Goal: Task Accomplishment & Management: Complete application form

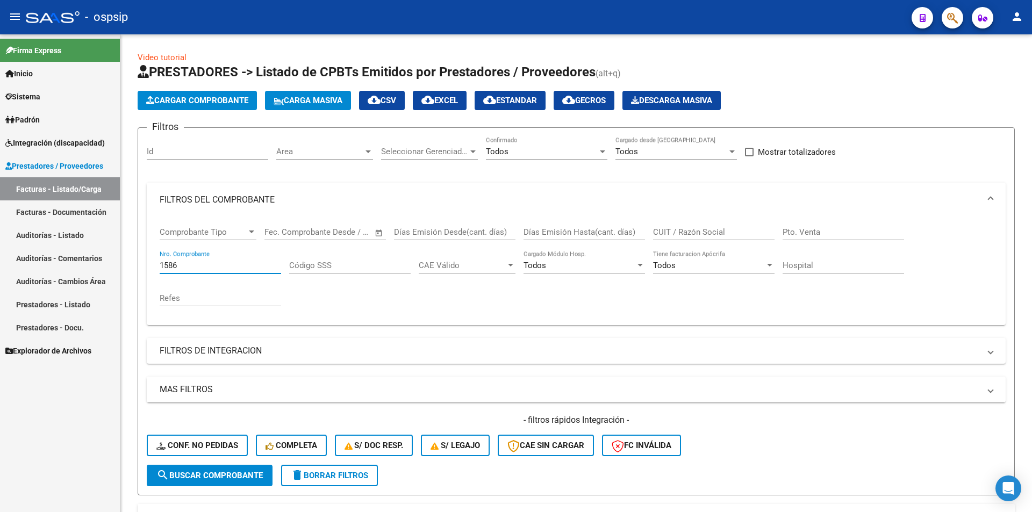
scroll to position [131, 0]
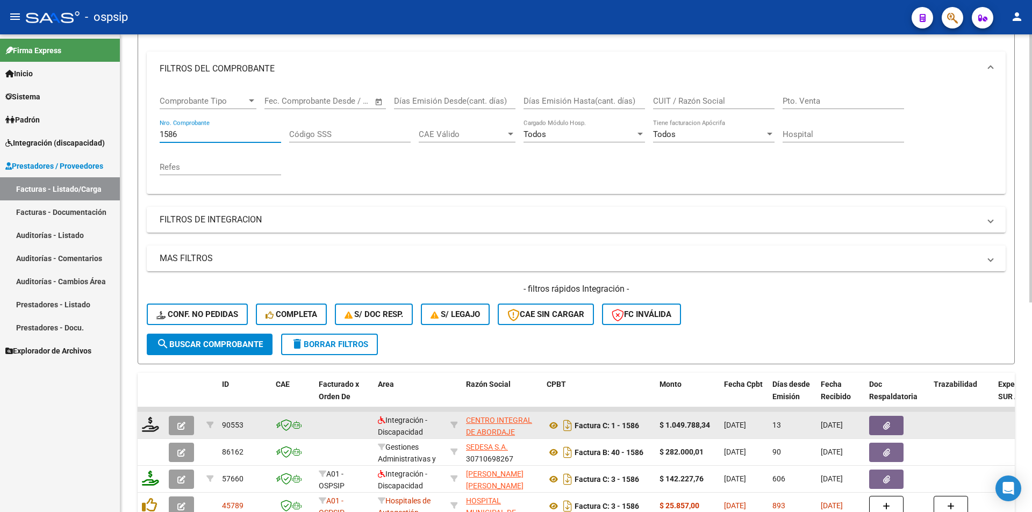
drag, startPoint x: 180, startPoint y: 413, endPoint x: 181, endPoint y: 423, distance: 10.3
click at [181, 422] on datatable-body-cell at bounding box center [184, 425] width 38 height 26
click at [182, 427] on icon "button" at bounding box center [181, 426] width 8 height 8
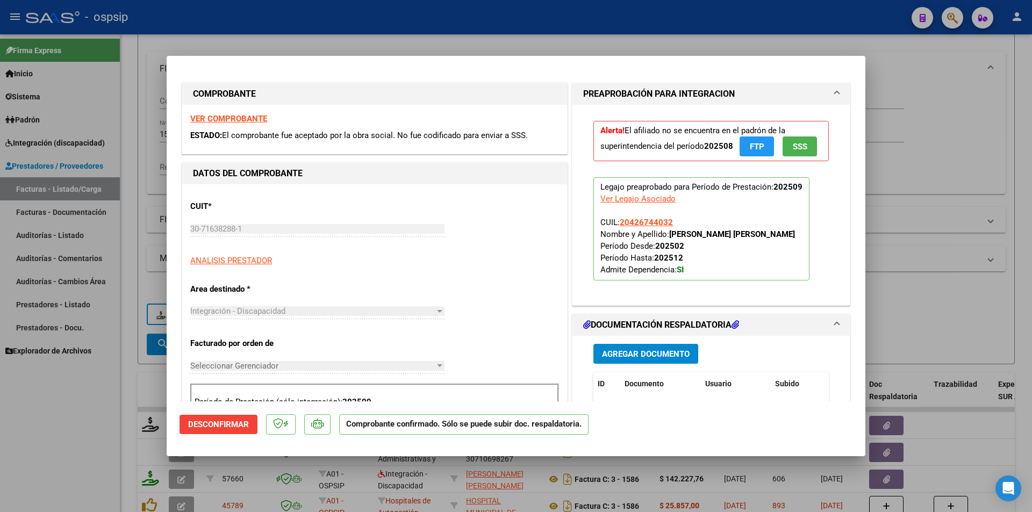
click at [62, 442] on div at bounding box center [516, 256] width 1032 height 512
type input "$ 0,00"
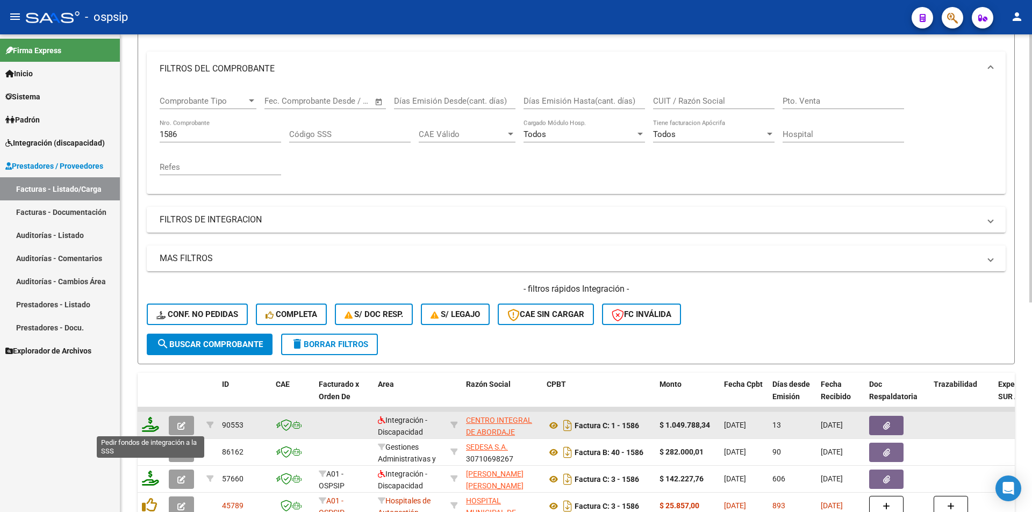
click at [147, 426] on icon at bounding box center [150, 424] width 17 height 15
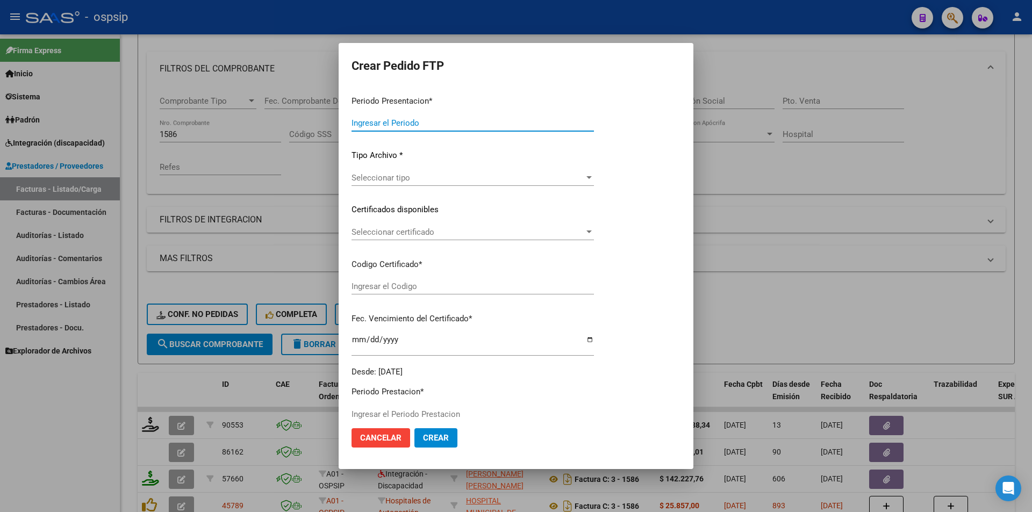
type input "202509"
type input "$ 1.049.788,34"
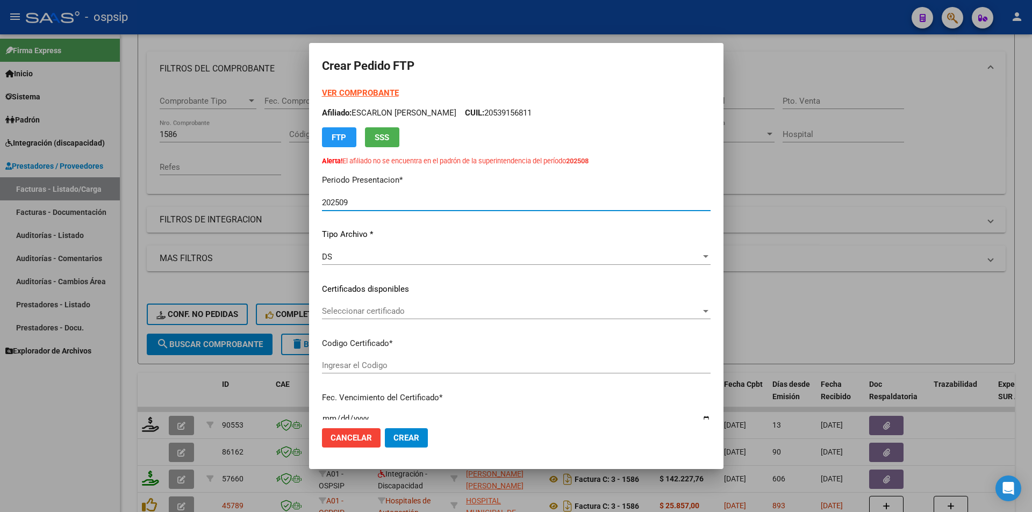
type input "7873948257"
type input "[DATE]"
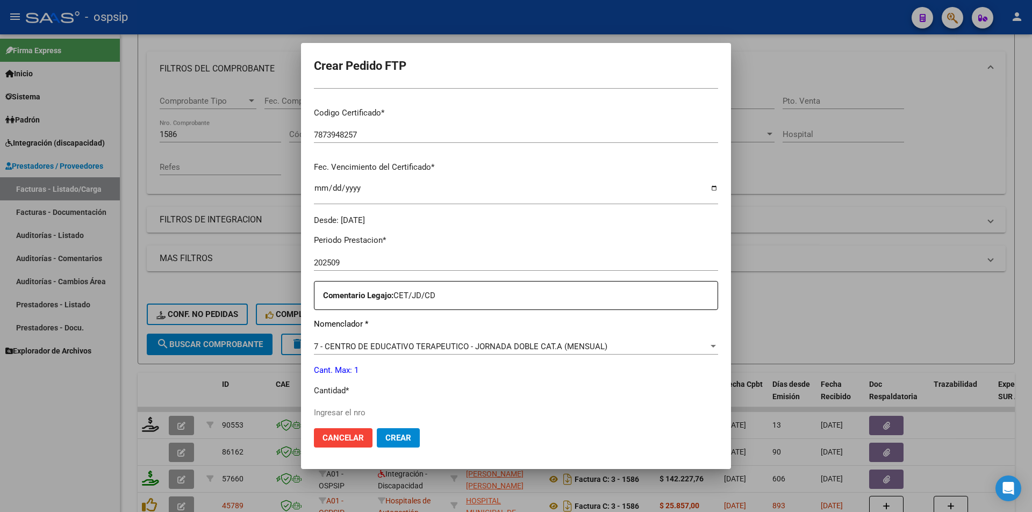
scroll to position [269, 0]
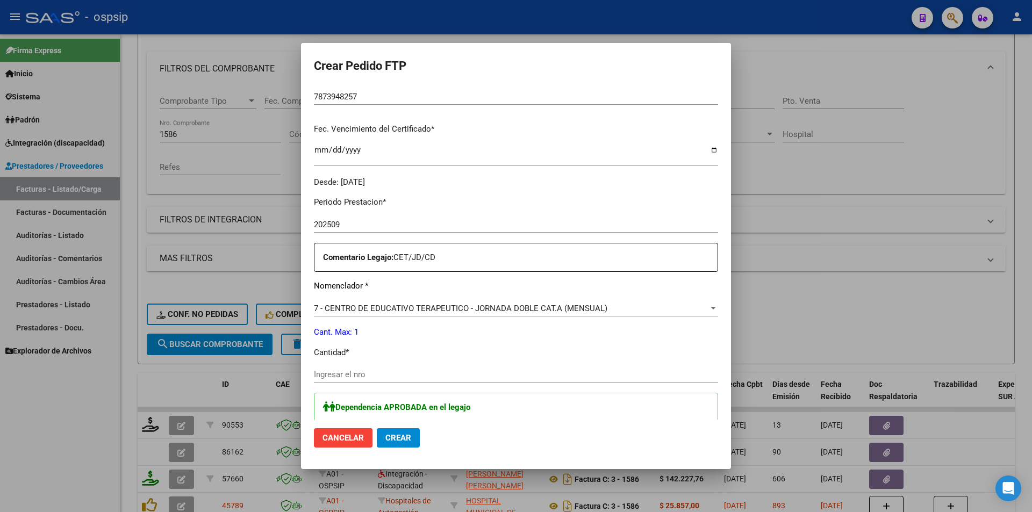
click at [349, 377] on input "Ingresar el nro" at bounding box center [516, 375] width 404 height 10
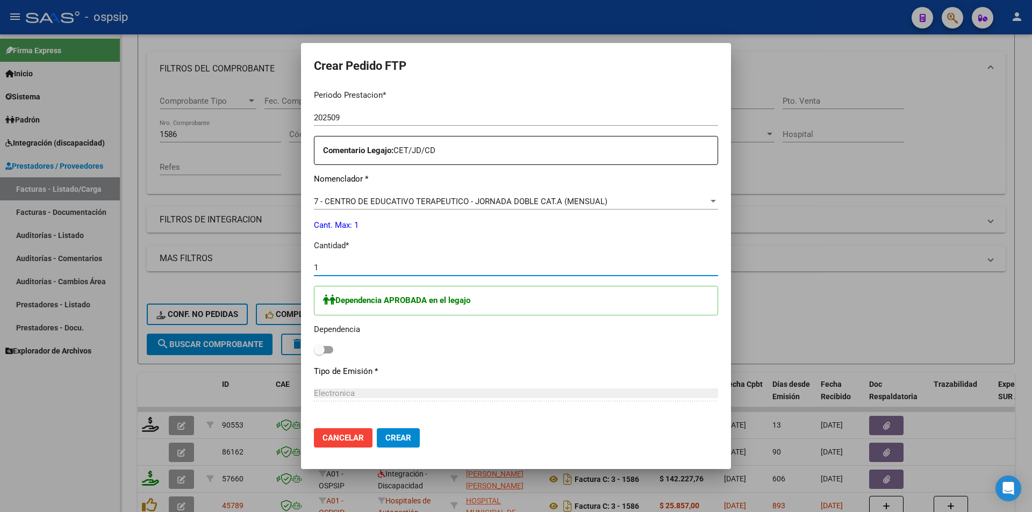
scroll to position [376, 0]
type input "1"
click at [329, 347] on span at bounding box center [323, 350] width 19 height 8
click at [319, 353] on input "checkbox" at bounding box center [319, 353] width 1 height 1
checkbox input "true"
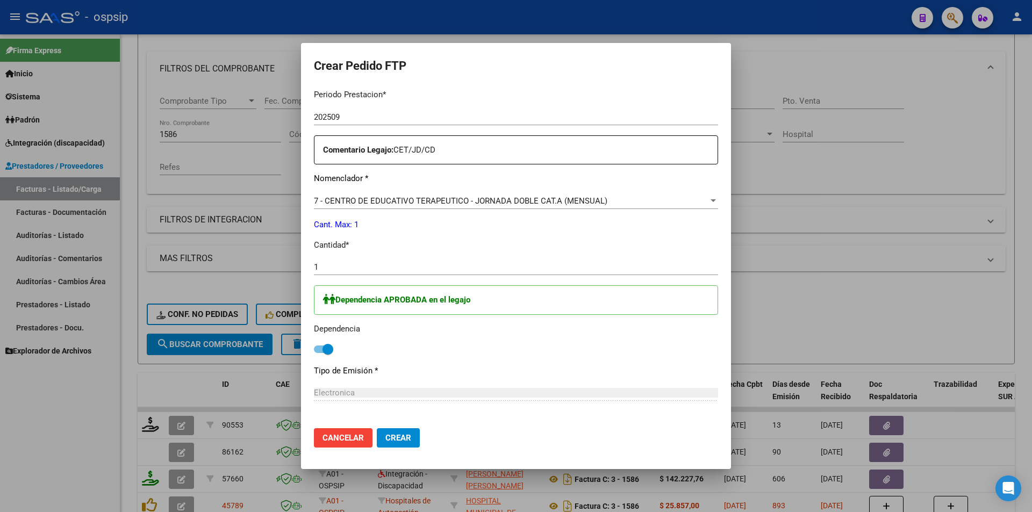
click at [406, 439] on span "Crear" at bounding box center [398, 438] width 26 height 10
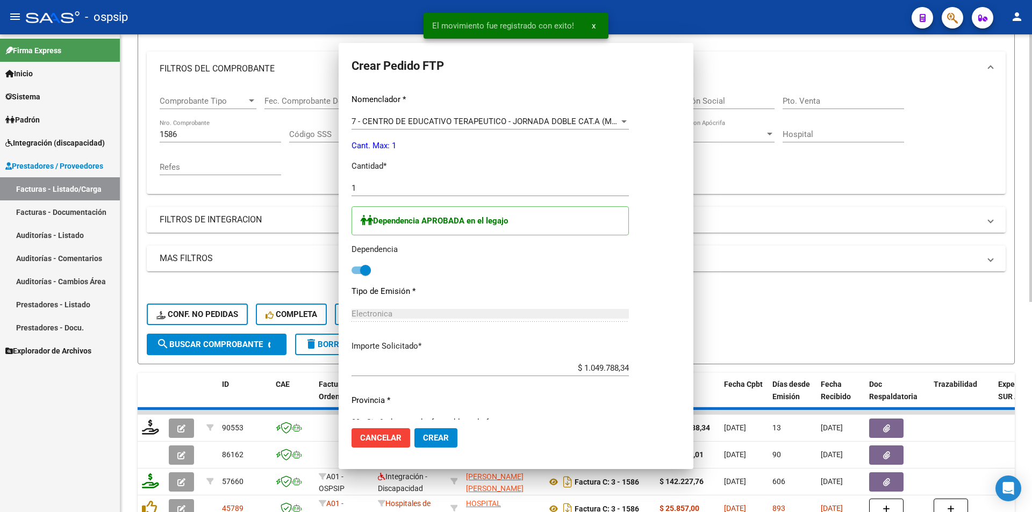
scroll to position [0, 0]
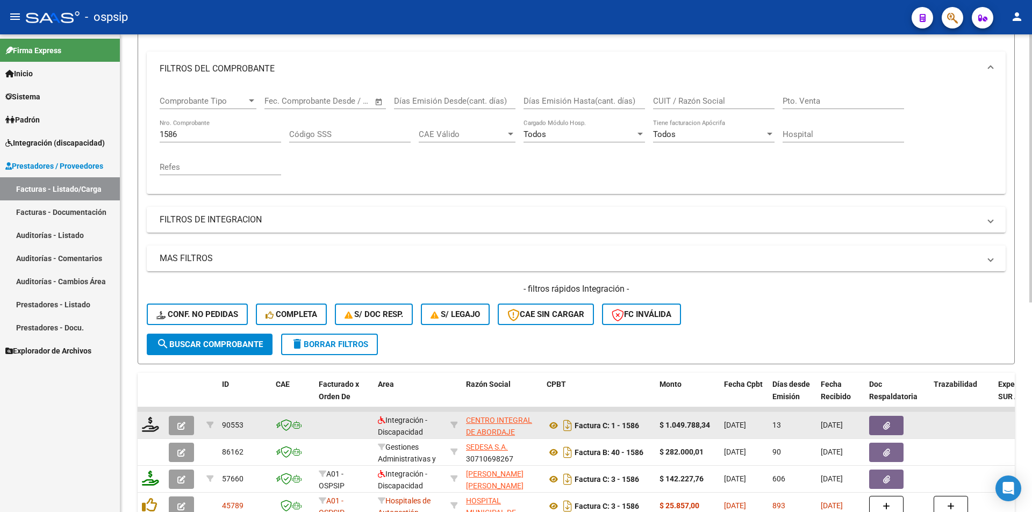
click at [182, 427] on icon "button" at bounding box center [181, 426] width 8 height 8
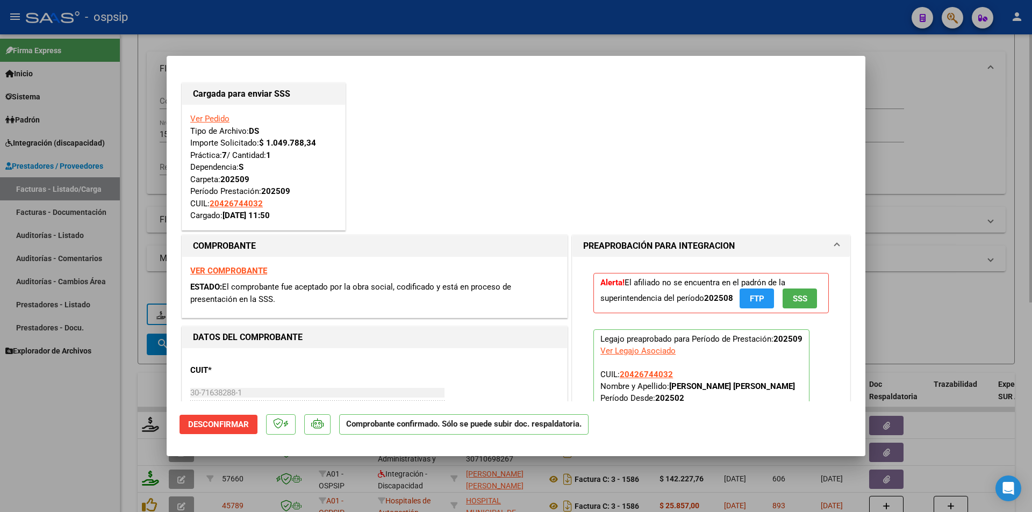
drag, startPoint x: 125, startPoint y: 190, endPoint x: 138, endPoint y: 179, distance: 16.7
click at [127, 190] on div at bounding box center [516, 256] width 1032 height 512
type input "$ 0,00"
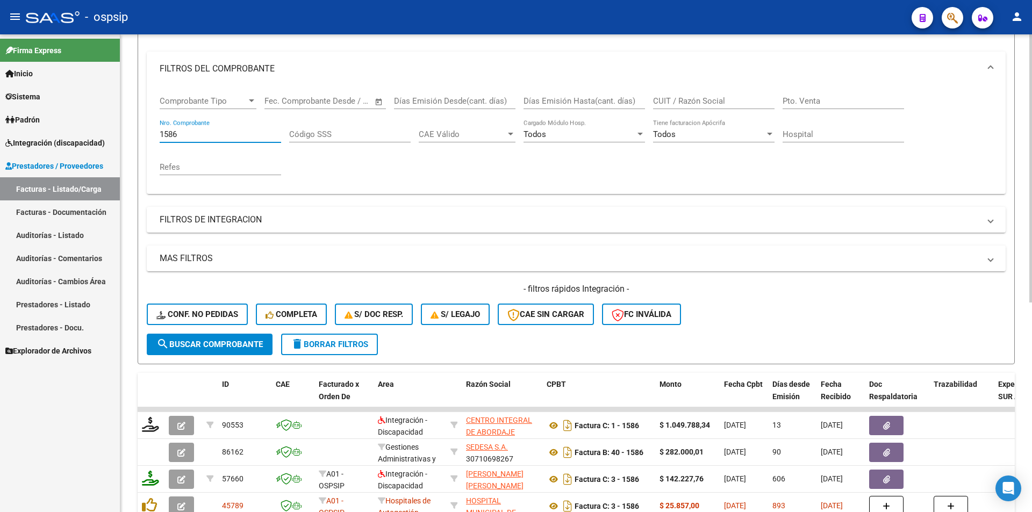
drag, startPoint x: 181, startPoint y: 135, endPoint x: 134, endPoint y: 123, distance: 47.9
click at [134, 123] on div "Video tutorial PRESTADORES -> Listado de CPBTs Emitidos por Prestadores / Prove…" at bounding box center [576, 324] width 912 height 843
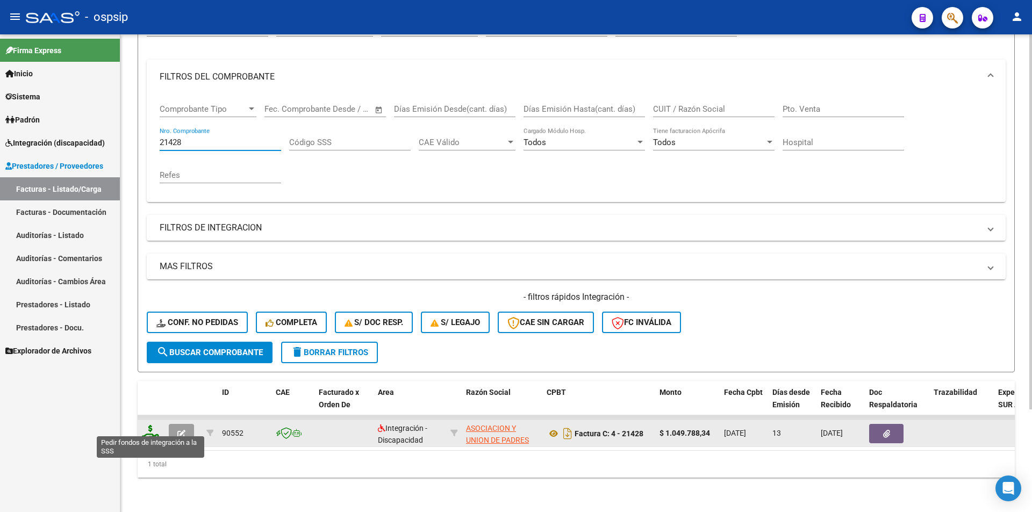
type input "21428"
click at [150, 430] on icon at bounding box center [150, 432] width 17 height 15
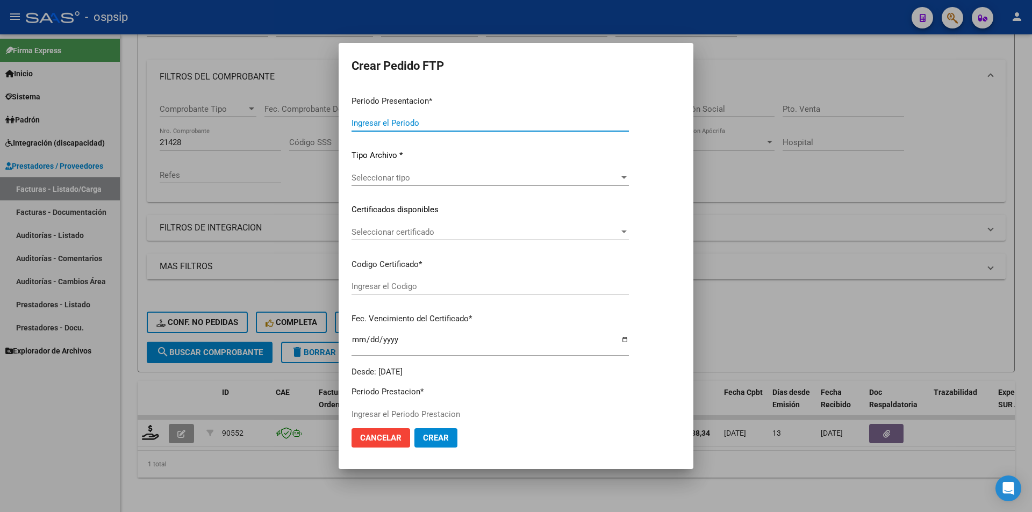
type input "202509"
type input "$ 1.049.788,34"
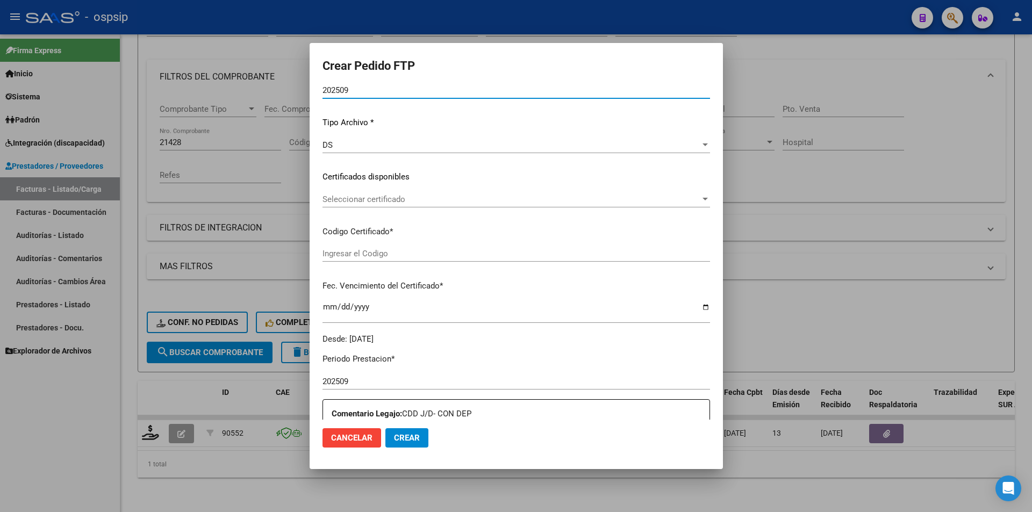
type input "8582302835"
type input "[DATE]"
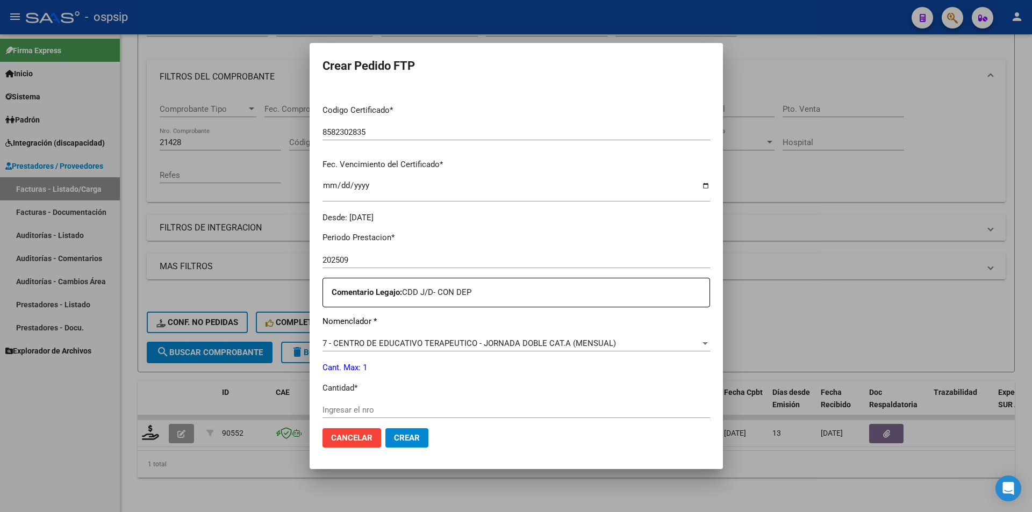
scroll to position [376, 0]
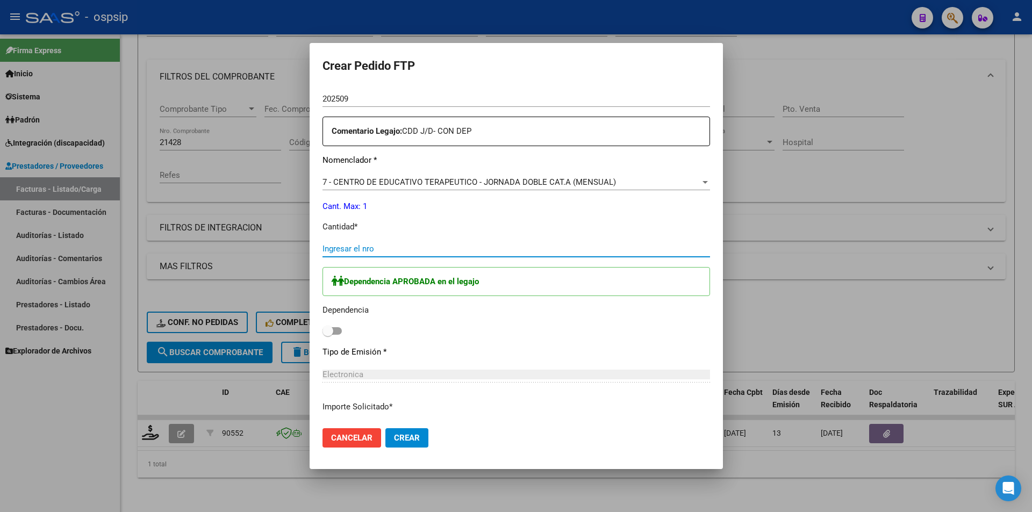
drag, startPoint x: 337, startPoint y: 252, endPoint x: 309, endPoint y: 256, distance: 28.3
click at [337, 252] on input "Ingresar el nro" at bounding box center [517, 249] width 388 height 10
type input "1"
click at [326, 331] on span at bounding box center [328, 331] width 11 height 11
click at [327, 335] on input "checkbox" at bounding box center [327, 335] width 1 height 1
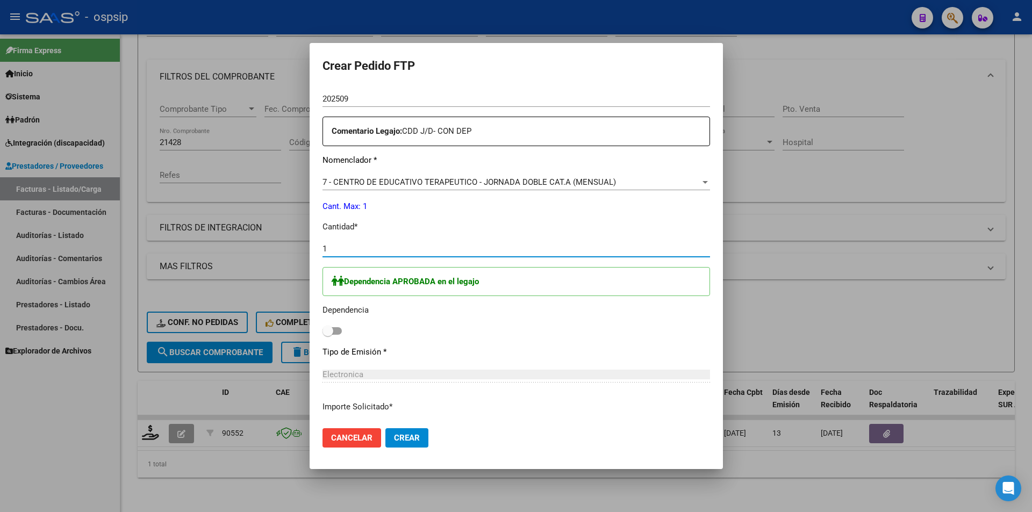
checkbox input "true"
click at [404, 434] on span "Crear" at bounding box center [407, 438] width 26 height 10
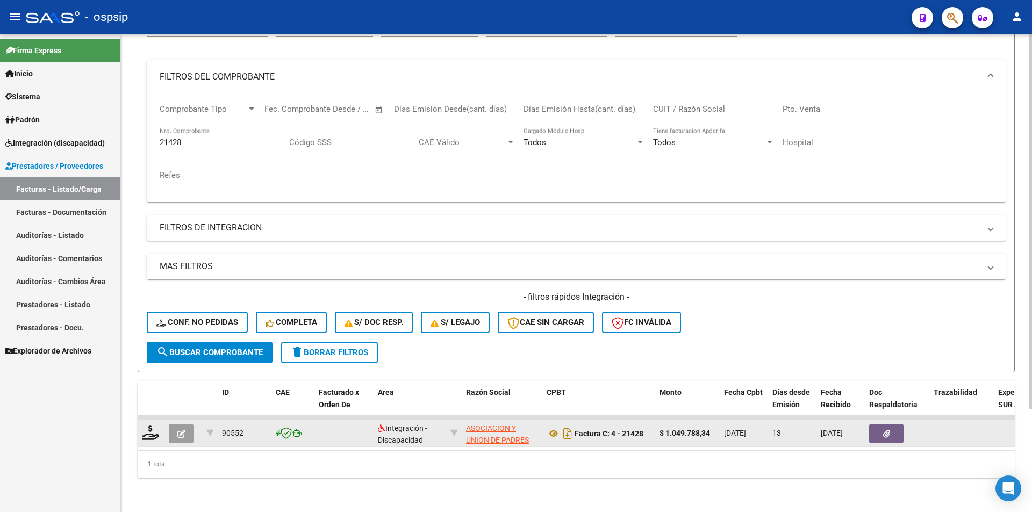
click at [183, 430] on icon "button" at bounding box center [181, 434] width 8 height 8
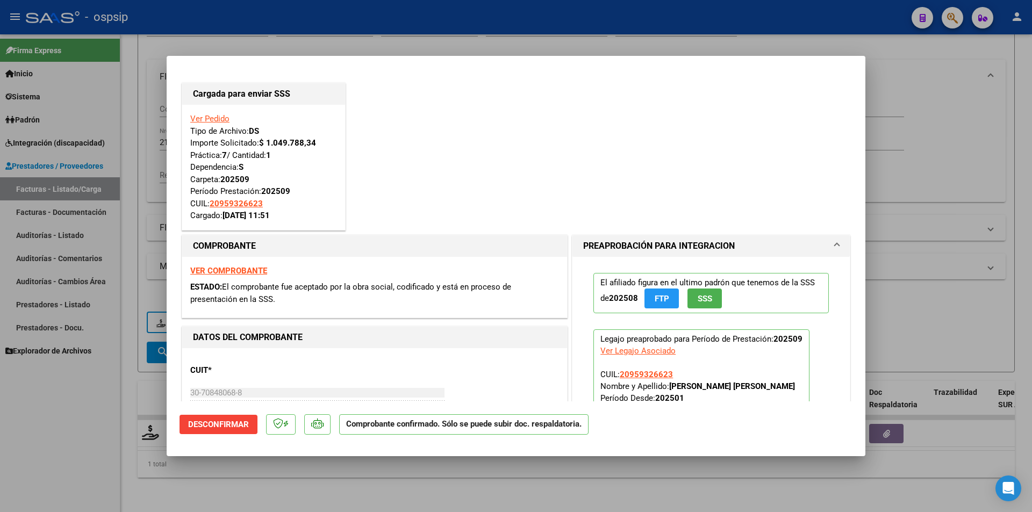
click at [106, 441] on div at bounding box center [516, 256] width 1032 height 512
type input "$ 0,00"
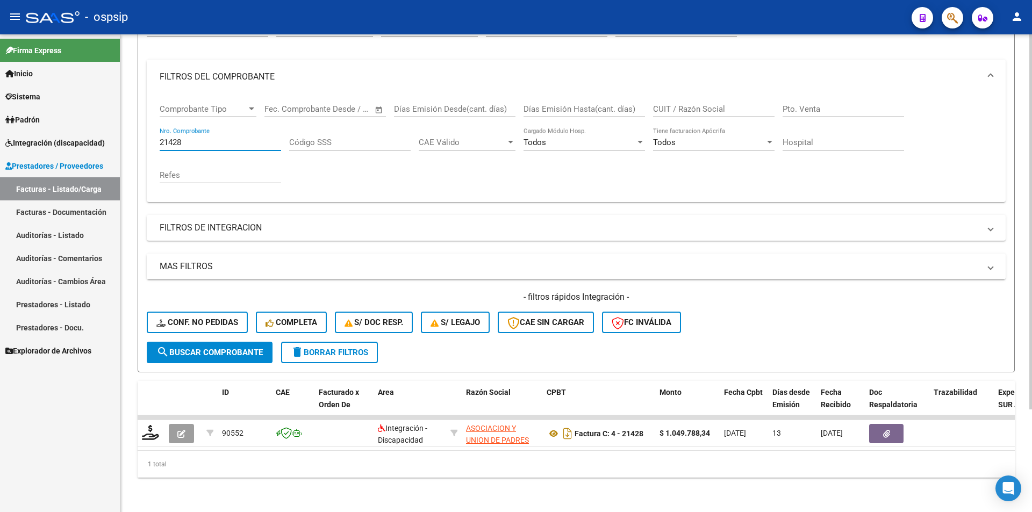
drag, startPoint x: 190, startPoint y: 133, endPoint x: 121, endPoint y: 133, distance: 68.8
click at [121, 133] on div "Video tutorial PRESTADORES -> Listado de CPBTs Emitidos por Prestadores / Prove…" at bounding box center [576, 211] width 912 height 601
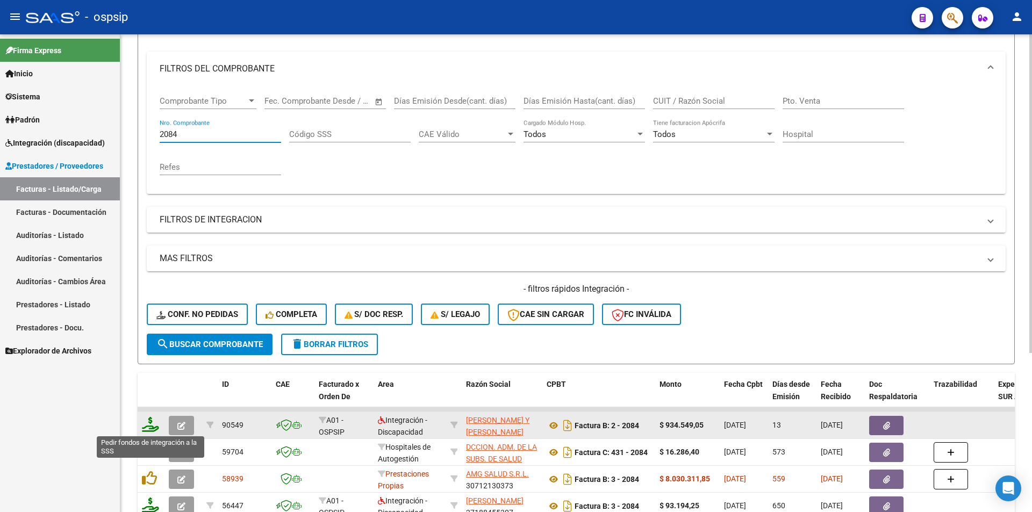
type input "2084"
click at [148, 426] on icon at bounding box center [150, 424] width 17 height 15
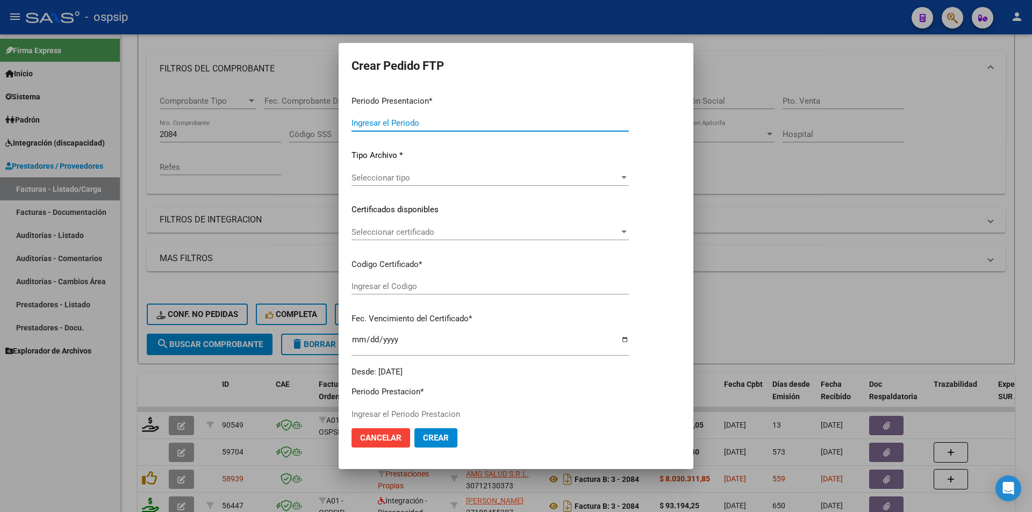
type input "202509"
type input "$ 934.549,05"
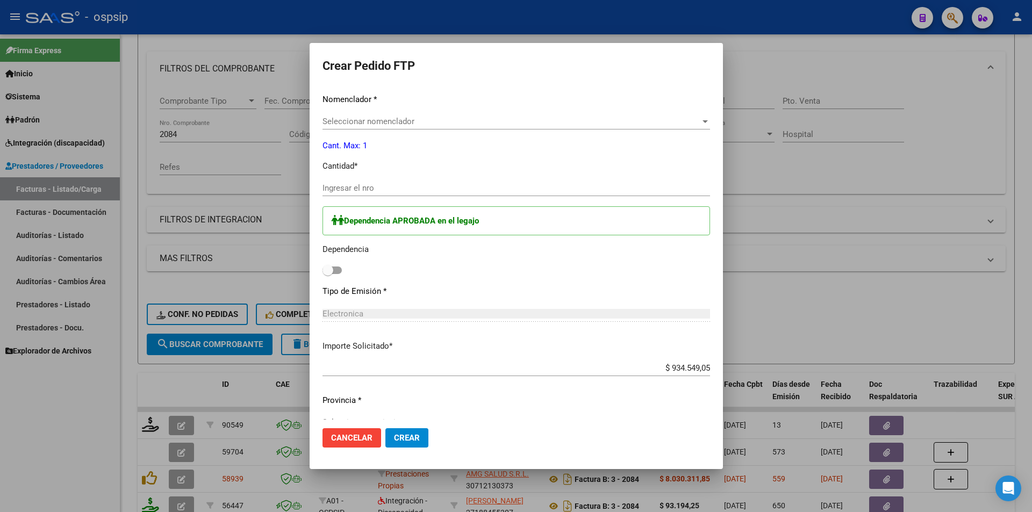
type input "3800800938"
type input "[DATE]"
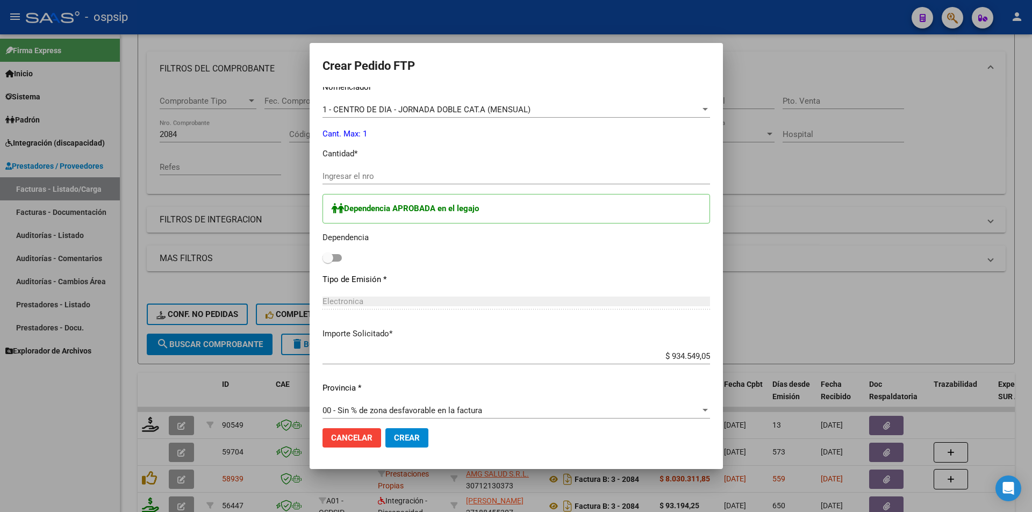
scroll to position [425, 0]
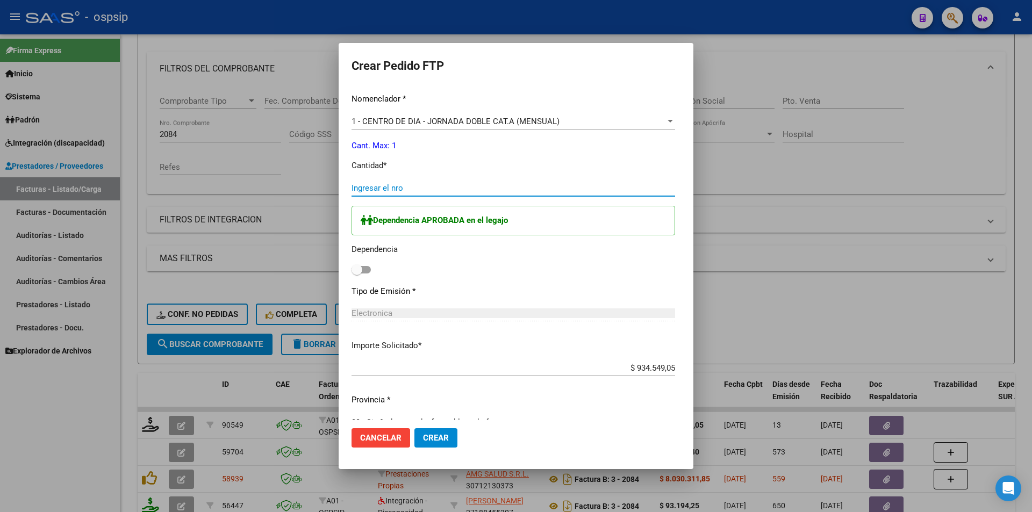
click at [352, 189] on input "Ingresar el nro" at bounding box center [514, 188] width 324 height 10
type input "1"
click at [352, 270] on span at bounding box center [361, 270] width 19 height 8
click at [356, 274] on input "checkbox" at bounding box center [356, 274] width 1 height 1
checkbox input "true"
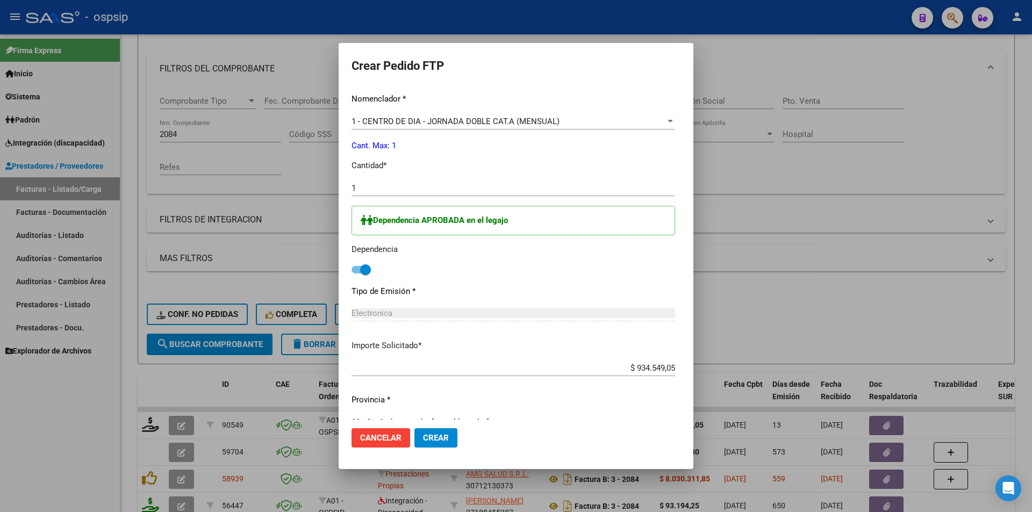
click at [419, 446] on button "Crear" at bounding box center [436, 438] width 43 height 19
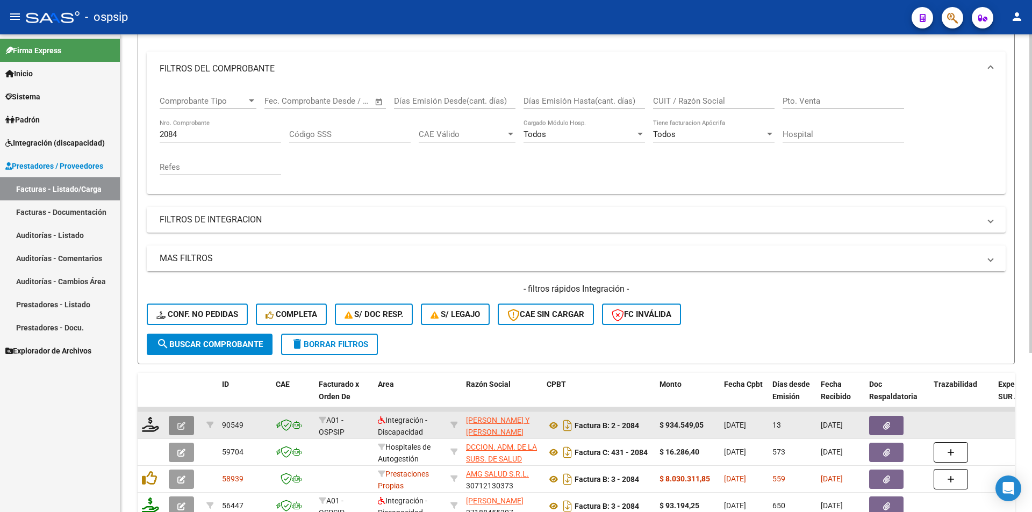
click at [180, 418] on button "button" at bounding box center [181, 425] width 25 height 19
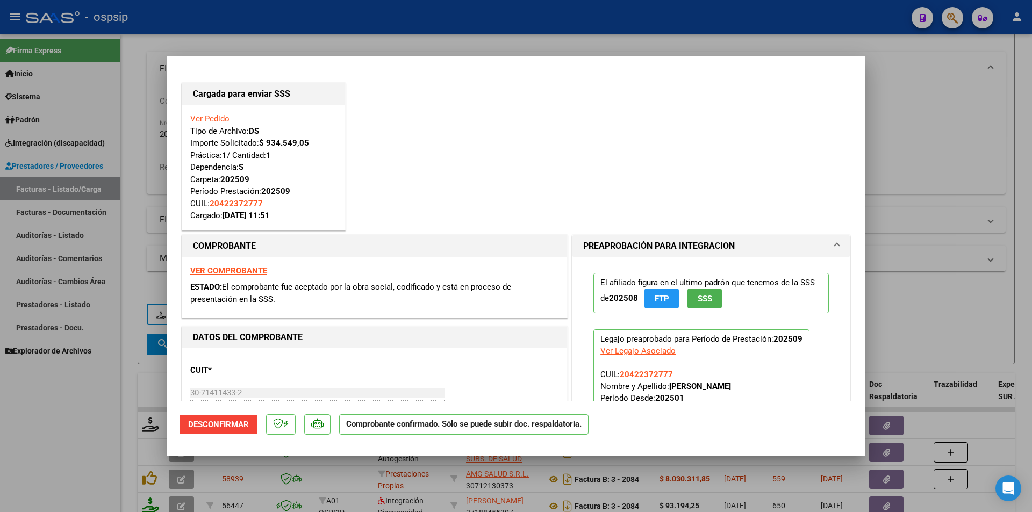
click at [94, 377] on div at bounding box center [516, 256] width 1032 height 512
type input "$ 0,00"
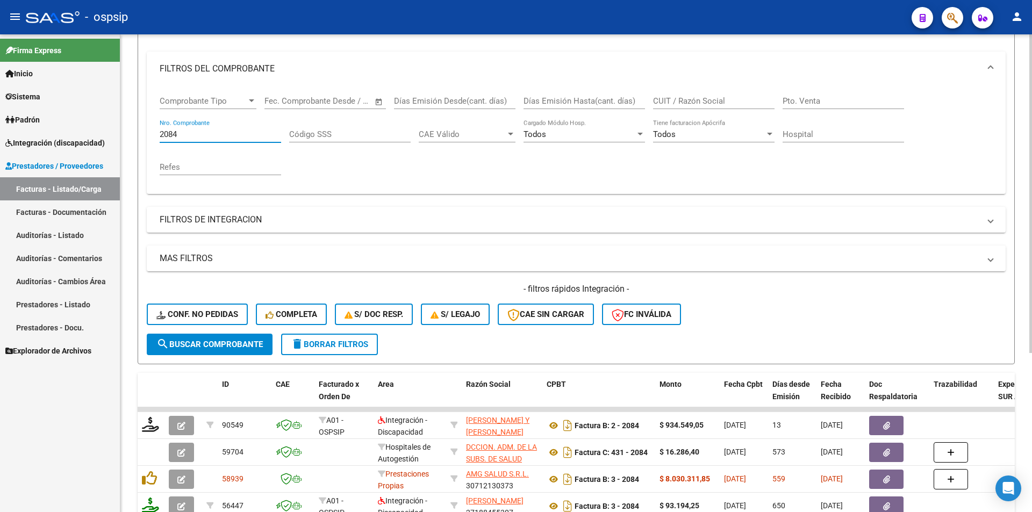
drag, startPoint x: 185, startPoint y: 132, endPoint x: 126, endPoint y: 126, distance: 60.0
click at [130, 125] on div "Video tutorial PRESTADORES -> Listado de CPBTs Emitidos por Prestadores / Prove…" at bounding box center [576, 257] width 912 height 709
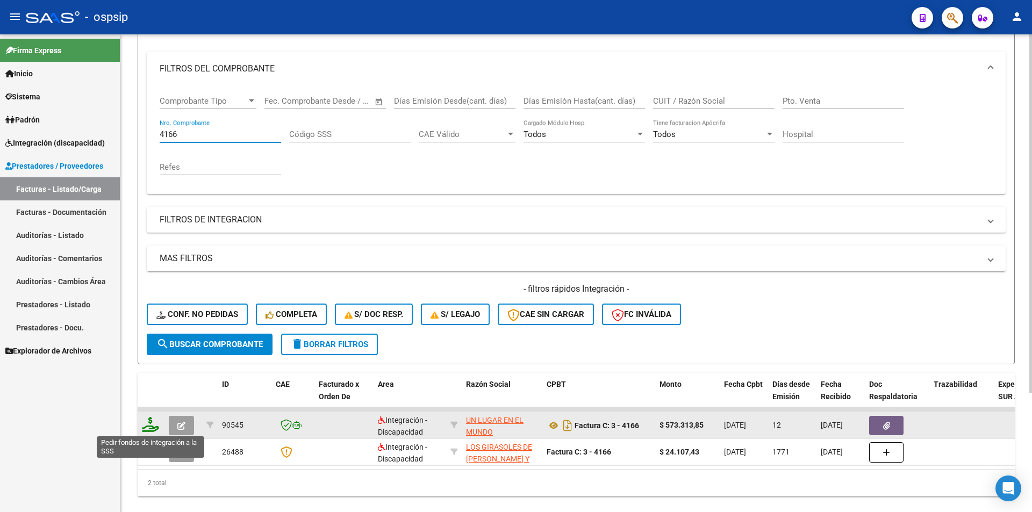
type input "4166"
click at [144, 427] on icon at bounding box center [150, 424] width 17 height 15
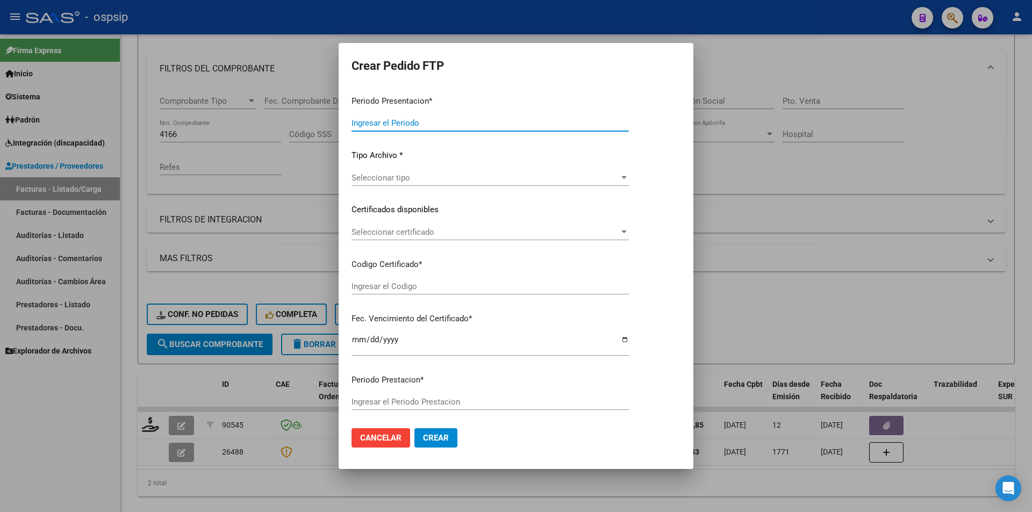
type input "202509"
type input "$ 573.313,85"
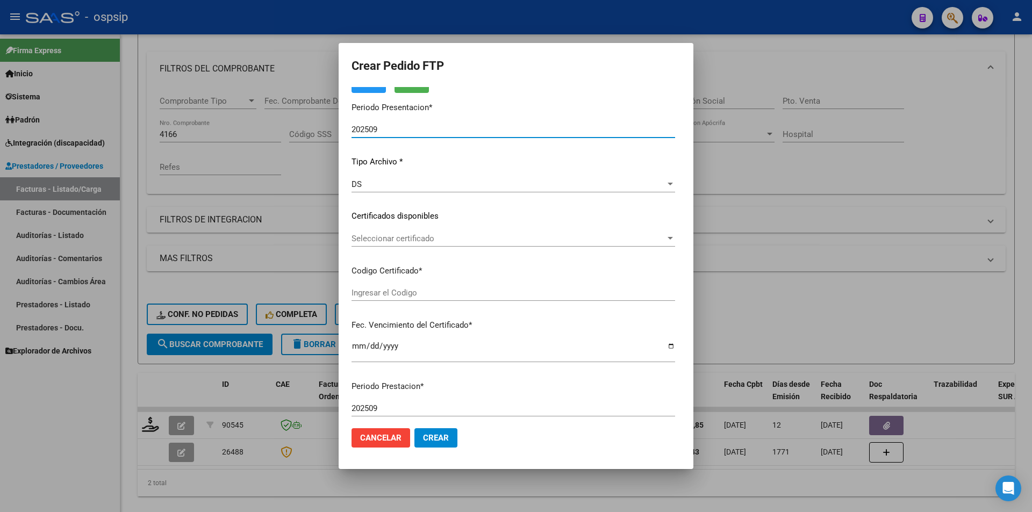
type input "ARG02-00050301454-20220217-20270217"
type input "[DATE]"
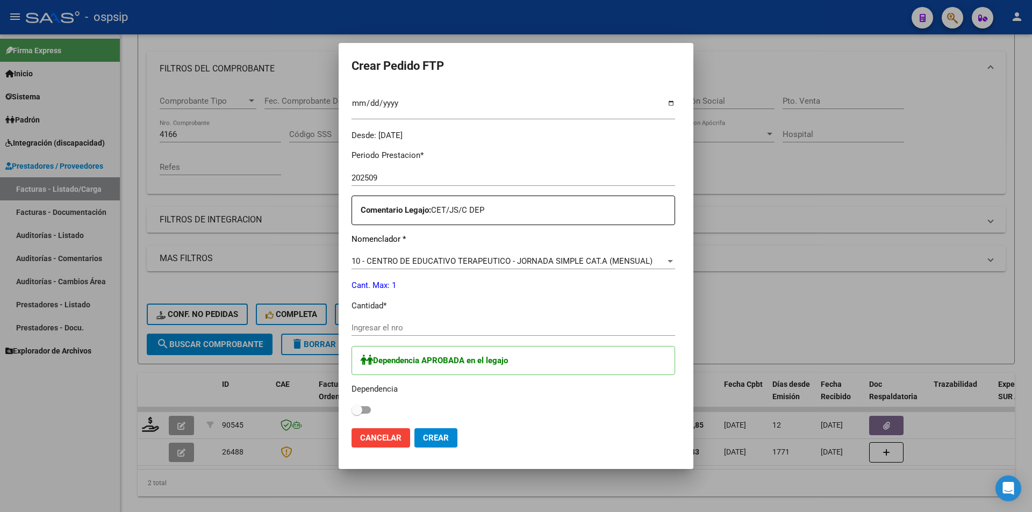
scroll to position [323, 0]
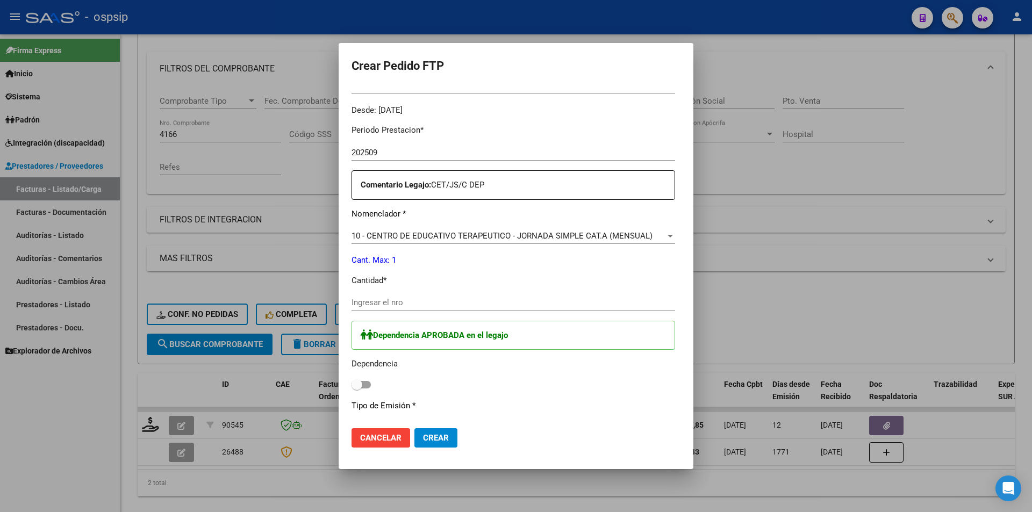
click at [353, 299] on input "Ingresar el nro" at bounding box center [514, 303] width 324 height 10
type input "1"
click at [352, 384] on span at bounding box center [361, 385] width 19 height 8
click at [356, 389] on input "checkbox" at bounding box center [356, 389] width 1 height 1
checkbox input "true"
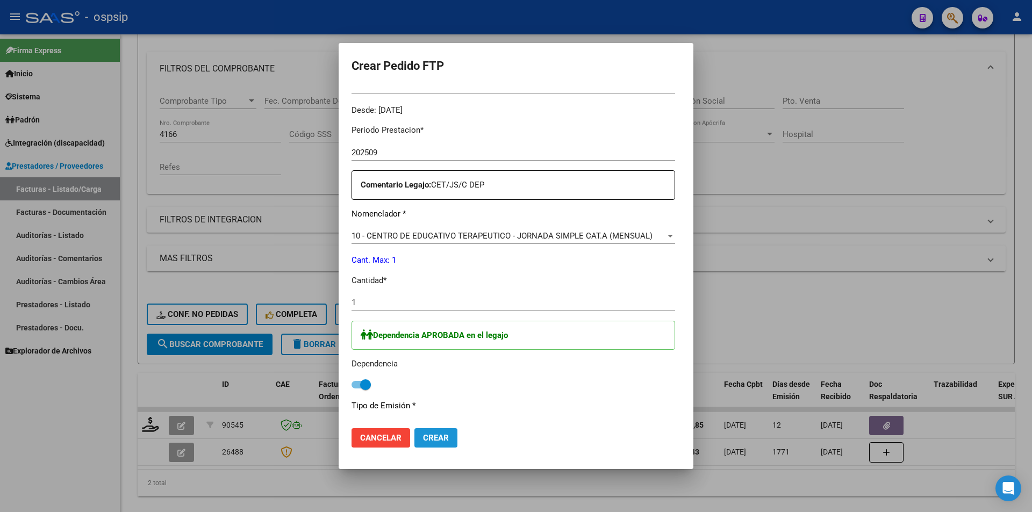
click at [423, 434] on span "Crear" at bounding box center [436, 438] width 26 height 10
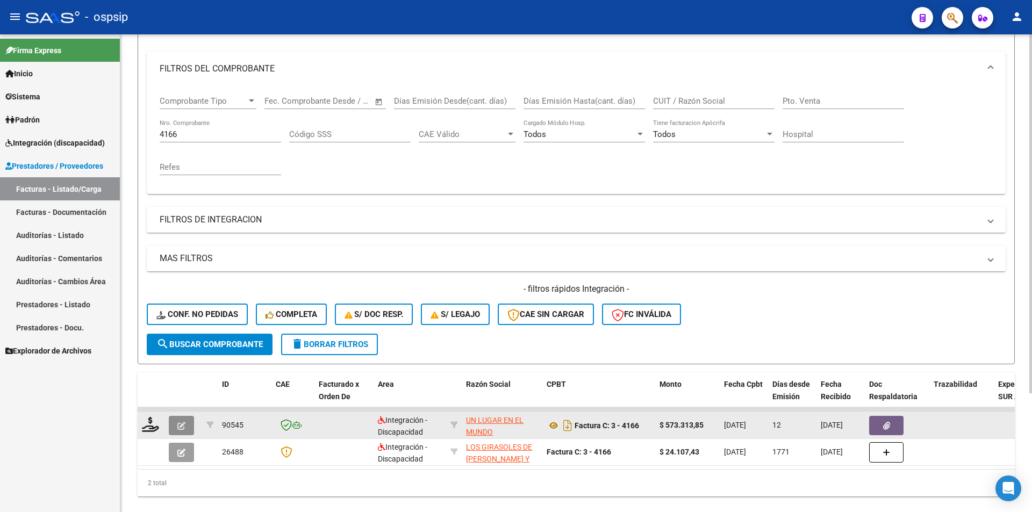
click at [180, 420] on button "button" at bounding box center [181, 425] width 25 height 19
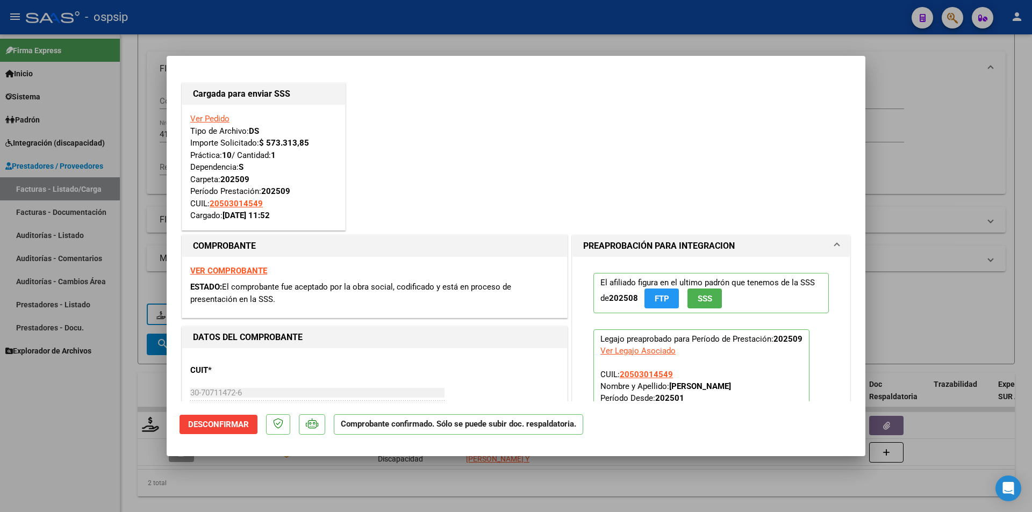
click at [94, 435] on div at bounding box center [516, 256] width 1032 height 512
type input "$ 0,00"
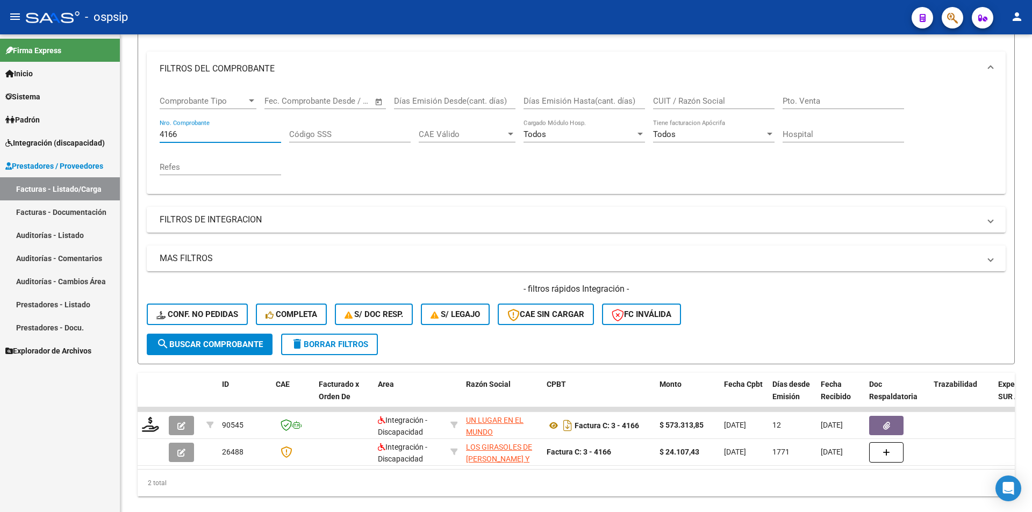
drag, startPoint x: 200, startPoint y: 137, endPoint x: 109, endPoint y: 139, distance: 90.9
click at [109, 139] on mat-sidenav-container "Firma Express Inicio Calendario SSS Instructivos Contacto OS Sistema Usuarios T…" at bounding box center [516, 273] width 1032 height 478
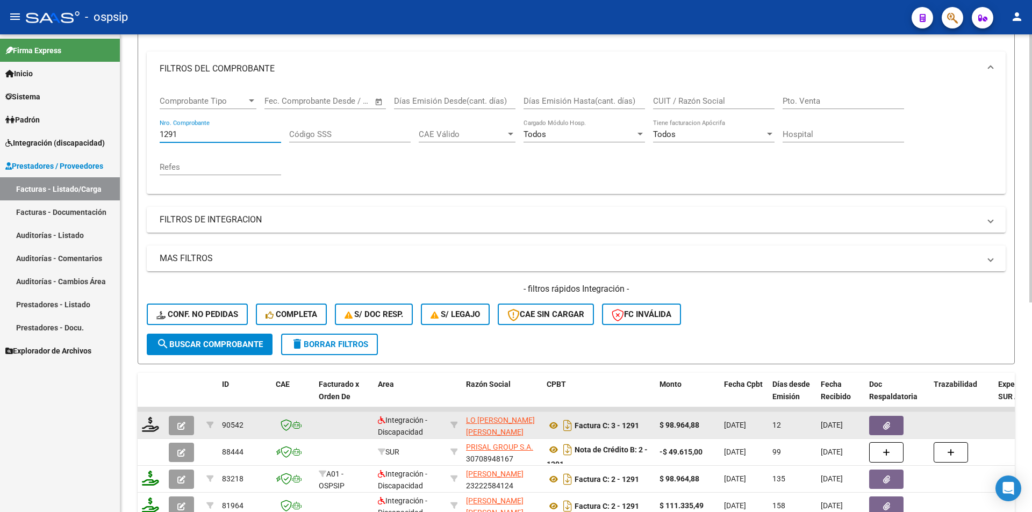
type input "1291"
click at [189, 426] on button "button" at bounding box center [181, 425] width 25 height 19
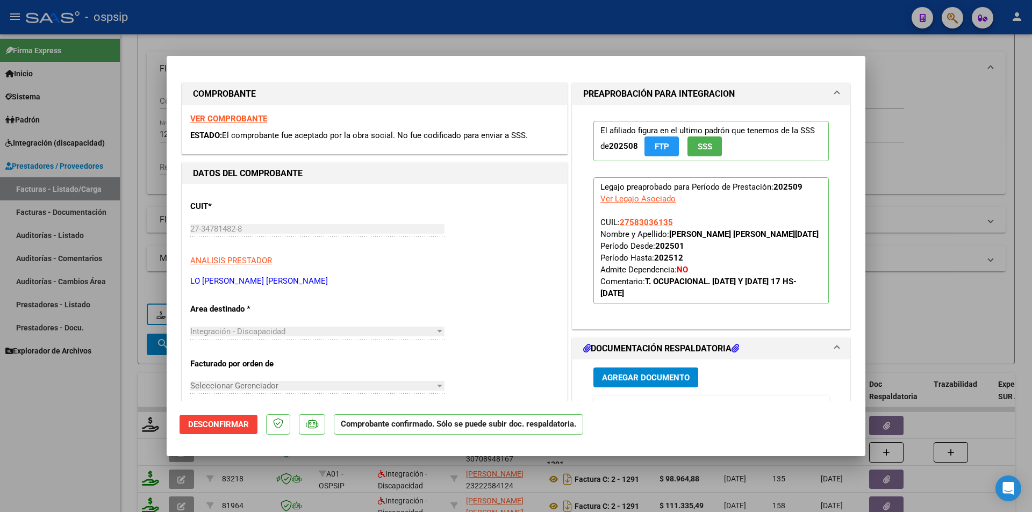
click at [119, 411] on div at bounding box center [516, 256] width 1032 height 512
type input "$ 0,00"
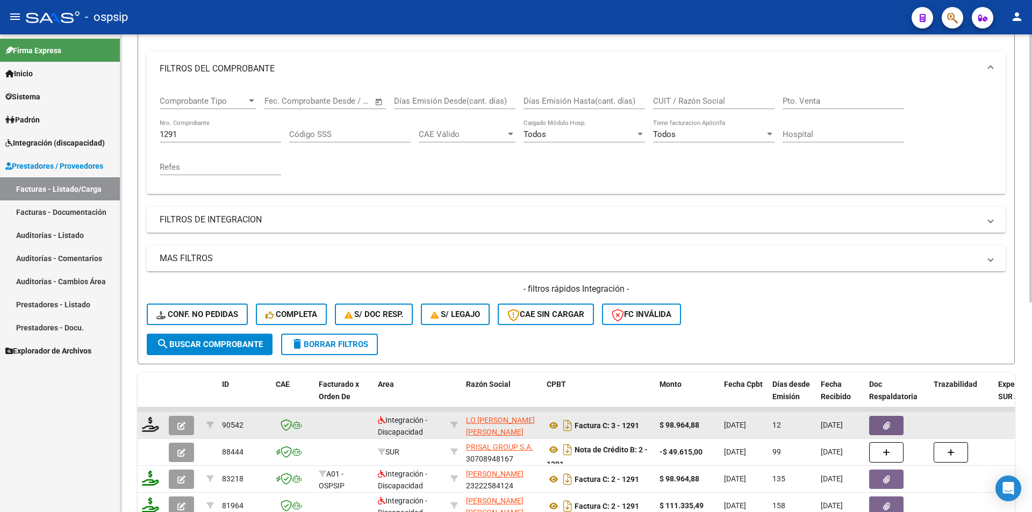
click at [151, 433] on div at bounding box center [151, 425] width 18 height 17
click at [149, 427] on icon at bounding box center [150, 424] width 17 height 15
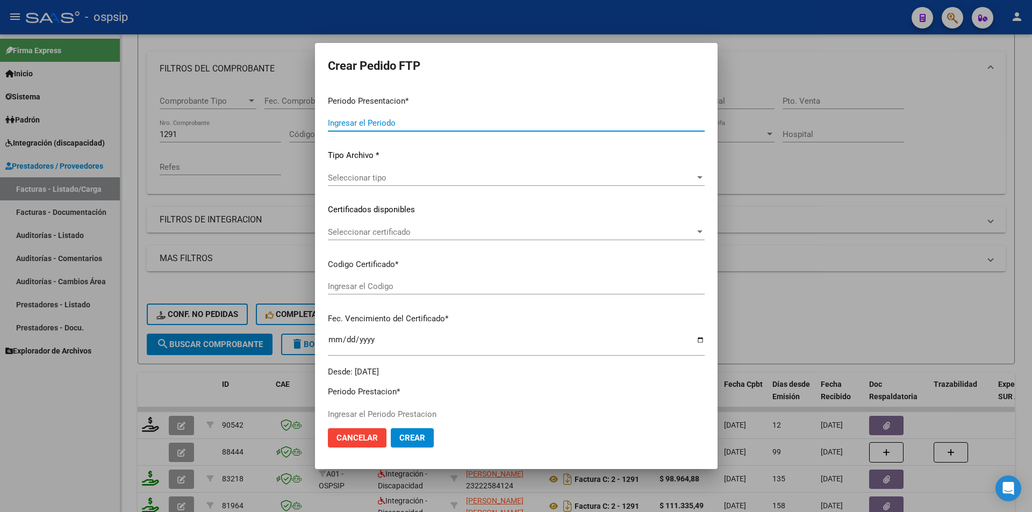
type input "202509"
type input "$ 98.964,88"
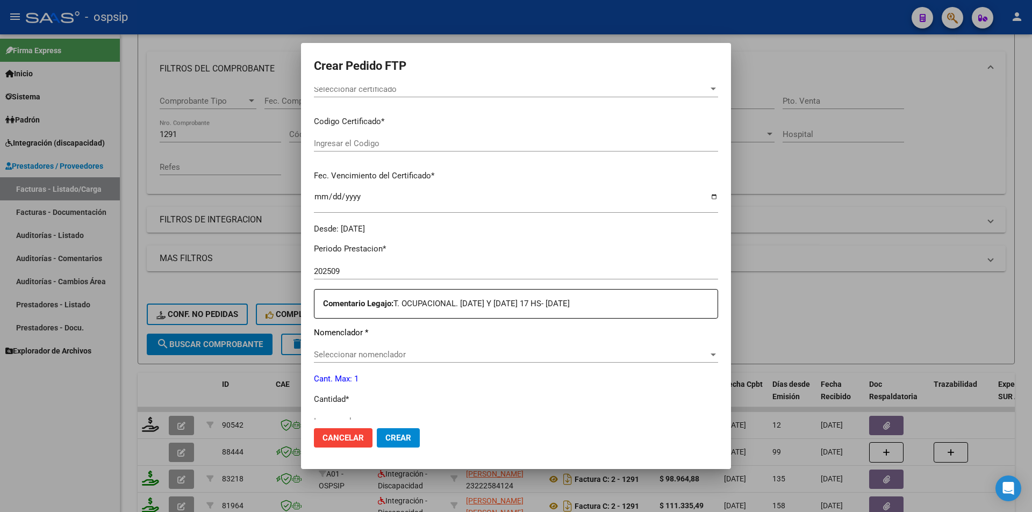
type input "902173717"
type input "[DATE]"
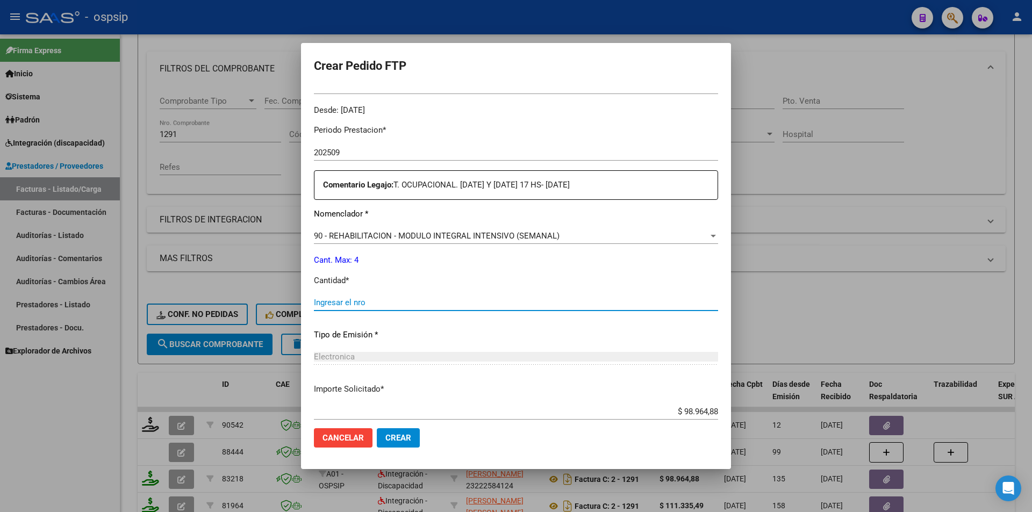
click at [331, 307] on input "Ingresar el nro" at bounding box center [516, 303] width 404 height 10
type input "4"
click at [392, 441] on span "Crear" at bounding box center [398, 438] width 26 height 10
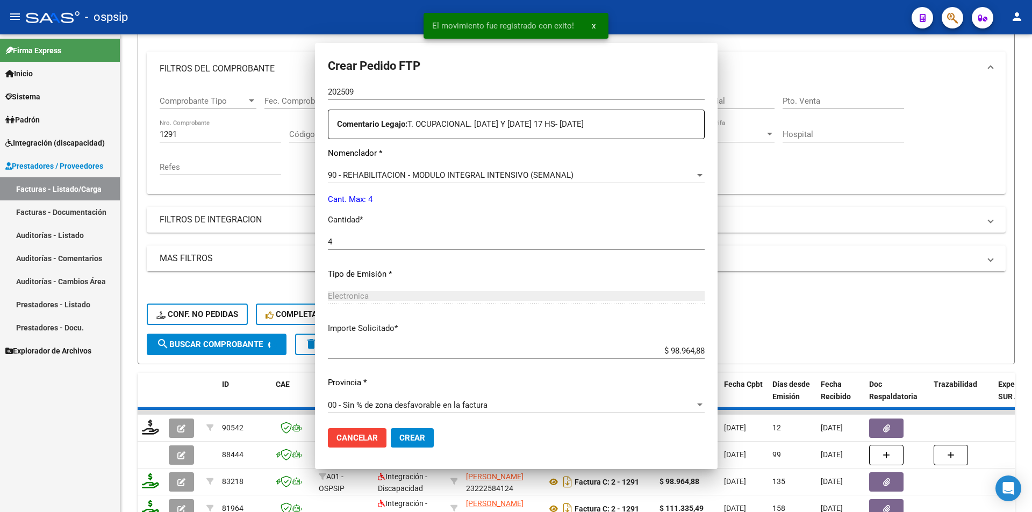
scroll to position [262, 0]
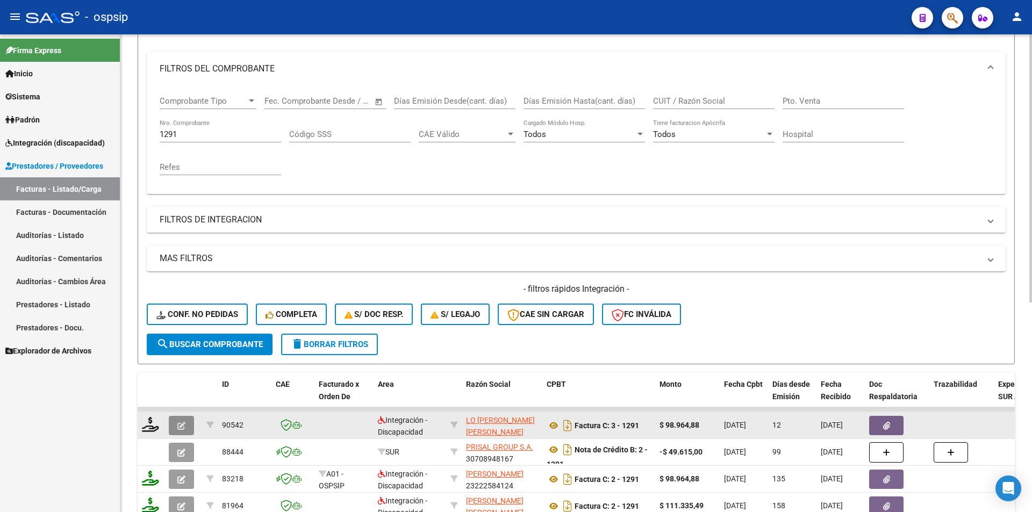
click at [182, 425] on icon "button" at bounding box center [181, 426] width 8 height 8
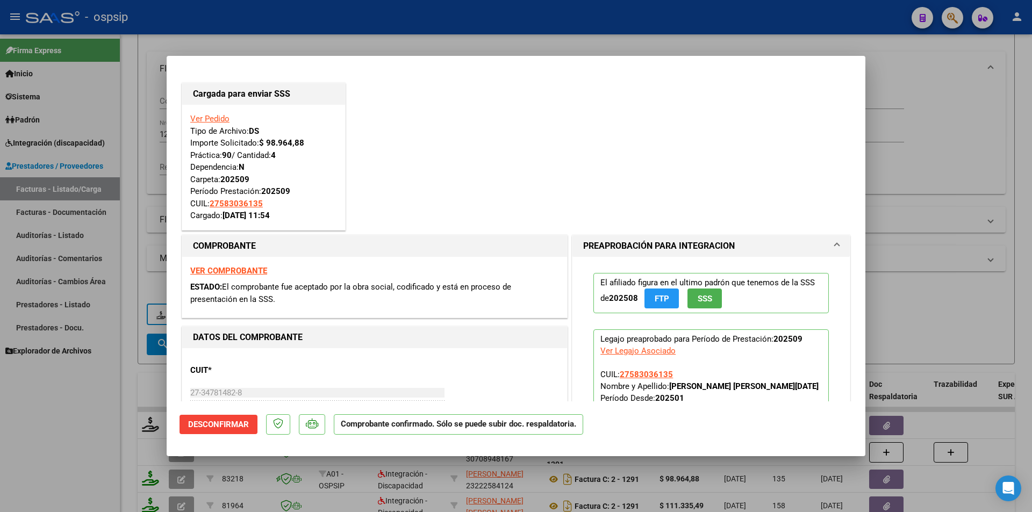
click at [91, 430] on div at bounding box center [516, 256] width 1032 height 512
type input "$ 0,00"
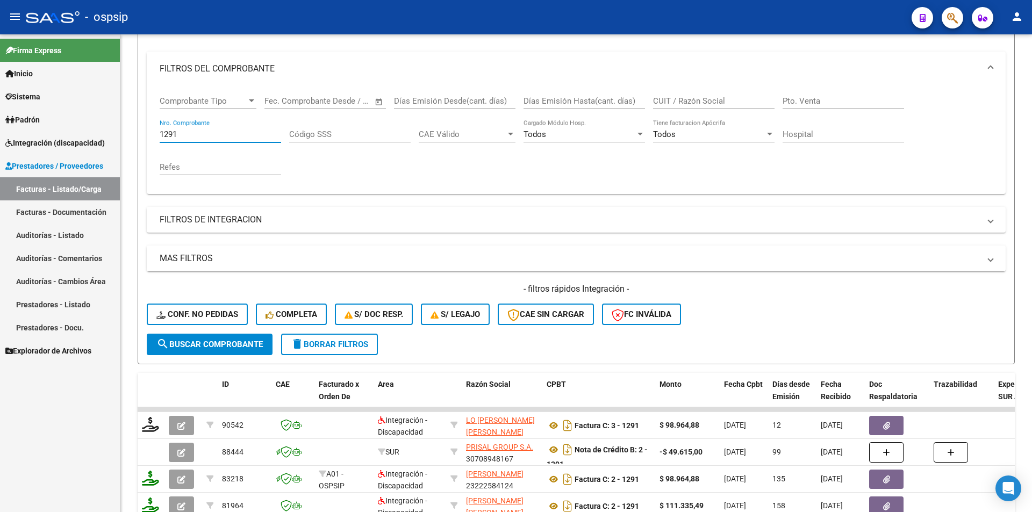
drag, startPoint x: 201, startPoint y: 133, endPoint x: 102, endPoint y: 120, distance: 99.3
click at [102, 120] on mat-sidenav-container "Firma Express Inicio Calendario SSS Instructivos Contacto OS Sistema Usuarios T…" at bounding box center [516, 273] width 1032 height 478
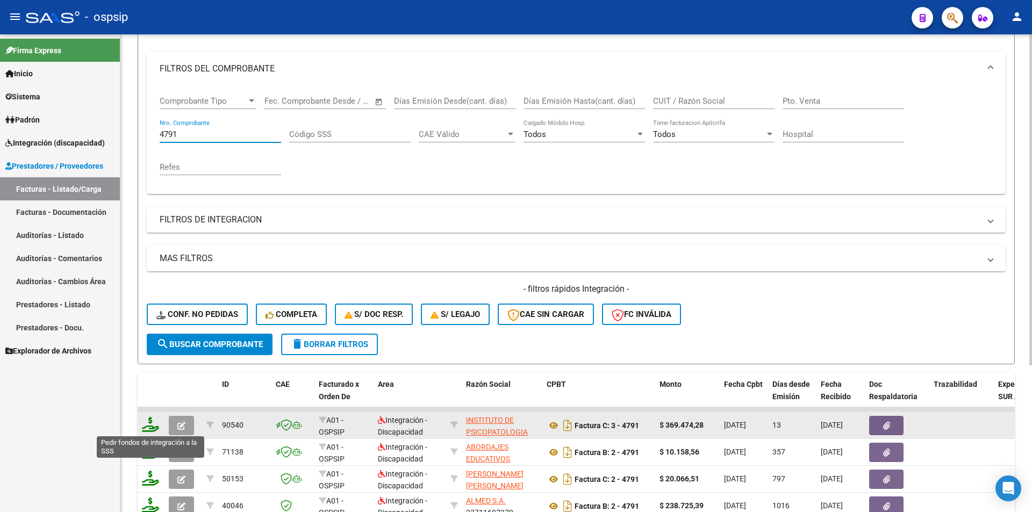
type input "4791"
click at [155, 430] on icon at bounding box center [150, 424] width 17 height 15
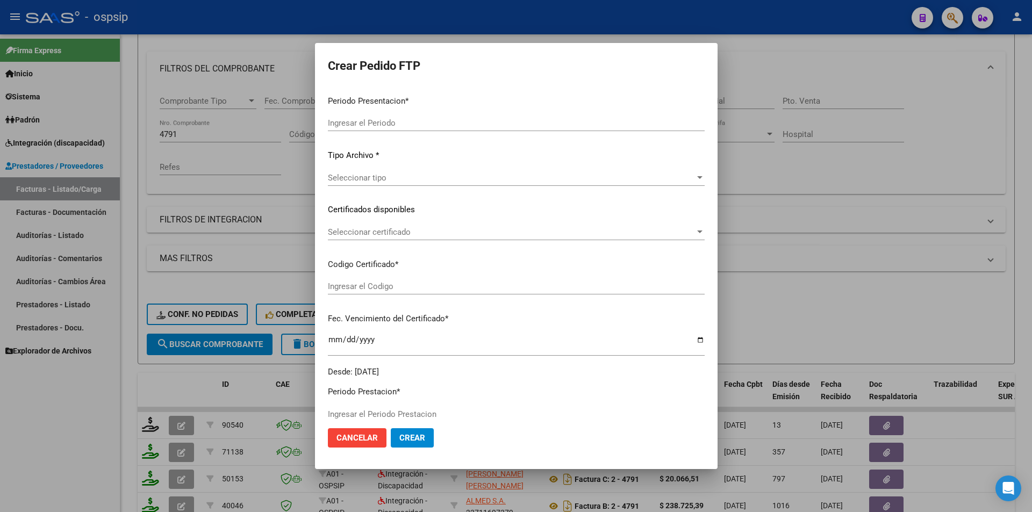
type input "202509"
type input "$ 369.474,28"
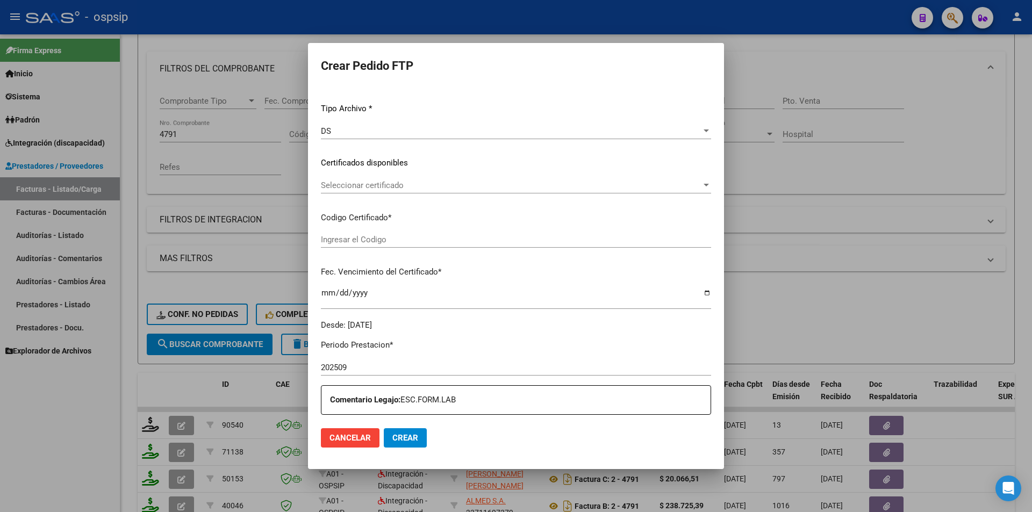
type input "642939188"
type input "[DATE]"
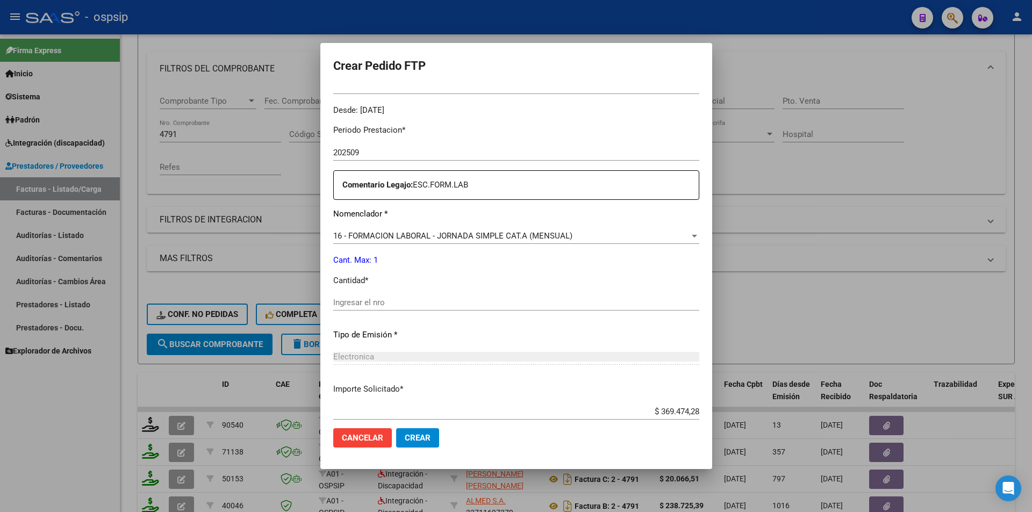
drag, startPoint x: 362, startPoint y: 300, endPoint x: 358, endPoint y: 295, distance: 6.8
click at [363, 300] on input "Ingresar el nro" at bounding box center [516, 303] width 366 height 10
type input "1"
click at [413, 441] on span "Crear" at bounding box center [418, 438] width 26 height 10
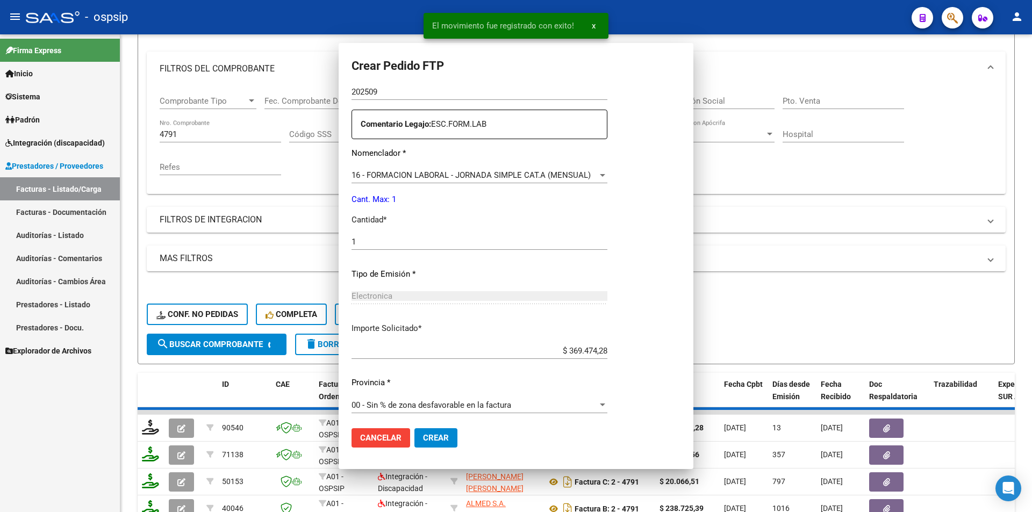
scroll to position [0, 0]
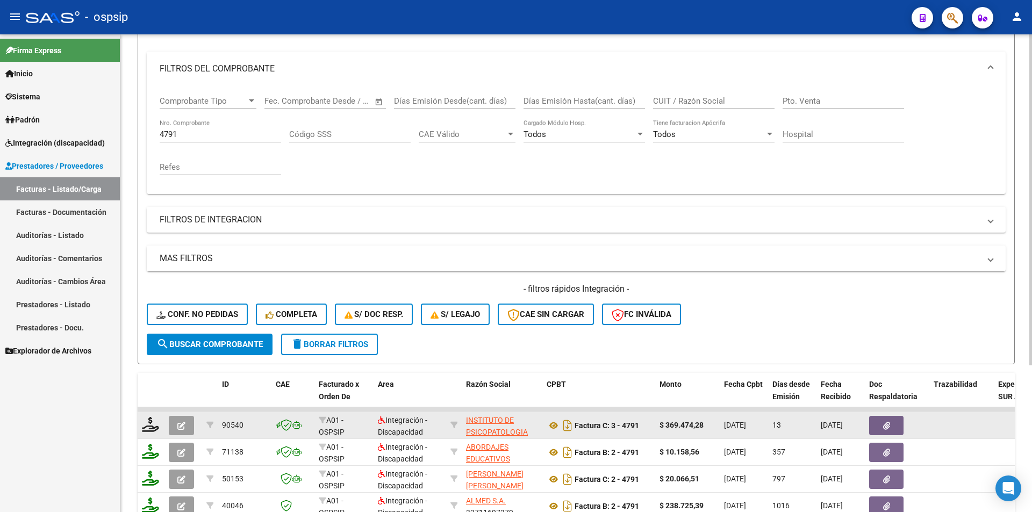
click at [188, 419] on button "button" at bounding box center [181, 425] width 25 height 19
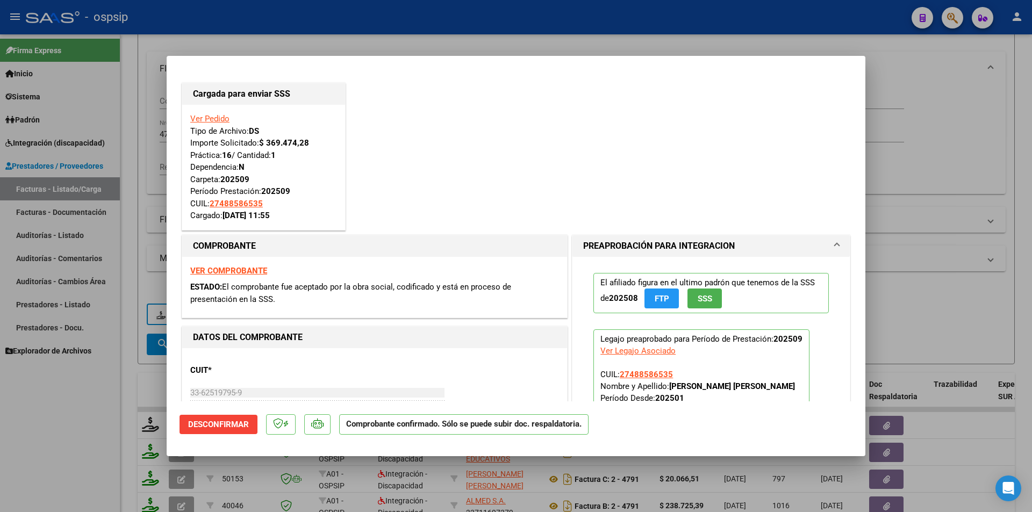
click at [88, 412] on div at bounding box center [516, 256] width 1032 height 512
type input "$ 0,00"
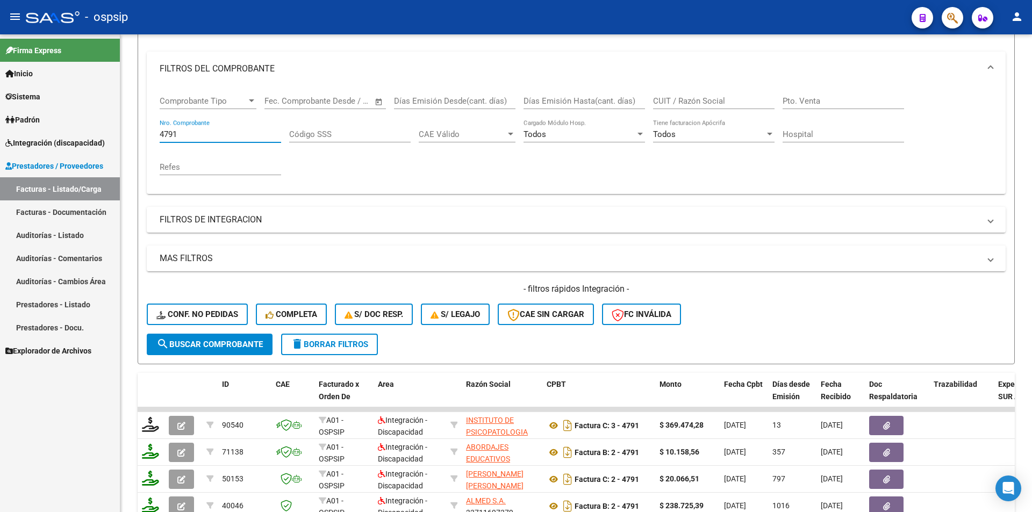
drag, startPoint x: 131, startPoint y: 131, endPoint x: 88, endPoint y: 125, distance: 43.3
click at [89, 125] on mat-sidenav-container "Firma Express Inicio Calendario SSS Instructivos Contacto OS Sistema Usuarios T…" at bounding box center [516, 273] width 1032 height 478
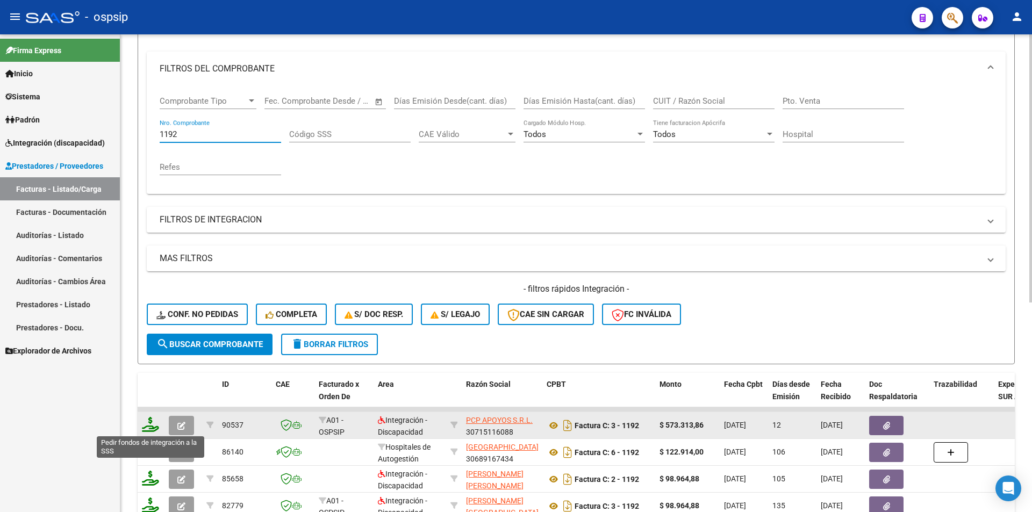
type input "1192"
click at [148, 428] on icon at bounding box center [150, 424] width 17 height 15
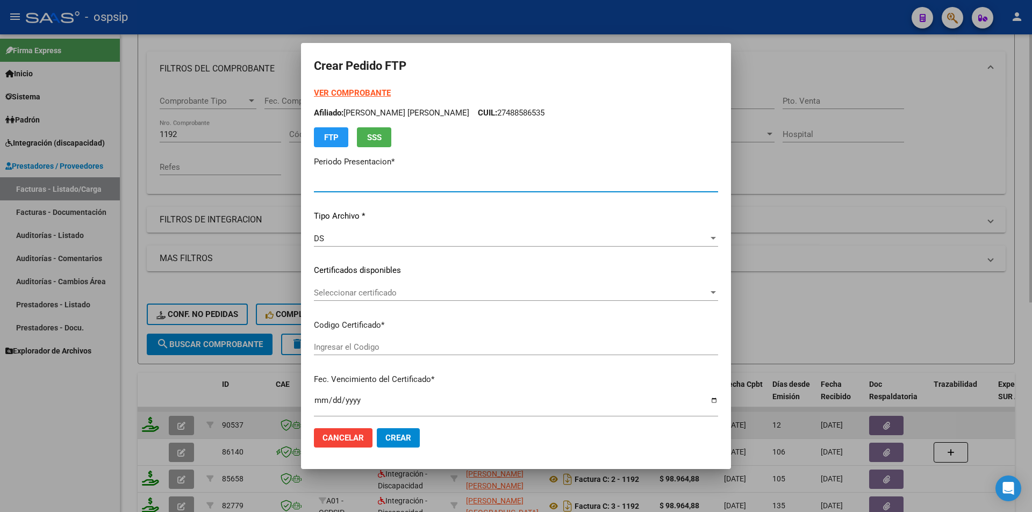
type input "202509"
type input "$ 573.313,86"
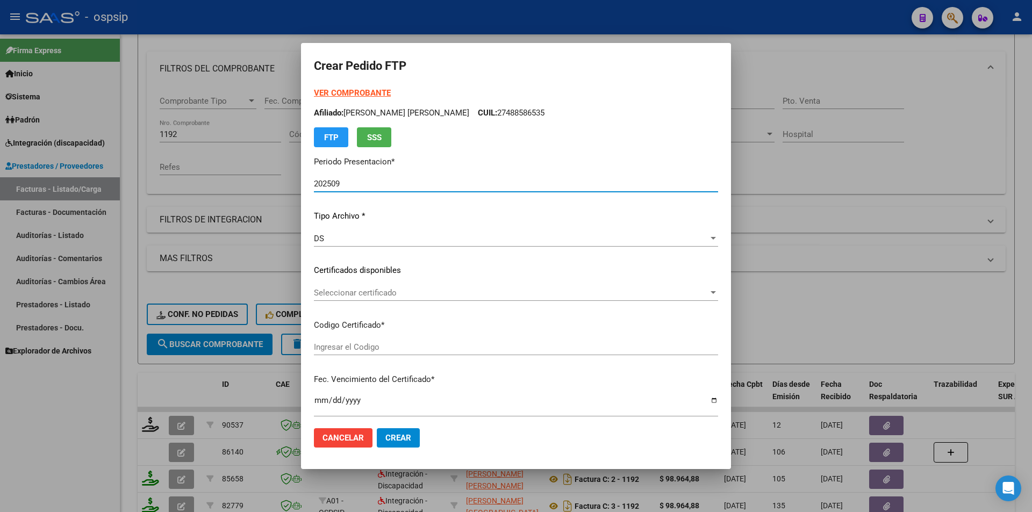
type input "ARG02000557463692021082720260827BS376"
type input "[DATE]"
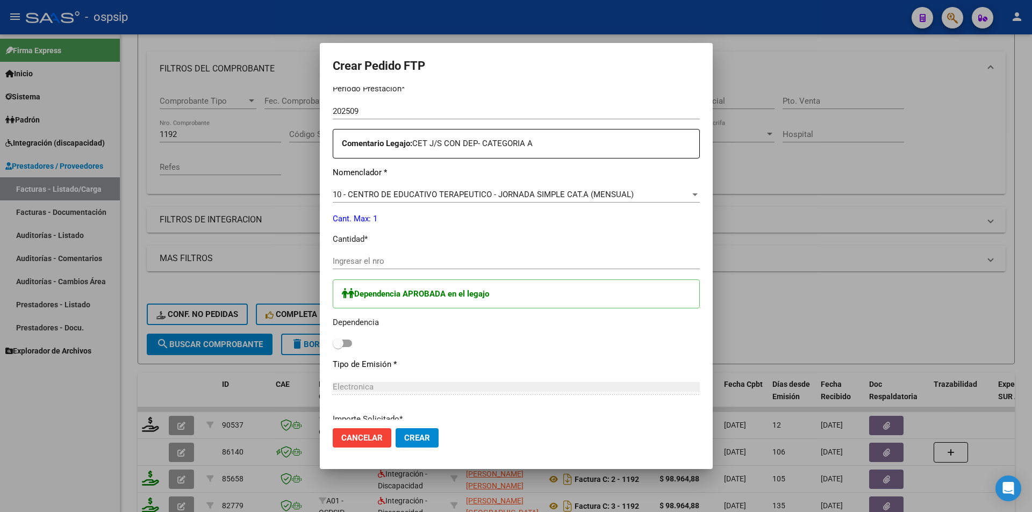
scroll to position [376, 0]
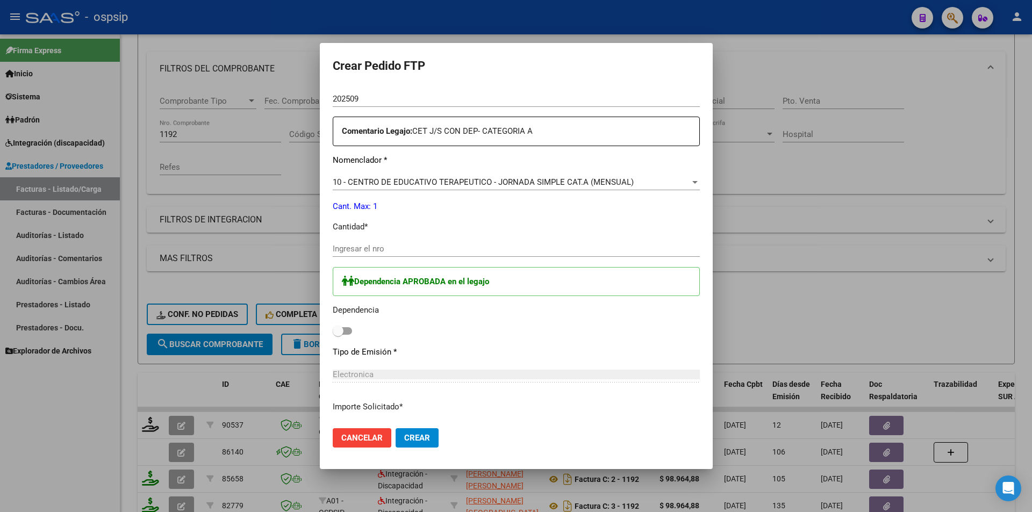
click at [333, 247] on input "Ingresar el nro" at bounding box center [516, 249] width 367 height 10
type input "1"
click at [333, 331] on span at bounding box center [342, 331] width 19 height 8
click at [338, 335] on input "checkbox" at bounding box center [338, 335] width 1 height 1
checkbox input "true"
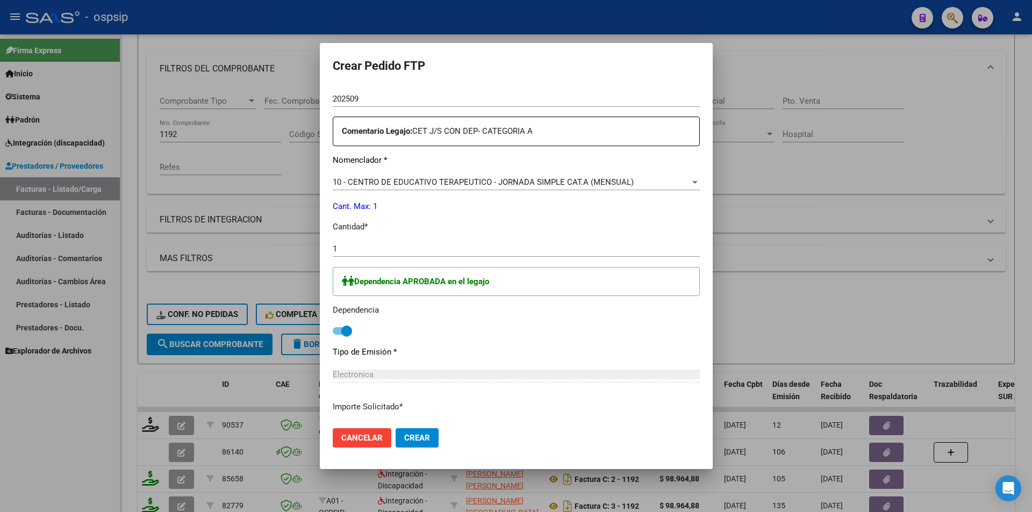
click at [404, 438] on span "Crear" at bounding box center [417, 438] width 26 height 10
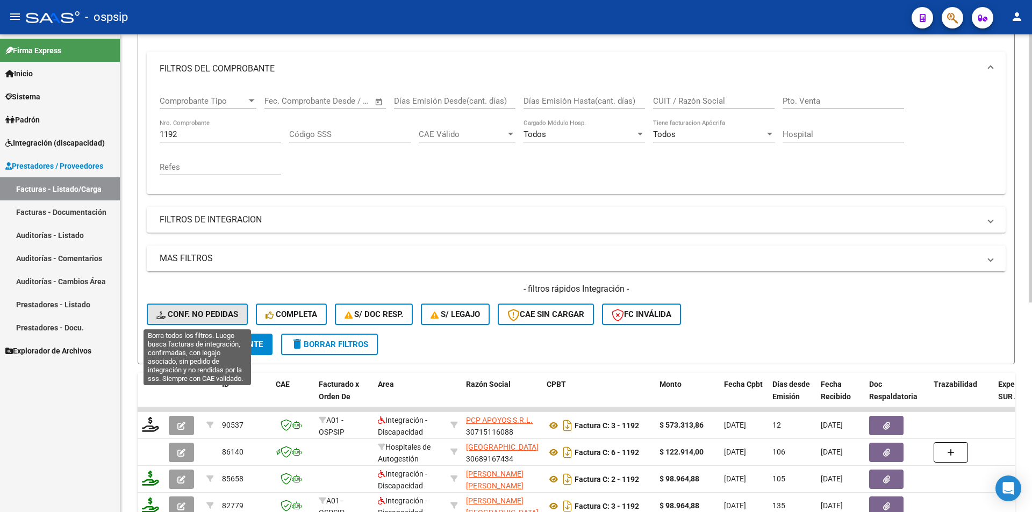
click at [215, 314] on span "Conf. no pedidas" at bounding box center [197, 315] width 82 height 10
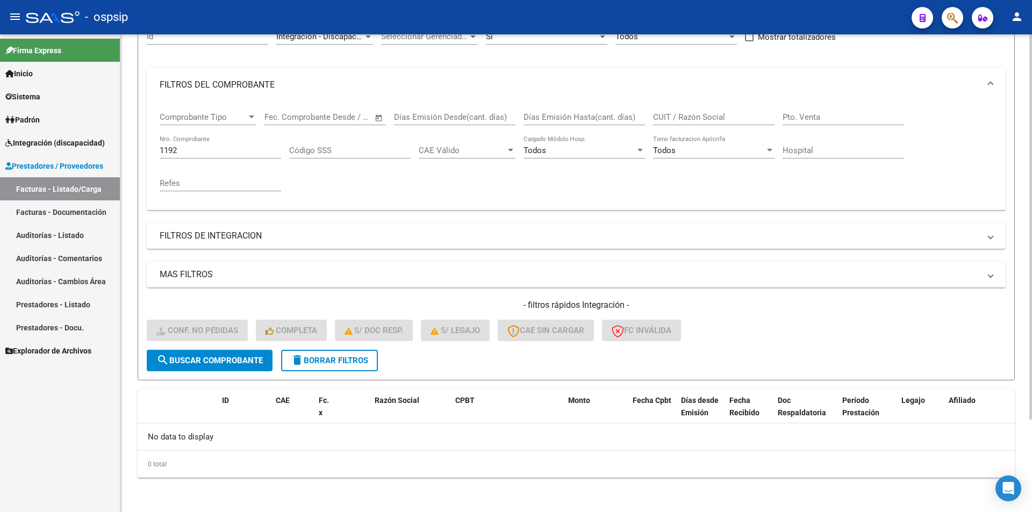
scroll to position [115, 0]
click at [348, 364] on span "delete Borrar Filtros" at bounding box center [329, 361] width 77 height 10
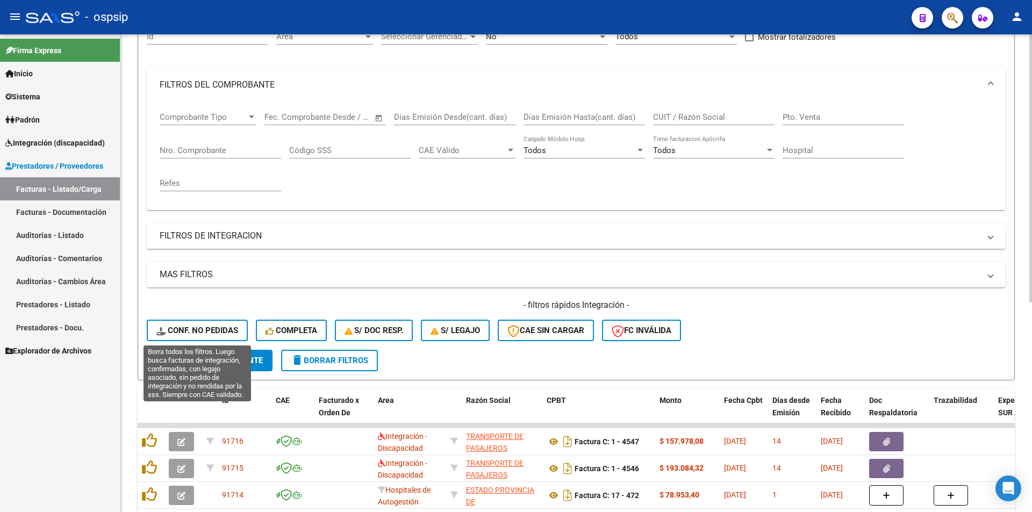
click at [222, 328] on span "Conf. no pedidas" at bounding box center [197, 331] width 82 height 10
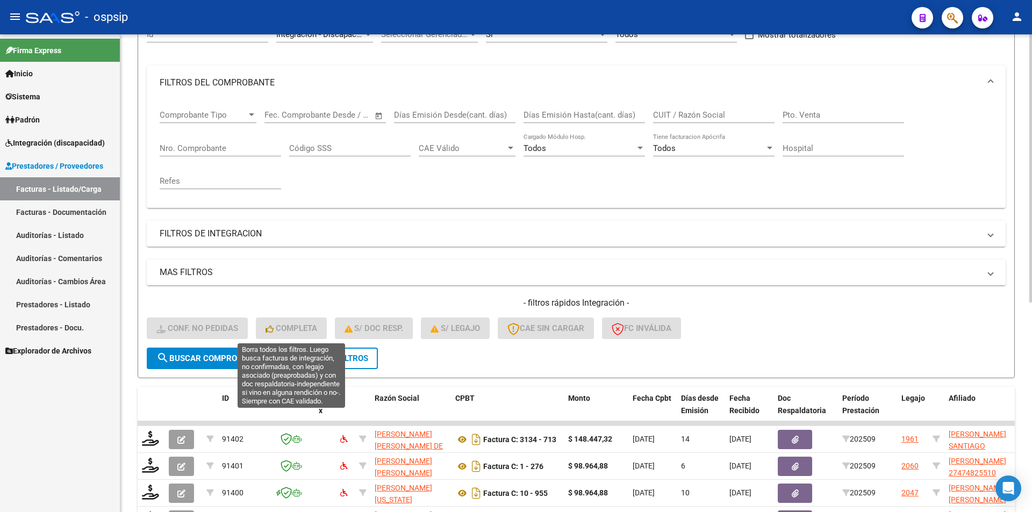
scroll to position [104, 0]
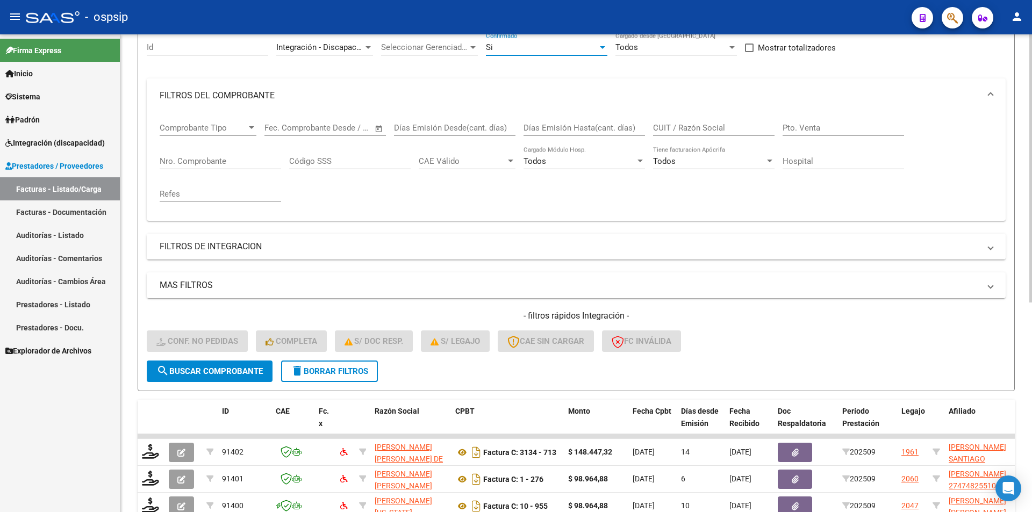
click at [527, 50] on div "Si" at bounding box center [542, 47] width 112 height 10
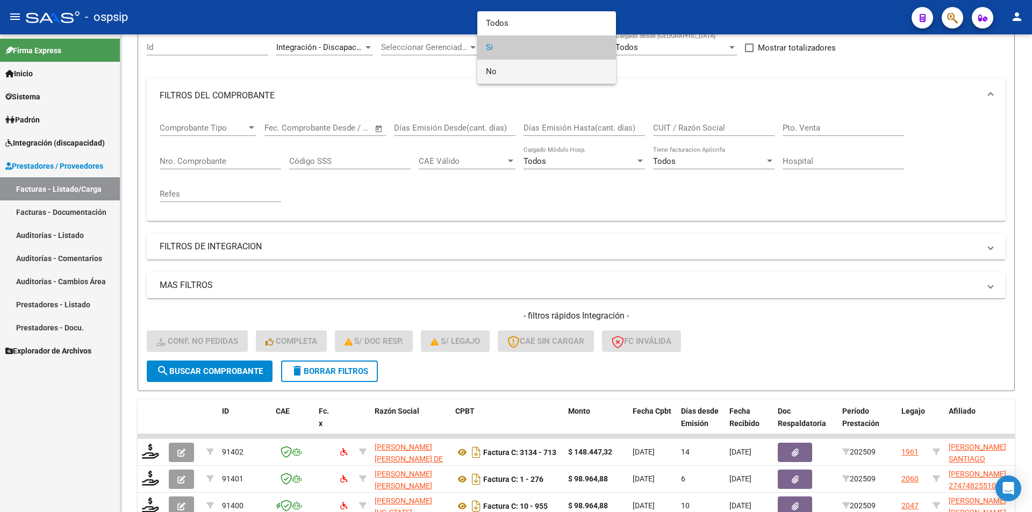
click at [494, 68] on span "No" at bounding box center [547, 72] width 122 height 24
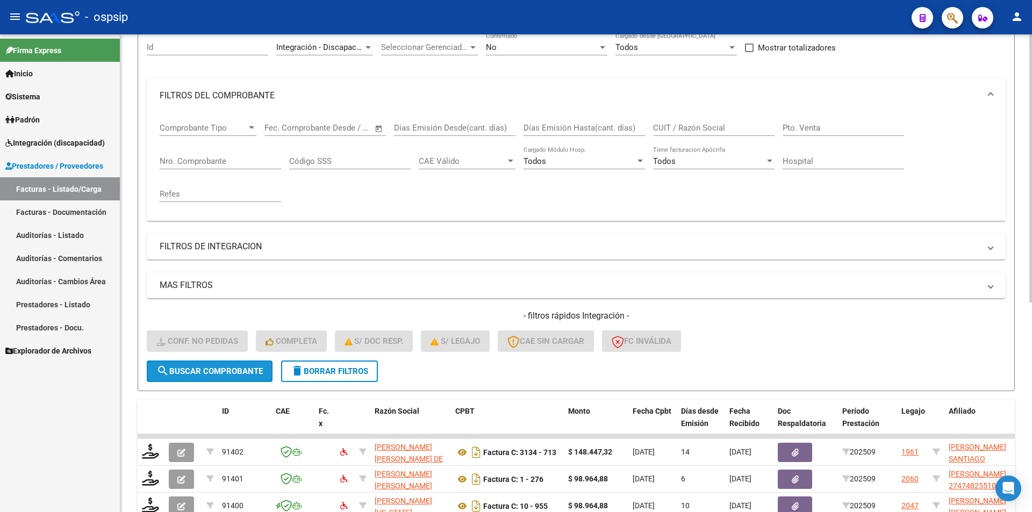
click at [251, 369] on span "search Buscar Comprobante" at bounding box center [209, 372] width 106 height 10
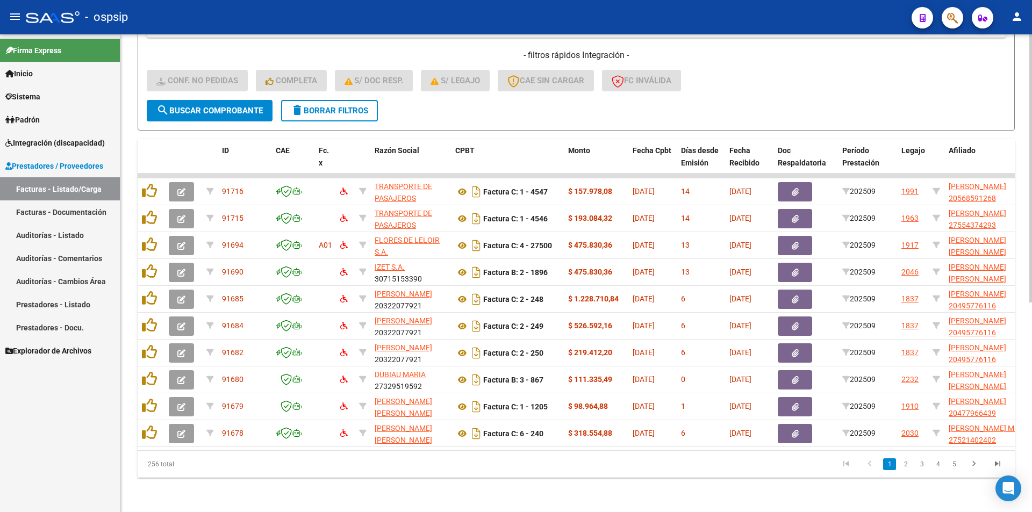
scroll to position [373, 0]
click at [80, 192] on link "Facturas - Listado/Carga" at bounding box center [60, 188] width 120 height 23
click at [83, 188] on link "Facturas - Listado/Carga" at bounding box center [60, 188] width 120 height 23
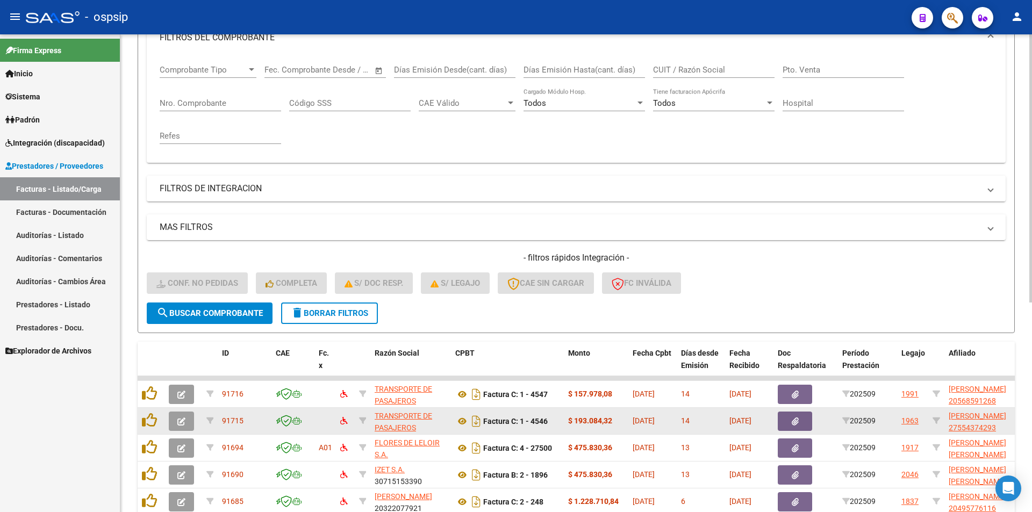
scroll to position [158, 0]
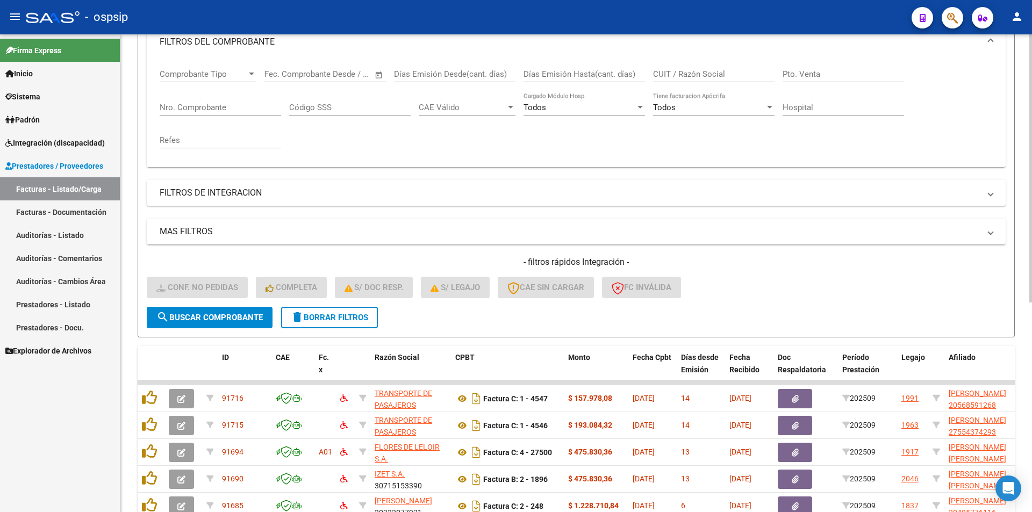
click at [314, 317] on span "delete Borrar Filtros" at bounding box center [329, 318] width 77 height 10
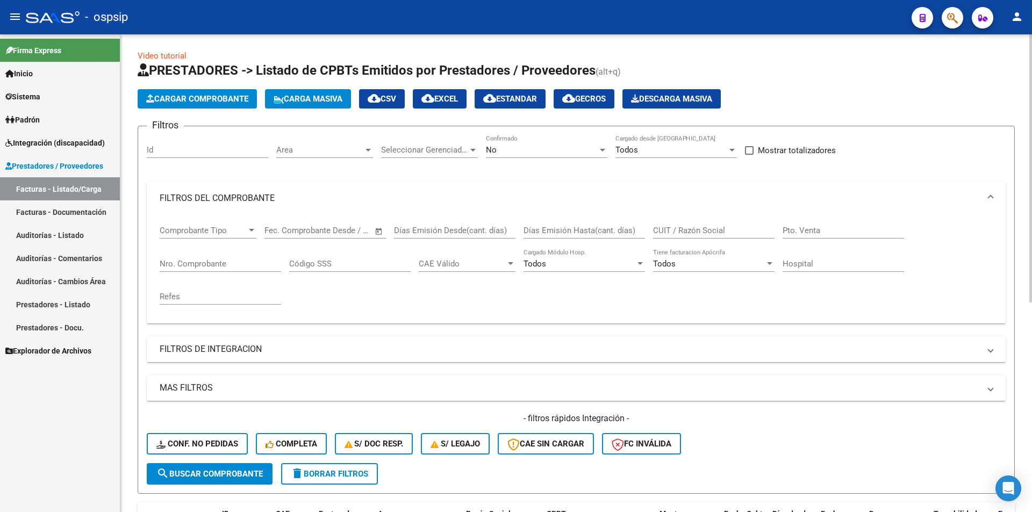
scroll to position [0, 0]
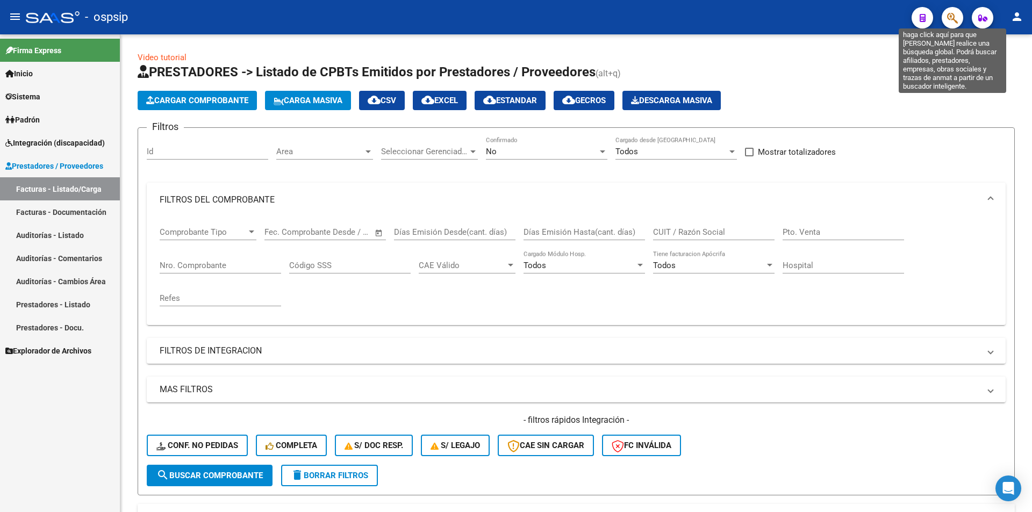
click at [947, 16] on icon "button" at bounding box center [952, 18] width 11 height 12
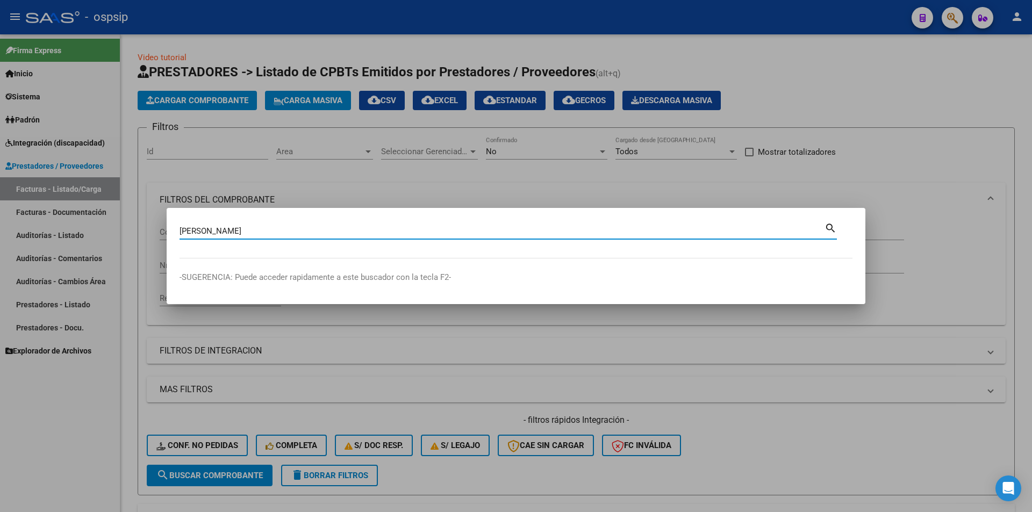
type input "[PERSON_NAME]"
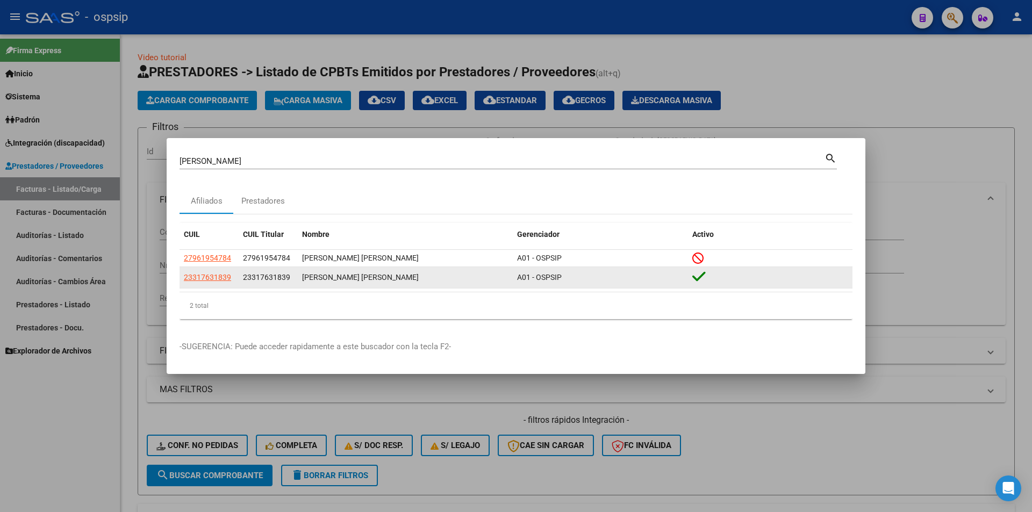
drag, startPoint x: 230, startPoint y: 278, endPoint x: 182, endPoint y: 281, distance: 47.4
click at [182, 281] on datatable-body-cell "23317631839" at bounding box center [209, 277] width 59 height 21
copy span "23317631839"
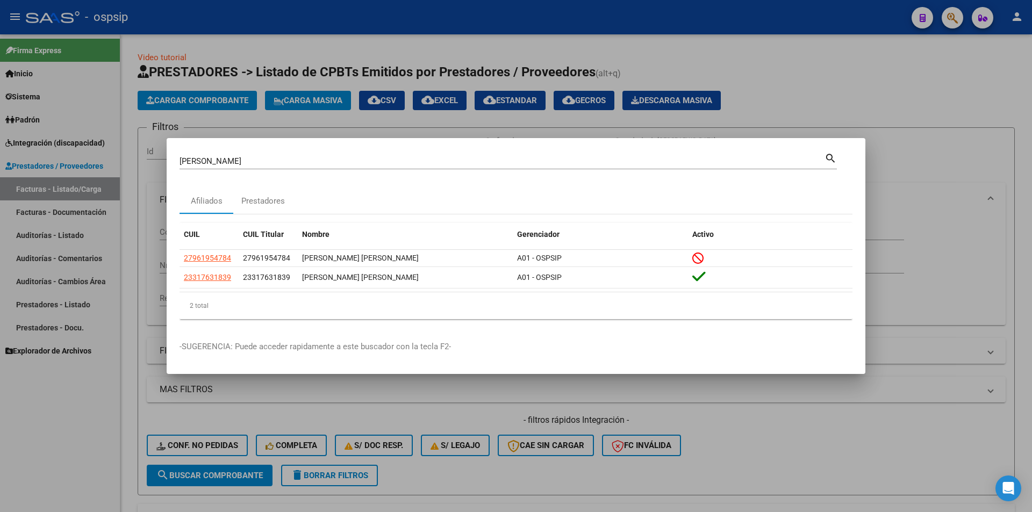
drag, startPoint x: 106, startPoint y: 373, endPoint x: 101, endPoint y: 375, distance: 5.6
click at [106, 374] on div at bounding box center [516, 256] width 1032 height 512
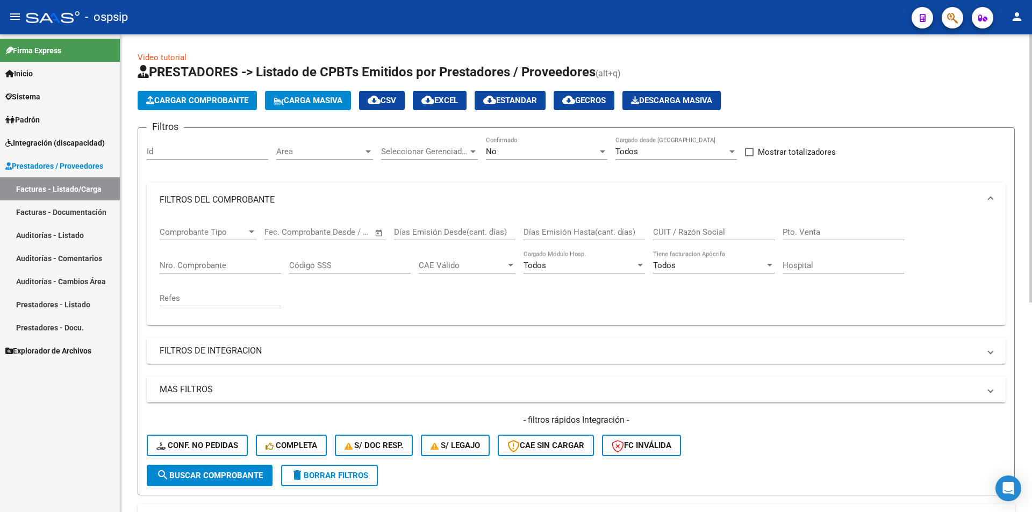
click at [524, 159] on div "No Confirmado" at bounding box center [547, 148] width 122 height 23
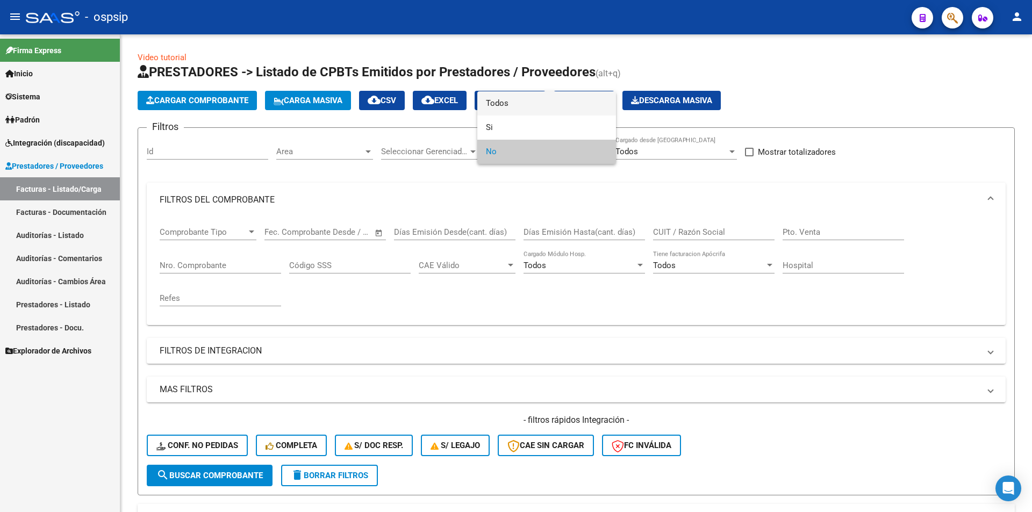
click at [507, 110] on span "Todos" at bounding box center [547, 103] width 122 height 24
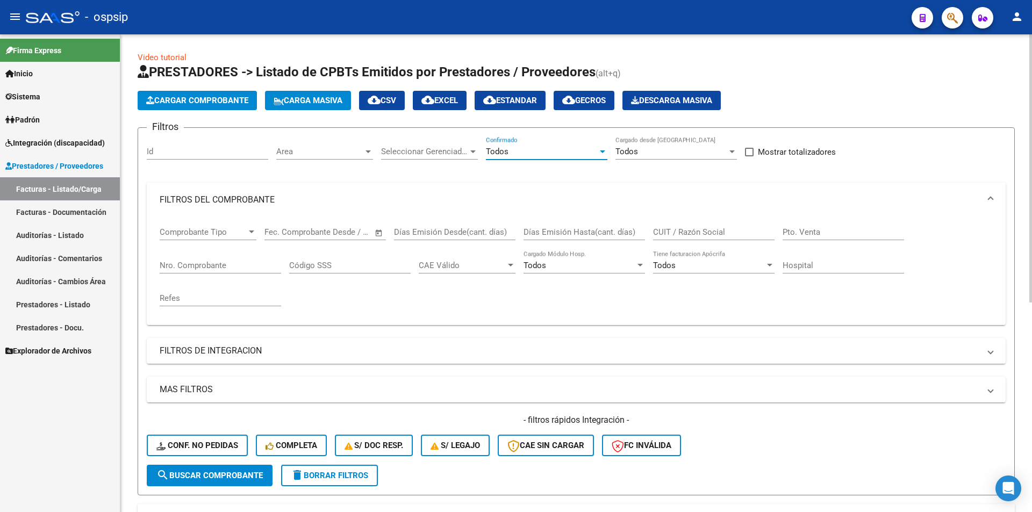
click at [227, 259] on div "Nro. Comprobante" at bounding box center [221, 262] width 122 height 23
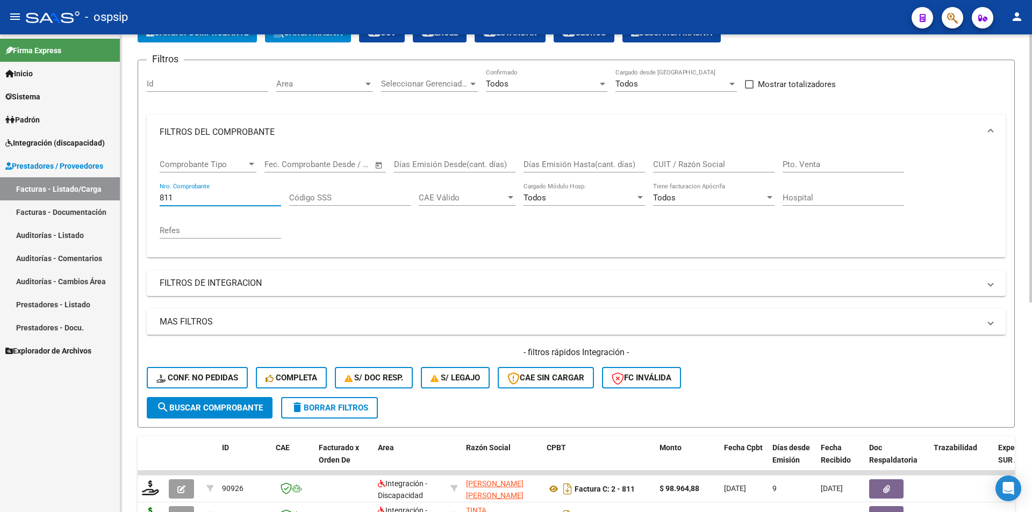
scroll to position [215, 0]
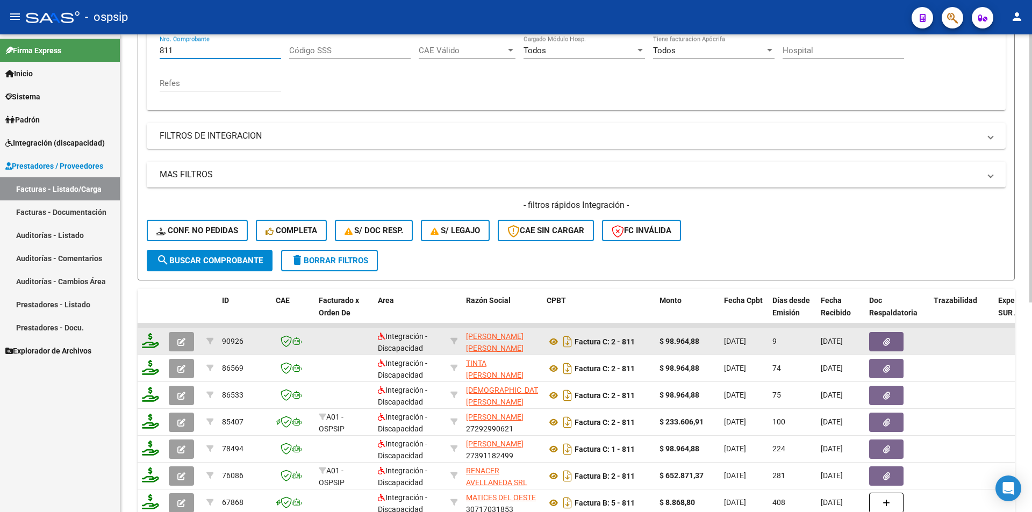
type input "811"
click at [149, 344] on icon at bounding box center [150, 340] width 17 height 15
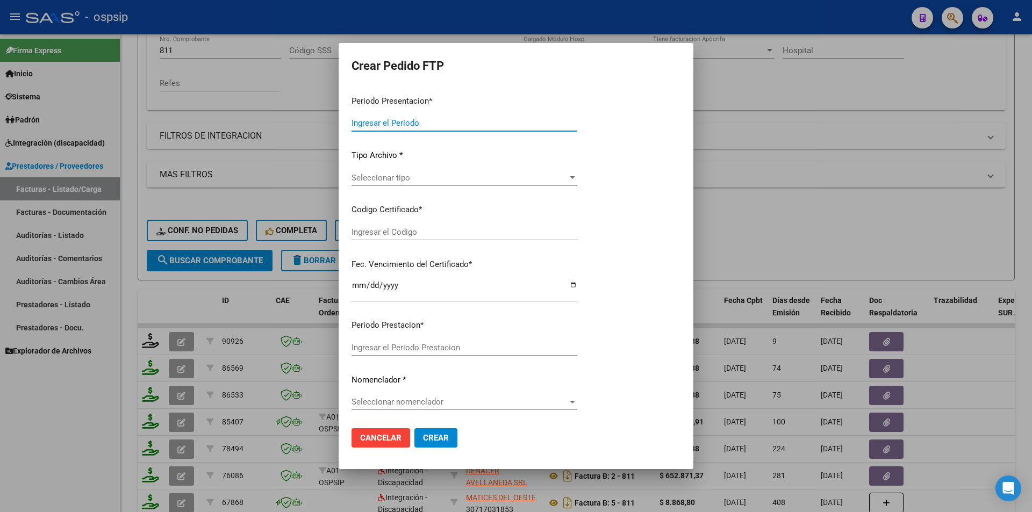
type input "202509"
type input "$ 98.964,88"
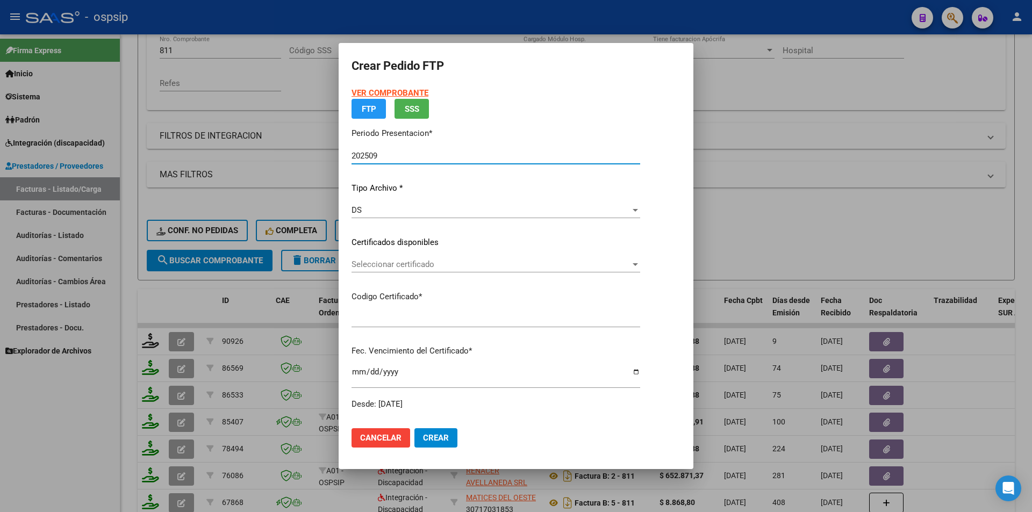
type input "ARG01-00058621440-20240619- 20290619"
type input "[DATE]"
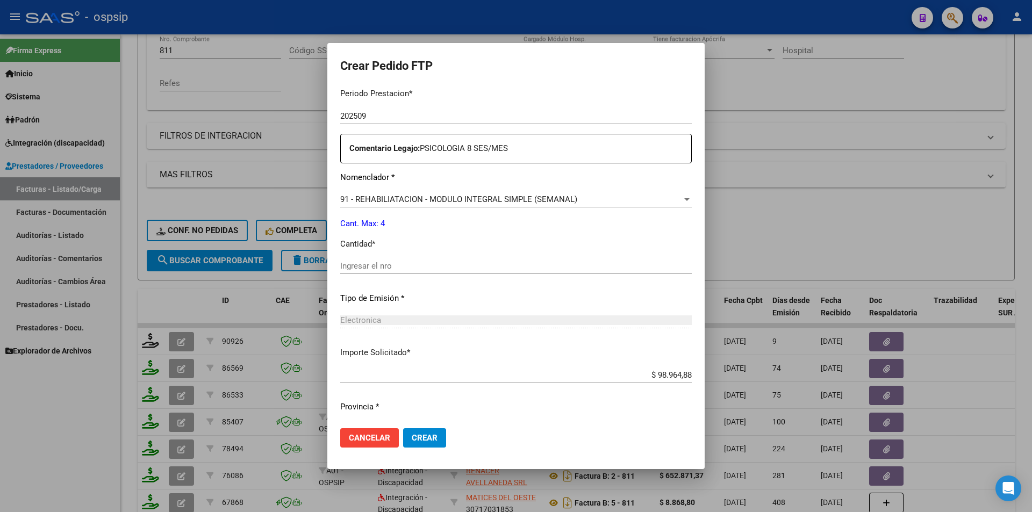
scroll to position [362, 0]
click at [364, 266] on input "Ingresar el nro" at bounding box center [516, 264] width 352 height 10
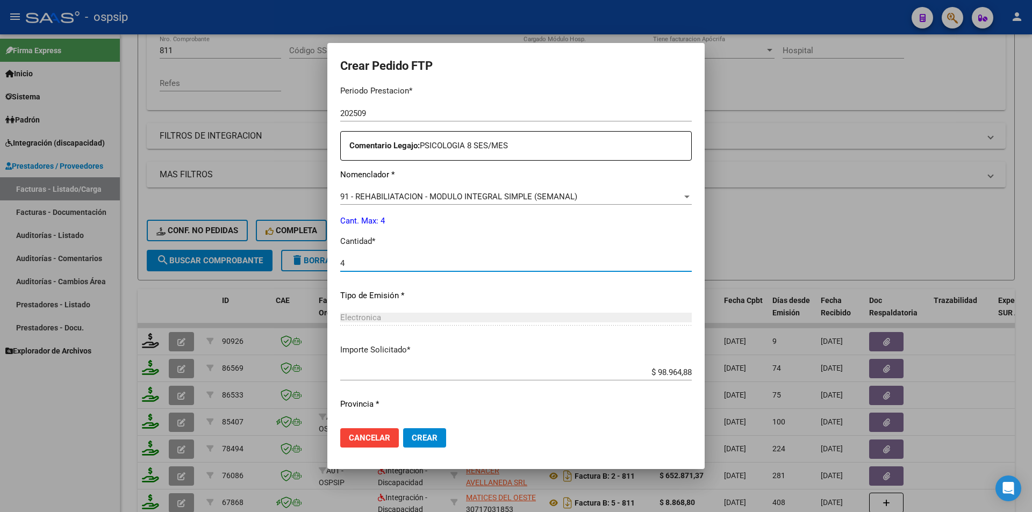
type input "4"
click at [412, 443] on span "Crear" at bounding box center [425, 438] width 26 height 10
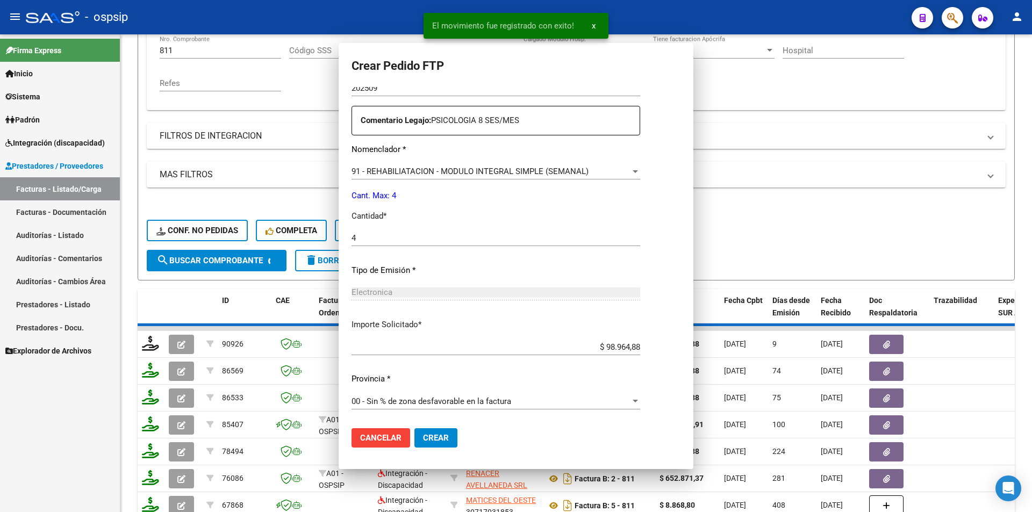
scroll to position [0, 0]
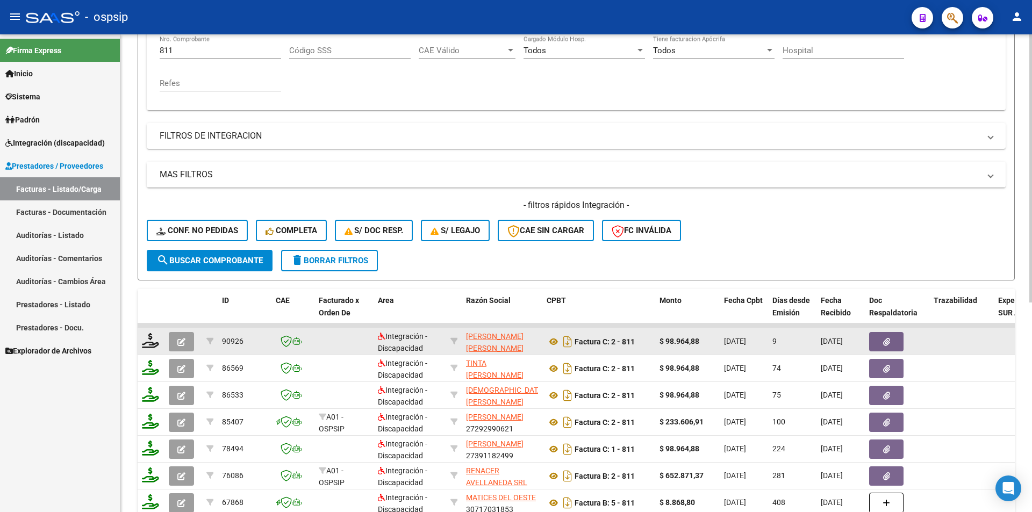
click at [177, 342] on button "button" at bounding box center [181, 341] width 25 height 19
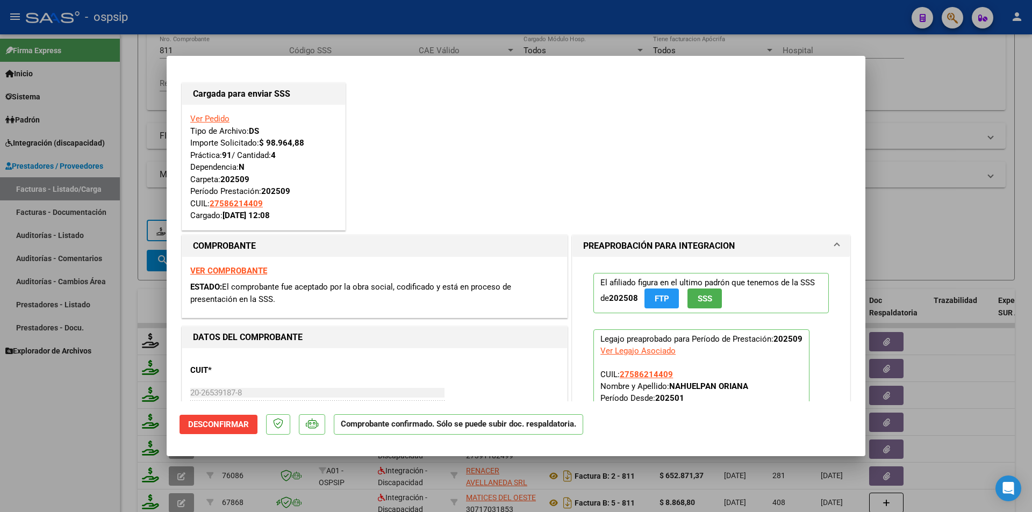
click at [98, 394] on div at bounding box center [516, 256] width 1032 height 512
type input "$ 0,00"
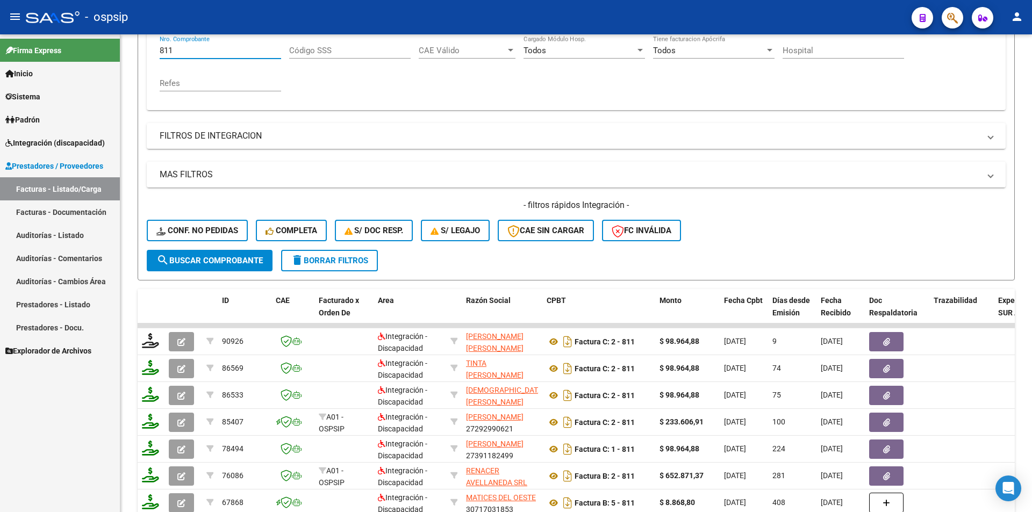
drag, startPoint x: 190, startPoint y: 51, endPoint x: 116, endPoint y: 56, distance: 74.9
click at [117, 51] on mat-sidenav-container "Firma Express Inicio Calendario SSS Instructivos Contacto OS Sistema Usuarios T…" at bounding box center [516, 273] width 1032 height 478
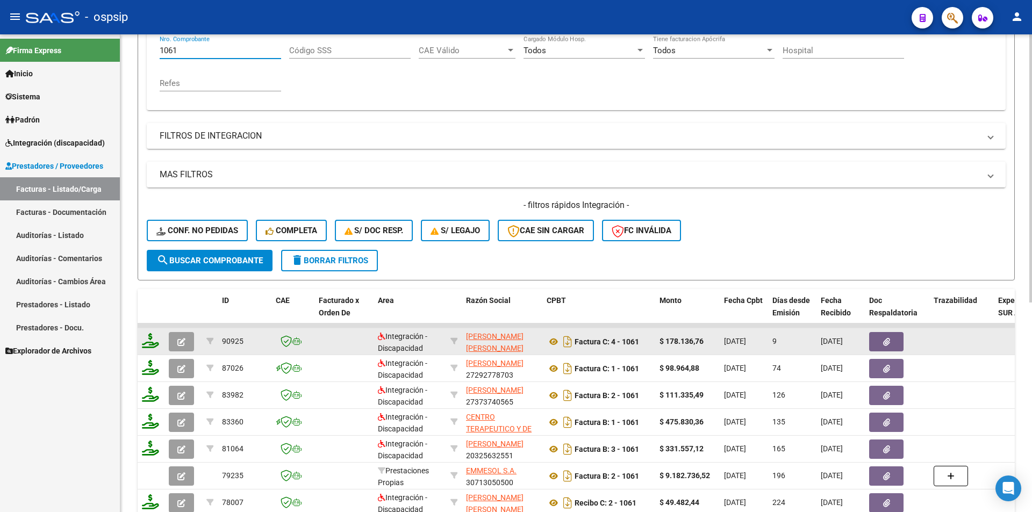
type input "1061"
click at [149, 344] on icon at bounding box center [150, 340] width 17 height 15
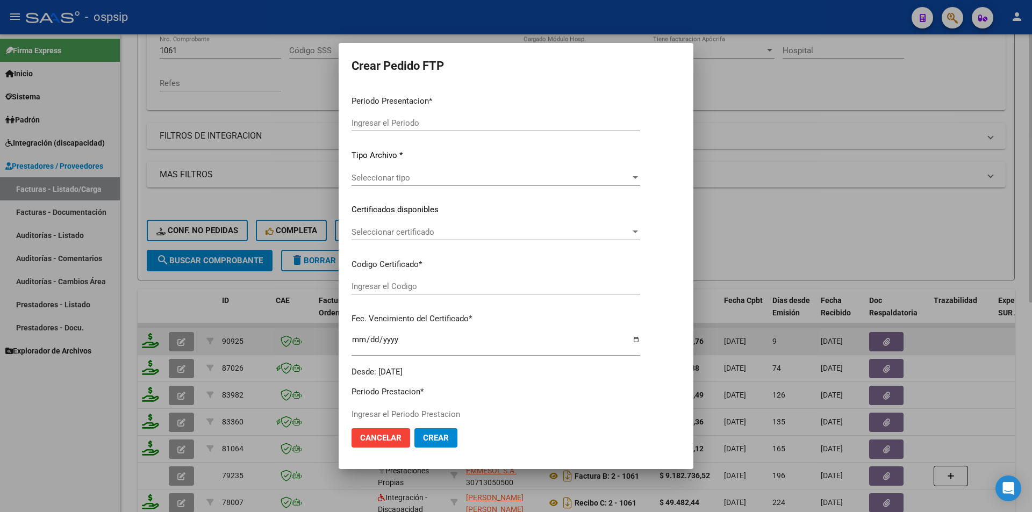
type input "202509"
type input "$ 178.136,76"
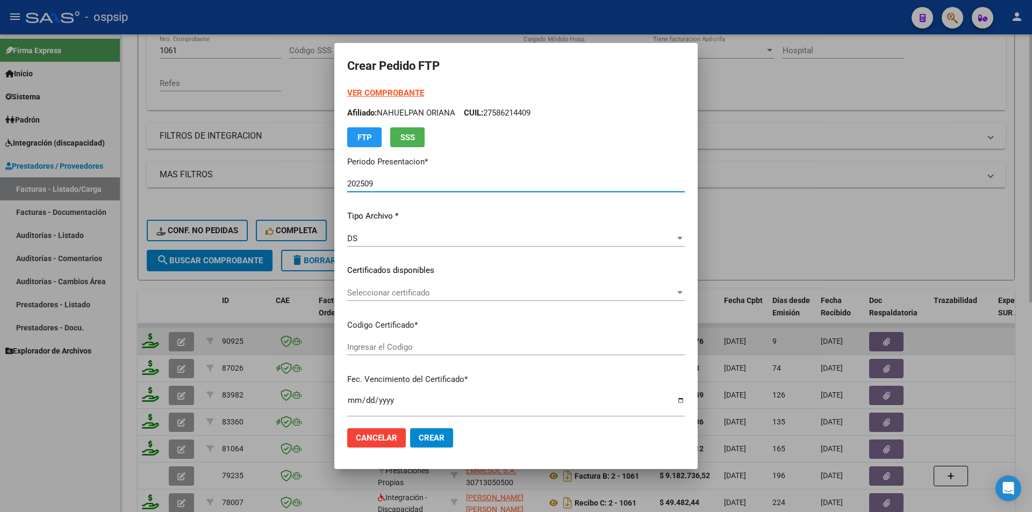
scroll to position [269, 0]
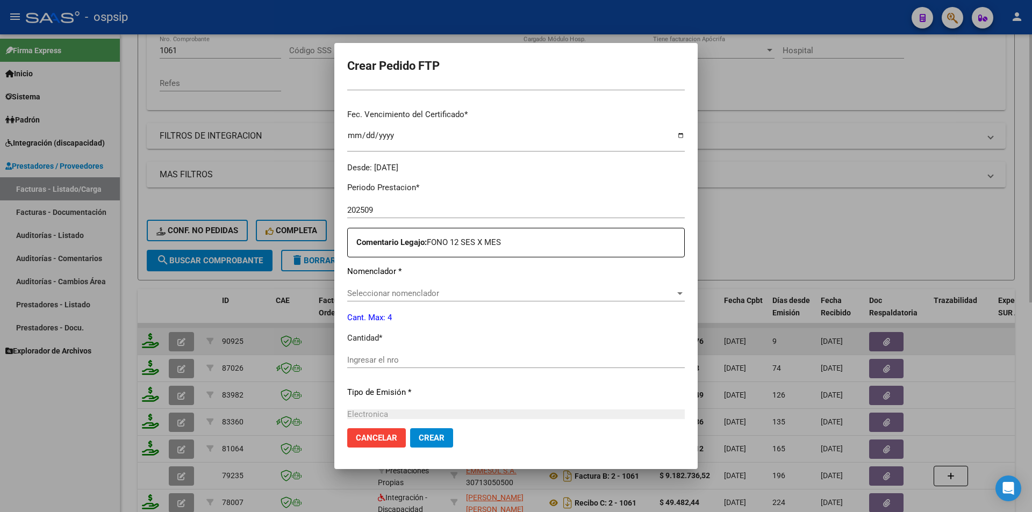
type input "ARG0100054794441820231026-20281026"
type input "[DATE]"
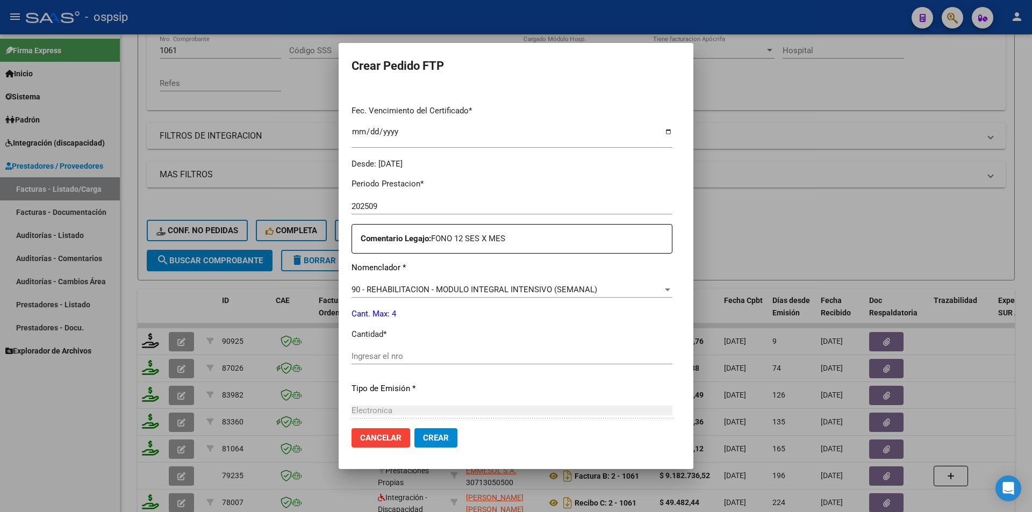
click at [388, 349] on div "Ingresar el nro" at bounding box center [512, 356] width 321 height 16
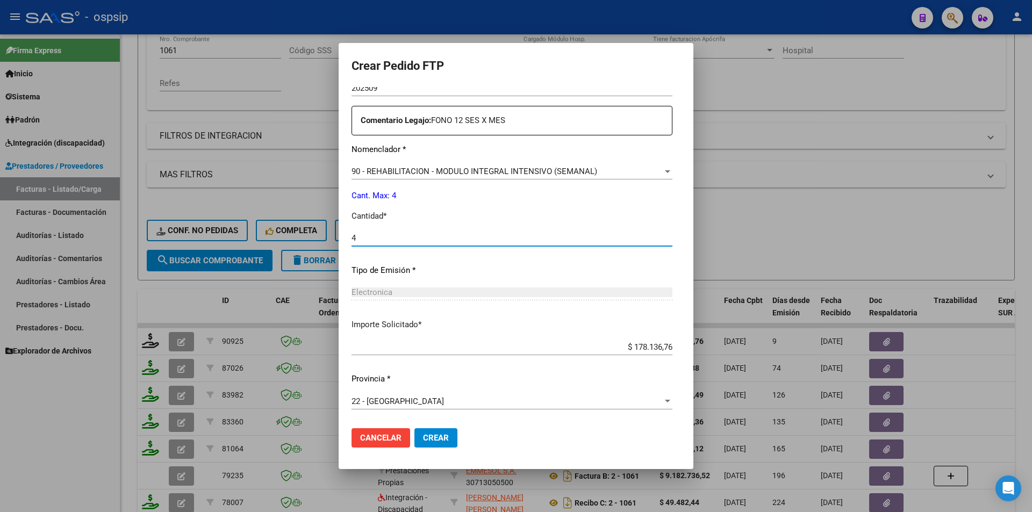
type input "4"
click at [436, 433] on button "Crear" at bounding box center [436, 438] width 43 height 19
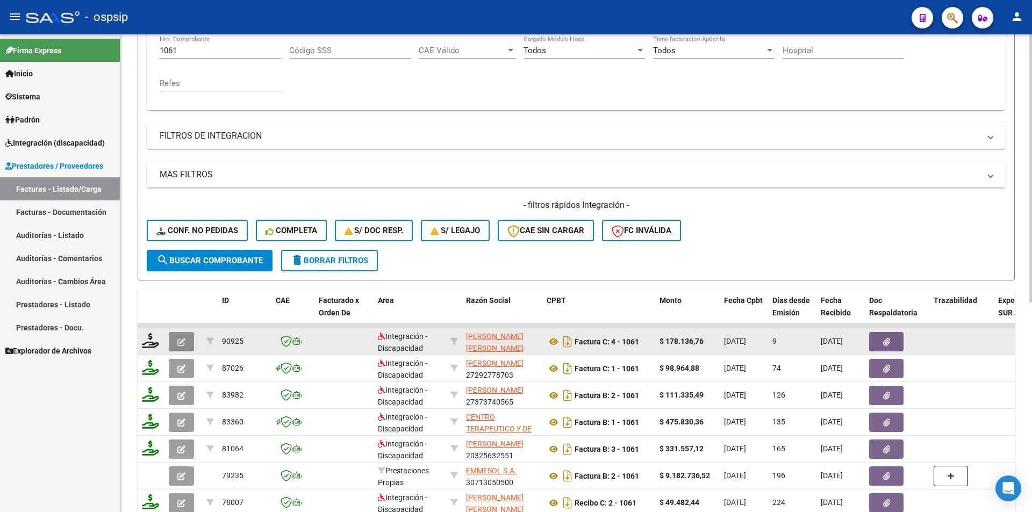
click at [184, 342] on icon "button" at bounding box center [181, 342] width 8 height 8
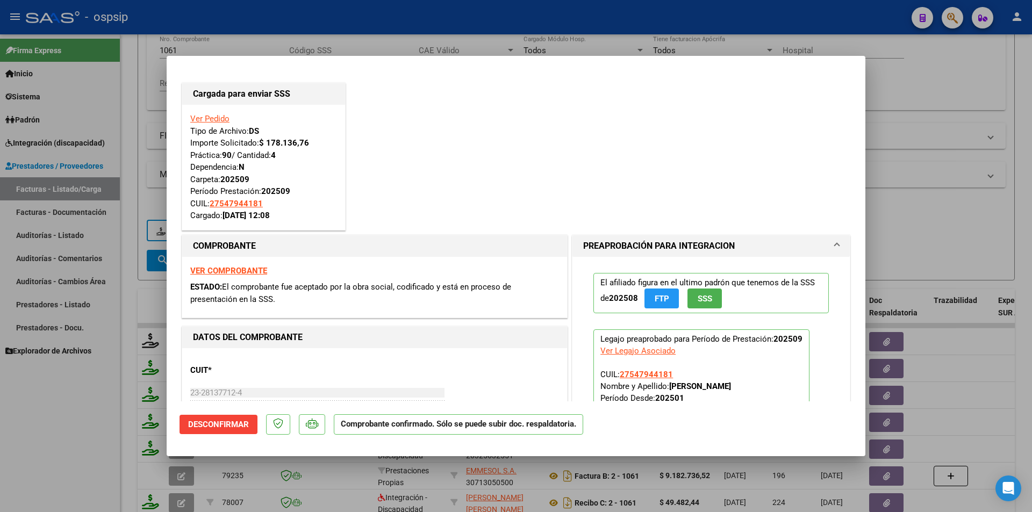
click at [80, 429] on div at bounding box center [516, 256] width 1032 height 512
type input "$ 0,00"
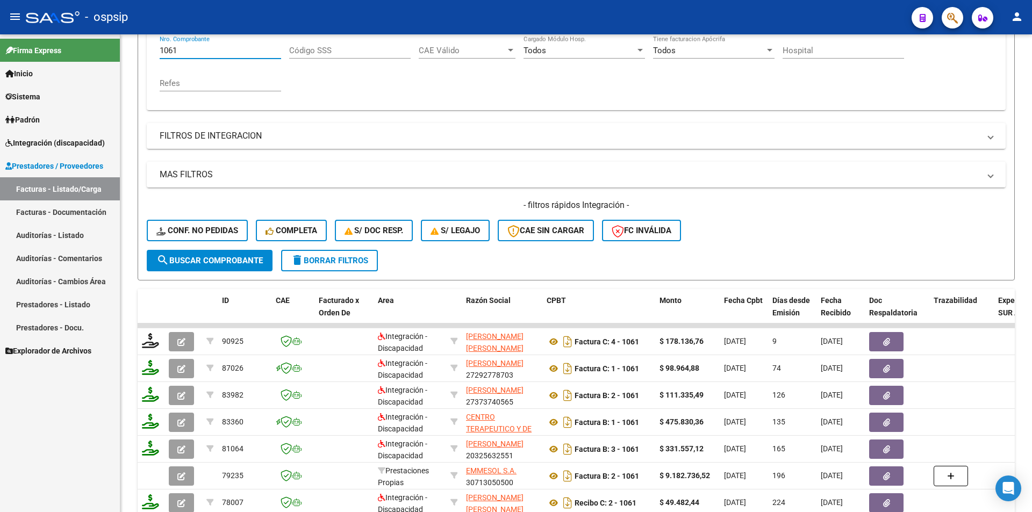
scroll to position [179, 0]
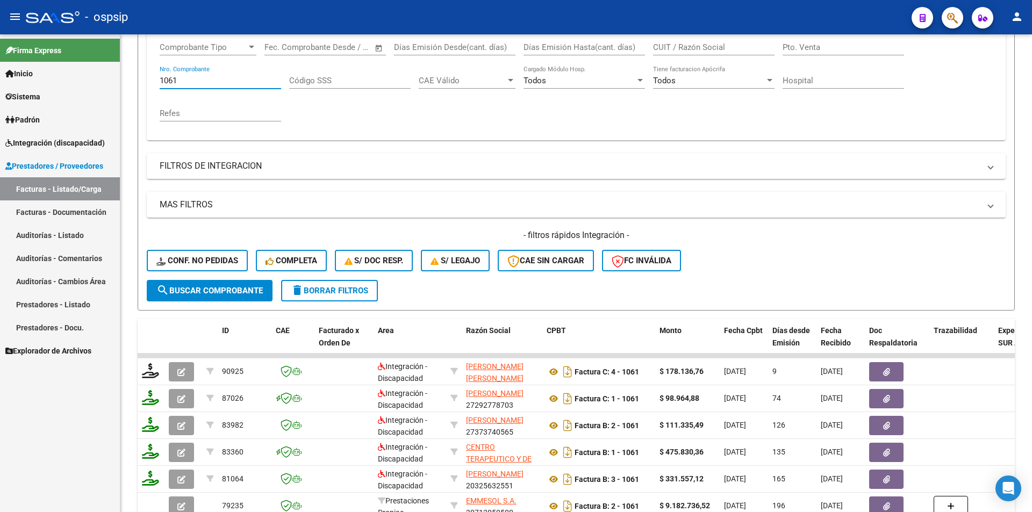
drag, startPoint x: 188, startPoint y: 49, endPoint x: 108, endPoint y: 51, distance: 80.1
click at [111, 40] on mat-sidenav-container "Firma Express Inicio Calendario SSS Instructivos Contacto OS Sistema Usuarios T…" at bounding box center [516, 273] width 1032 height 478
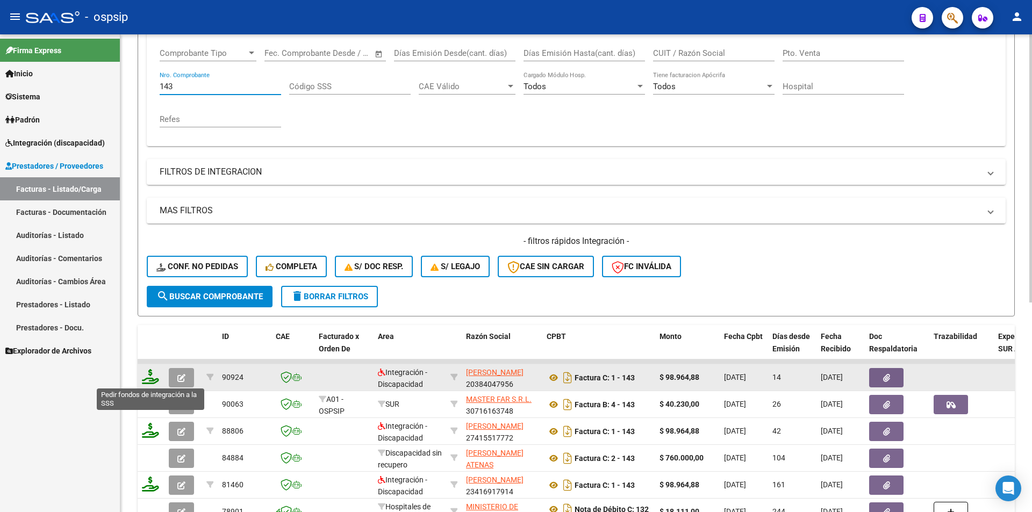
type input "143"
click at [150, 380] on icon at bounding box center [150, 376] width 17 height 15
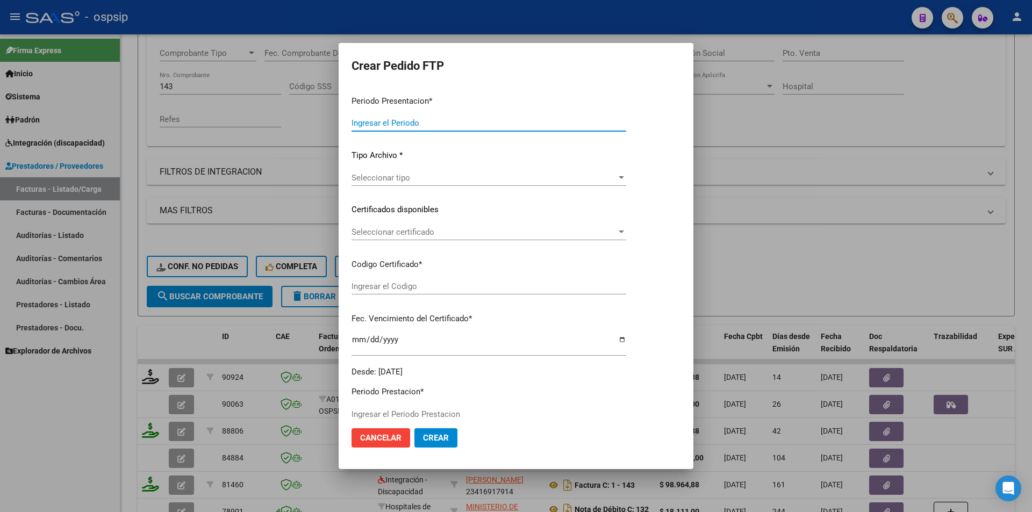
type input "202509"
type input "$ 98.964,88"
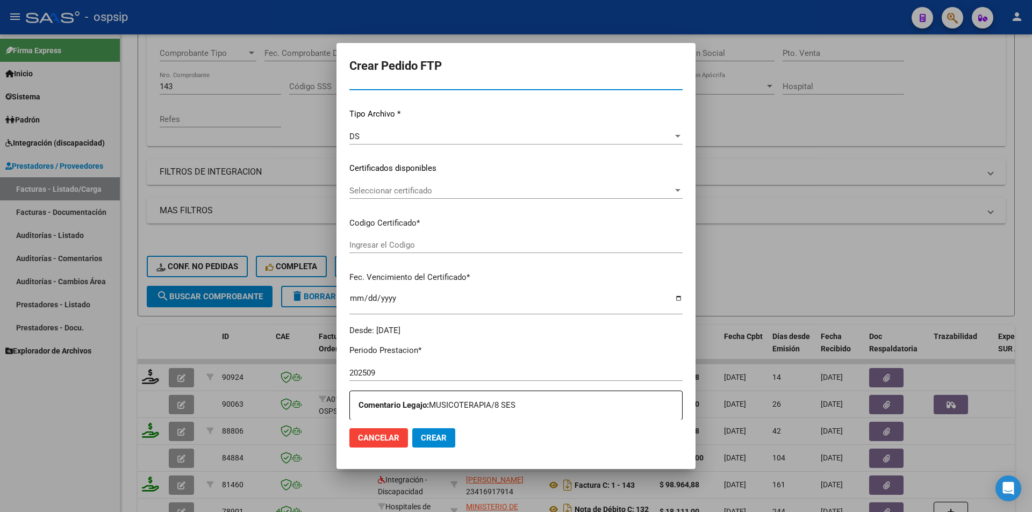
type input "5278194957"
type input "[DATE]"
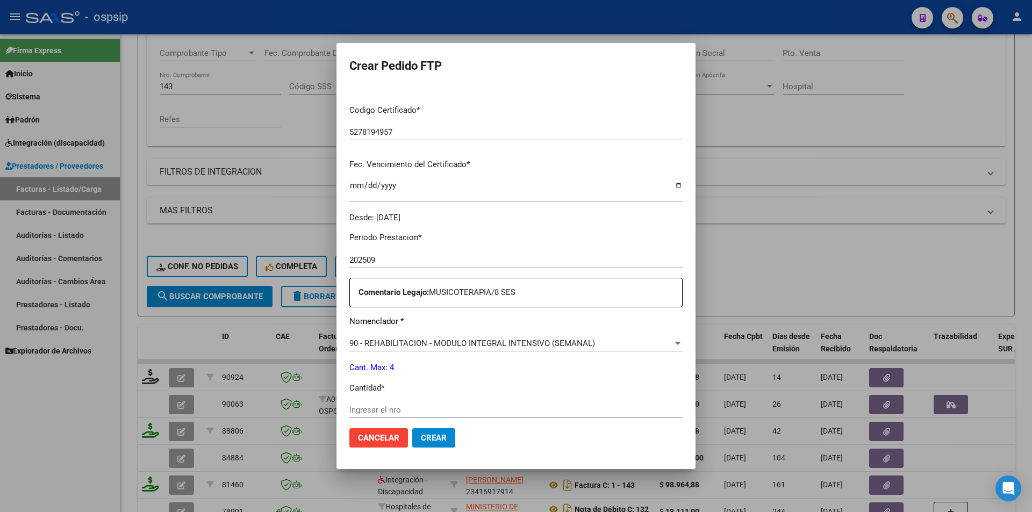
click at [349, 406] on div "Ingresar el nro" at bounding box center [515, 410] width 333 height 16
type input "4"
click at [412, 439] on button "Crear" at bounding box center [433, 438] width 43 height 19
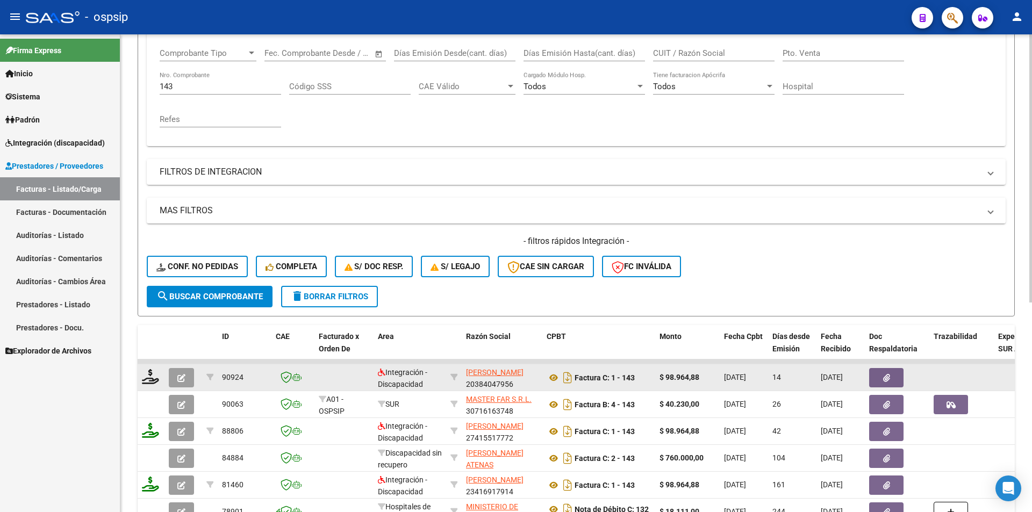
click at [180, 372] on button "button" at bounding box center [181, 377] width 25 height 19
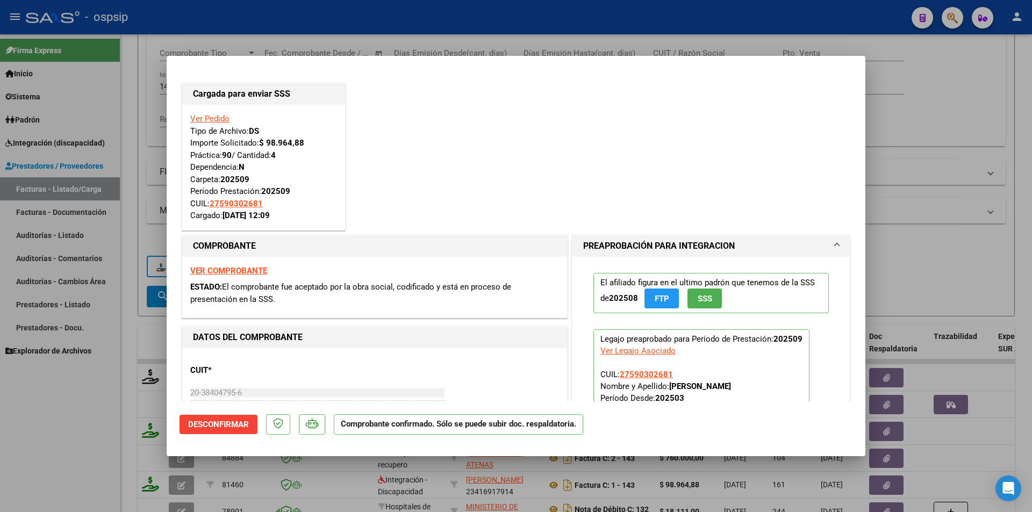
click at [82, 423] on div at bounding box center [516, 256] width 1032 height 512
type input "$ 0,00"
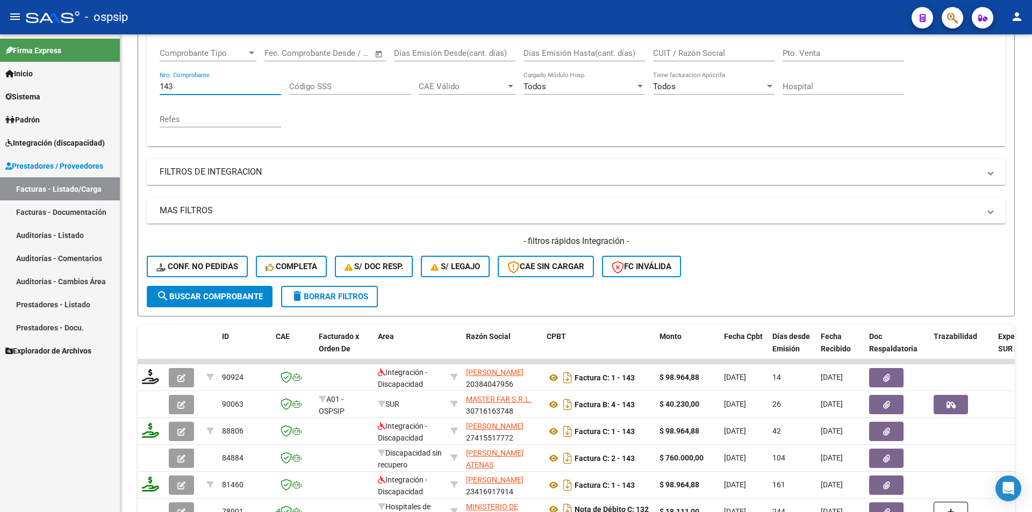
drag, startPoint x: 178, startPoint y: 83, endPoint x: 103, endPoint y: 77, distance: 75.5
click at [105, 74] on mat-sidenav-container "Firma Express Inicio Calendario SSS Instructivos Contacto OS Sistema Usuarios T…" at bounding box center [516, 273] width 1032 height 478
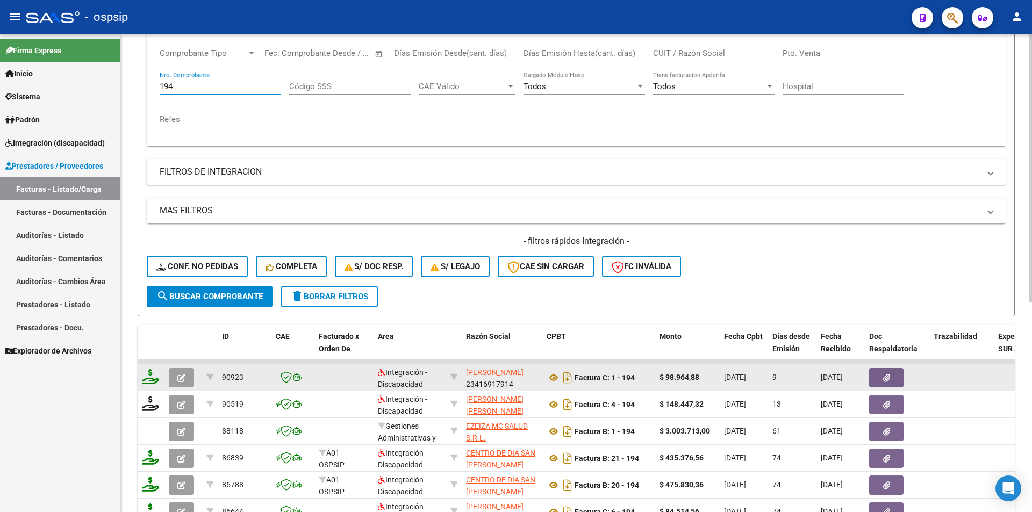
type input "194"
click at [155, 379] on icon at bounding box center [150, 376] width 17 height 15
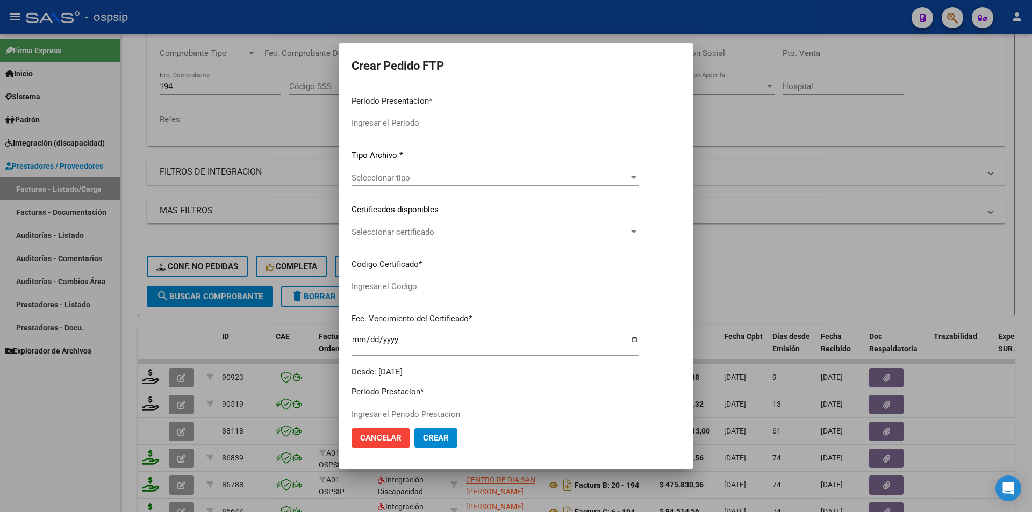
type input "202509"
type input "$ 98.964,88"
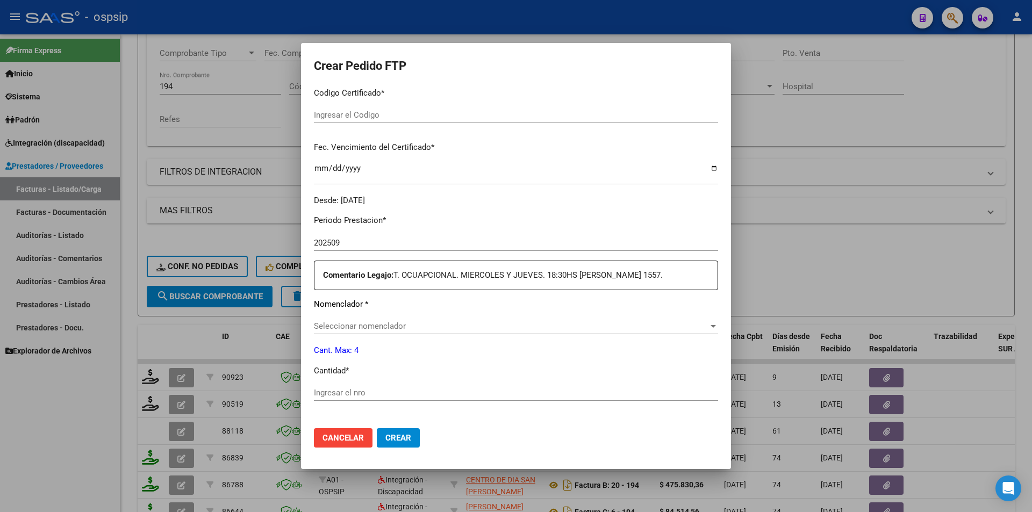
scroll to position [323, 0]
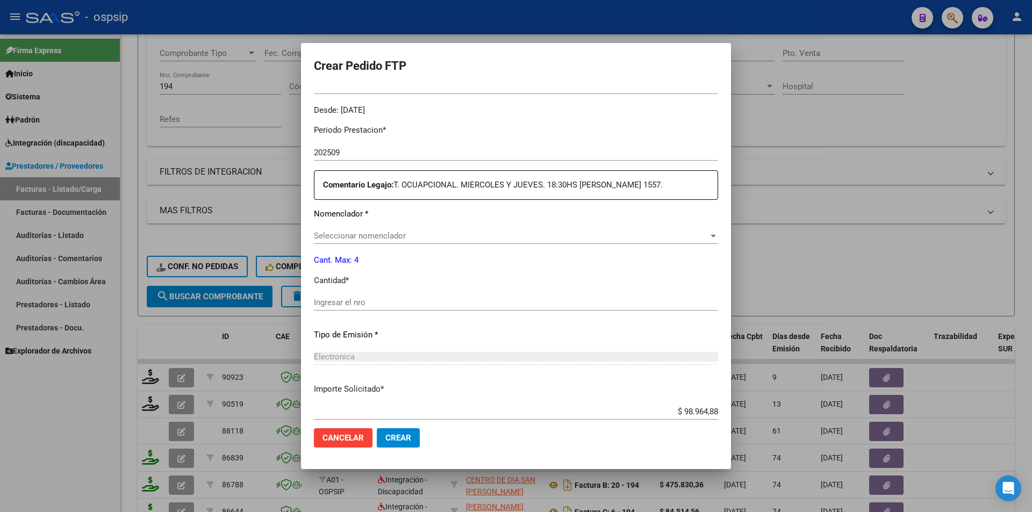
type input "ARG01000549573862021100420241004BSAS352"
type input "[DATE]"
click at [341, 304] on input "Ingresar el nro" at bounding box center [516, 303] width 404 height 10
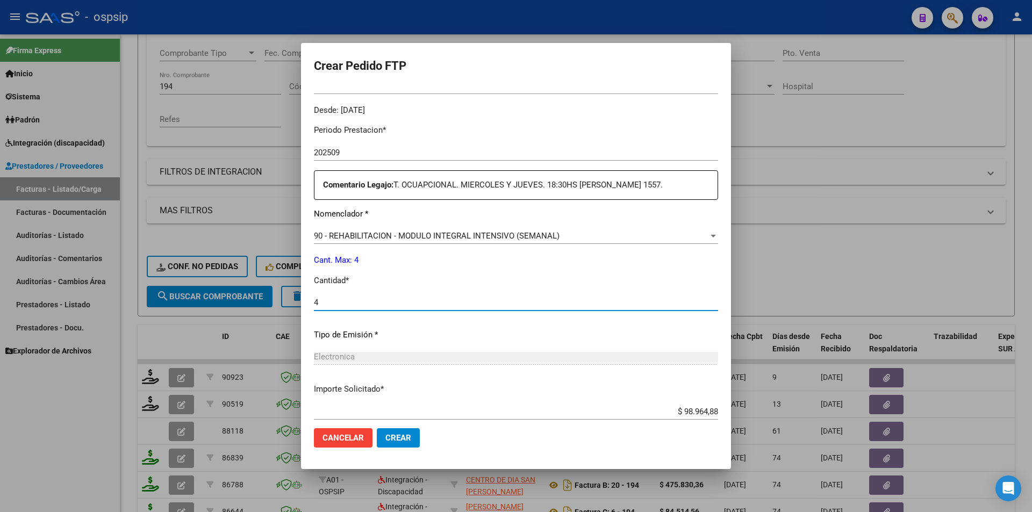
type input "4"
click at [405, 439] on span "Crear" at bounding box center [398, 438] width 26 height 10
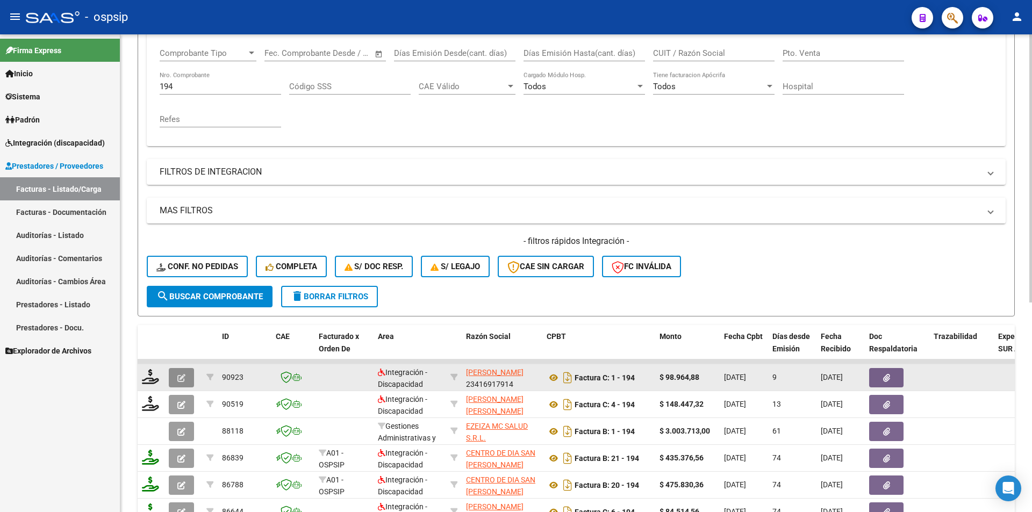
click at [180, 376] on icon "button" at bounding box center [181, 378] width 8 height 8
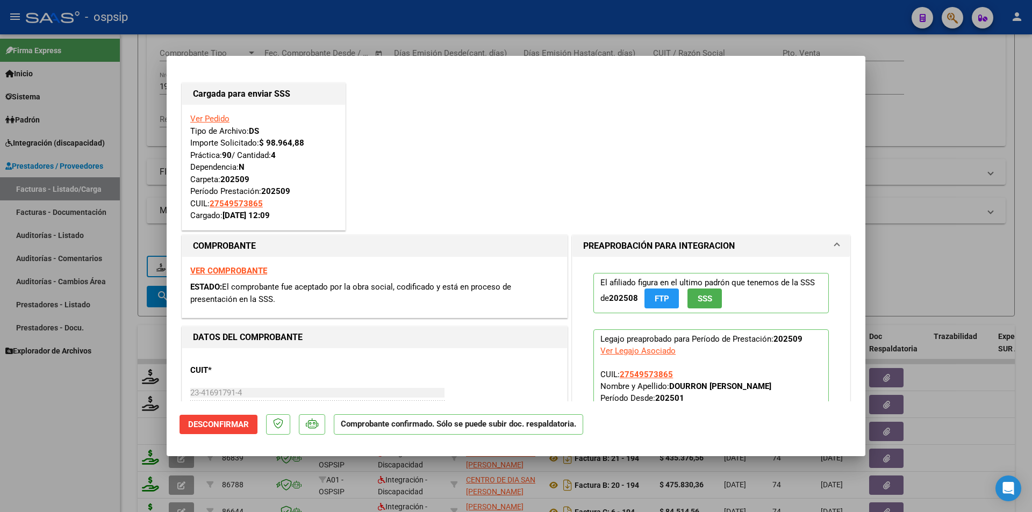
click at [85, 425] on div at bounding box center [516, 256] width 1032 height 512
type input "$ 0,00"
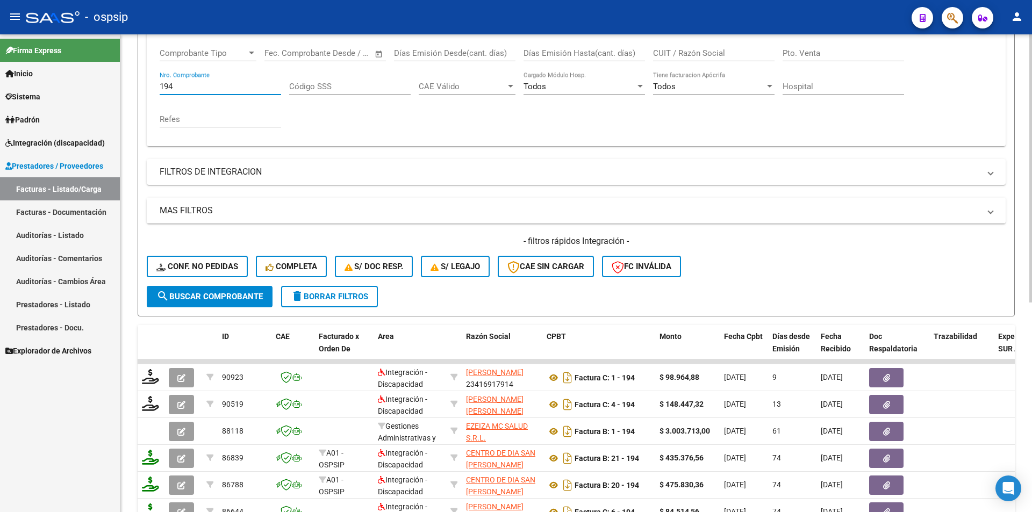
drag, startPoint x: 177, startPoint y: 87, endPoint x: 127, endPoint y: 87, distance: 50.5
click at [127, 87] on div "Video tutorial PRESTADORES -> Listado de CPBTs Emitidos por Prestadores / Prove…" at bounding box center [576, 276] width 912 height 843
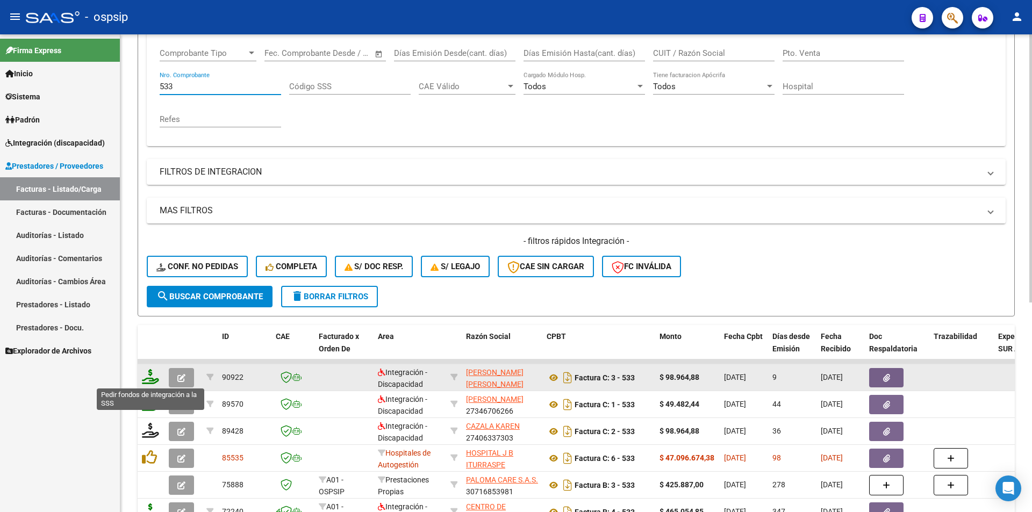
type input "533"
click at [153, 378] on icon at bounding box center [150, 376] width 17 height 15
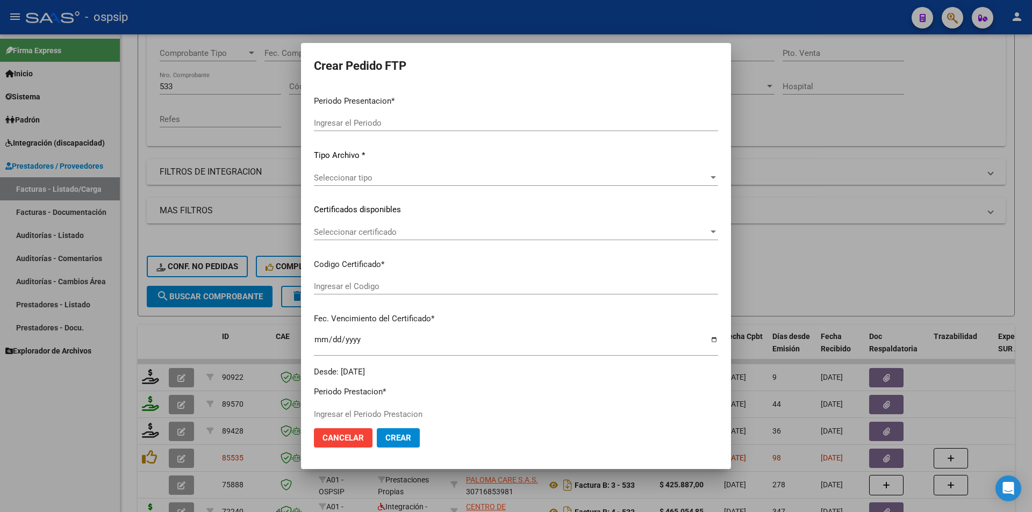
type input "202509"
type input "$ 98.964,88"
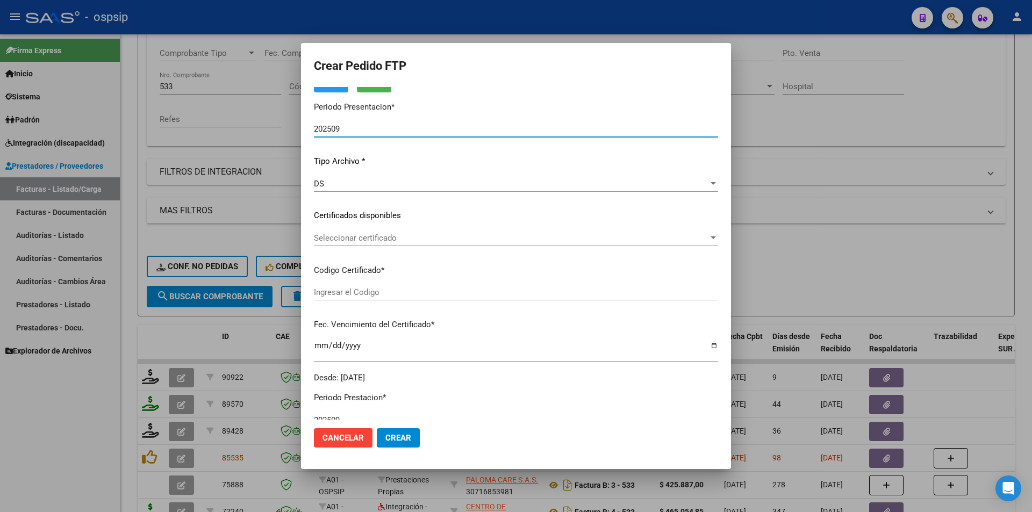
type input "ARR020005375939320230417200310417COR234"
type input "[DATE]"
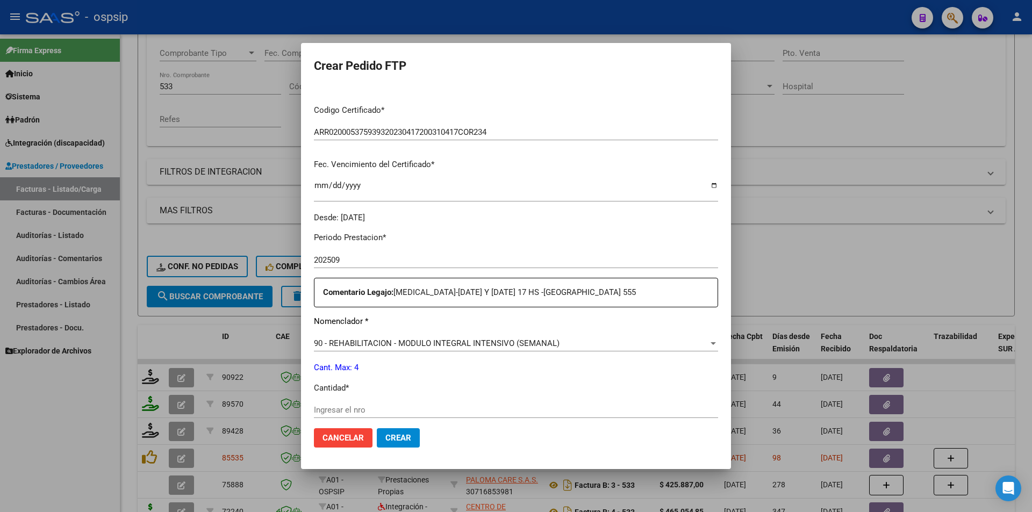
click at [354, 409] on input "Ingresar el nro" at bounding box center [516, 410] width 404 height 10
type input "4"
click at [388, 433] on span "Crear" at bounding box center [398, 438] width 26 height 10
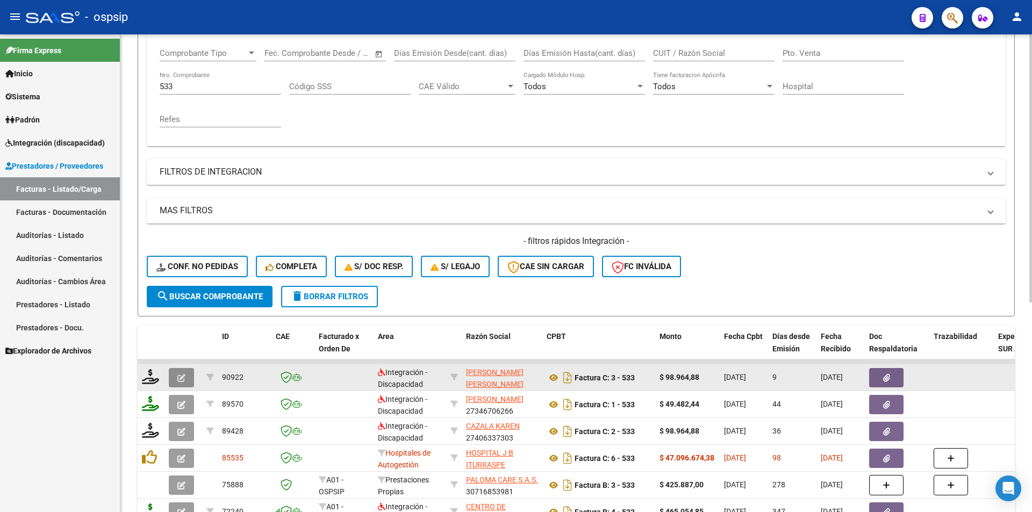
click at [179, 374] on span "button" at bounding box center [181, 378] width 8 height 10
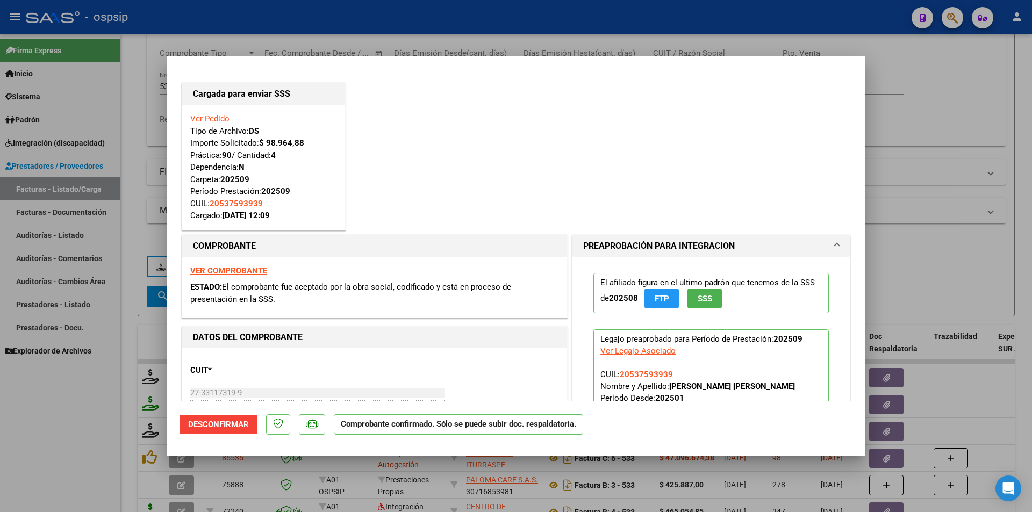
click at [103, 418] on div at bounding box center [516, 256] width 1032 height 512
type input "$ 0,00"
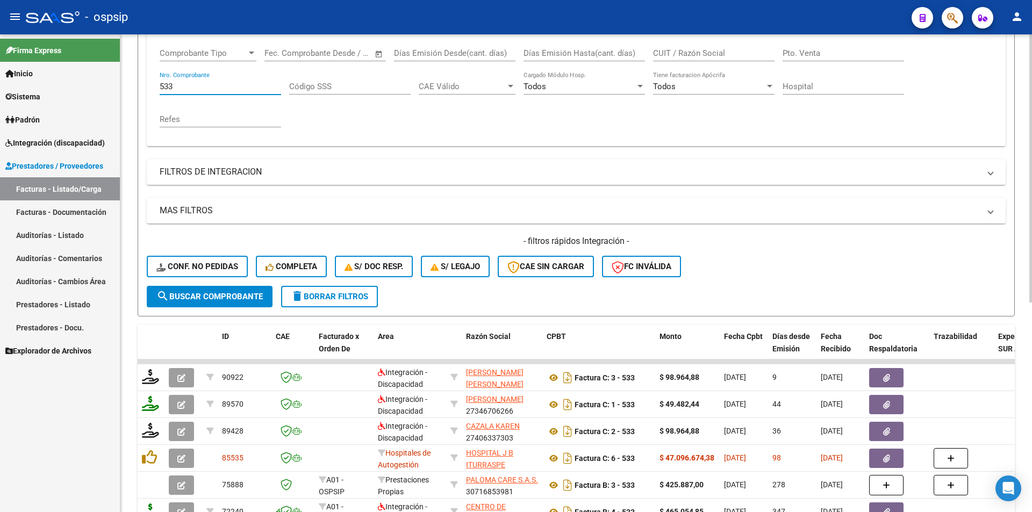
drag, startPoint x: 179, startPoint y: 89, endPoint x: 140, endPoint y: 85, distance: 38.9
click at [140, 85] on form "Filtros Id Area Area Seleccionar Gerenciador Seleccionar Gerenciador Todos Conf…" at bounding box center [576, 132] width 877 height 368
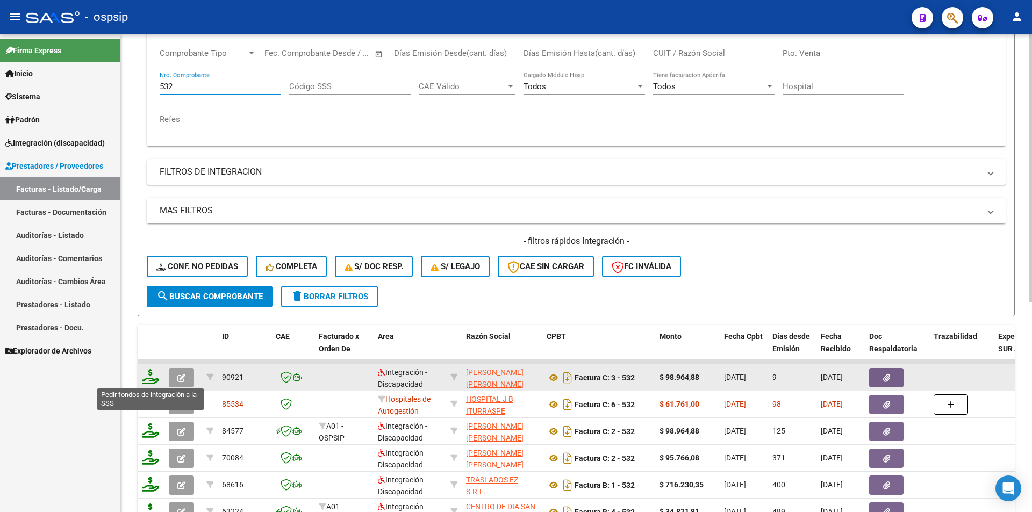
type input "532"
click at [149, 375] on icon at bounding box center [150, 376] width 17 height 15
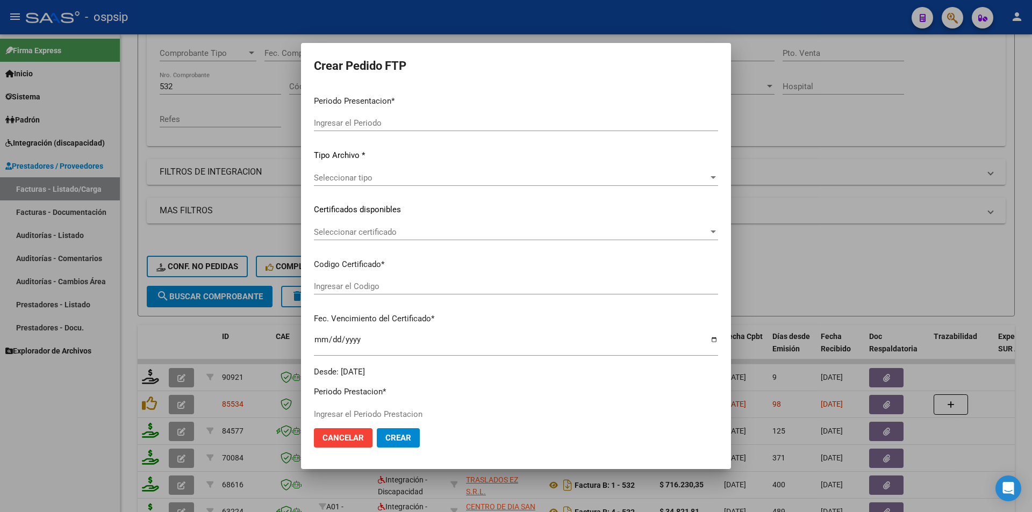
type input "202509"
type input "$ 98.964,88"
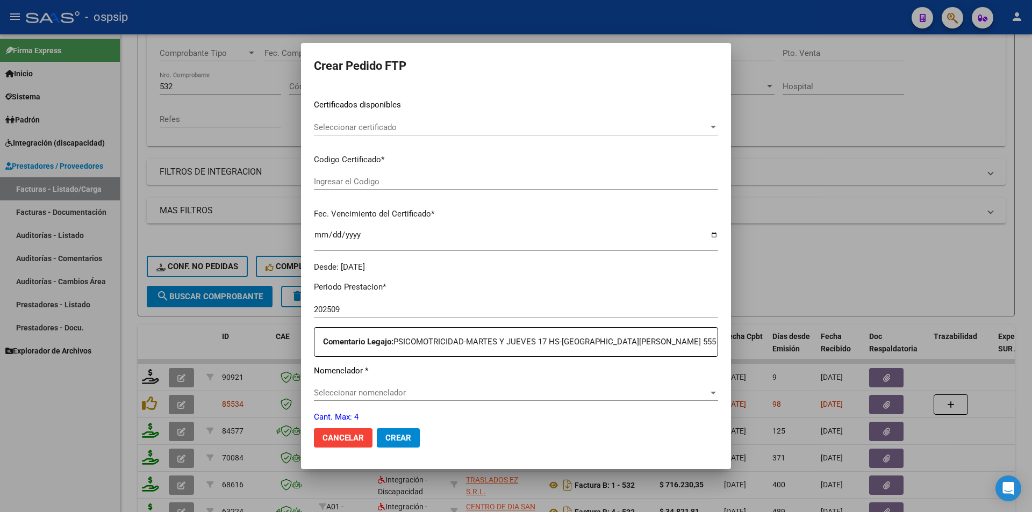
type input "ARG01000521402402023041720310417COR234"
type input "[DATE]"
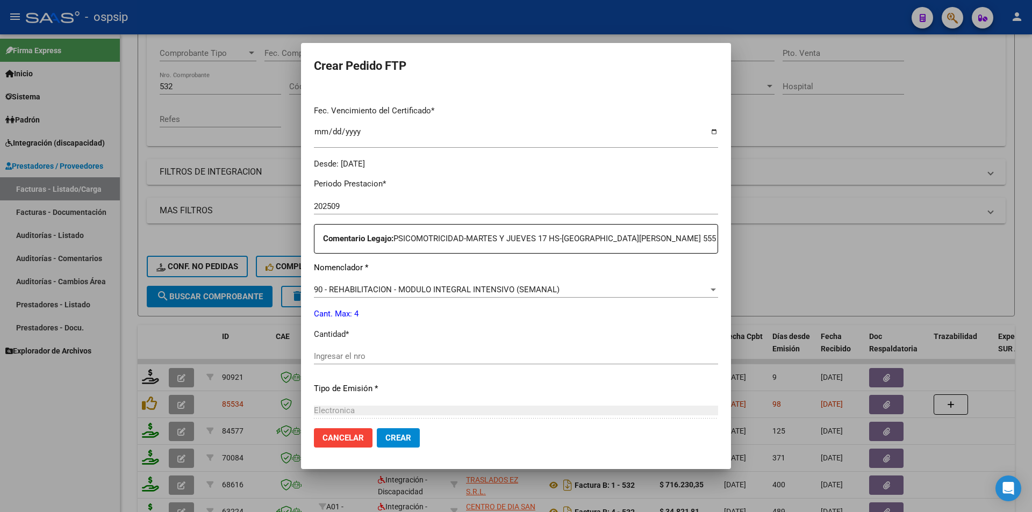
click at [349, 358] on input "Ingresar el nro" at bounding box center [516, 357] width 404 height 10
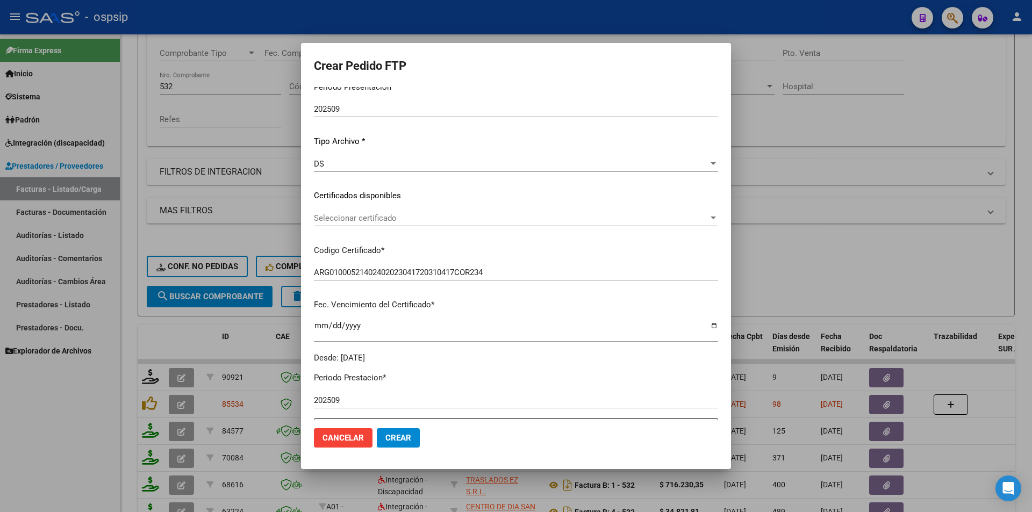
scroll to position [0, 0]
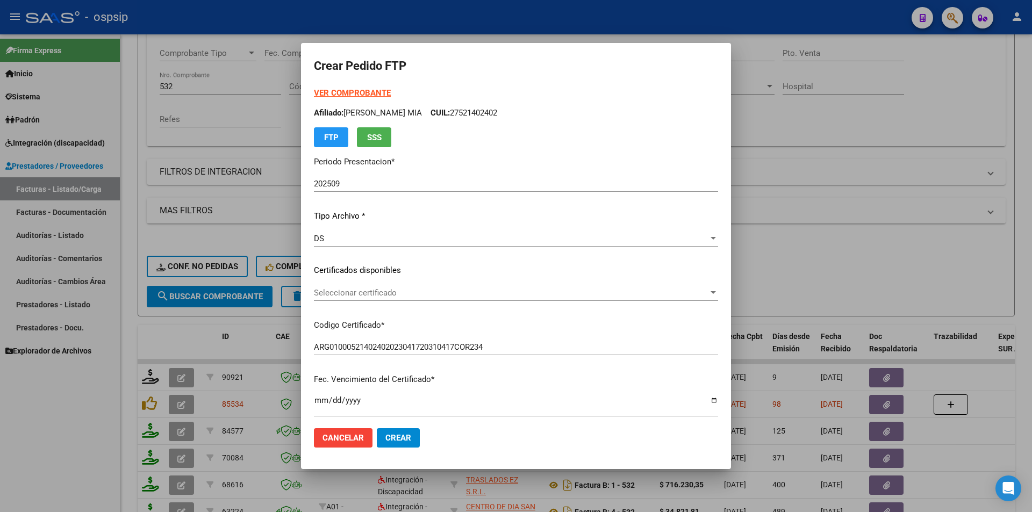
type input "4"
click at [396, 437] on span "Crear" at bounding box center [398, 438] width 26 height 10
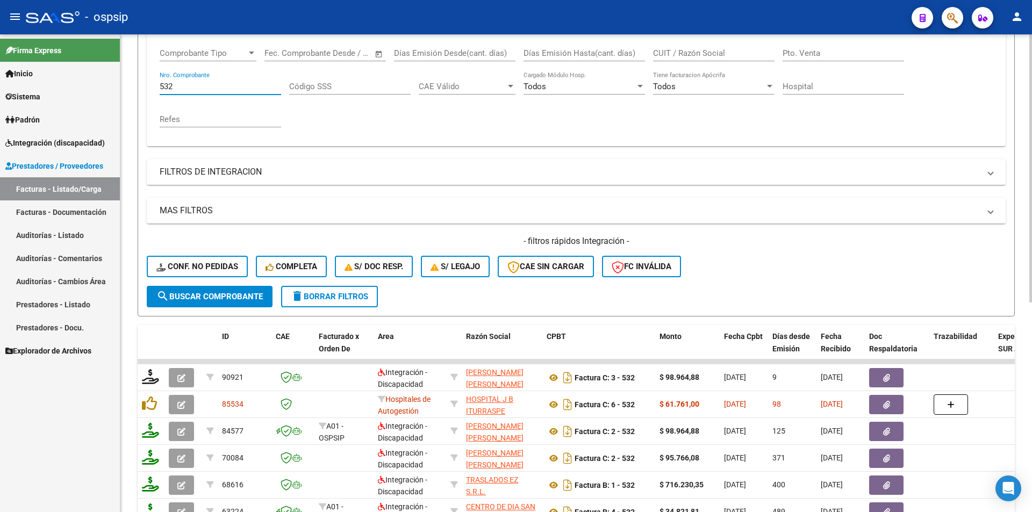
drag, startPoint x: 176, startPoint y: 84, endPoint x: 120, endPoint y: 75, distance: 56.0
click at [120, 75] on div "Video tutorial PRESTADORES -> Listado de CPBTs Emitidos por Prestadores / Prove…" at bounding box center [576, 276] width 912 height 843
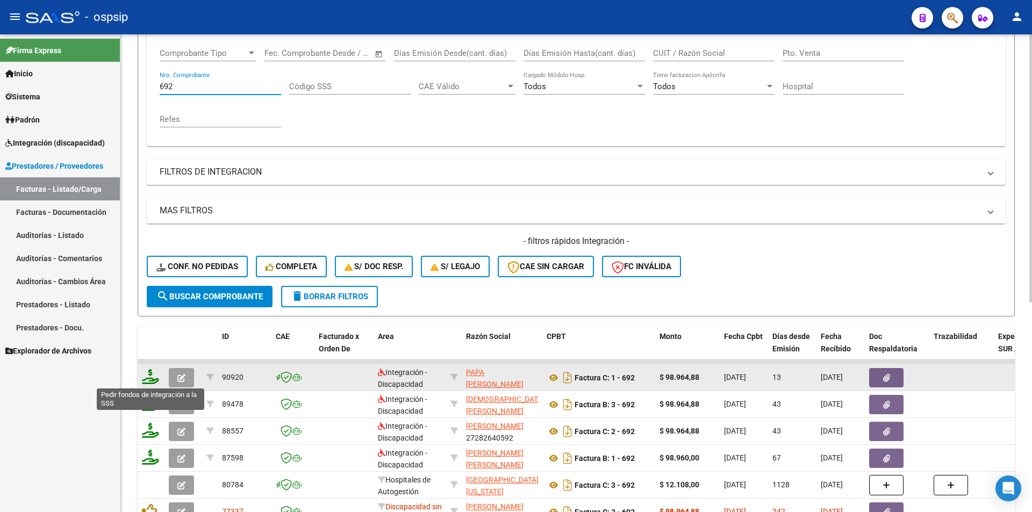
type input "692"
click at [150, 376] on icon at bounding box center [150, 376] width 17 height 15
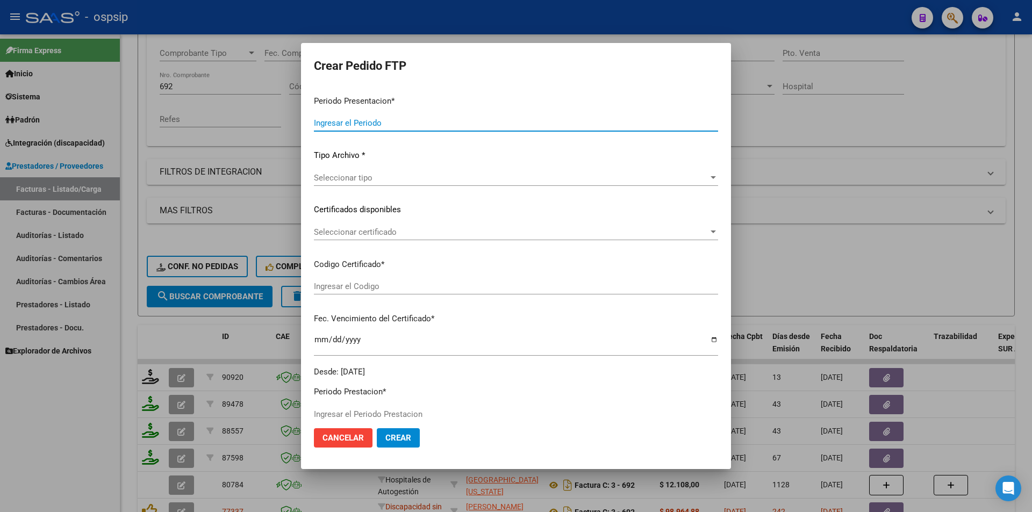
type input "202509"
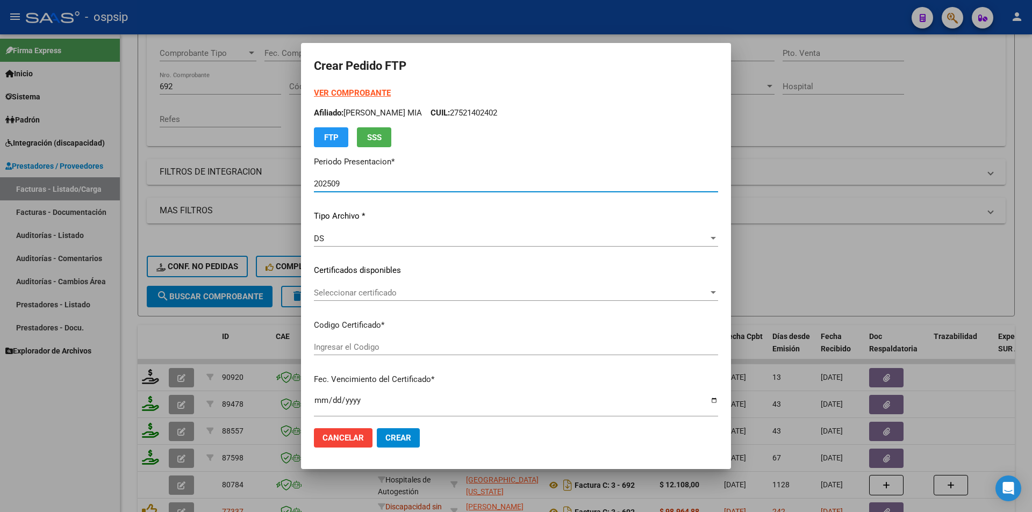
scroll to position [269, 0]
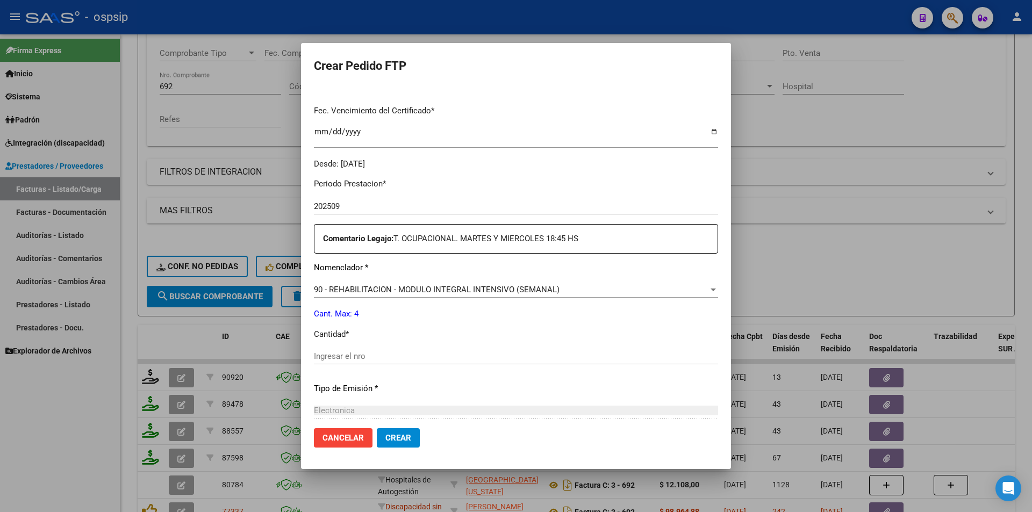
click at [367, 360] on input "Ingresar el nro" at bounding box center [516, 357] width 404 height 10
click at [382, 439] on button "Crear" at bounding box center [398, 438] width 43 height 19
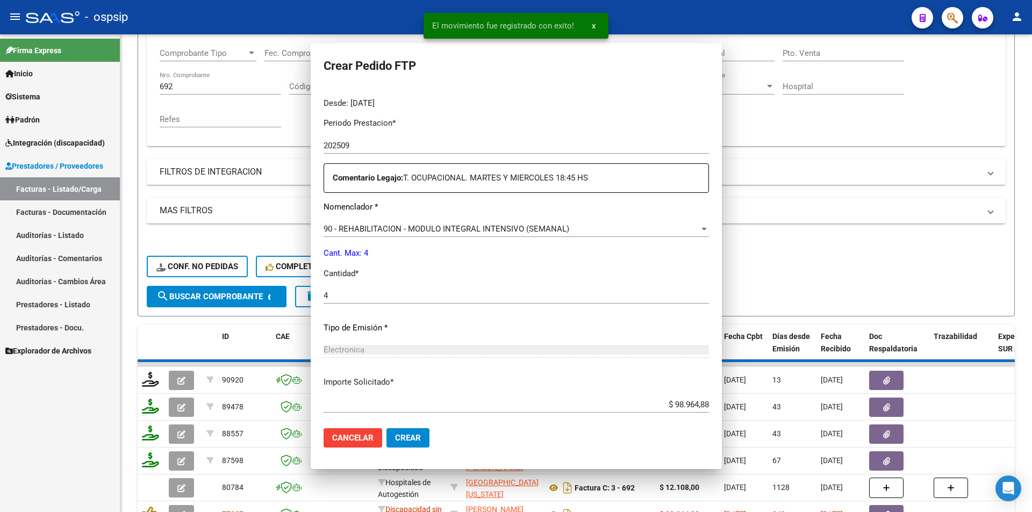
scroll to position [0, 0]
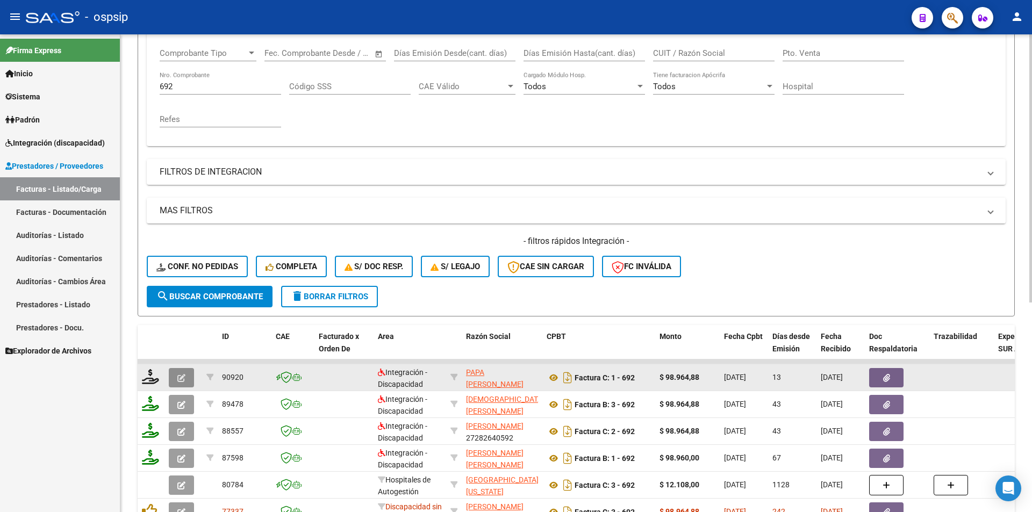
click at [179, 378] on icon "button" at bounding box center [181, 378] width 8 height 8
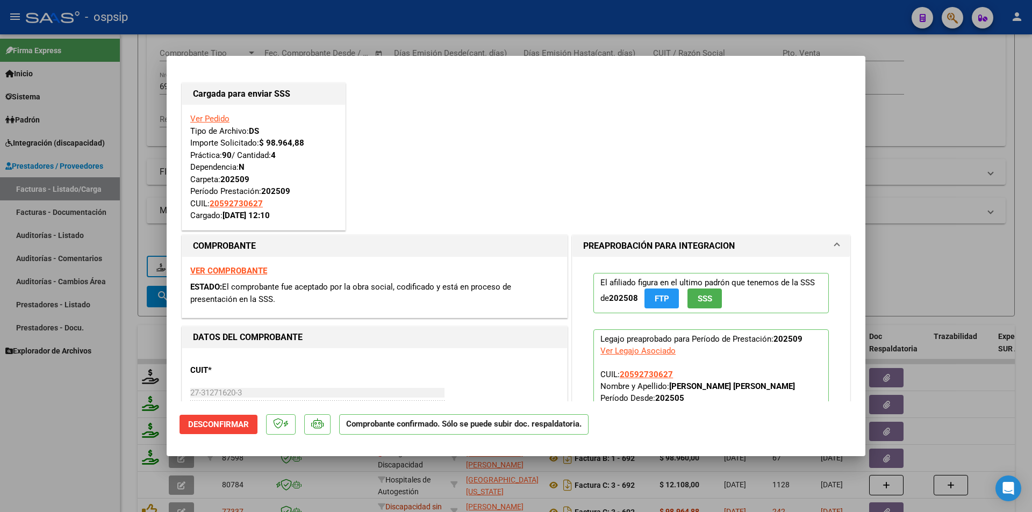
click at [74, 439] on div at bounding box center [516, 256] width 1032 height 512
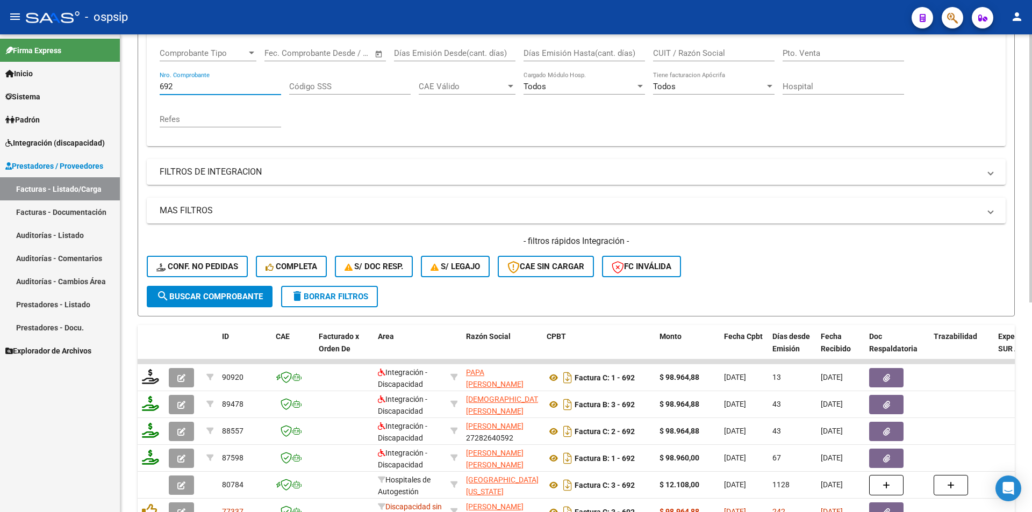
drag, startPoint x: 189, startPoint y: 84, endPoint x: 145, endPoint y: 84, distance: 44.1
click at [145, 84] on form "Filtros Id Area Area Seleccionar Gerenciador Seleccionar Gerenciador Todos Conf…" at bounding box center [576, 132] width 877 height 368
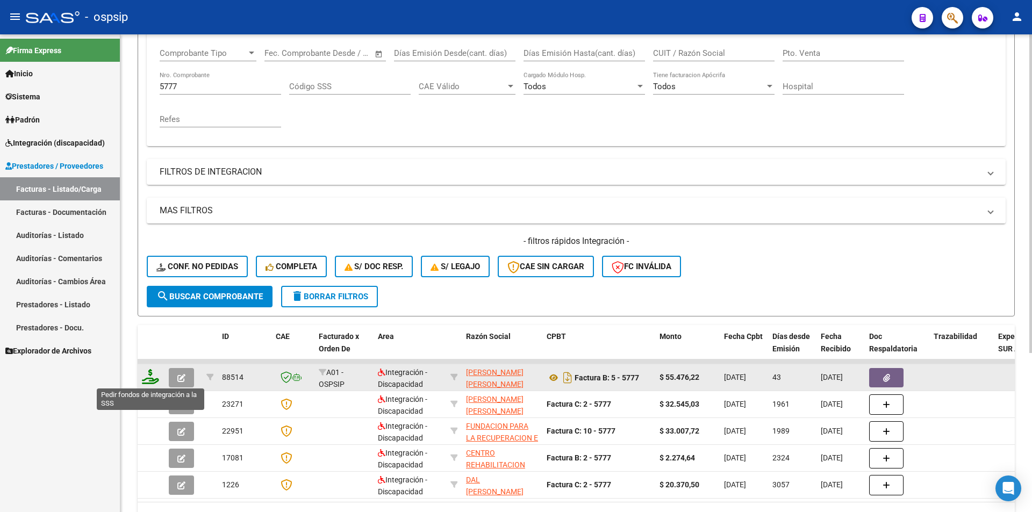
click at [149, 379] on icon at bounding box center [150, 376] width 17 height 15
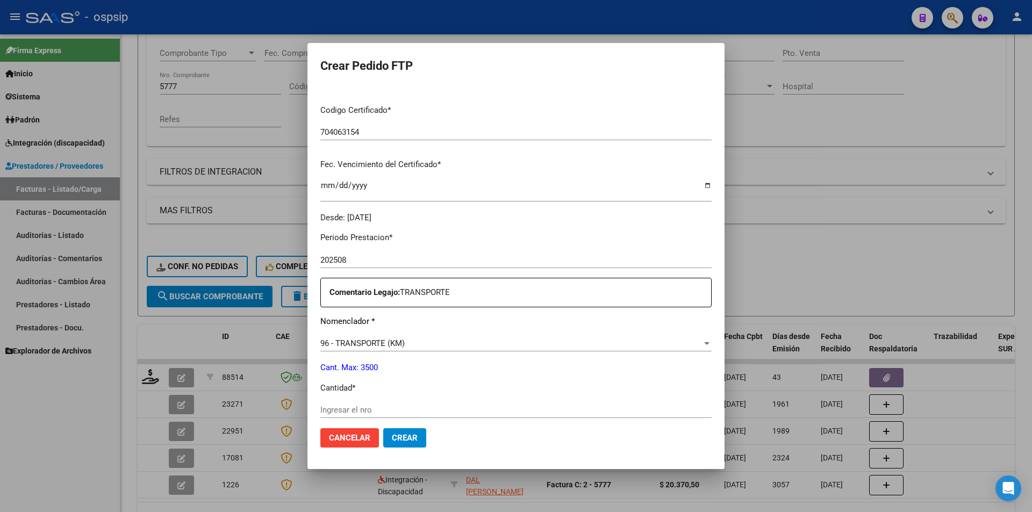
scroll to position [269, 0]
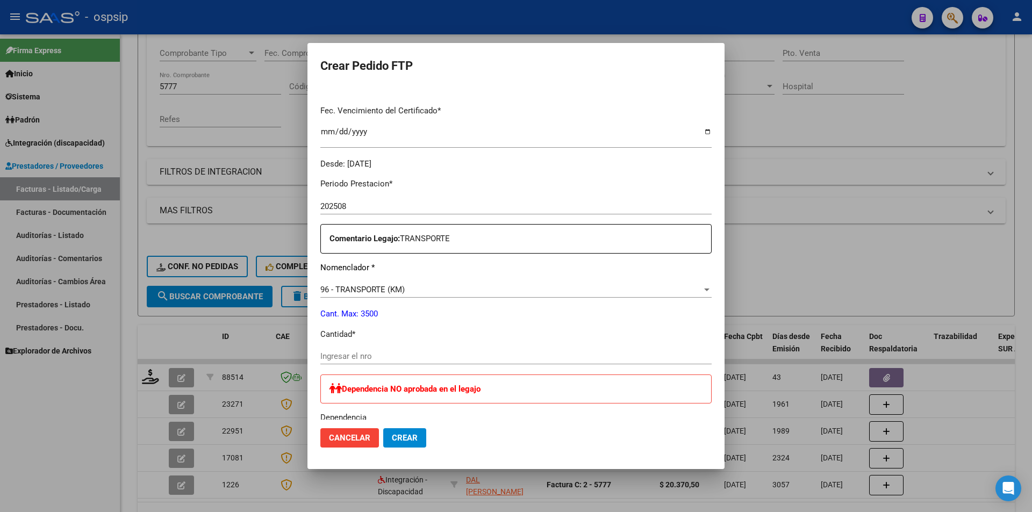
click at [334, 354] on input "Ingresar el nro" at bounding box center [515, 357] width 391 height 10
click at [404, 438] on span "Crear" at bounding box center [405, 438] width 26 height 10
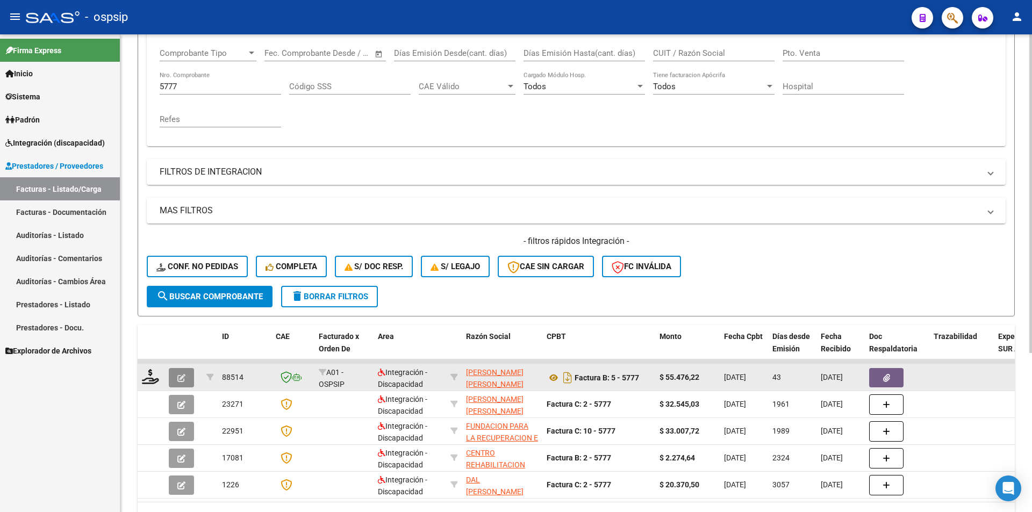
click at [184, 377] on icon "button" at bounding box center [181, 378] width 8 height 8
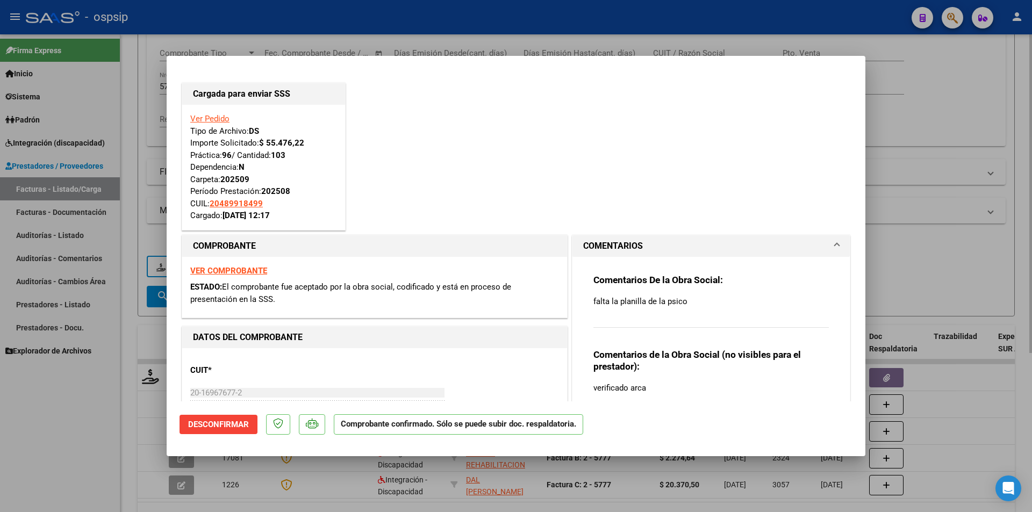
drag, startPoint x: 120, startPoint y: 254, endPoint x: 140, endPoint y: 176, distance: 81.0
click at [121, 244] on div at bounding box center [516, 256] width 1032 height 512
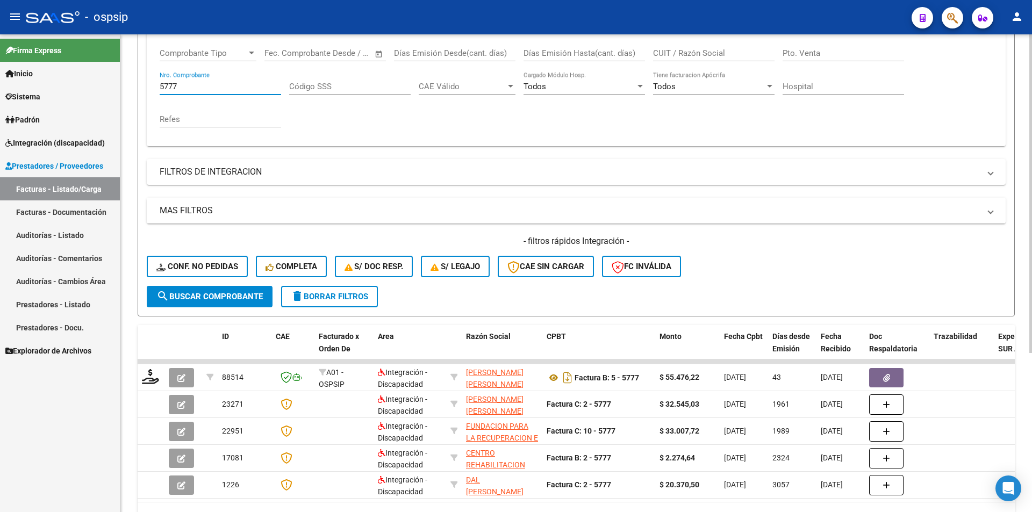
drag, startPoint x: 184, startPoint y: 87, endPoint x: 156, endPoint y: 86, distance: 27.4
click at [158, 86] on div "Comprobante Tipo Comprobante Tipo Fecha inicio – Fecha fin Fec. Comprobante Des…" at bounding box center [576, 92] width 859 height 108
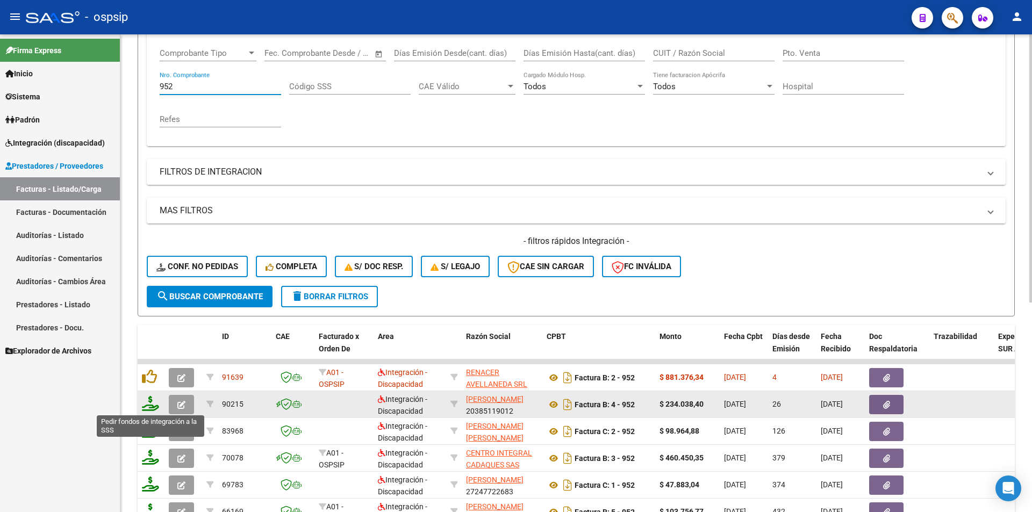
click at [152, 404] on icon at bounding box center [150, 403] width 17 height 15
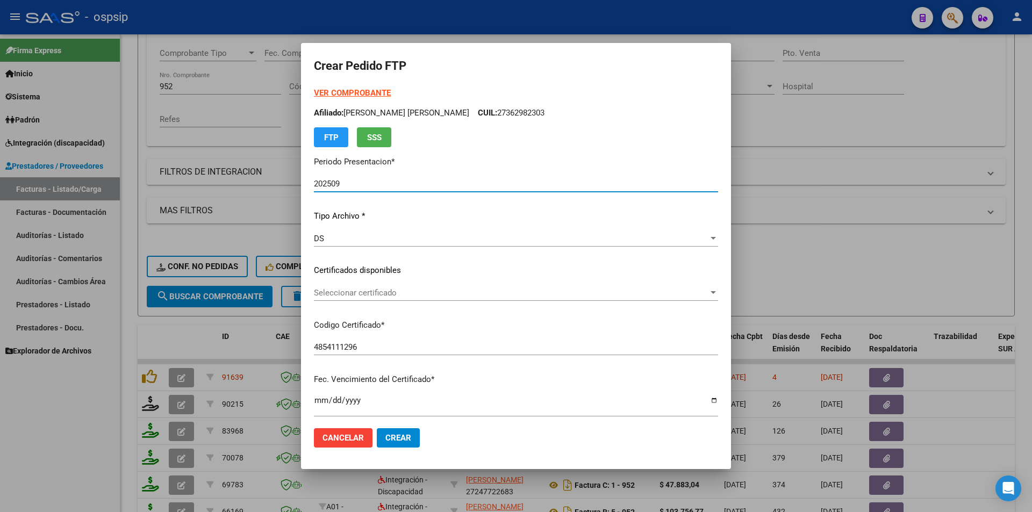
scroll to position [269, 0]
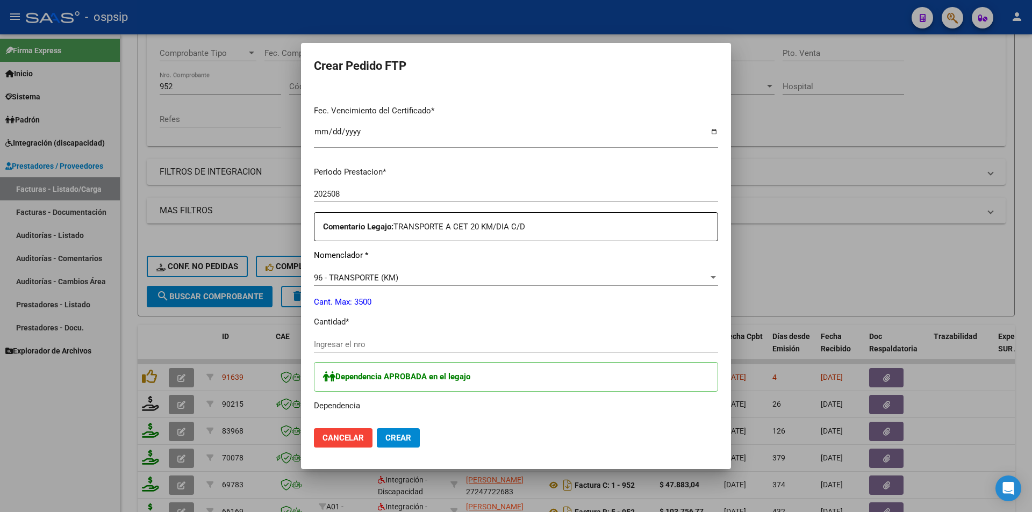
click at [337, 338] on div "Ingresar el nro" at bounding box center [516, 345] width 404 height 16
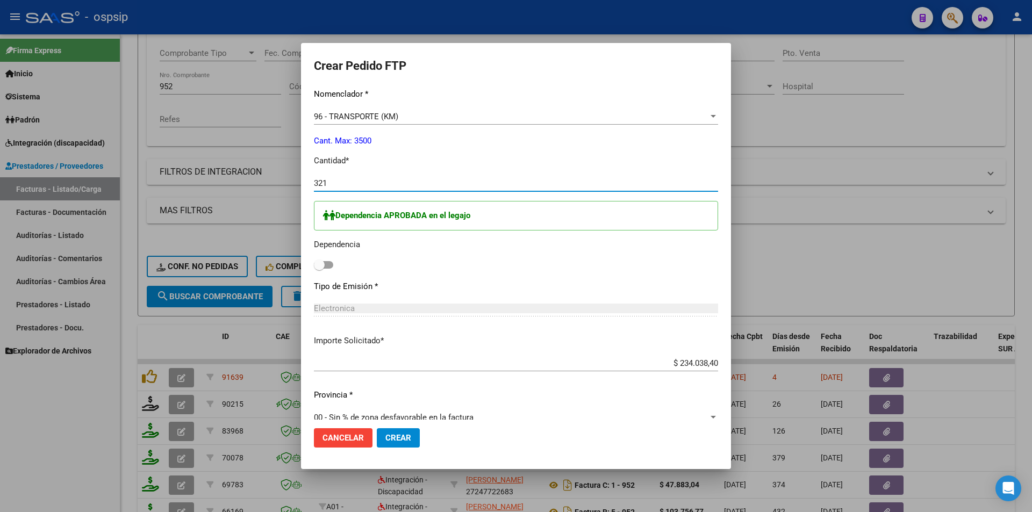
click at [330, 261] on span at bounding box center [323, 265] width 19 height 8
click at [319, 269] on input "checkbox" at bounding box center [319, 269] width 1 height 1
click at [391, 437] on span "Crear" at bounding box center [398, 438] width 26 height 10
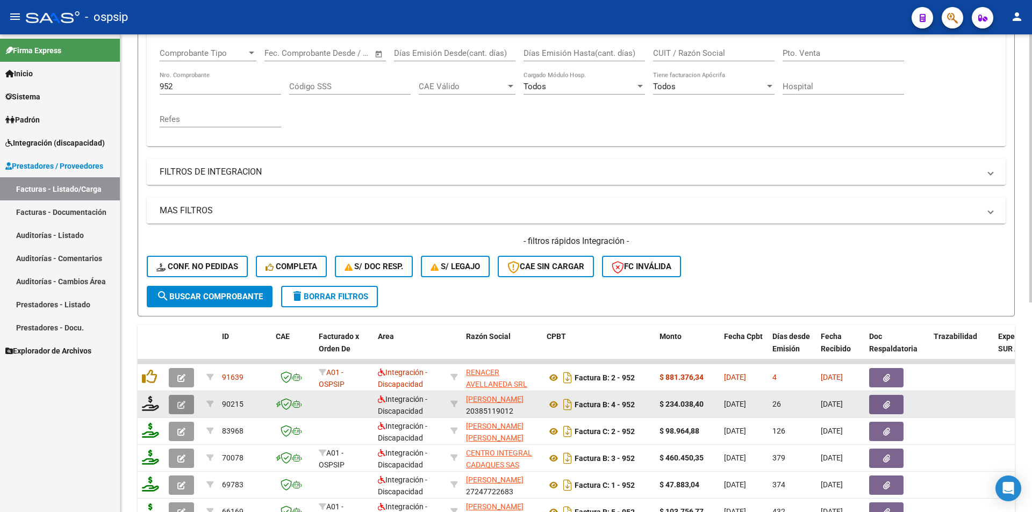
click at [181, 404] on icon "button" at bounding box center [181, 405] width 8 height 8
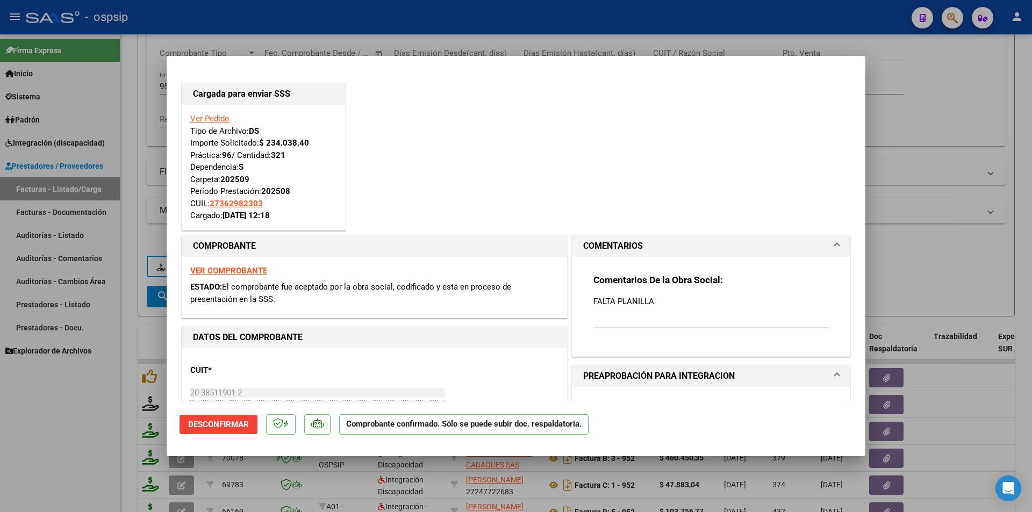
click at [64, 440] on div at bounding box center [516, 256] width 1032 height 512
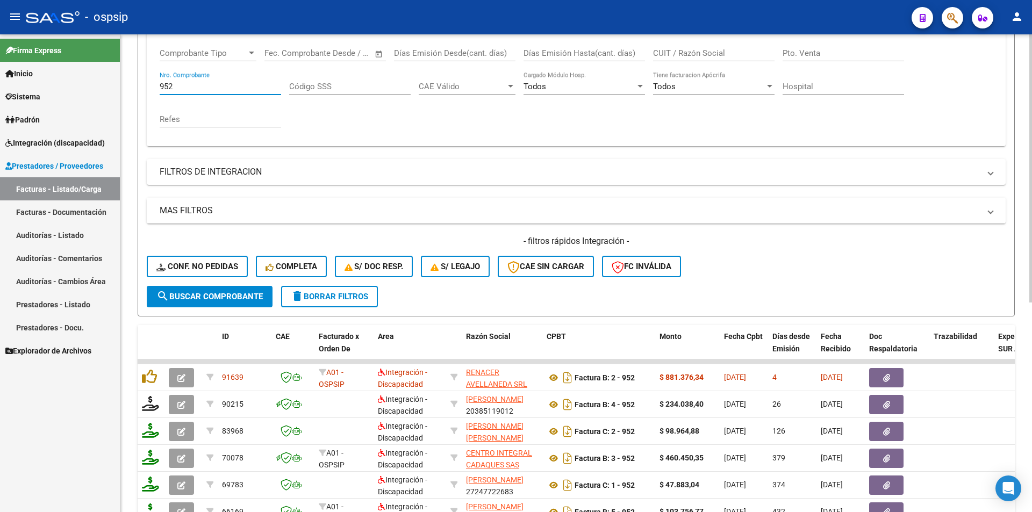
drag, startPoint x: 179, startPoint y: 88, endPoint x: 150, endPoint y: 88, distance: 29.0
click at [150, 88] on div "Comprobante Tipo Comprobante Tipo Fecha inicio – Fecha fin Fec. Comprobante Des…" at bounding box center [576, 92] width 859 height 108
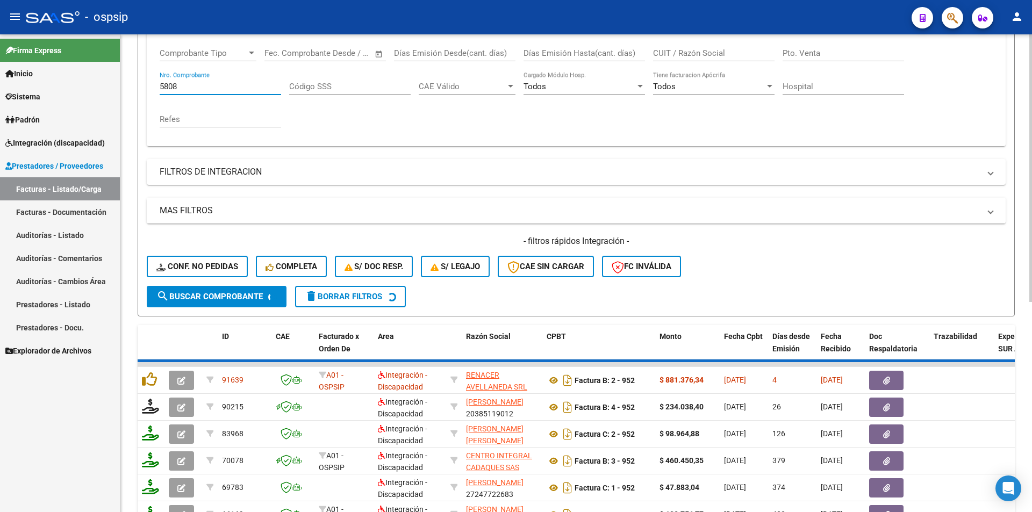
scroll to position [158, 0]
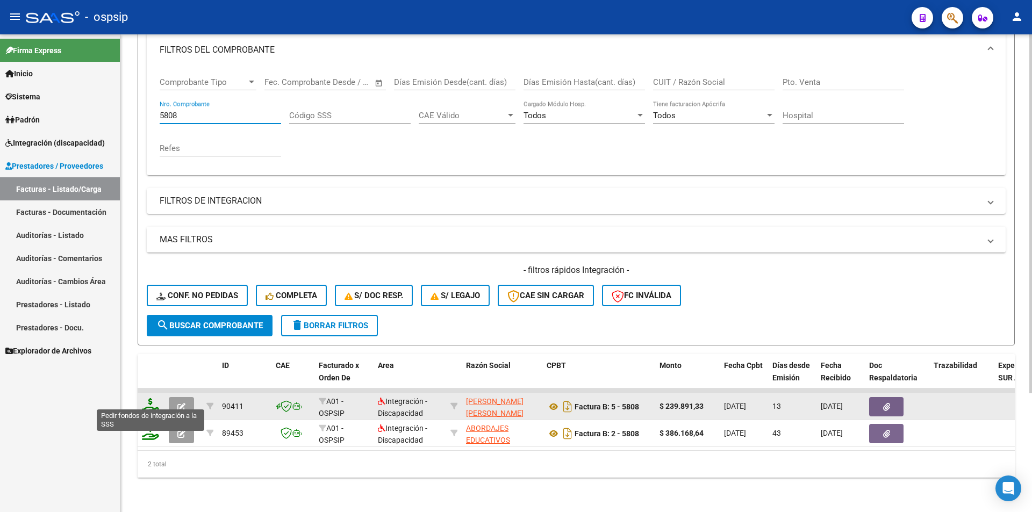
click at [143, 398] on icon at bounding box center [150, 405] width 17 height 15
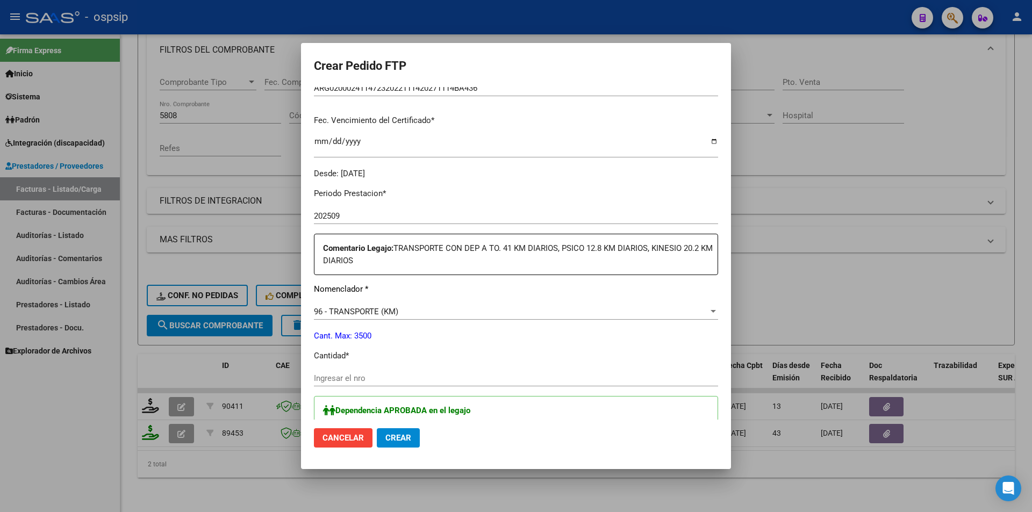
scroll to position [351, 0]
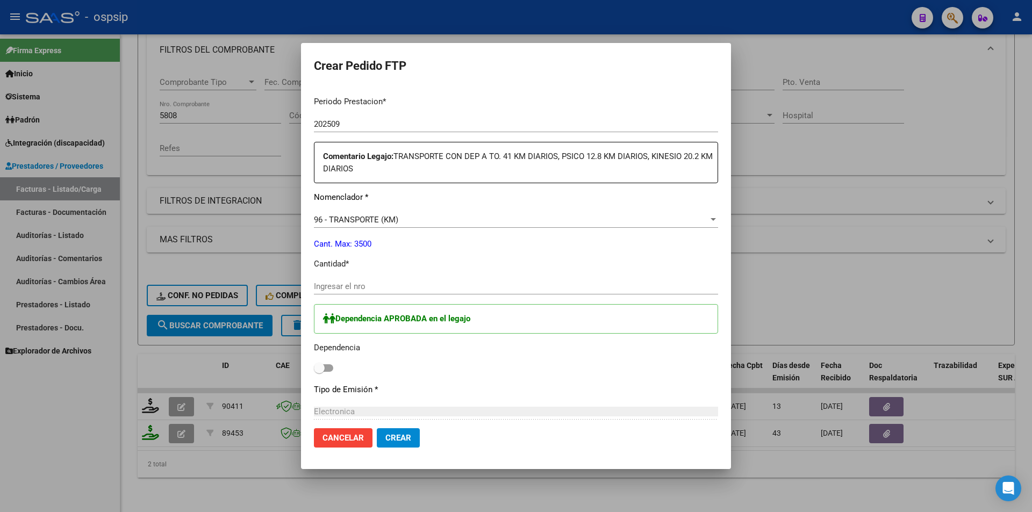
click at [324, 283] on input "Ingresar el nro" at bounding box center [516, 287] width 404 height 10
click at [329, 368] on span at bounding box center [323, 369] width 19 height 8
click at [319, 372] on input "checkbox" at bounding box center [319, 372] width 1 height 1
click at [396, 446] on button "Crear" at bounding box center [398, 438] width 43 height 19
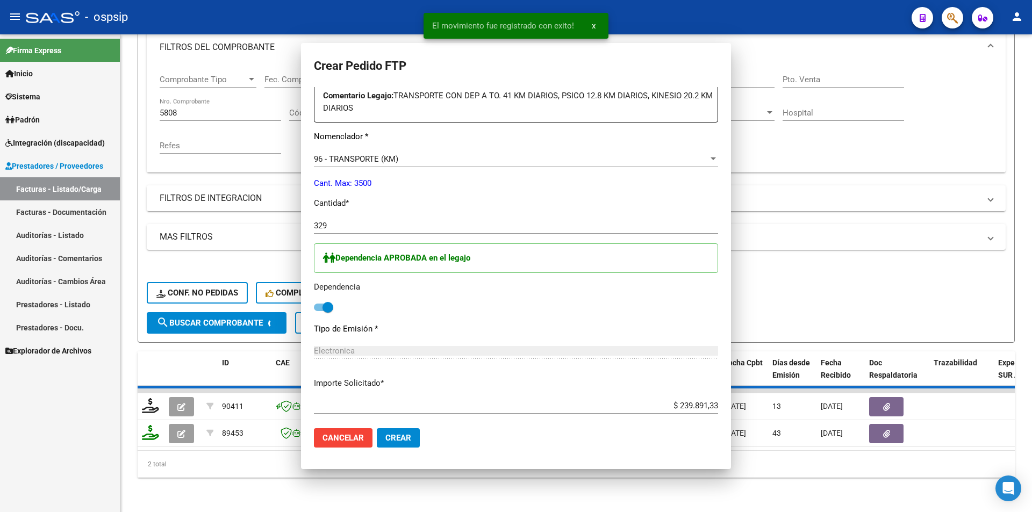
scroll to position [0, 0]
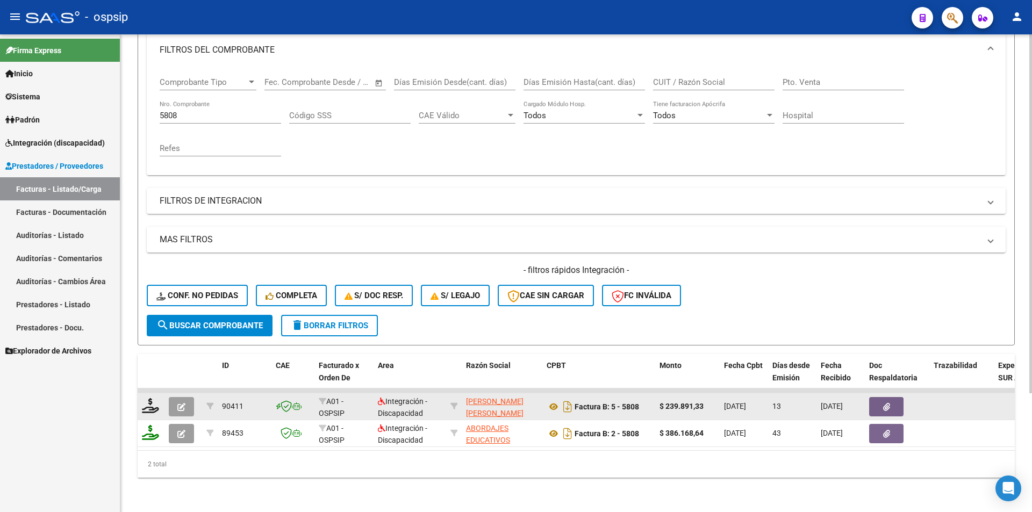
click at [183, 403] on icon "button" at bounding box center [181, 407] width 8 height 8
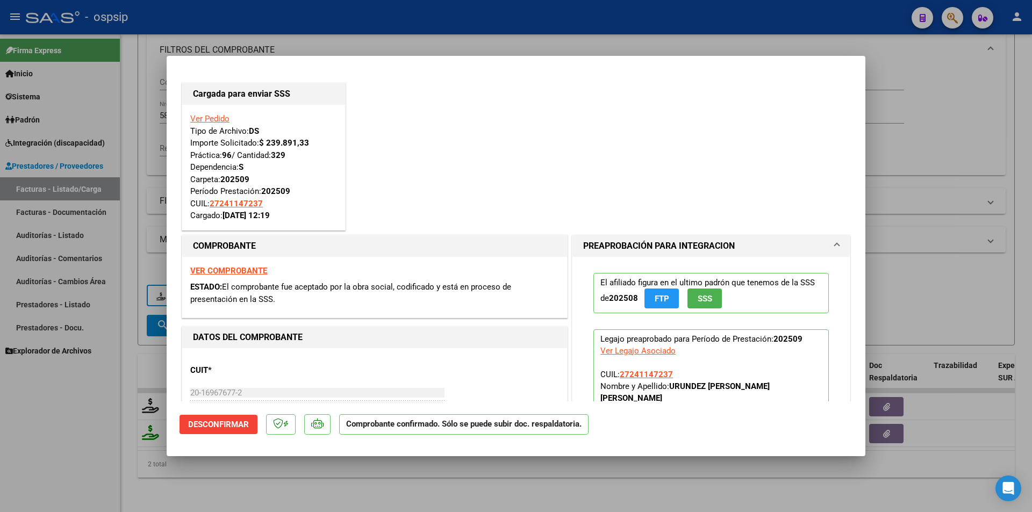
click at [100, 446] on div at bounding box center [516, 256] width 1032 height 512
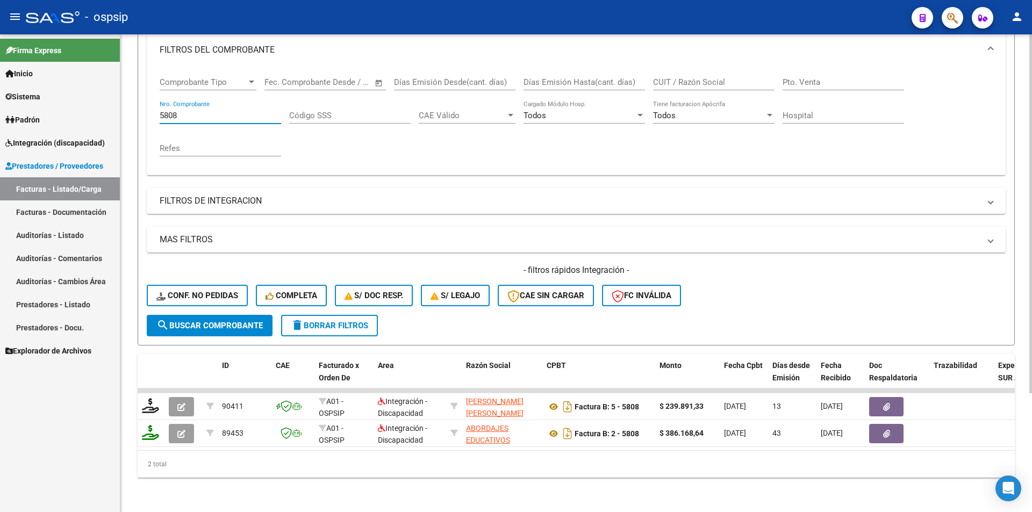
drag, startPoint x: 185, startPoint y: 110, endPoint x: 137, endPoint y: 109, distance: 48.4
click at [138, 103] on form "Filtros Id Area Area Seleccionar Gerenciador Seleccionar Gerenciador Todos Conf…" at bounding box center [576, 161] width 877 height 368
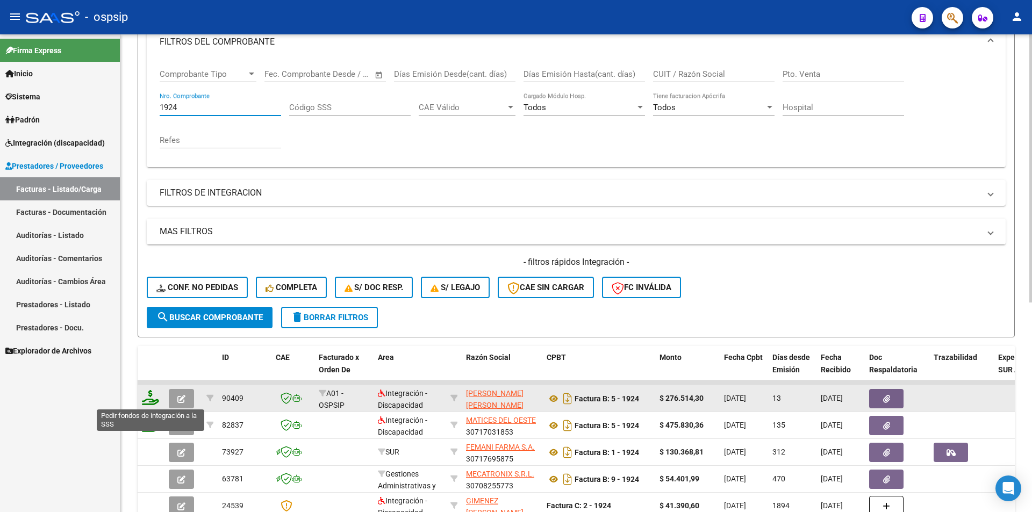
click at [153, 395] on icon at bounding box center [150, 397] width 17 height 15
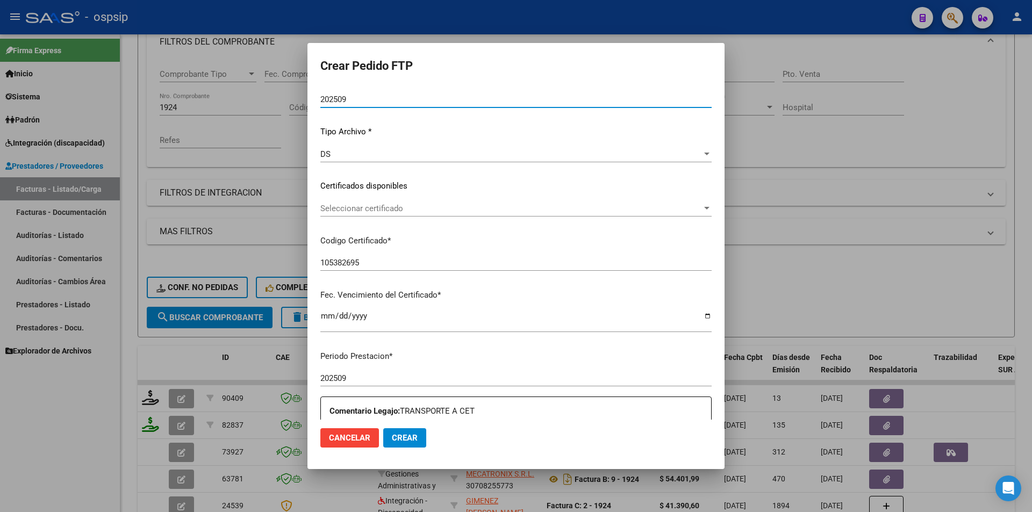
scroll to position [323, 0]
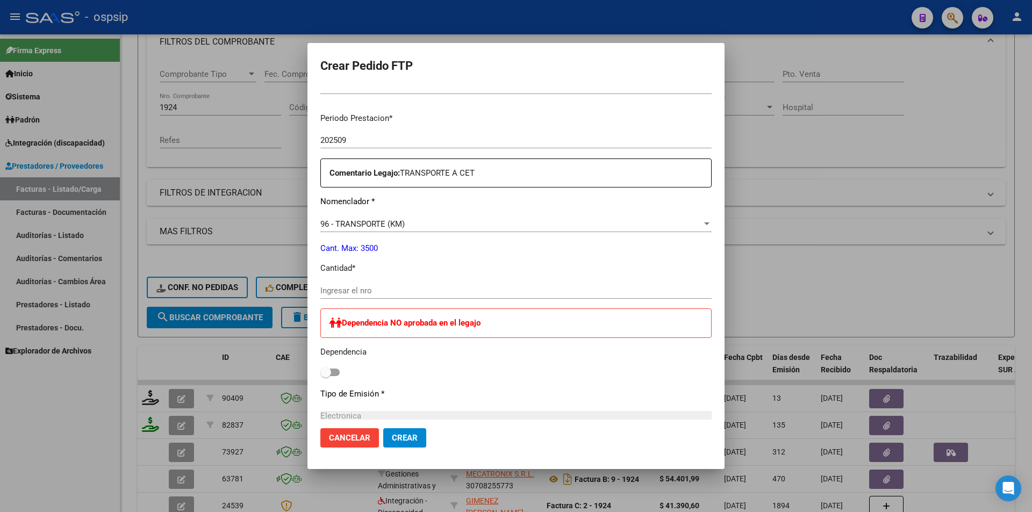
click at [347, 294] on input "Ingresar el nro" at bounding box center [515, 291] width 391 height 10
click at [399, 441] on span "Crear" at bounding box center [405, 438] width 26 height 10
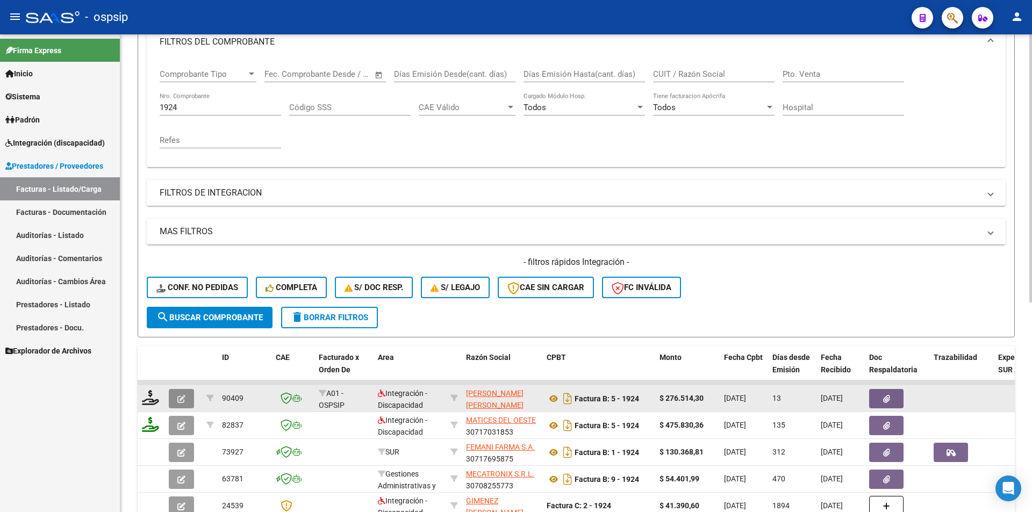
click at [183, 398] on icon "button" at bounding box center [181, 399] width 8 height 8
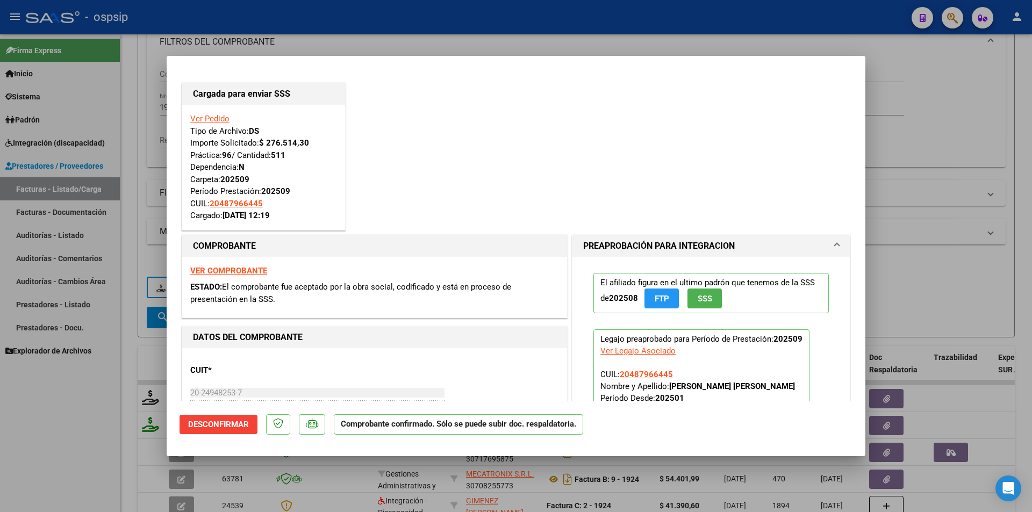
click at [92, 433] on div at bounding box center [516, 256] width 1032 height 512
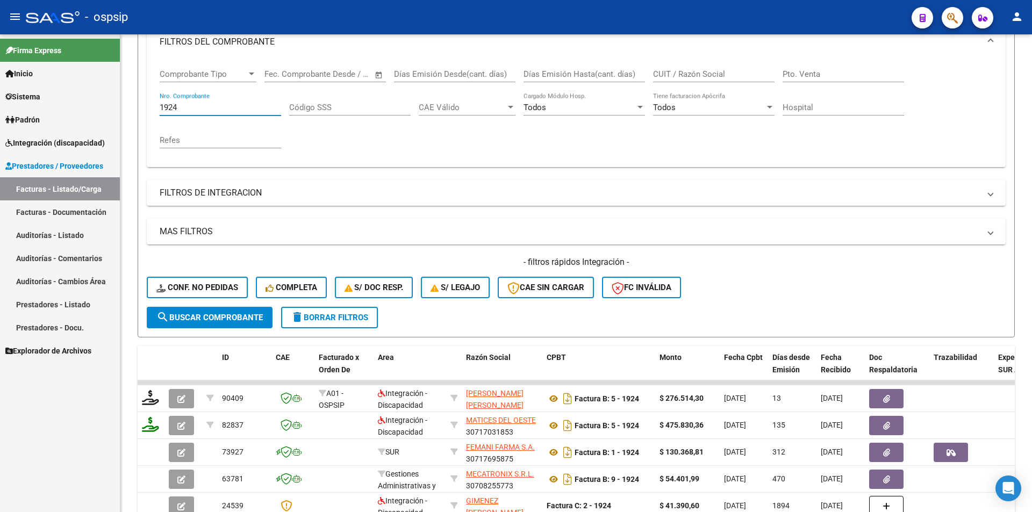
drag, startPoint x: 126, startPoint y: 97, endPoint x: 91, endPoint y: 96, distance: 35.5
click at [92, 96] on mat-sidenav-container "Firma Express Inicio Calendario SSS Instructivos Contacto OS Sistema Usuarios T…" at bounding box center [516, 273] width 1032 height 478
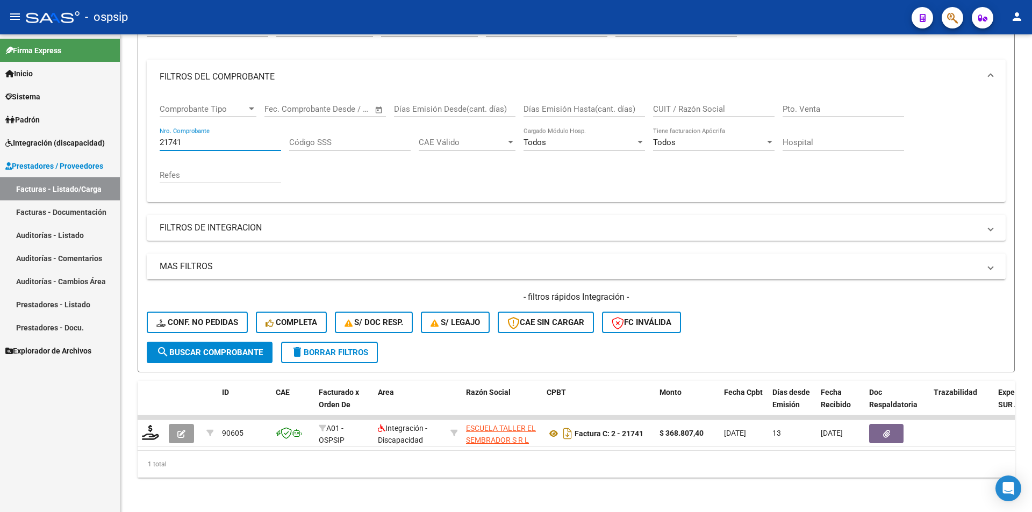
scroll to position [131, 0]
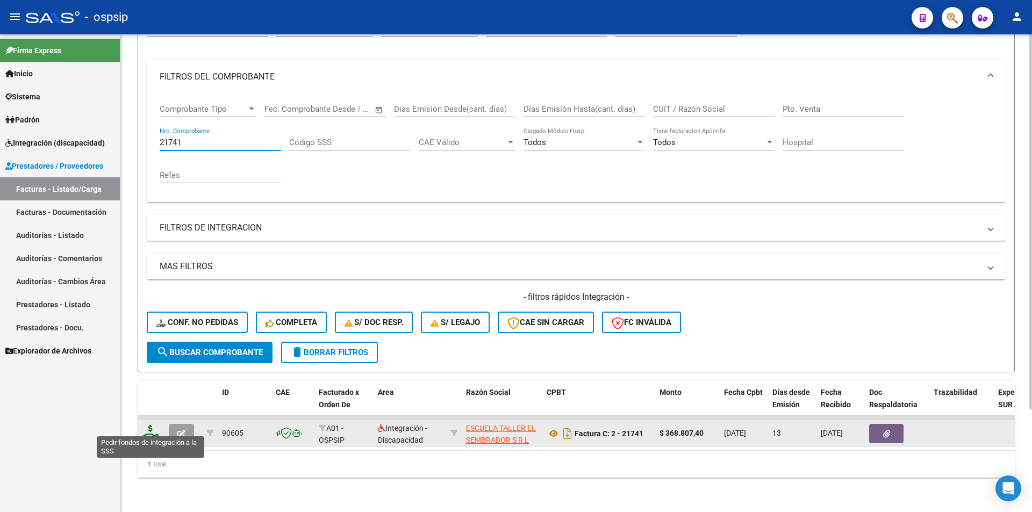
click at [145, 429] on icon at bounding box center [150, 432] width 17 height 15
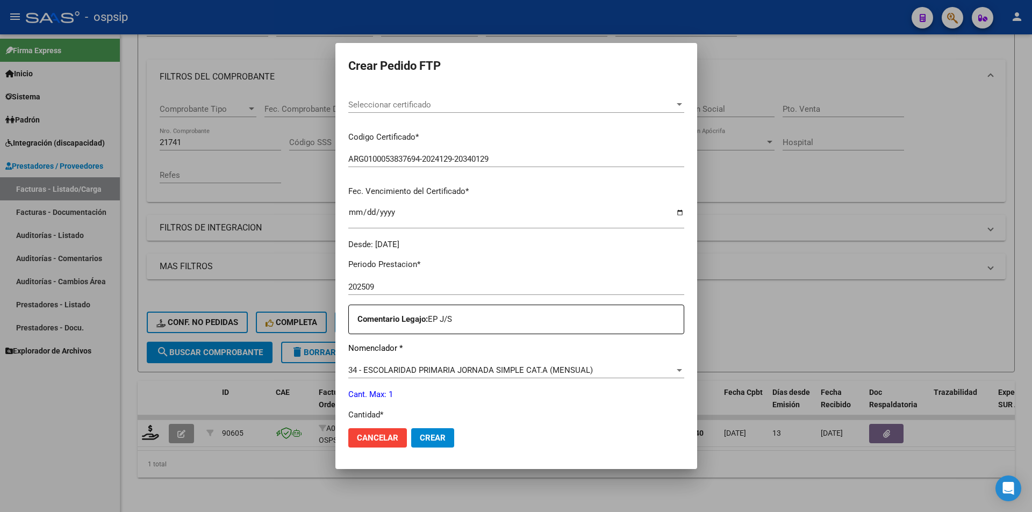
scroll to position [215, 0]
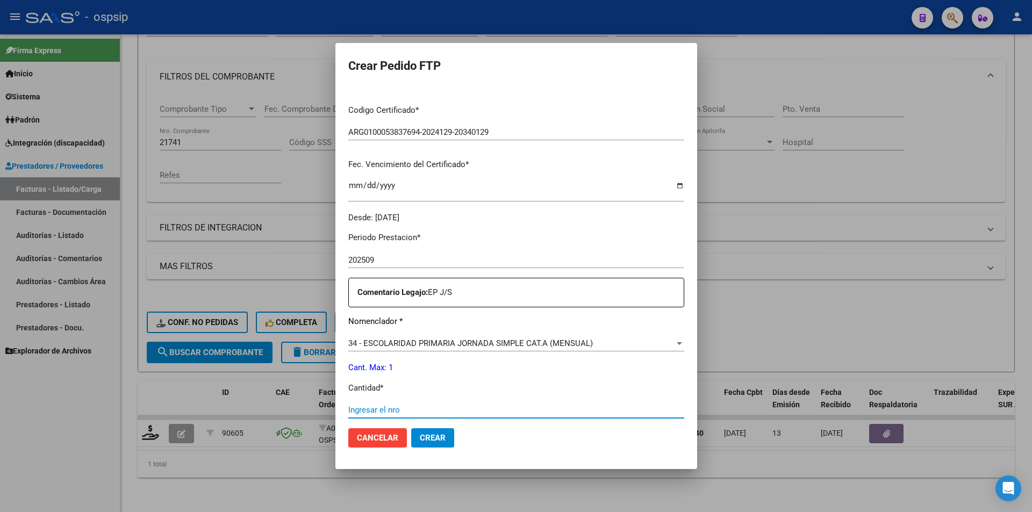
click at [361, 406] on input "Ingresar el nro" at bounding box center [516, 410] width 336 height 10
click at [438, 429] on mat-dialog-actions "Cancelar Crear" at bounding box center [516, 438] width 336 height 37
click at [438, 437] on span "Crear" at bounding box center [433, 438] width 26 height 10
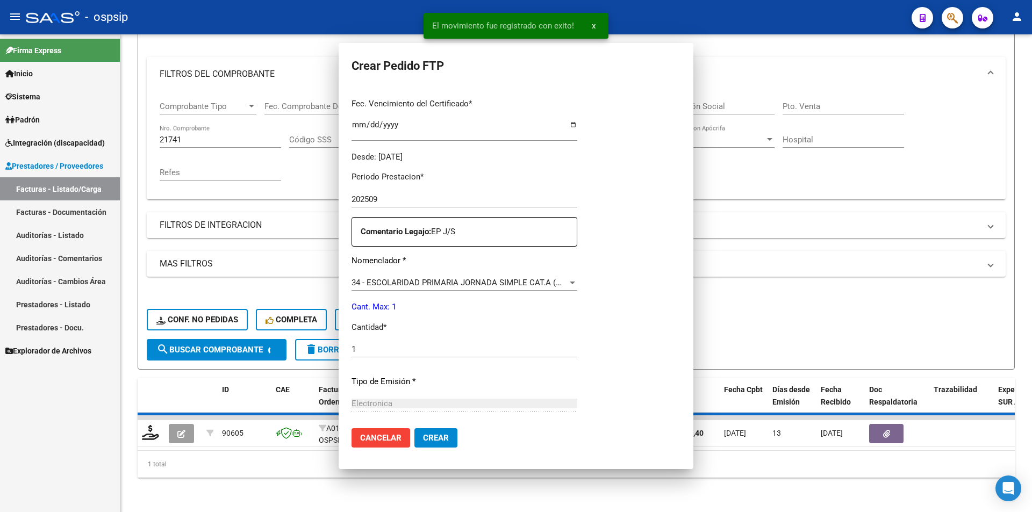
scroll to position [0, 0]
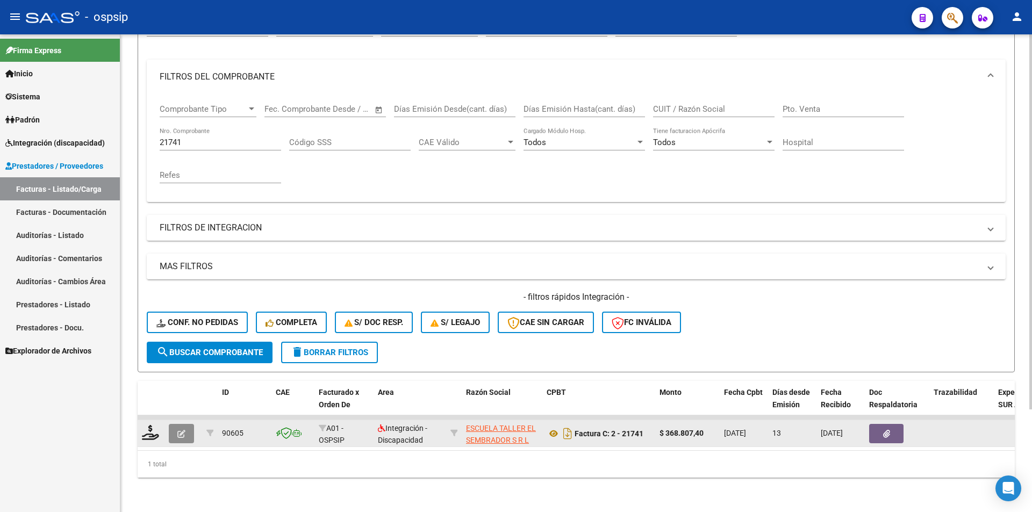
click at [179, 430] on icon "button" at bounding box center [181, 434] width 8 height 8
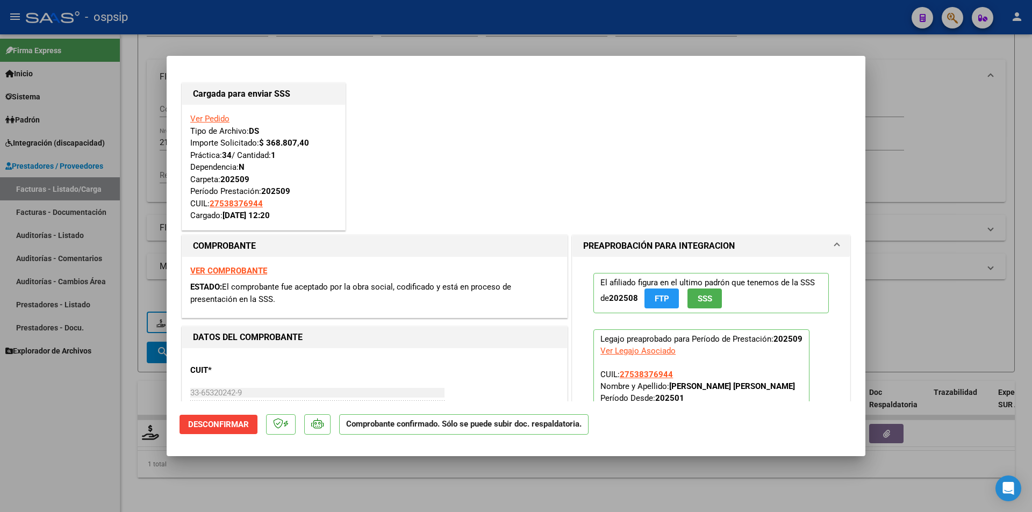
click at [117, 433] on div at bounding box center [516, 256] width 1032 height 512
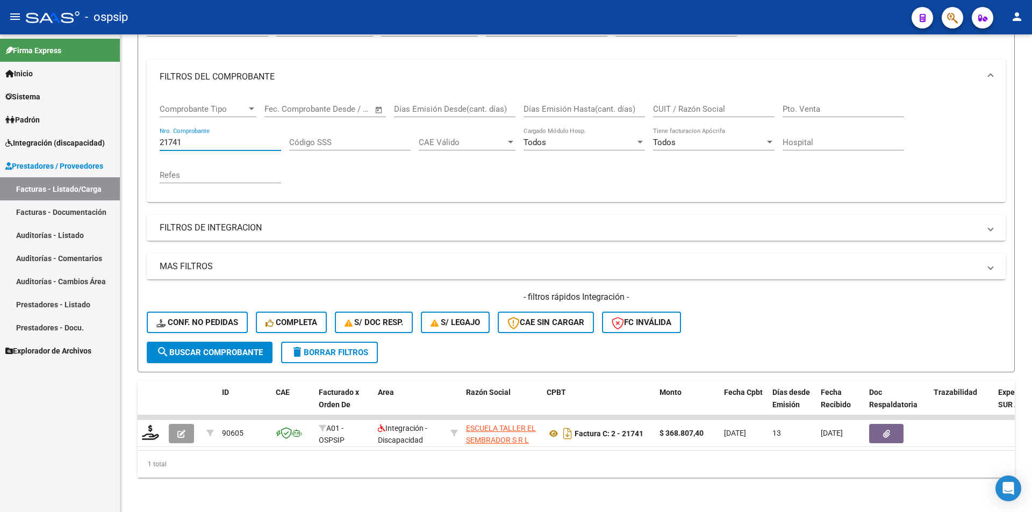
drag, startPoint x: 191, startPoint y: 137, endPoint x: 113, endPoint y: 146, distance: 78.4
click at [113, 146] on mat-sidenav-container "Firma Express Inicio Calendario SSS Instructivos Contacto OS Sistema Usuarios T…" at bounding box center [516, 273] width 1032 height 478
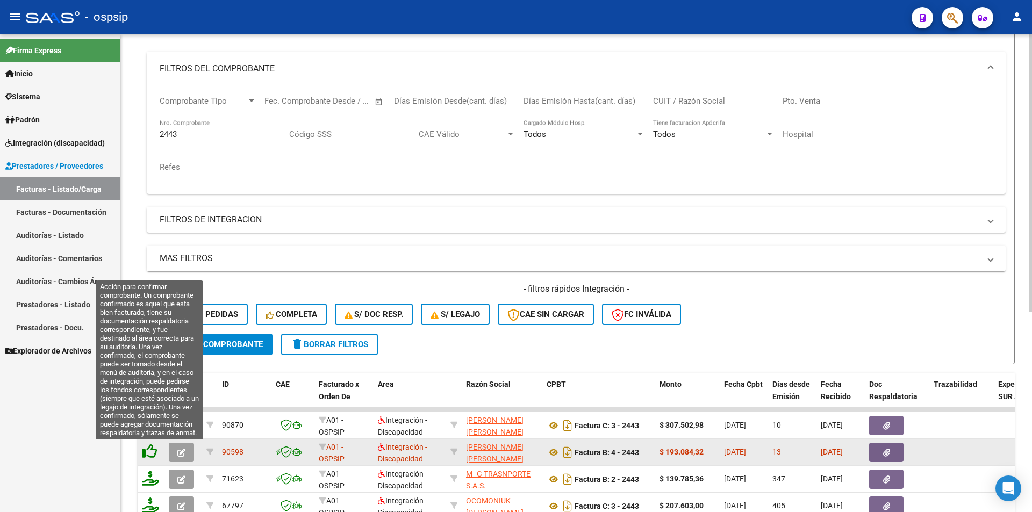
click at [148, 455] on icon at bounding box center [149, 451] width 15 height 15
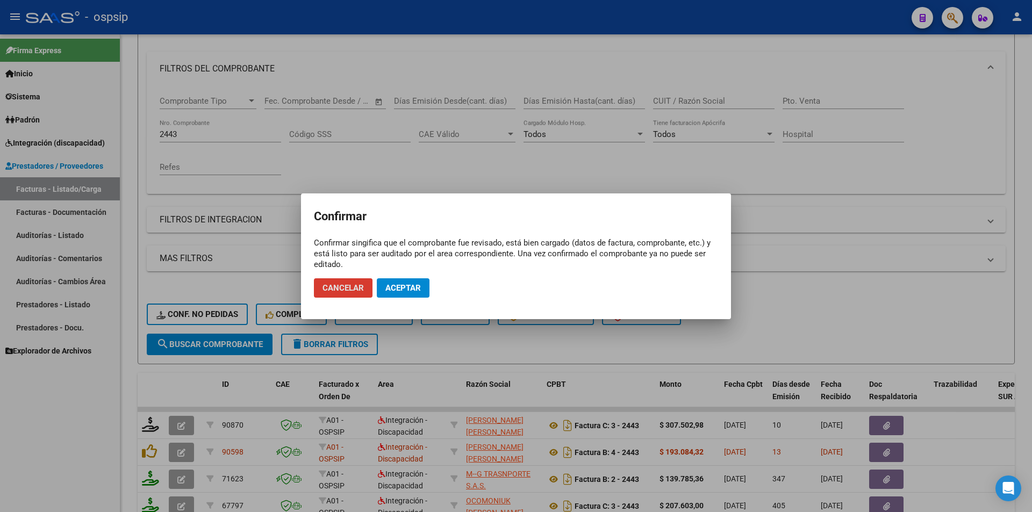
click at [416, 285] on span "Aceptar" at bounding box center [402, 288] width 35 height 10
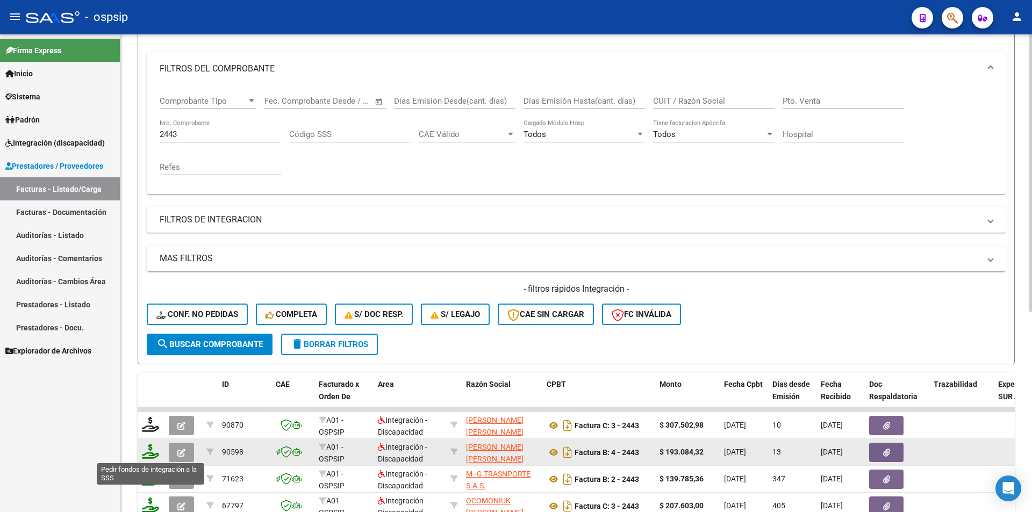
click at [150, 453] on icon at bounding box center [150, 451] width 17 height 15
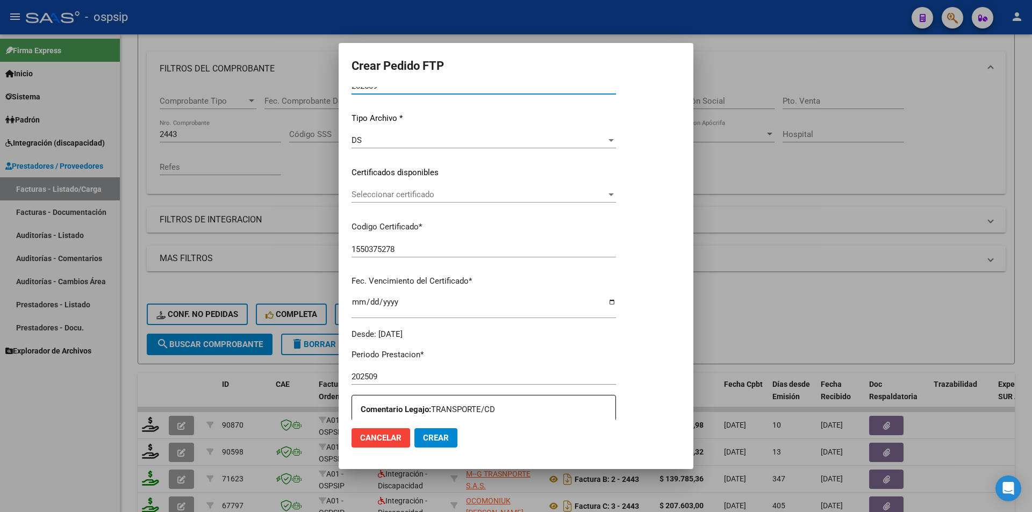
scroll to position [352, 0]
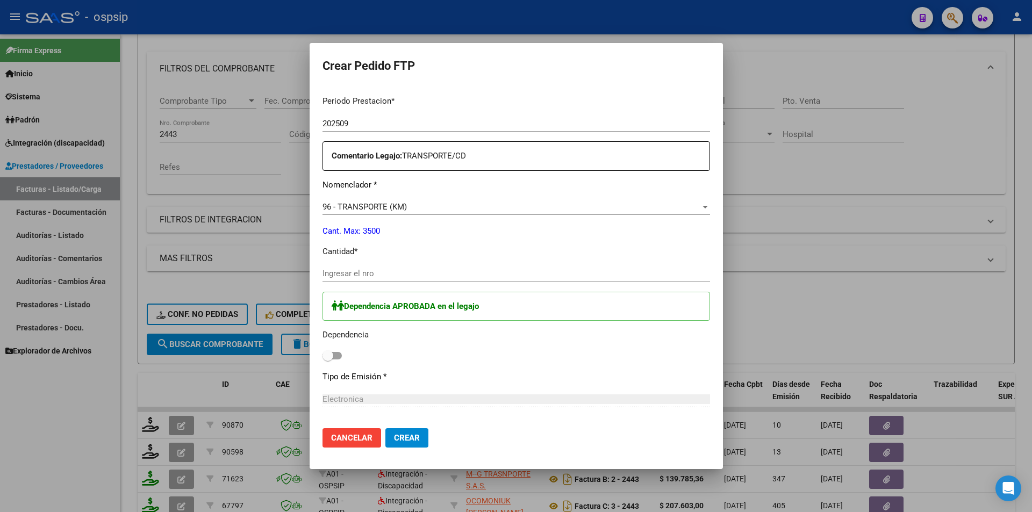
click at [348, 275] on input "Ingresar el nro" at bounding box center [517, 274] width 388 height 10
click at [342, 357] on span at bounding box center [332, 356] width 19 height 8
click at [328, 360] on input "checkbox" at bounding box center [327, 360] width 1 height 1
click at [413, 435] on span "Crear" at bounding box center [407, 438] width 26 height 10
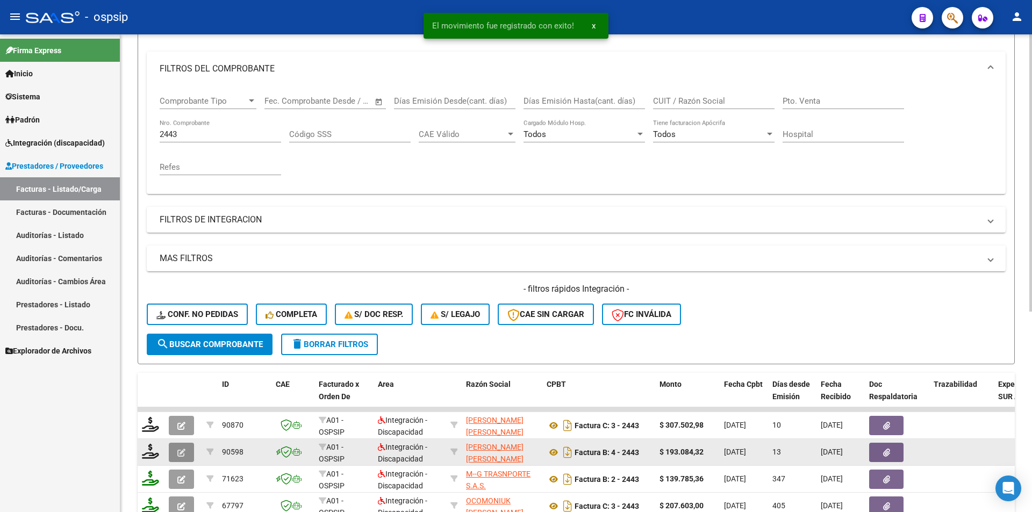
click at [183, 455] on icon "button" at bounding box center [181, 453] width 8 height 8
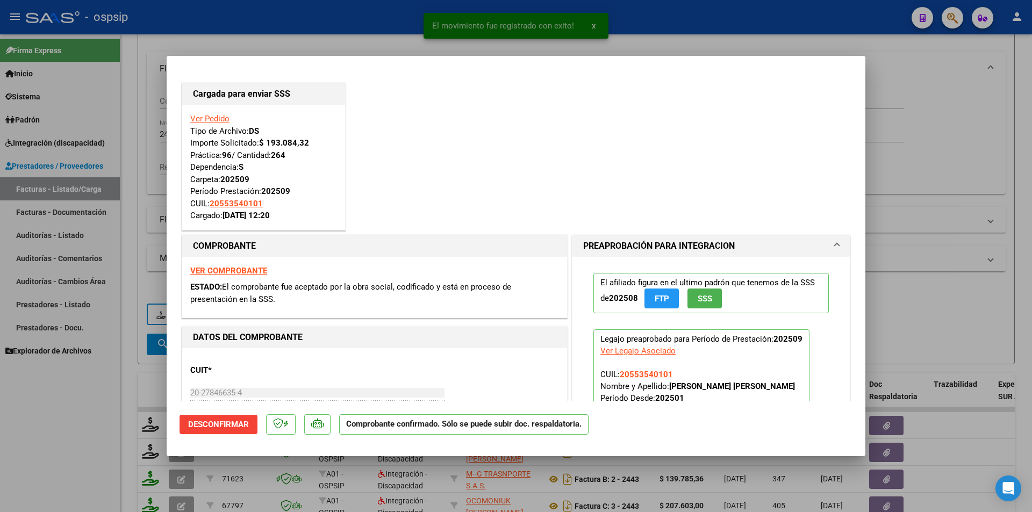
click at [202, 425] on span "Desconfirmar" at bounding box center [218, 425] width 61 height 10
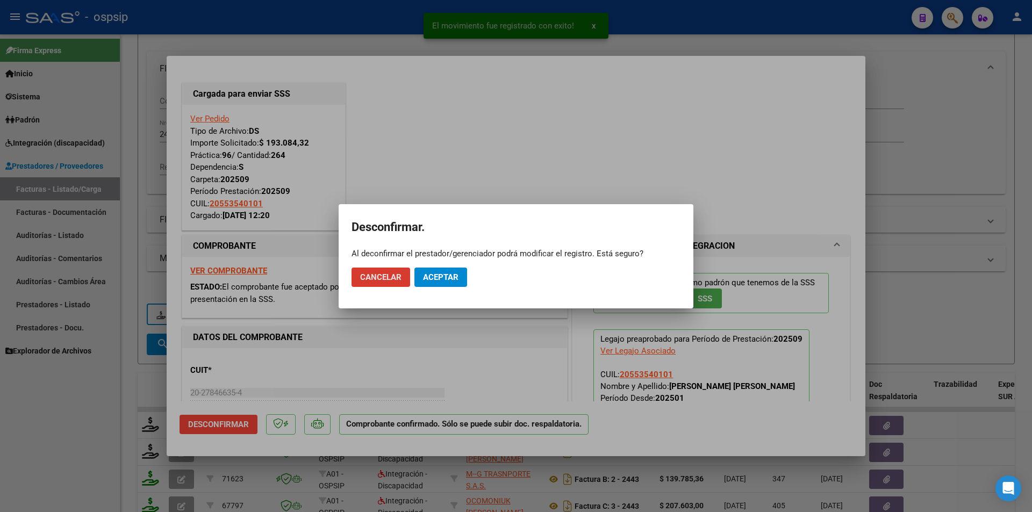
click at [454, 280] on span "Aceptar" at bounding box center [440, 278] width 35 height 10
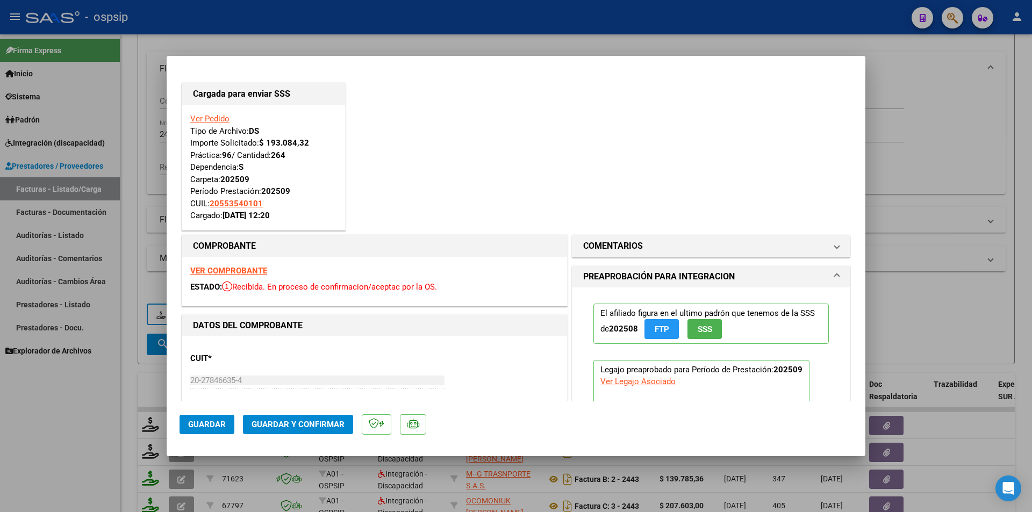
click at [116, 103] on div at bounding box center [516, 256] width 1032 height 512
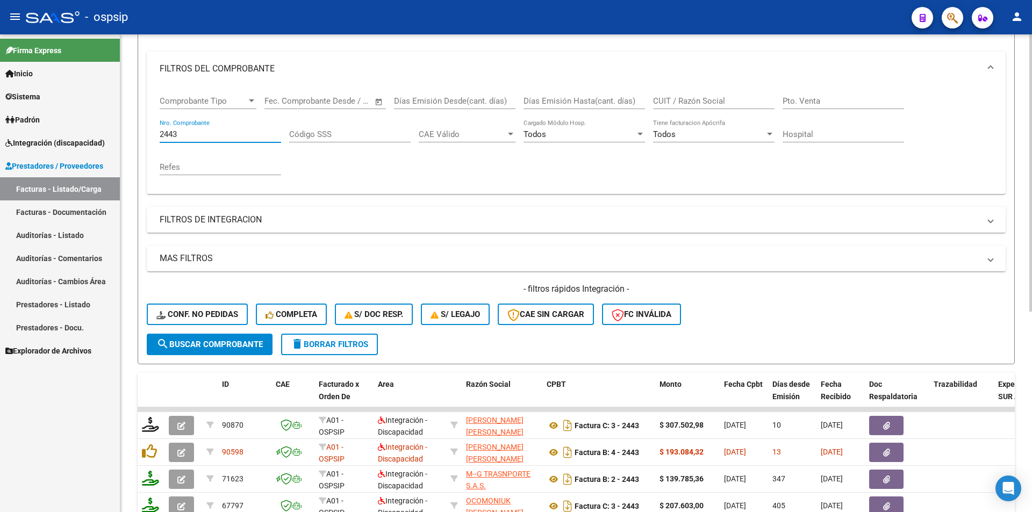
drag, startPoint x: 184, startPoint y: 131, endPoint x: 127, endPoint y: 127, distance: 57.1
click at [127, 127] on div "Video tutorial PRESTADORES -> Listado de CPBTs Emitidos por Prestadores / Prove…" at bounding box center [576, 311] width 912 height 816
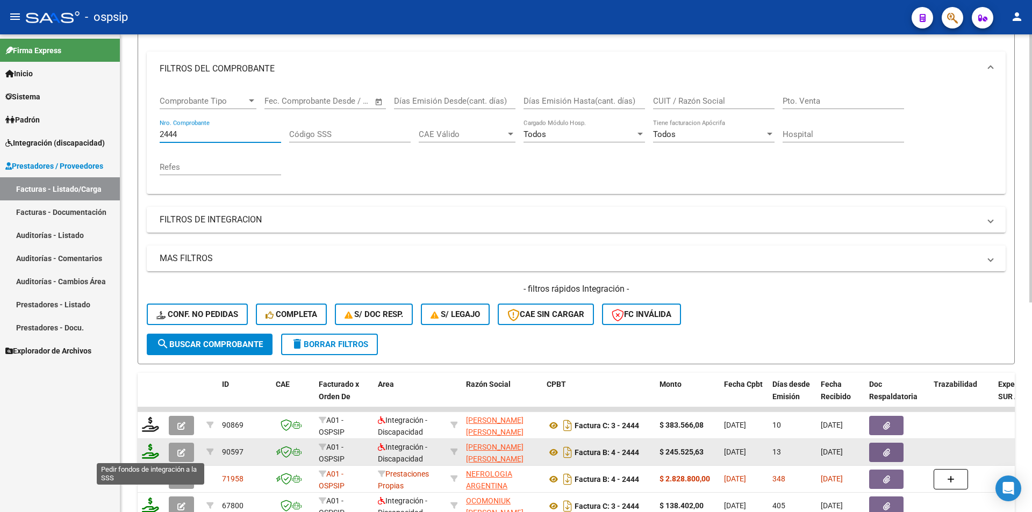
click at [154, 451] on icon at bounding box center [150, 451] width 17 height 15
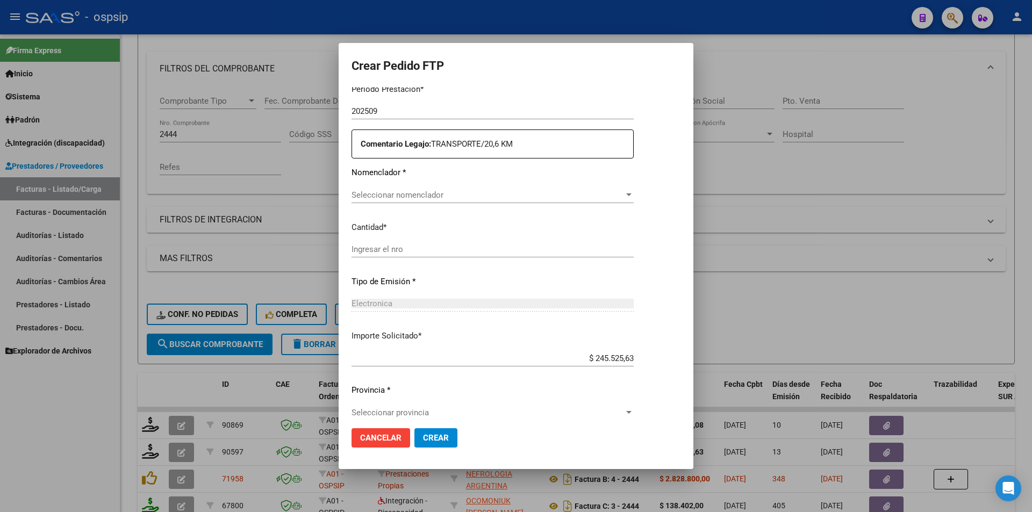
scroll to position [363, 0]
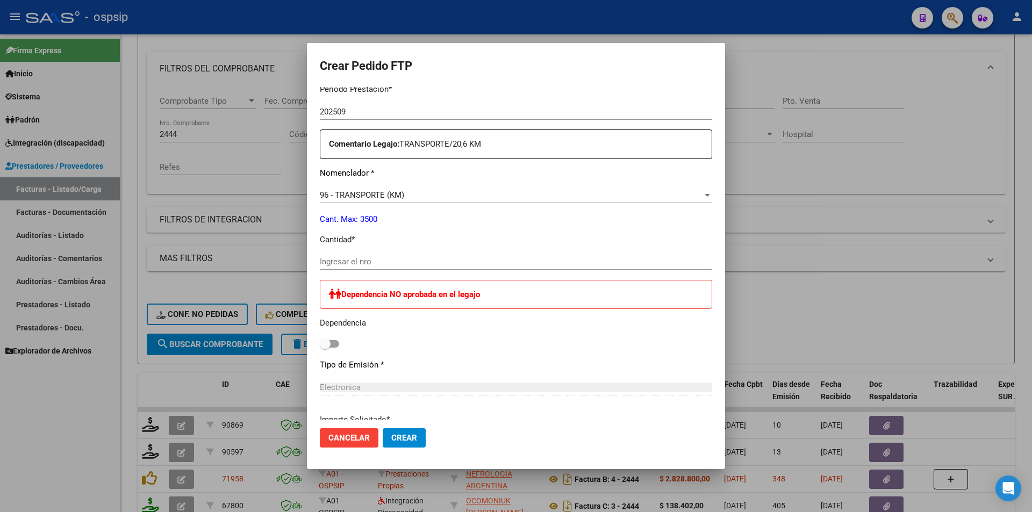
click at [368, 259] on input "Ingresar el nro" at bounding box center [516, 262] width 392 height 10
click at [400, 437] on span "Crear" at bounding box center [404, 438] width 26 height 10
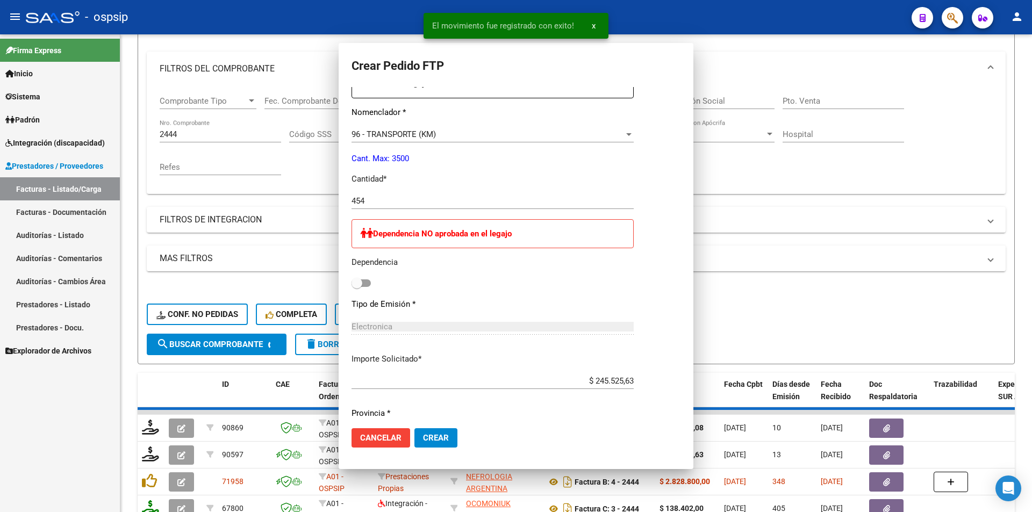
scroll to position [0, 0]
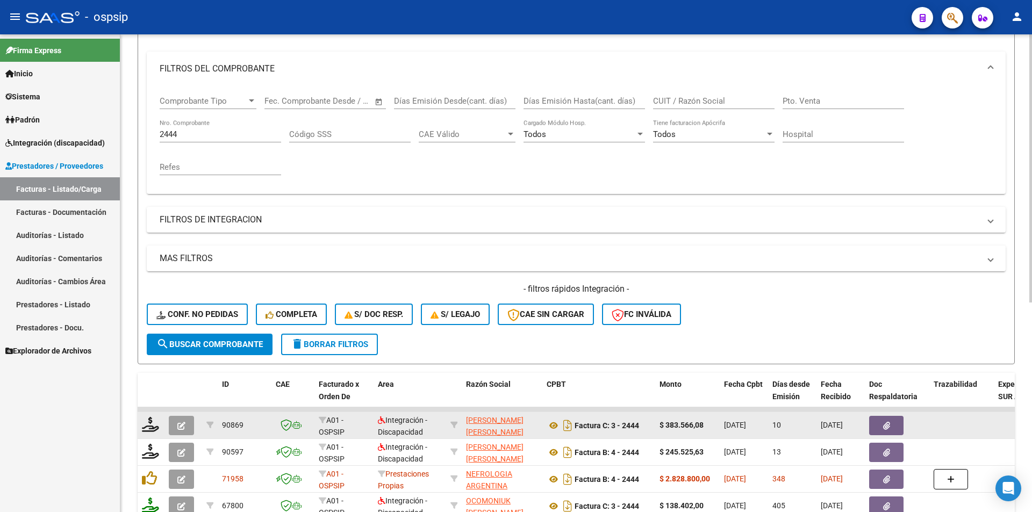
click at [176, 424] on button "button" at bounding box center [181, 425] width 25 height 19
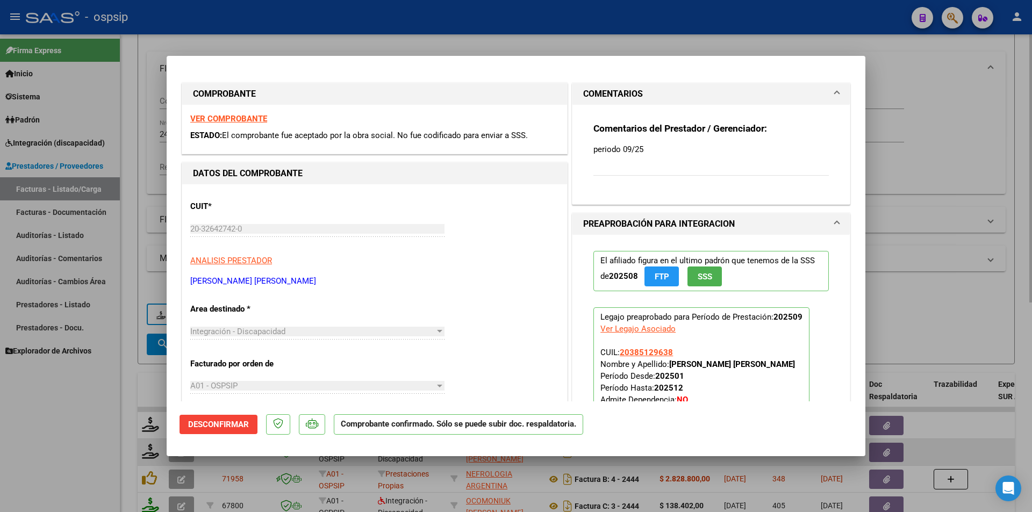
drag, startPoint x: 97, startPoint y: 447, endPoint x: 161, endPoint y: 455, distance: 64.6
click at [97, 446] on div at bounding box center [516, 256] width 1032 height 512
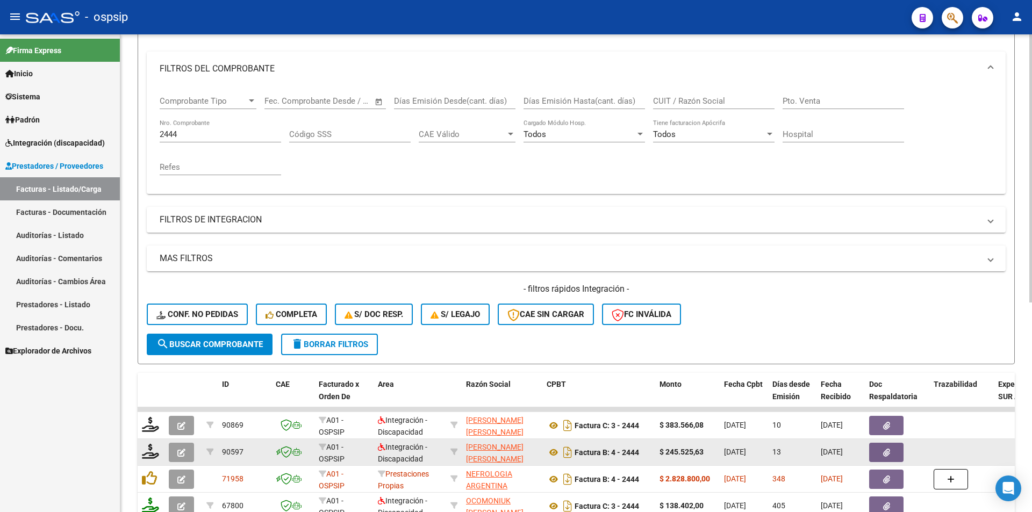
click at [189, 455] on button "button" at bounding box center [181, 452] width 25 height 19
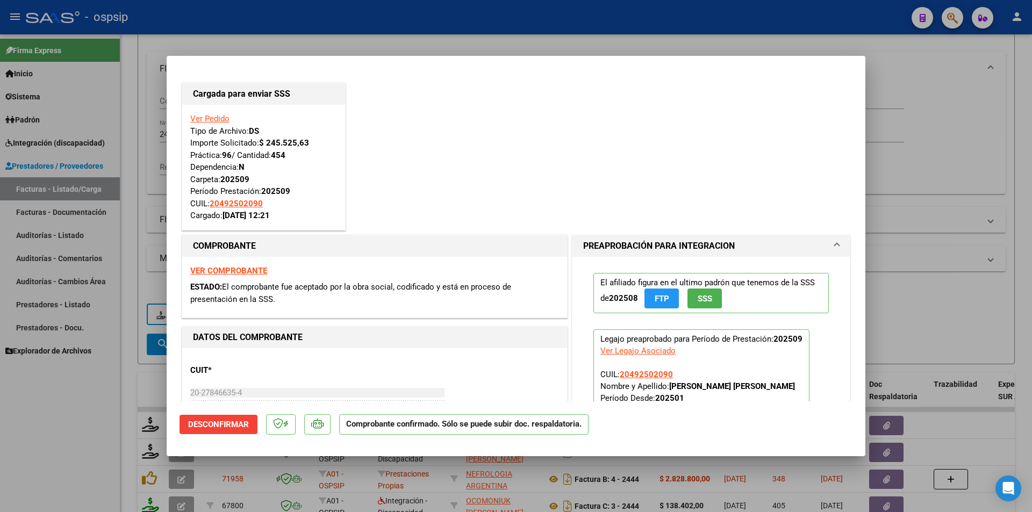
click at [52, 467] on div at bounding box center [516, 256] width 1032 height 512
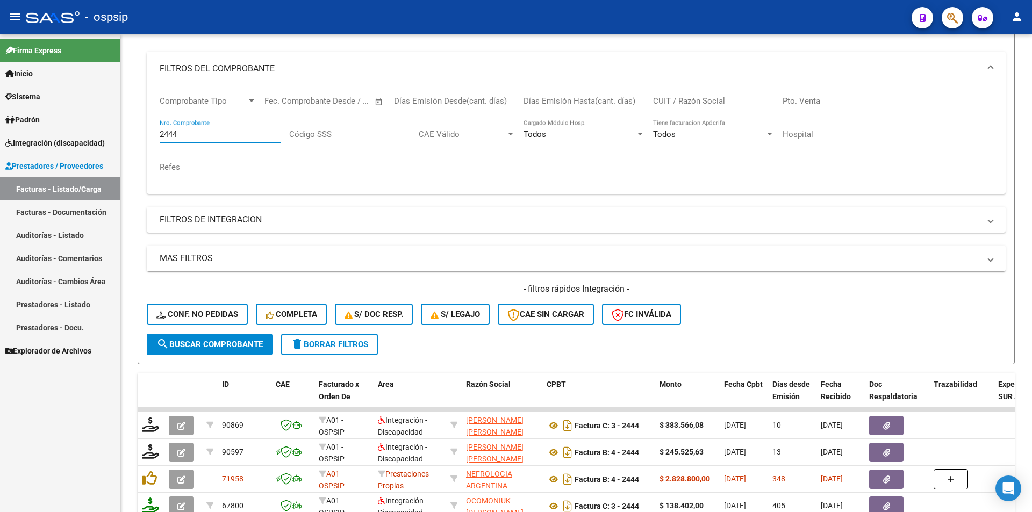
drag, startPoint x: 198, startPoint y: 137, endPoint x: 116, endPoint y: 130, distance: 83.1
click at [121, 122] on div "Video tutorial PRESTADORES -> Listado de CPBTs Emitidos por Prestadores / Prove…" at bounding box center [576, 324] width 912 height 843
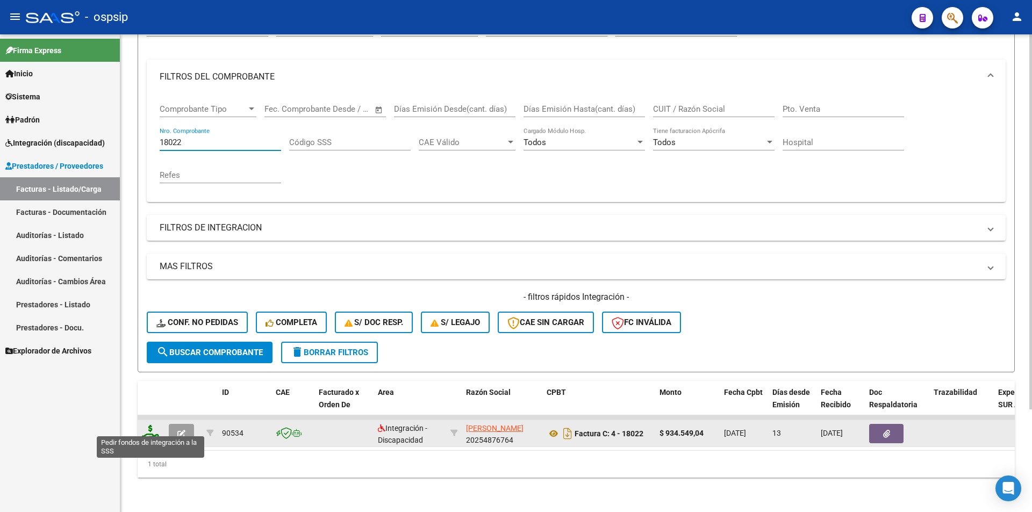
click at [147, 425] on icon at bounding box center [150, 432] width 17 height 15
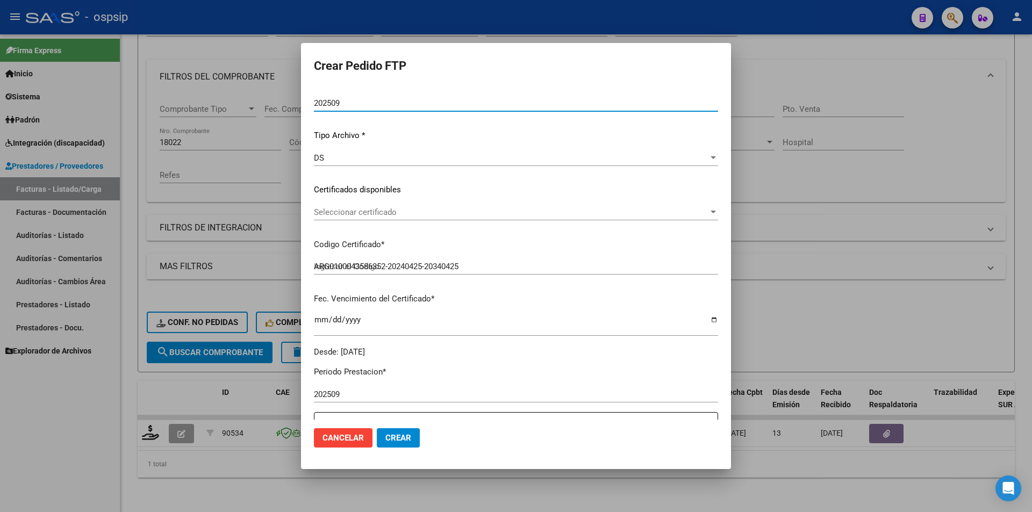
scroll to position [269, 0]
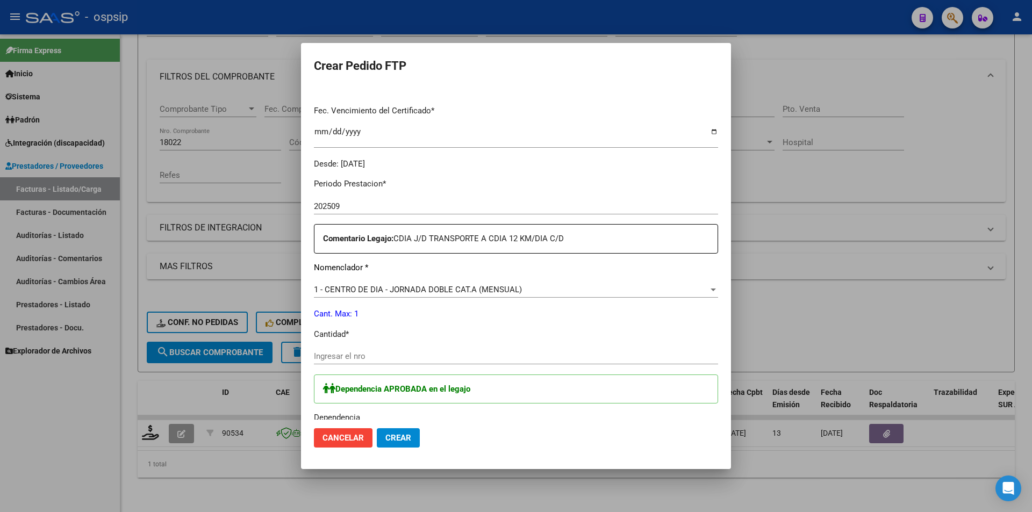
click at [357, 363] on div "Ingresar el nro" at bounding box center [516, 356] width 404 height 16
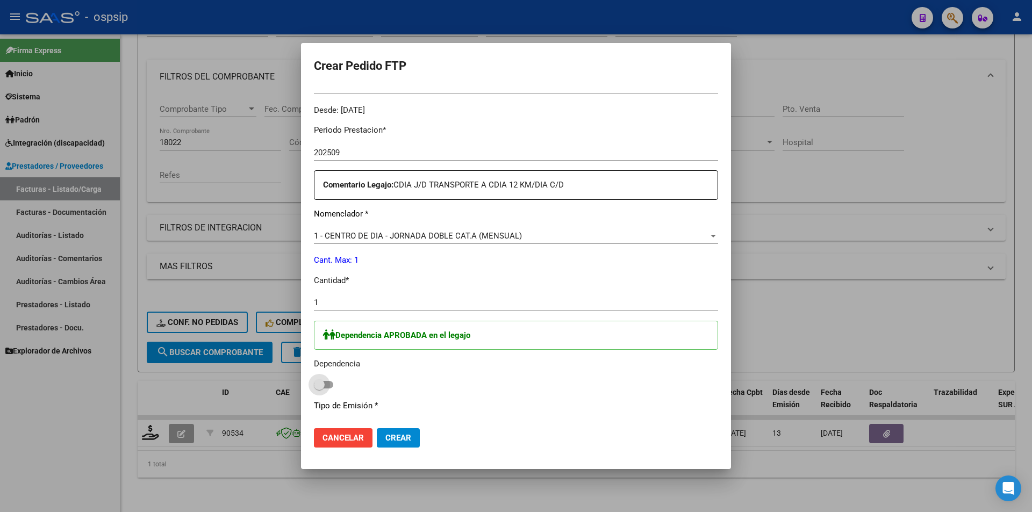
click at [327, 386] on span at bounding box center [323, 385] width 19 height 8
click at [319, 389] on input "checkbox" at bounding box center [319, 389] width 1 height 1
click at [394, 441] on span "Crear" at bounding box center [398, 438] width 26 height 10
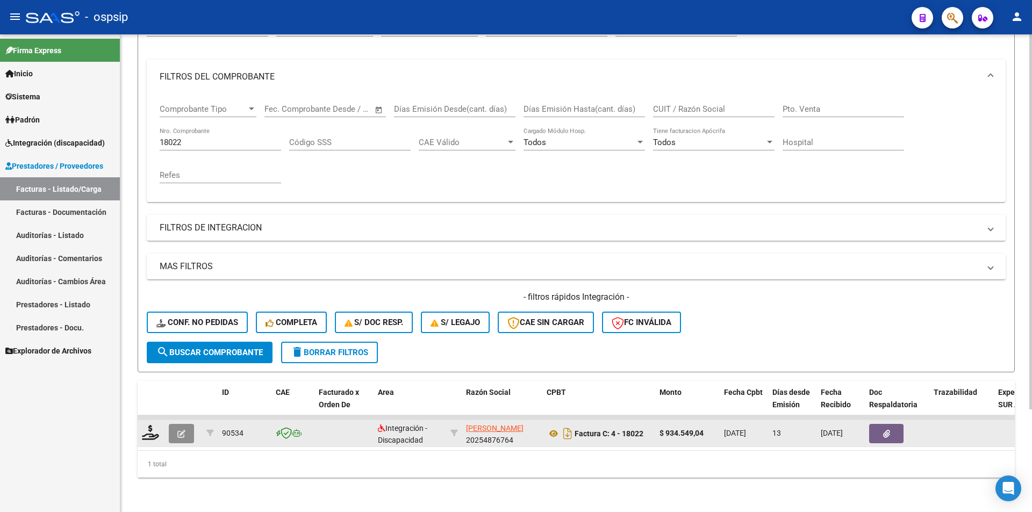
click at [183, 430] on icon "button" at bounding box center [181, 434] width 8 height 8
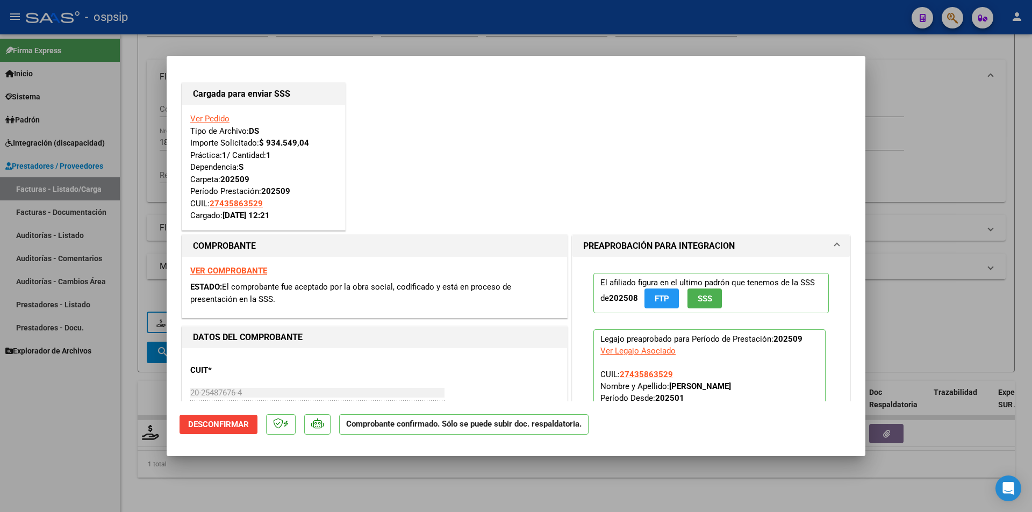
click at [86, 415] on div at bounding box center [516, 256] width 1032 height 512
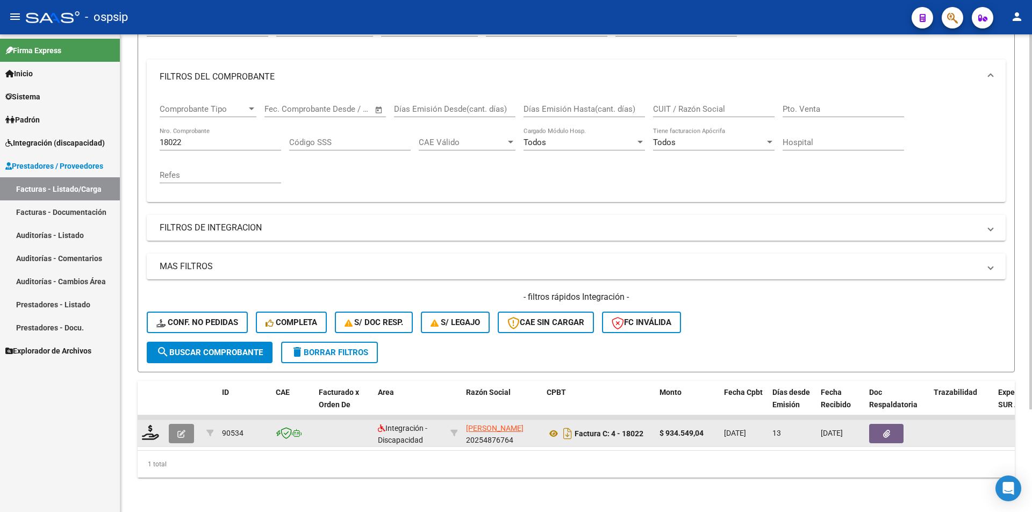
click at [180, 430] on icon "button" at bounding box center [181, 434] width 8 height 8
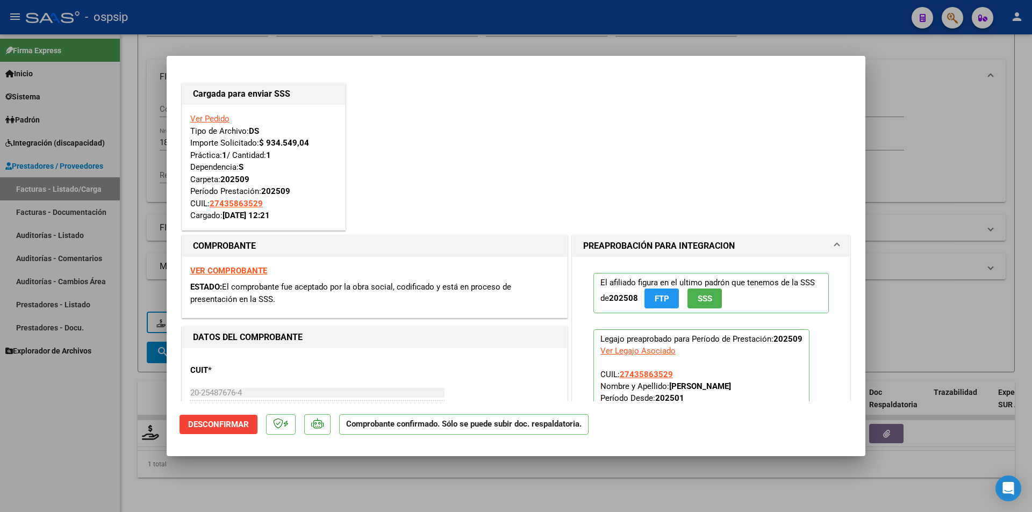
click at [25, 419] on div at bounding box center [516, 256] width 1032 height 512
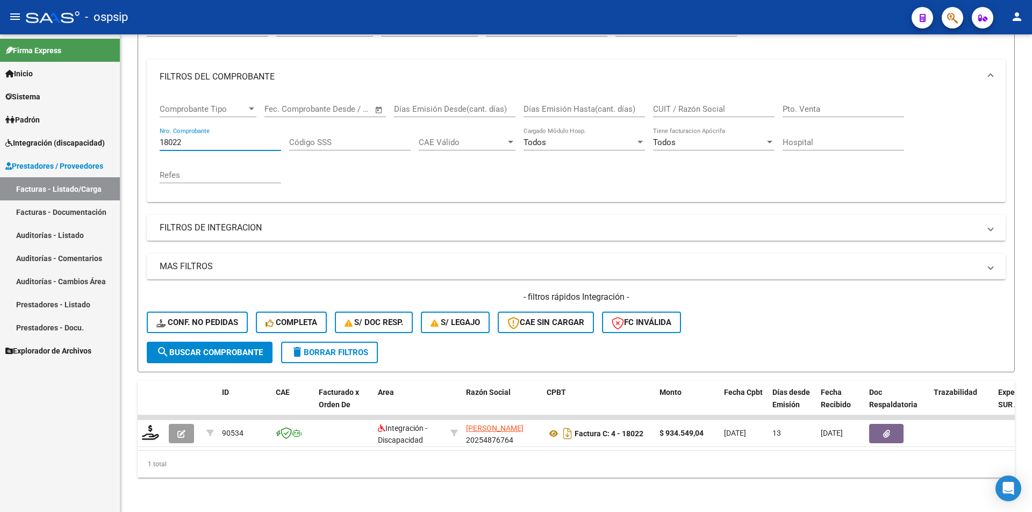
drag, startPoint x: 209, startPoint y: 136, endPoint x: 117, endPoint y: 122, distance: 92.5
click at [117, 122] on mat-sidenav-container "Firma Express Inicio Calendario SSS Instructivos Contacto OS Sistema Usuarios T…" at bounding box center [516, 273] width 1032 height 478
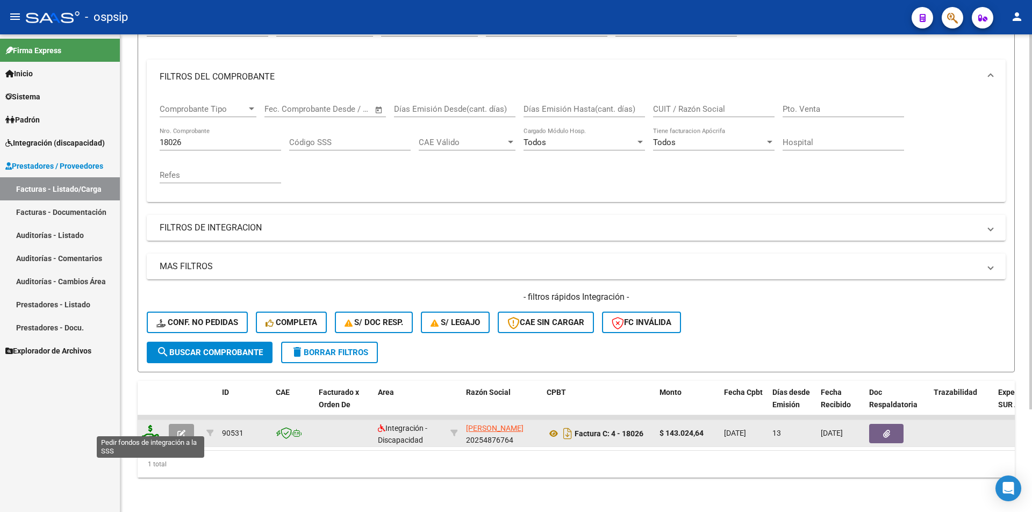
click at [152, 425] on icon at bounding box center [150, 432] width 17 height 15
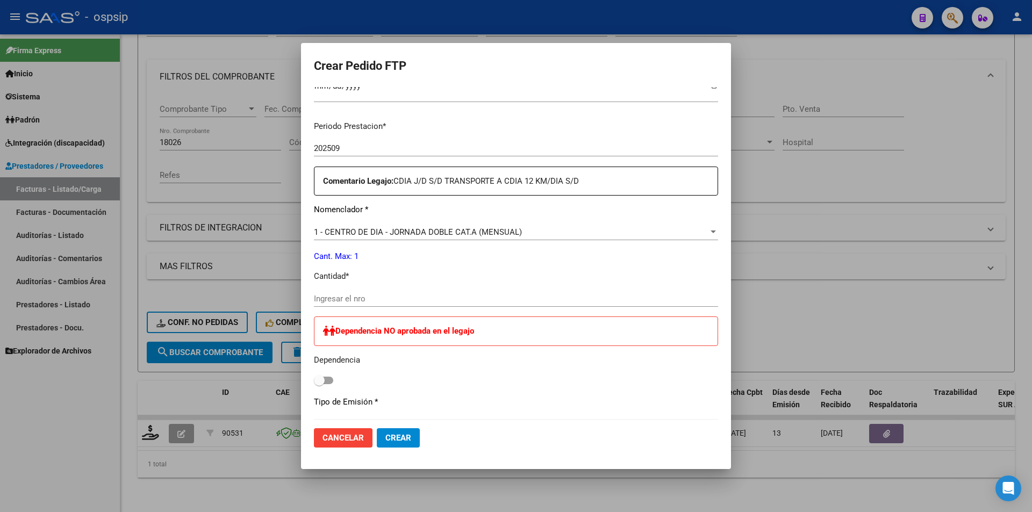
scroll to position [323, 0]
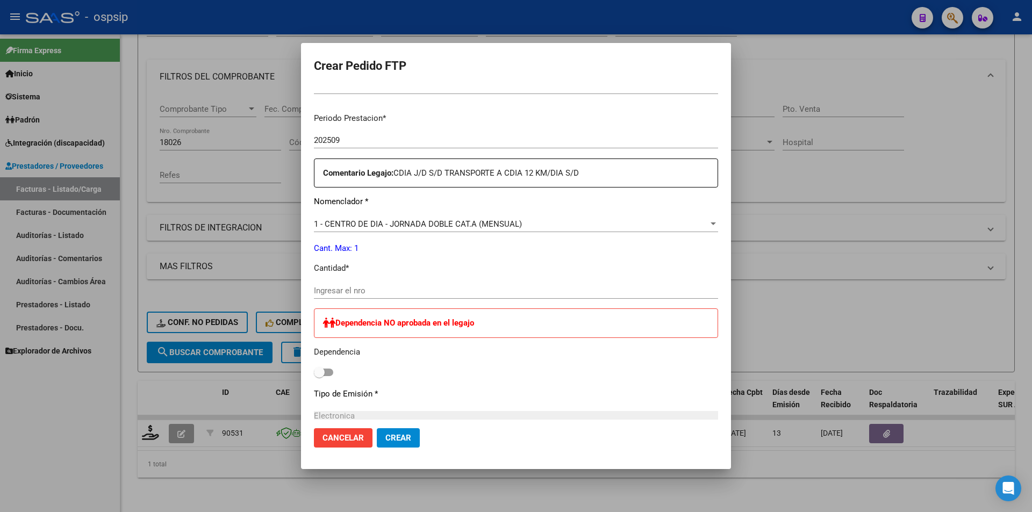
click at [340, 294] on input "Ingresar el nro" at bounding box center [516, 291] width 404 height 10
click at [364, 223] on span "1 - CENTRO DE DIA - JORNADA DOBLE CAT.A (MENSUAL)" at bounding box center [418, 224] width 208 height 10
click at [326, 287] on input "Ingresar el nro" at bounding box center [516, 291] width 404 height 10
click at [406, 434] on span "Crear" at bounding box center [398, 438] width 26 height 10
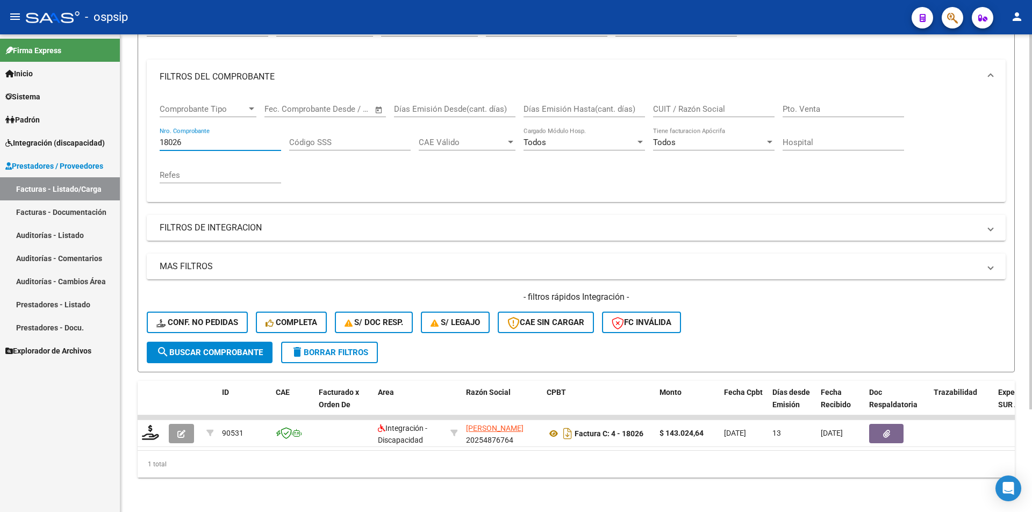
click at [182, 138] on input "18026" at bounding box center [221, 143] width 122 height 10
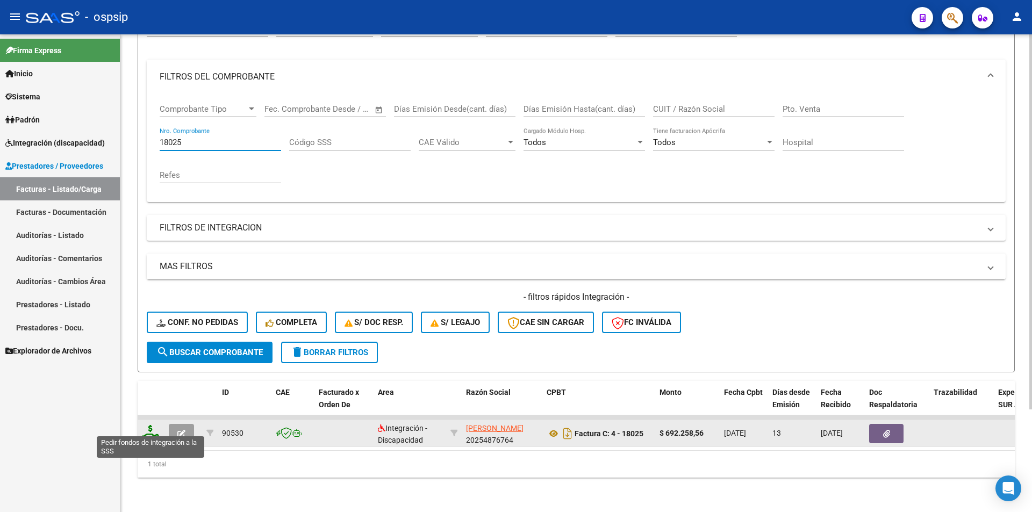
click at [153, 428] on icon at bounding box center [150, 432] width 17 height 15
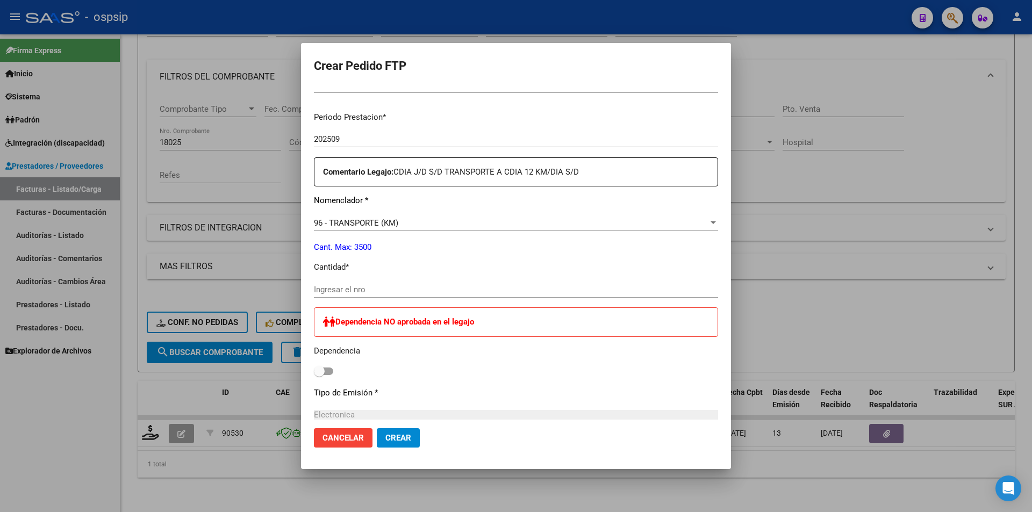
scroll to position [376, 0]
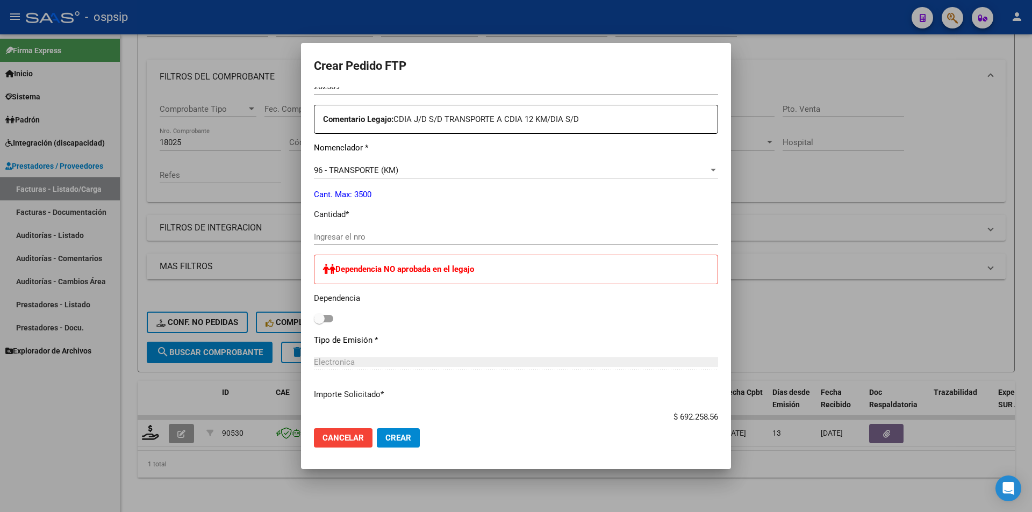
click at [332, 168] on span "96 - TRANSPORTE (KM)" at bounding box center [356, 171] width 84 height 10
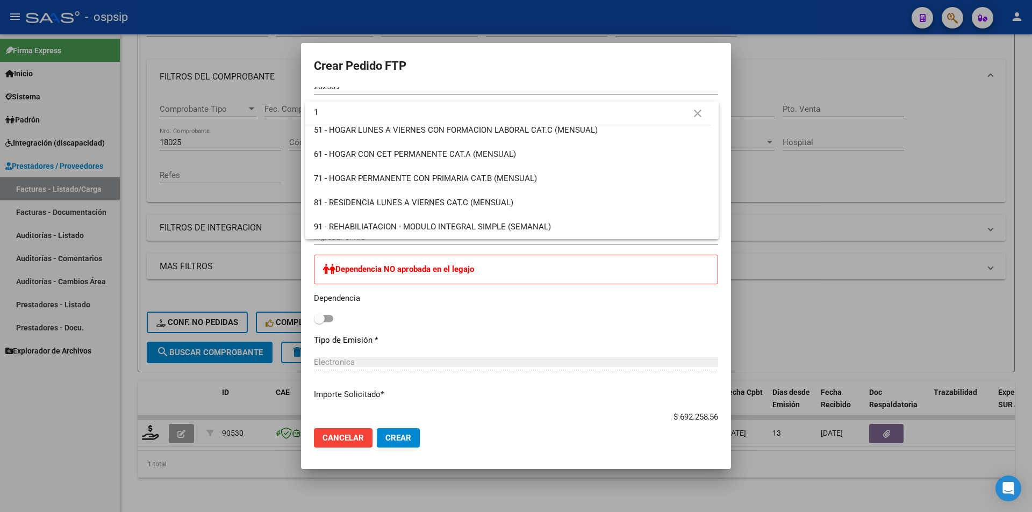
scroll to position [0, 0]
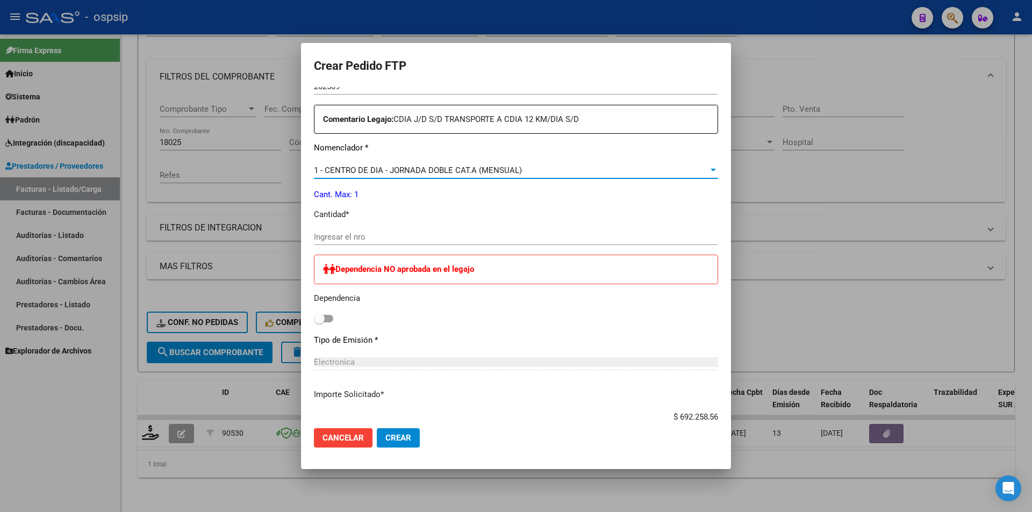
click at [335, 231] on div "Ingresar el nro" at bounding box center [516, 237] width 404 height 16
click at [396, 439] on span "Crear" at bounding box center [398, 438] width 26 height 10
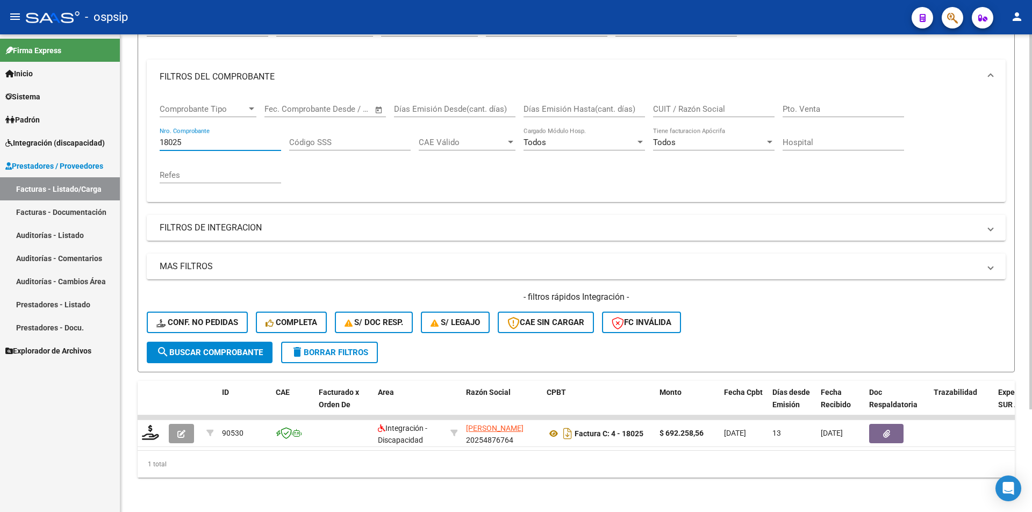
drag, startPoint x: 199, startPoint y: 137, endPoint x: 130, endPoint y: 136, distance: 69.4
click at [130, 136] on div "Video tutorial PRESTADORES -> Listado de CPBTs Emitidos por Prestadores / Prove…" at bounding box center [576, 211] width 912 height 601
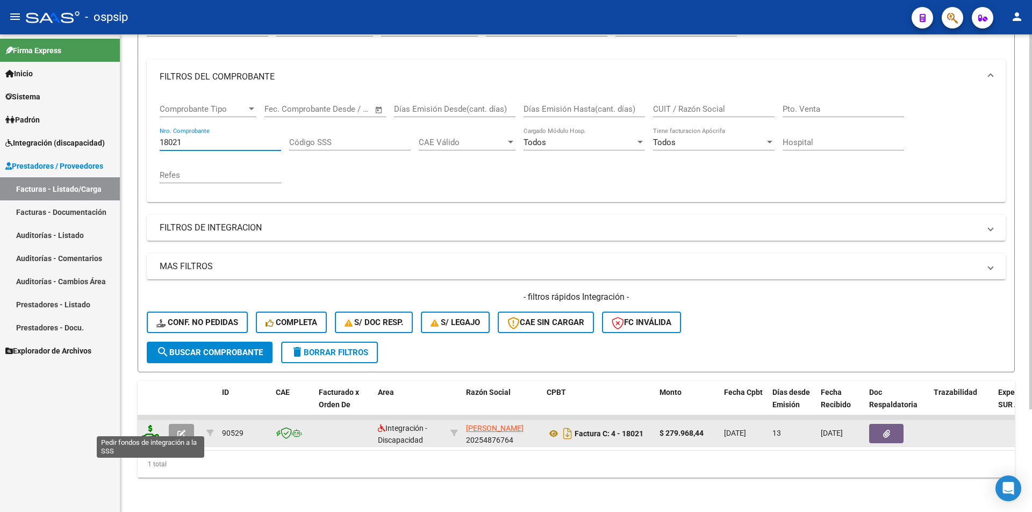
click at [149, 425] on icon at bounding box center [150, 432] width 17 height 15
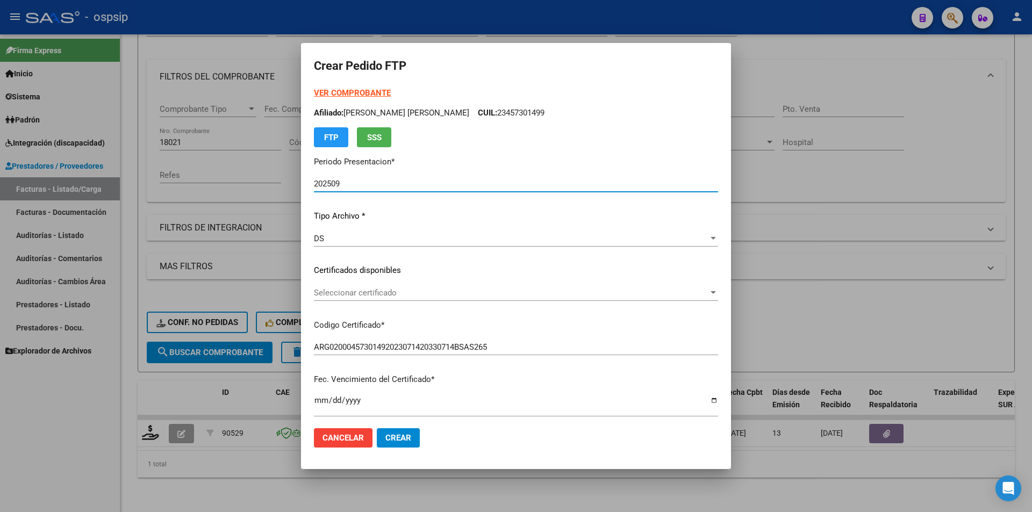
scroll to position [323, 0]
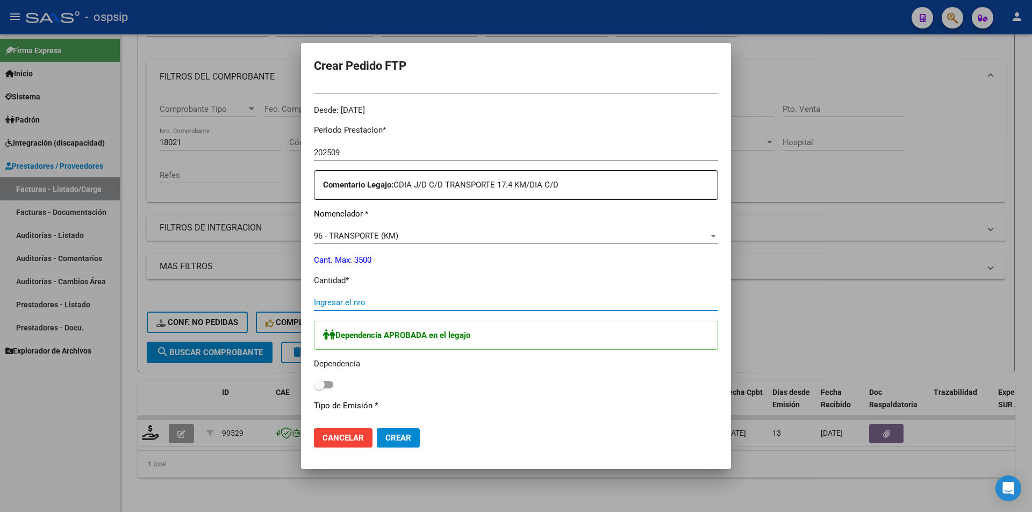
click at [341, 306] on input "Ingresar el nro" at bounding box center [516, 303] width 404 height 10
click at [331, 387] on span at bounding box center [323, 385] width 19 height 8
click at [319, 389] on input "checkbox" at bounding box center [319, 389] width 1 height 1
click at [394, 441] on span "Crear" at bounding box center [398, 438] width 26 height 10
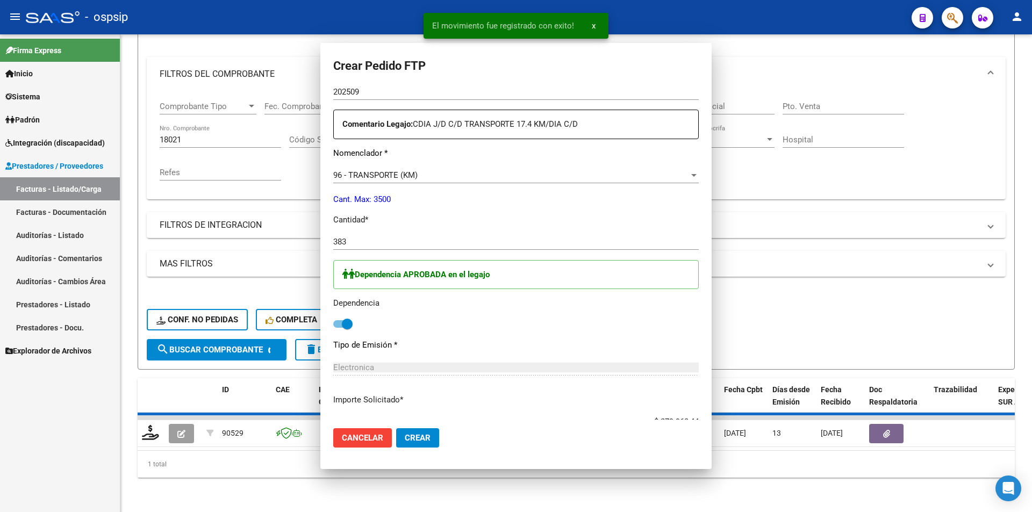
scroll to position [0, 0]
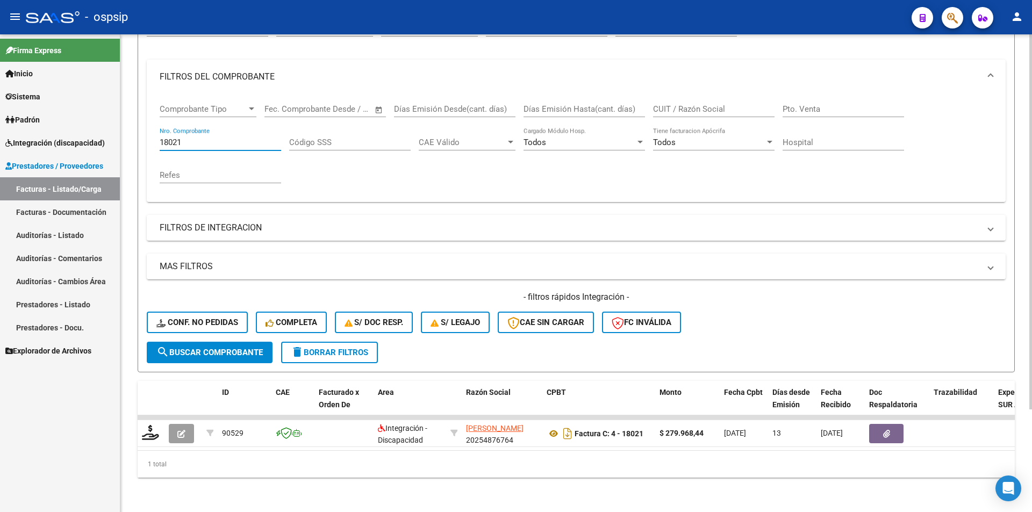
drag, startPoint x: 199, startPoint y: 134, endPoint x: 144, endPoint y: 138, distance: 55.5
click at [144, 138] on form "Filtros Id Area Area Seleccionar Gerenciador Seleccionar Gerenciador Todos Conf…" at bounding box center [576, 188] width 877 height 368
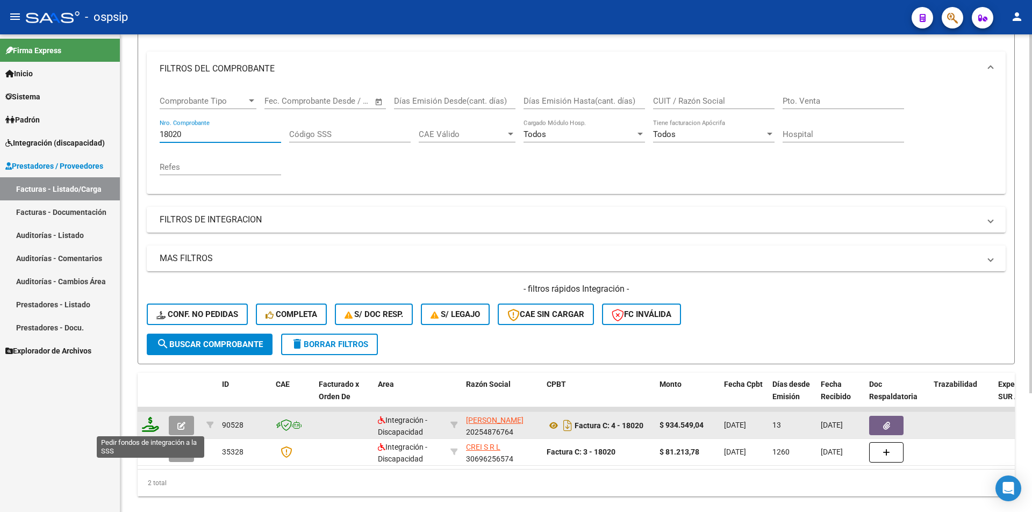
click at [148, 423] on icon at bounding box center [150, 424] width 17 height 15
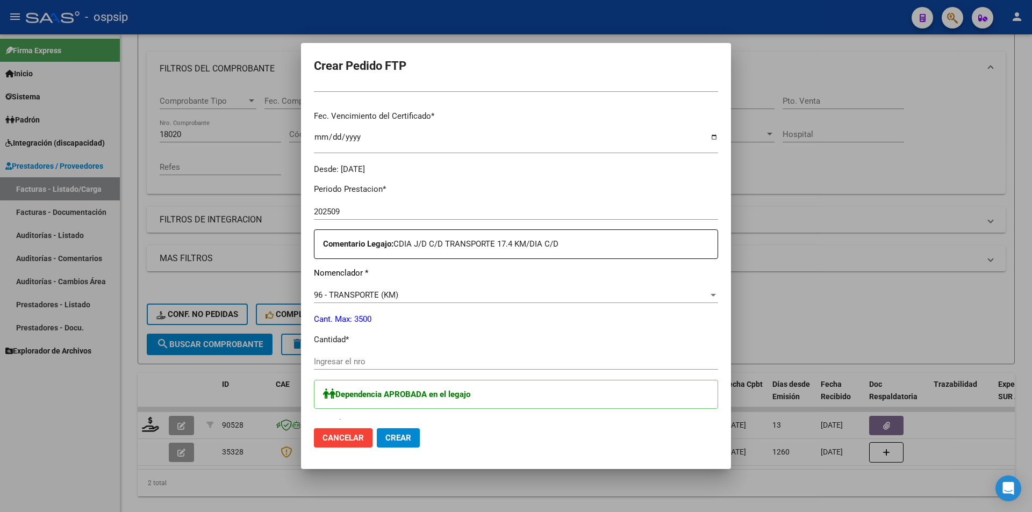
scroll to position [269, 0]
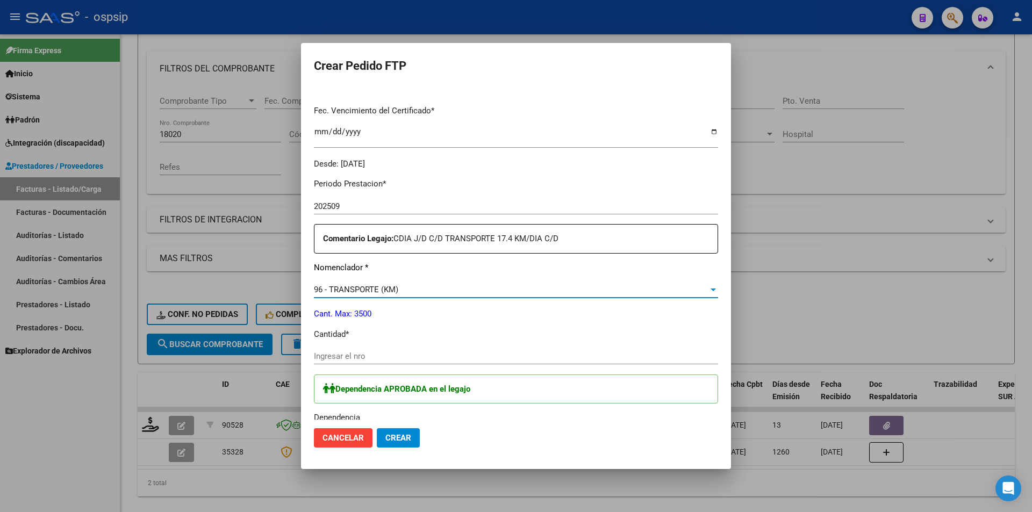
click at [341, 290] on span "96 - TRANSPORTE (KM)" at bounding box center [356, 290] width 84 height 10
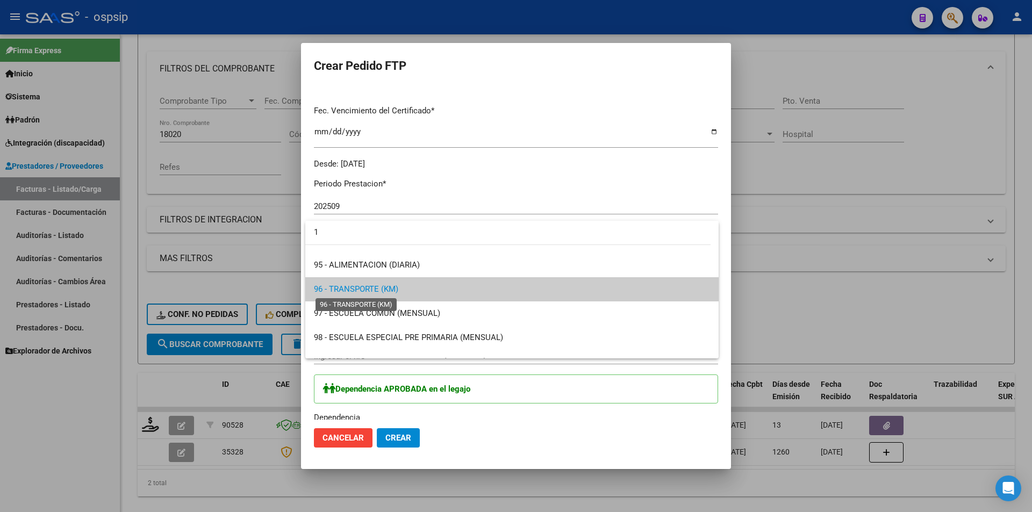
scroll to position [0, 0]
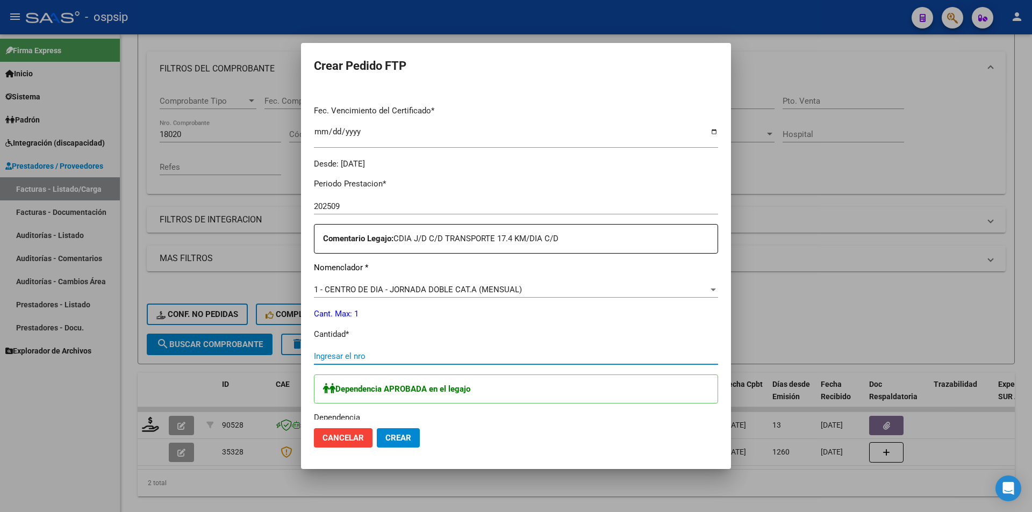
click at [346, 357] on input "Ingresar el nro" at bounding box center [516, 357] width 404 height 10
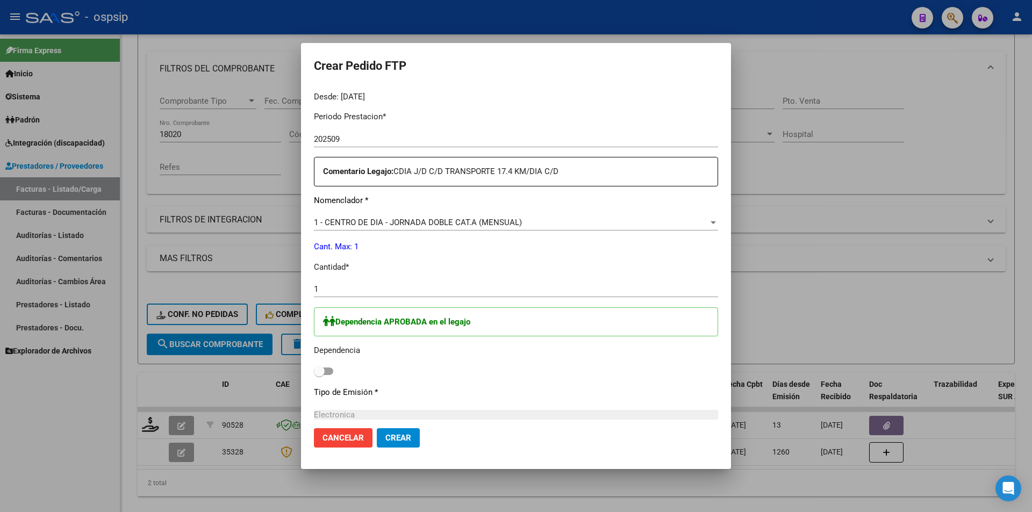
scroll to position [430, 0]
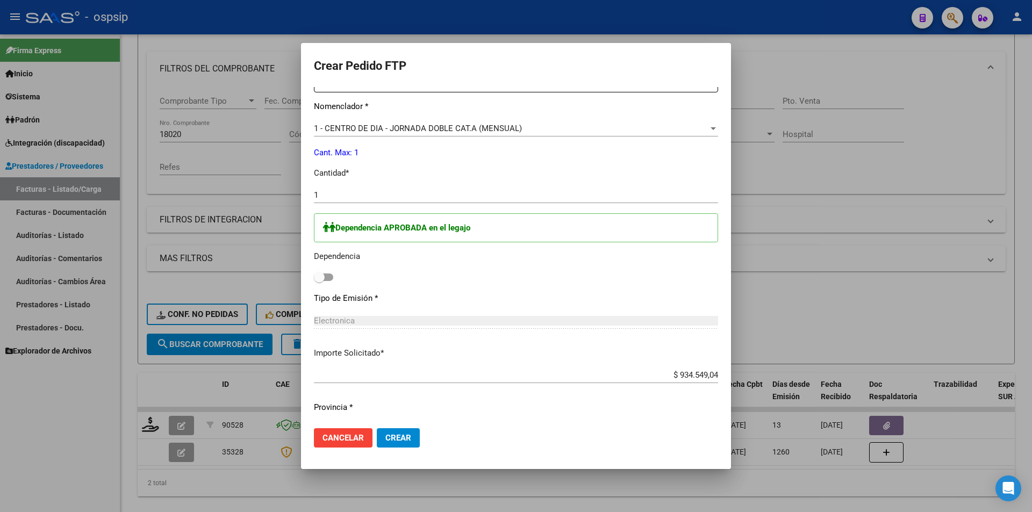
click at [325, 276] on span at bounding box center [323, 278] width 19 height 8
click at [319, 281] on input "checkbox" at bounding box center [319, 281] width 1 height 1
click at [405, 437] on span "Crear" at bounding box center [398, 438] width 26 height 10
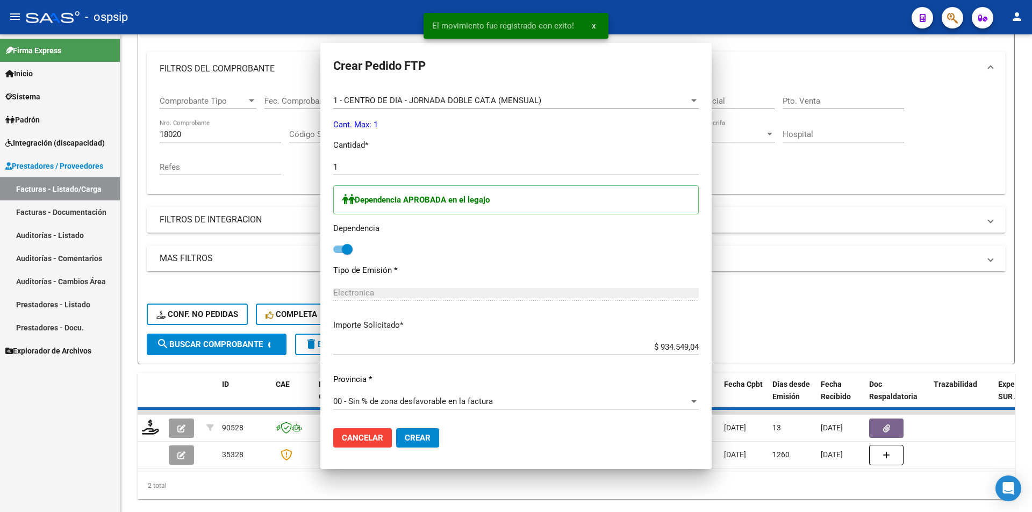
scroll to position [0, 0]
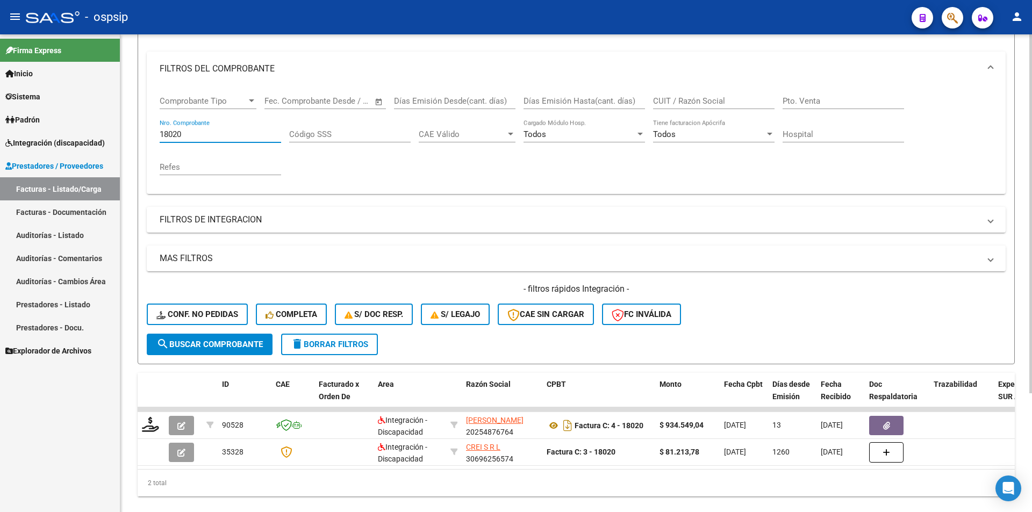
drag, startPoint x: 197, startPoint y: 130, endPoint x: 152, endPoint y: 129, distance: 44.6
click at [152, 129] on div "Comprobante Tipo Comprobante Tipo Fecha inicio – Fecha fin Fec. Comprobante Des…" at bounding box center [576, 140] width 859 height 108
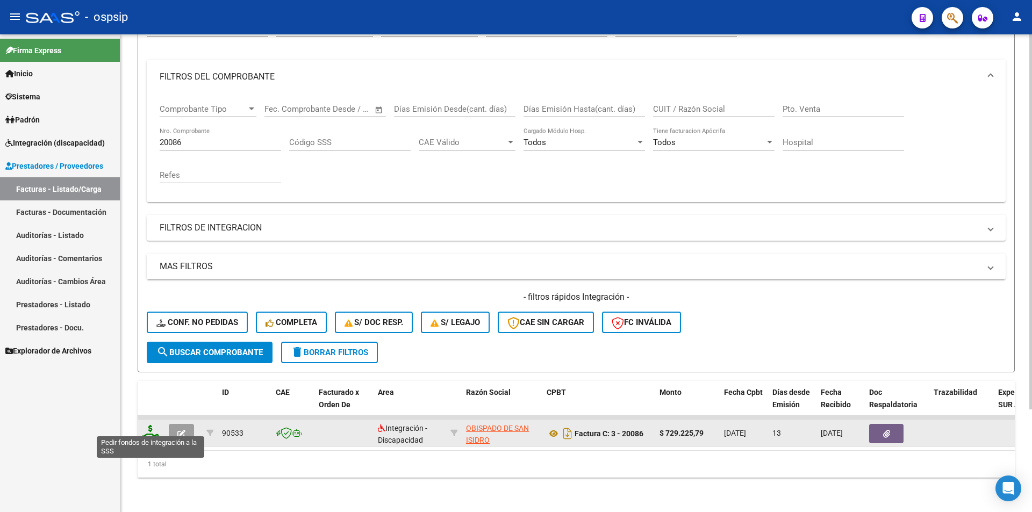
click at [145, 426] on icon at bounding box center [150, 432] width 17 height 15
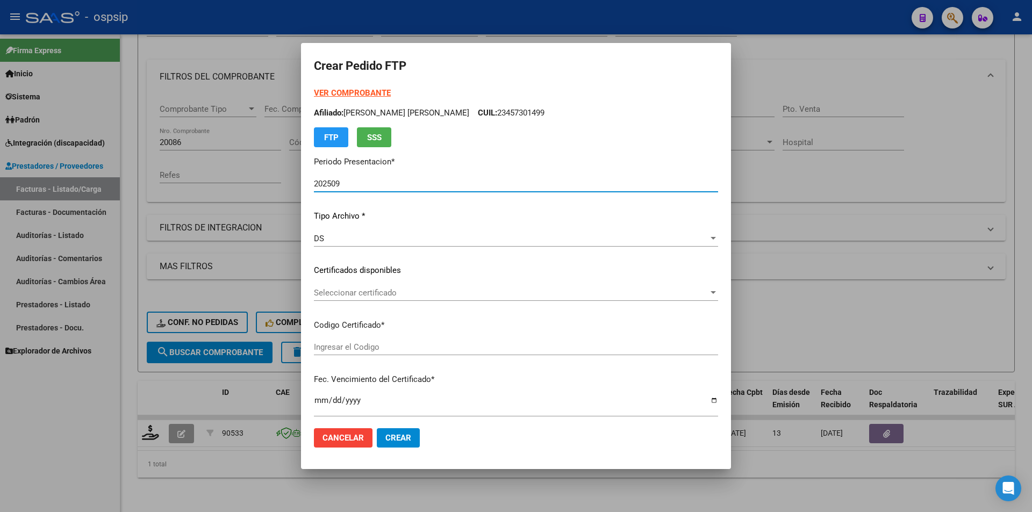
scroll to position [269, 0]
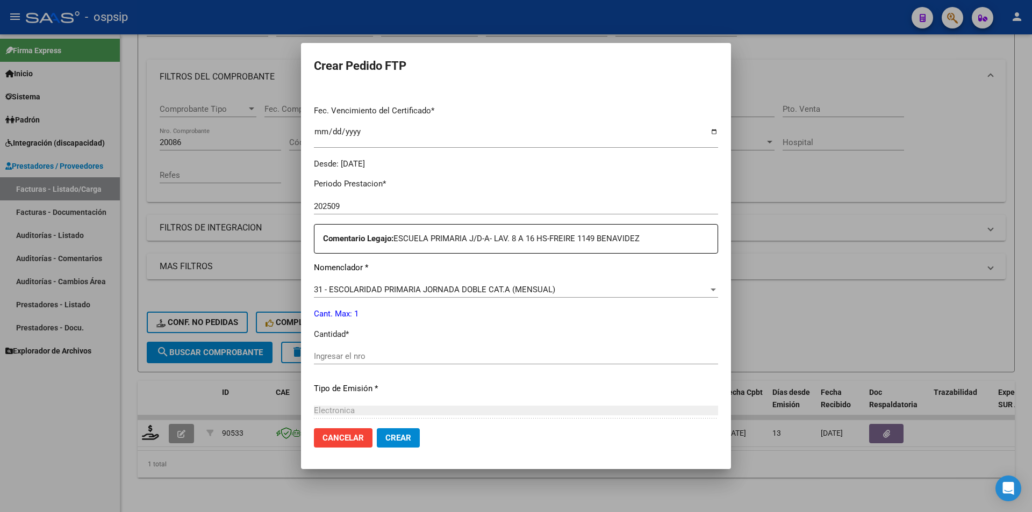
click at [347, 358] on input "Ingresar el nro" at bounding box center [516, 357] width 404 height 10
click at [399, 438] on span "Crear" at bounding box center [398, 438] width 26 height 10
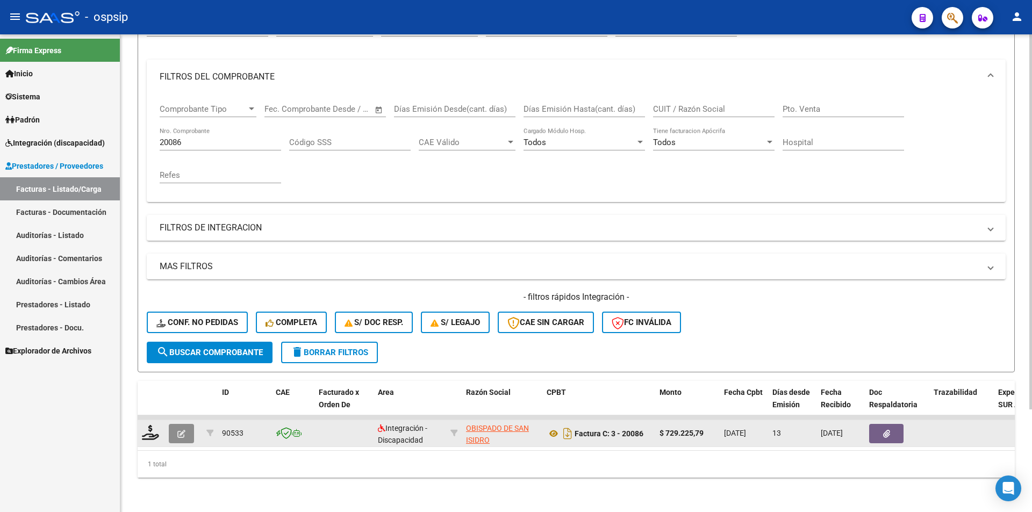
click at [188, 425] on button "button" at bounding box center [181, 433] width 25 height 19
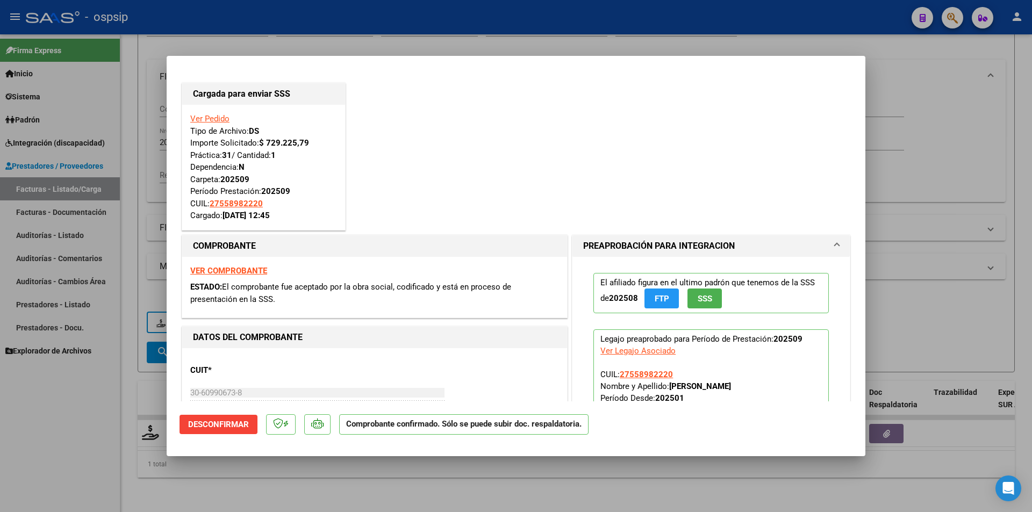
click at [73, 410] on div at bounding box center [516, 256] width 1032 height 512
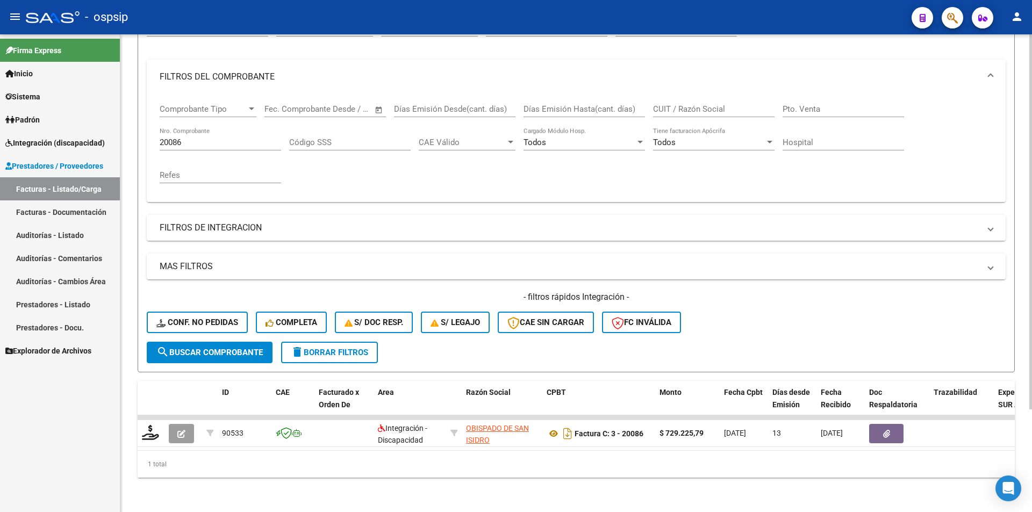
drag, startPoint x: 189, startPoint y: 125, endPoint x: 181, endPoint y: 129, distance: 9.4
click at [181, 129] on div "20086 Nro. Comprobante" at bounding box center [221, 138] width 122 height 23
drag, startPoint x: 182, startPoint y: 131, endPoint x: 137, endPoint y: 134, distance: 45.2
click at [137, 134] on div "Video tutorial PRESTADORES -> Listado de CPBTs Emitidos por Prestadores / Prove…" at bounding box center [576, 211] width 912 height 601
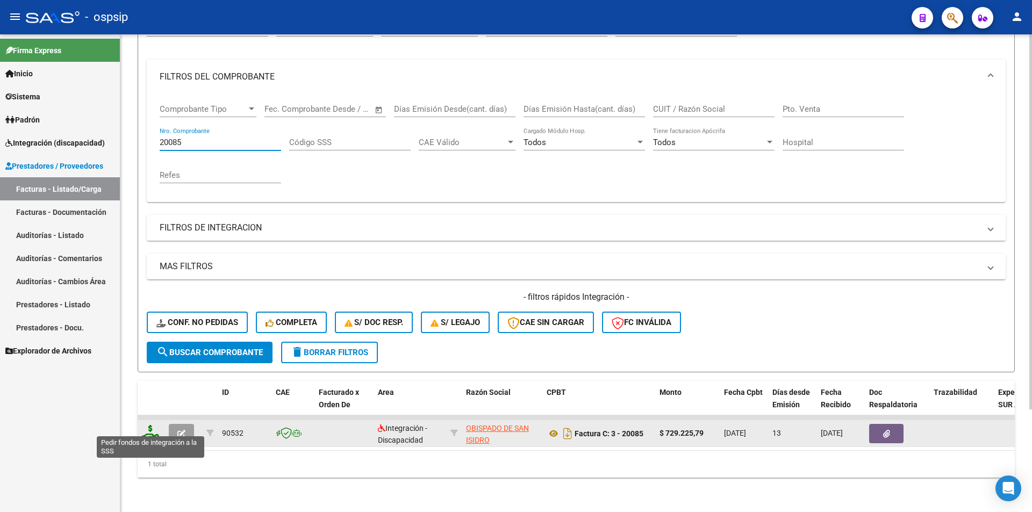
click at [156, 425] on icon at bounding box center [150, 432] width 17 height 15
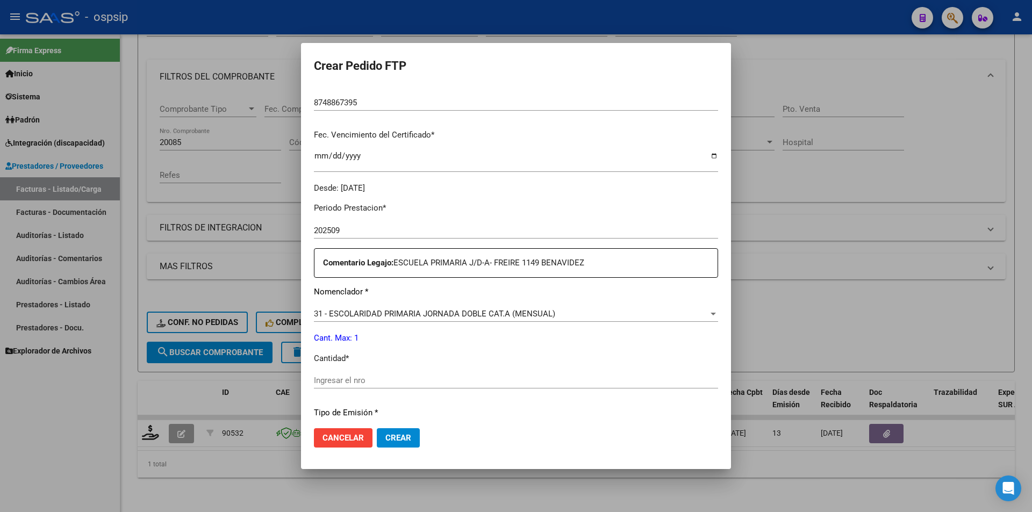
scroll to position [269, 0]
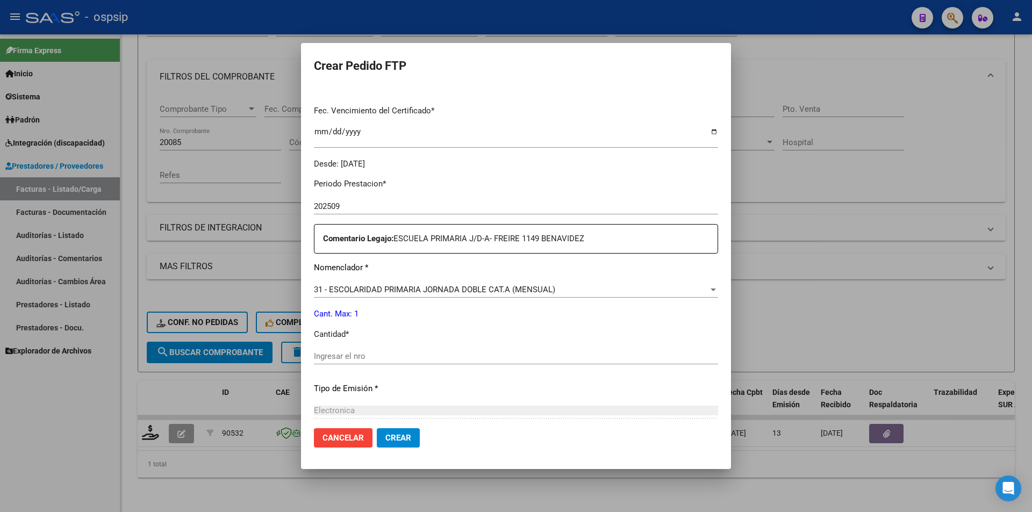
click at [361, 351] on div "Ingresar el nro" at bounding box center [516, 356] width 404 height 16
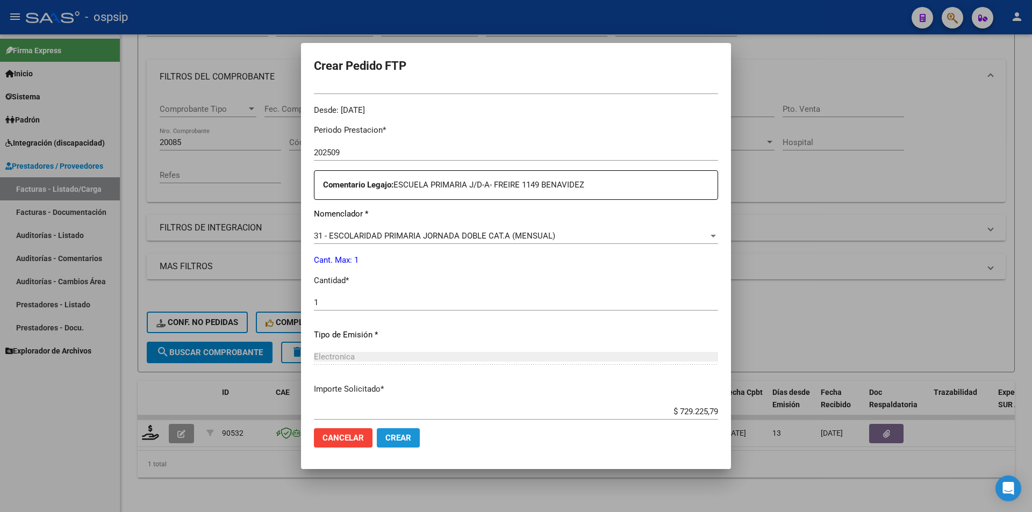
click at [406, 435] on span "Crear" at bounding box center [398, 438] width 26 height 10
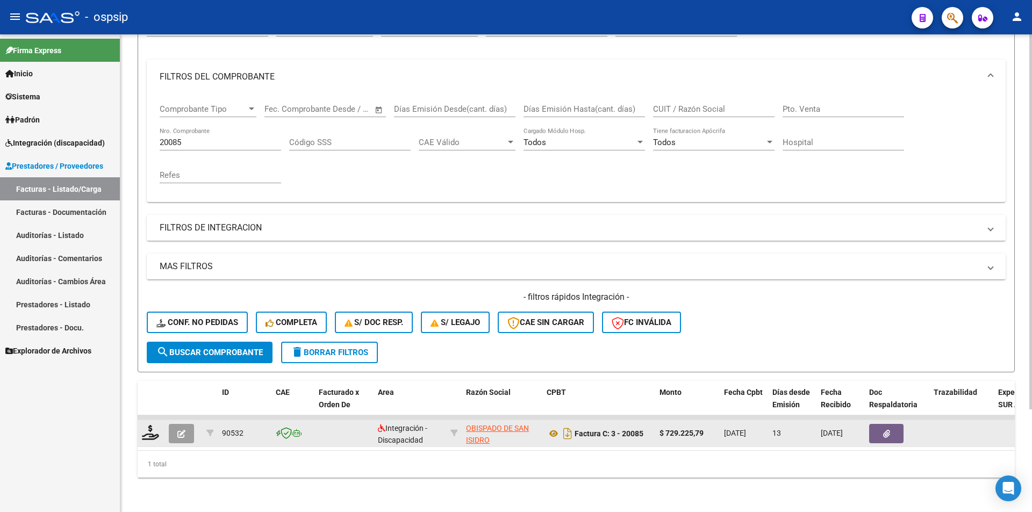
click at [181, 430] on icon "button" at bounding box center [181, 434] width 8 height 8
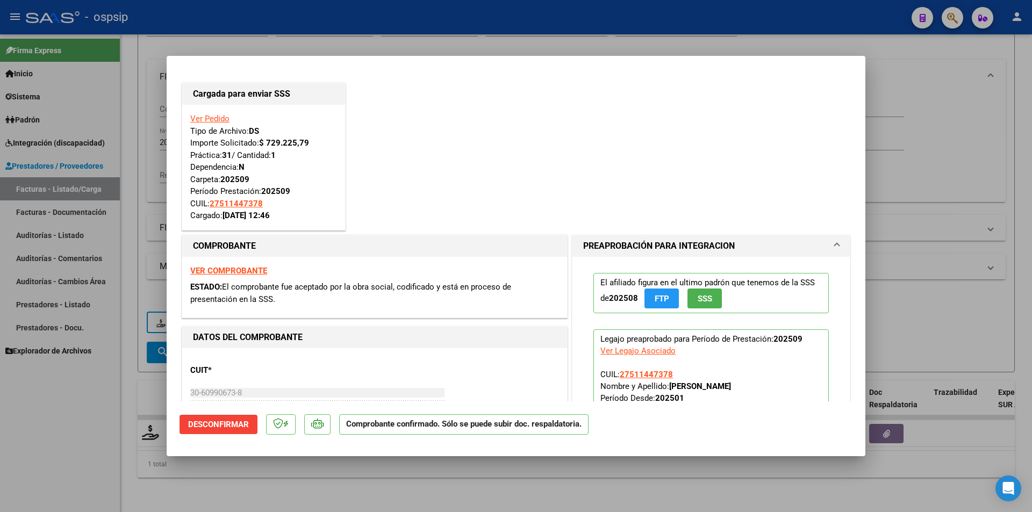
click at [81, 430] on div at bounding box center [516, 256] width 1032 height 512
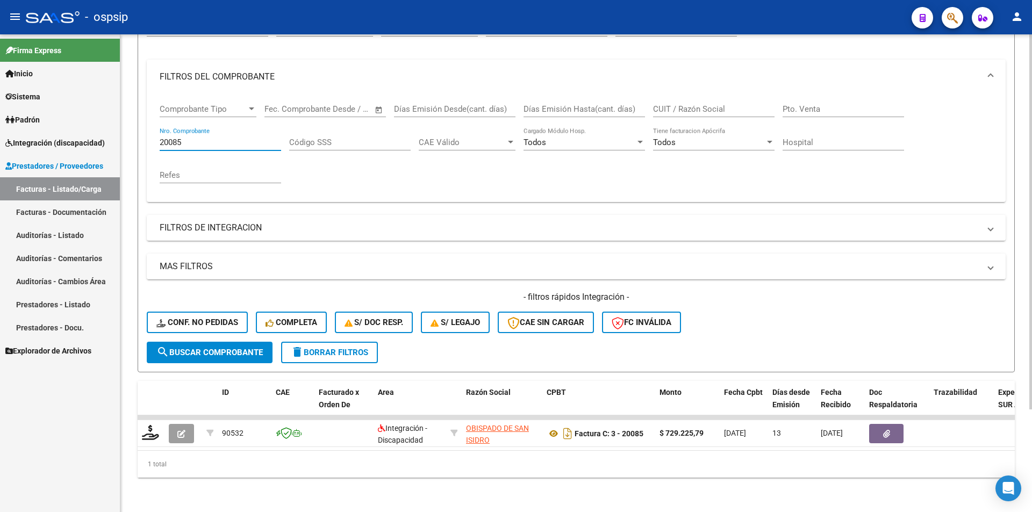
drag, startPoint x: 191, startPoint y: 134, endPoint x: 136, endPoint y: 130, distance: 55.5
click at [136, 130] on div "Video tutorial PRESTADORES -> Listado de CPBTs Emitidos por Prestadores / Prove…" at bounding box center [576, 211] width 912 height 601
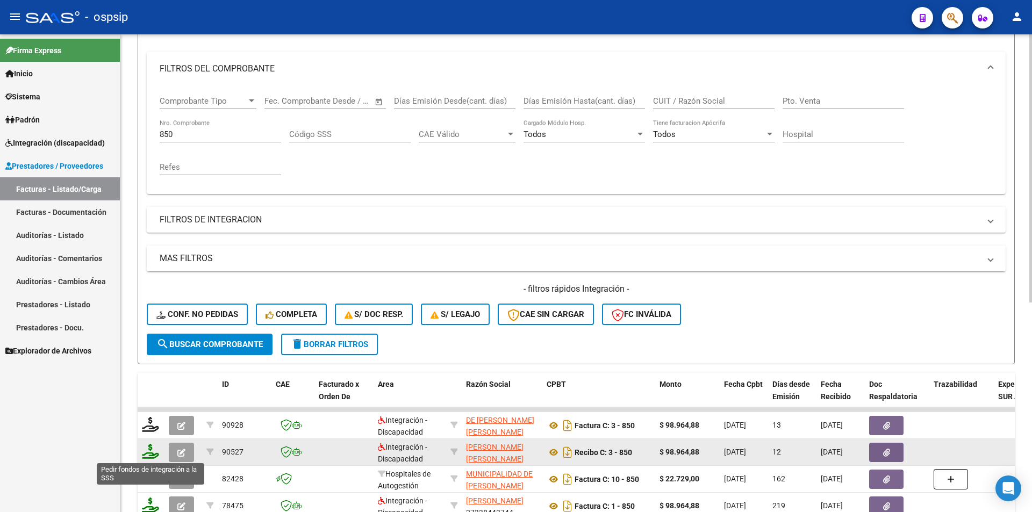
click at [149, 455] on icon at bounding box center [150, 451] width 17 height 15
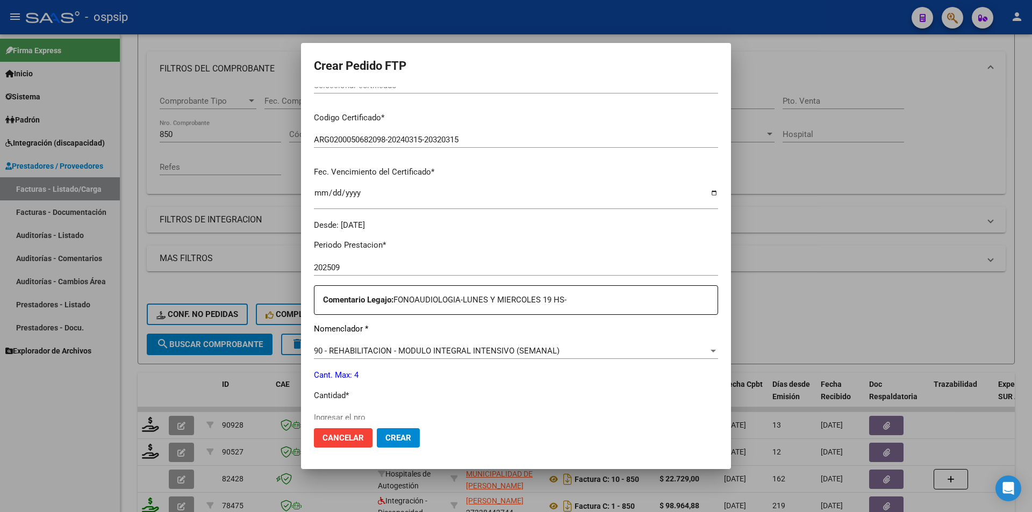
scroll to position [323, 0]
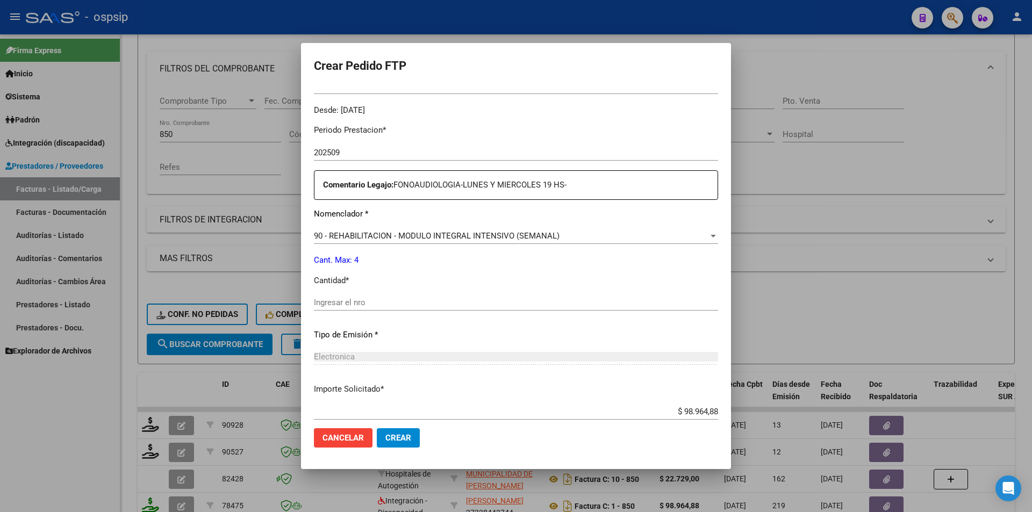
click at [337, 303] on input "Ingresar el nro" at bounding box center [516, 303] width 404 height 10
click at [397, 439] on span "Crear" at bounding box center [398, 438] width 26 height 10
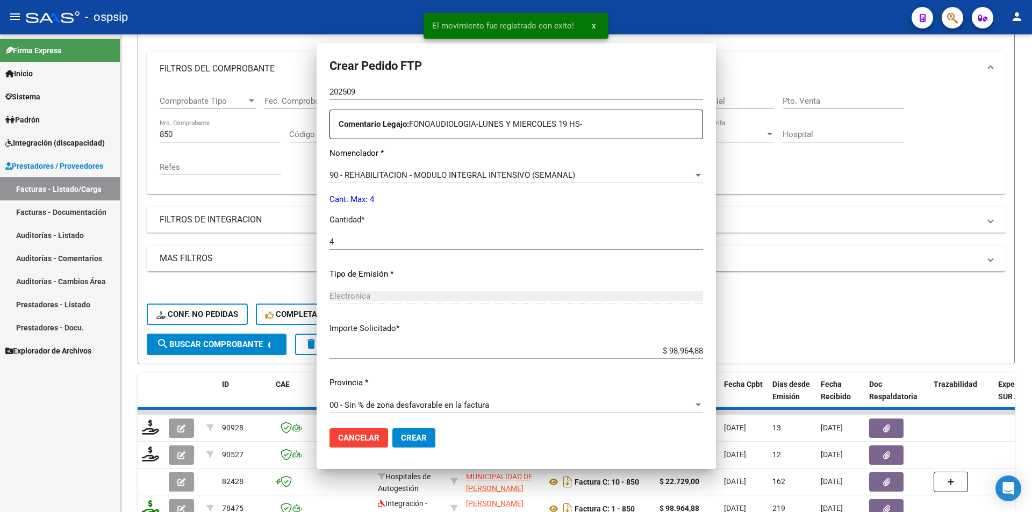
scroll to position [0, 0]
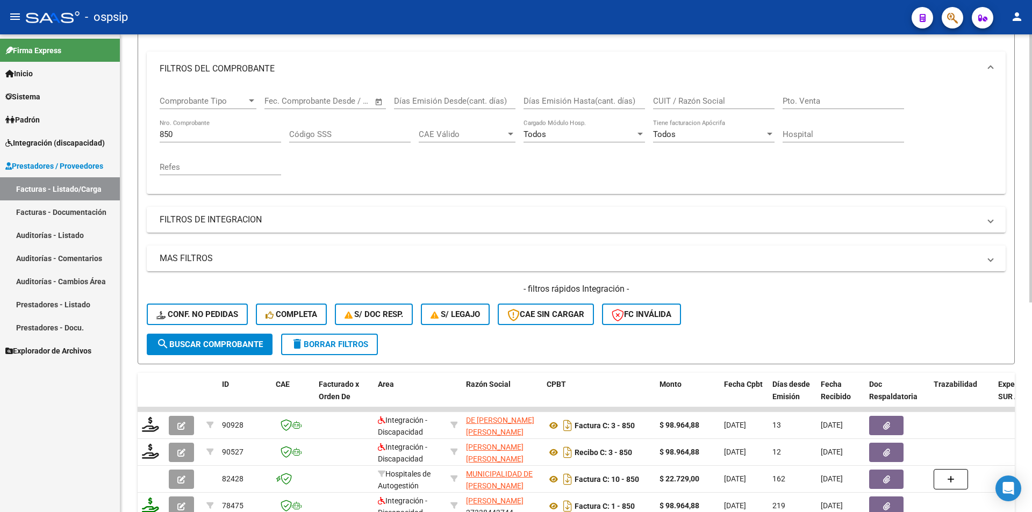
click at [206, 344] on span "search Buscar Comprobante" at bounding box center [209, 345] width 106 height 10
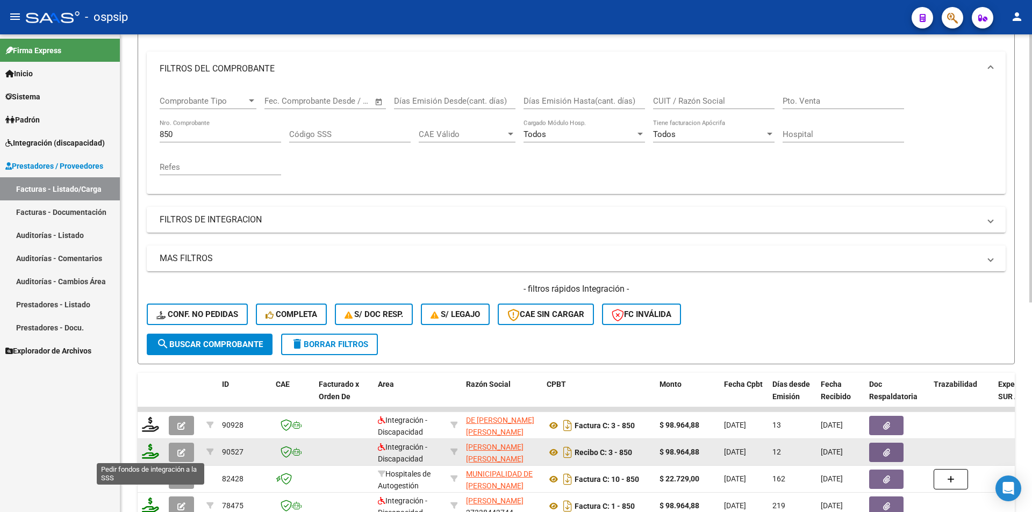
click at [143, 456] on icon at bounding box center [150, 451] width 17 height 15
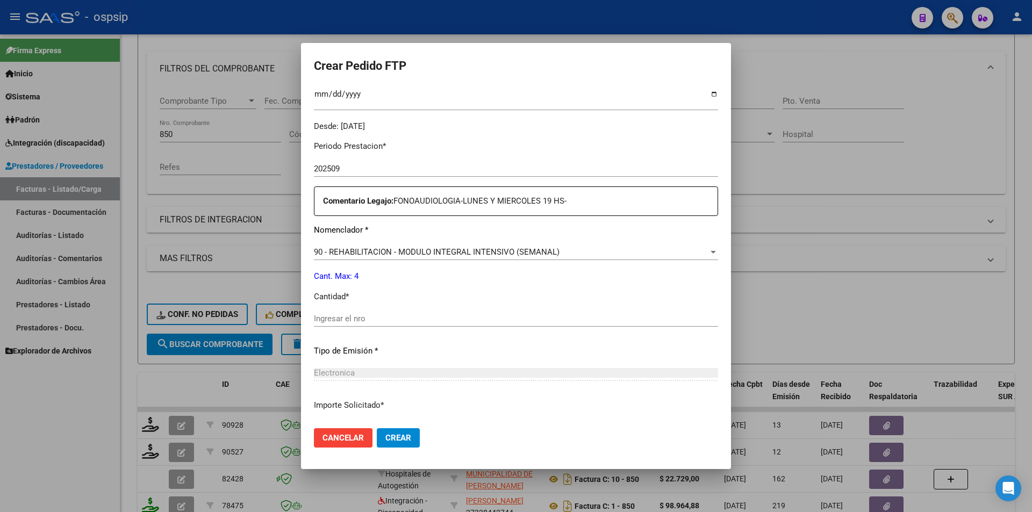
scroll to position [323, 0]
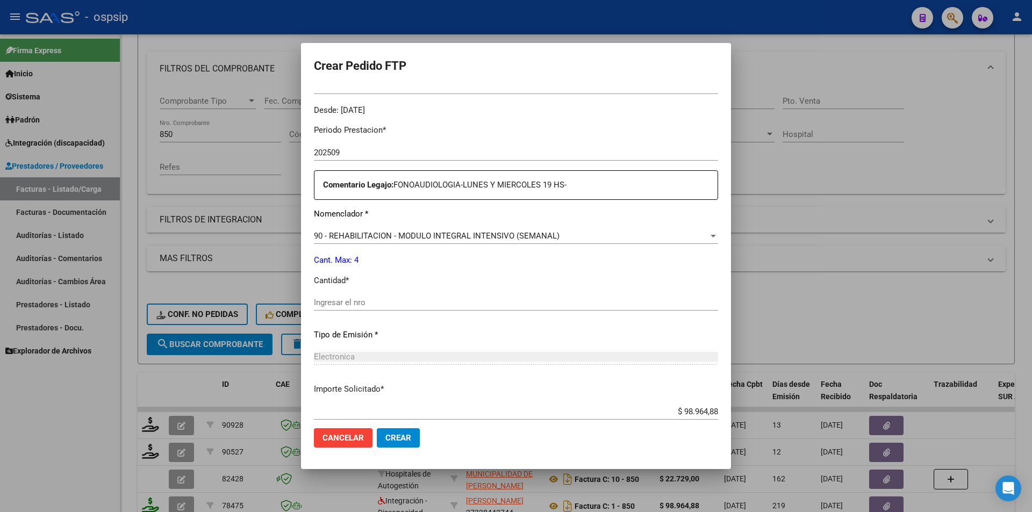
click at [356, 300] on input "Ingresar el nro" at bounding box center [516, 303] width 404 height 10
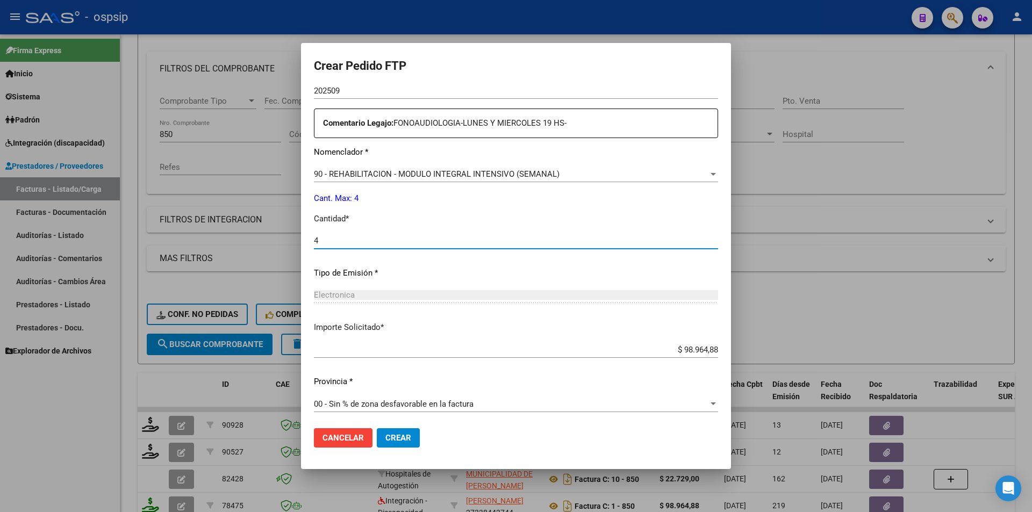
scroll to position [387, 0]
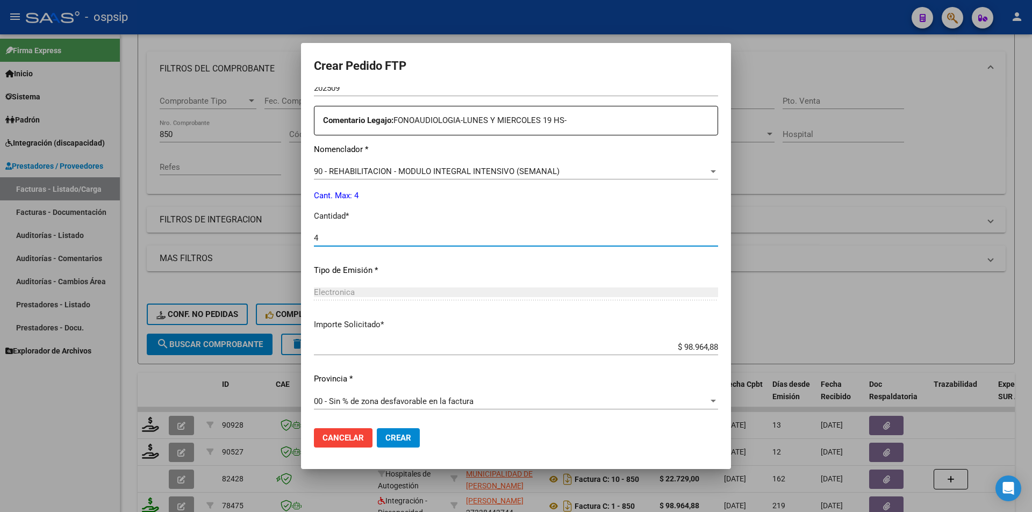
click at [396, 442] on span "Crear" at bounding box center [398, 438] width 26 height 10
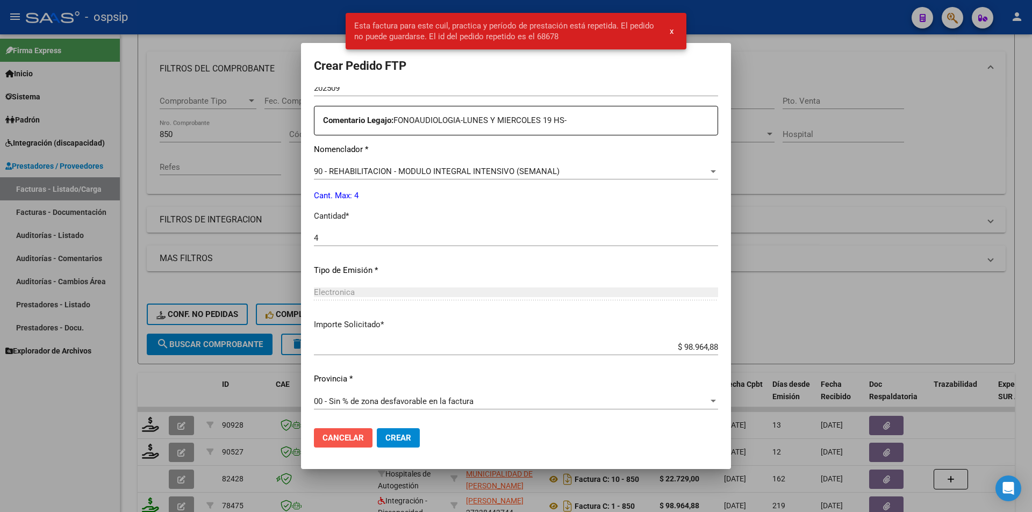
click at [345, 437] on span "Cancelar" at bounding box center [343, 438] width 41 height 10
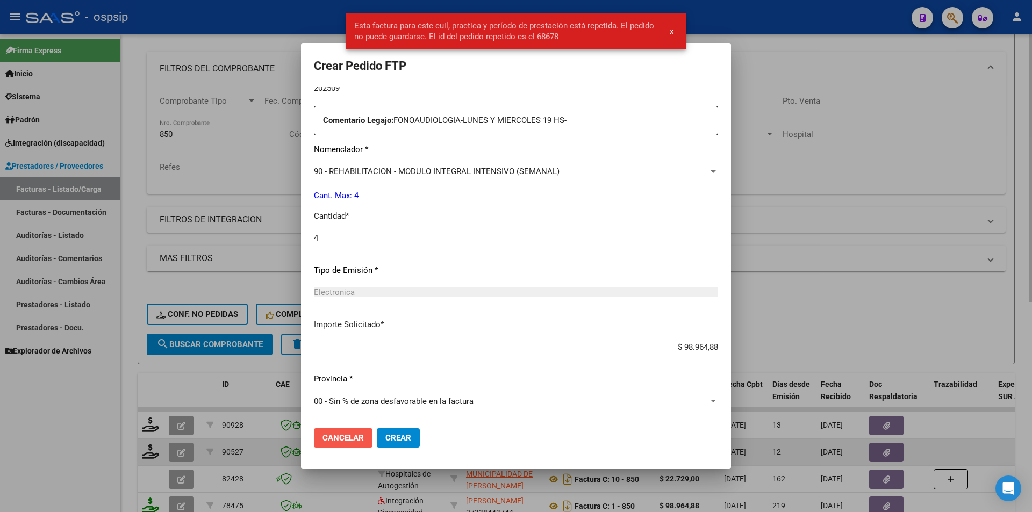
scroll to position [0, 0]
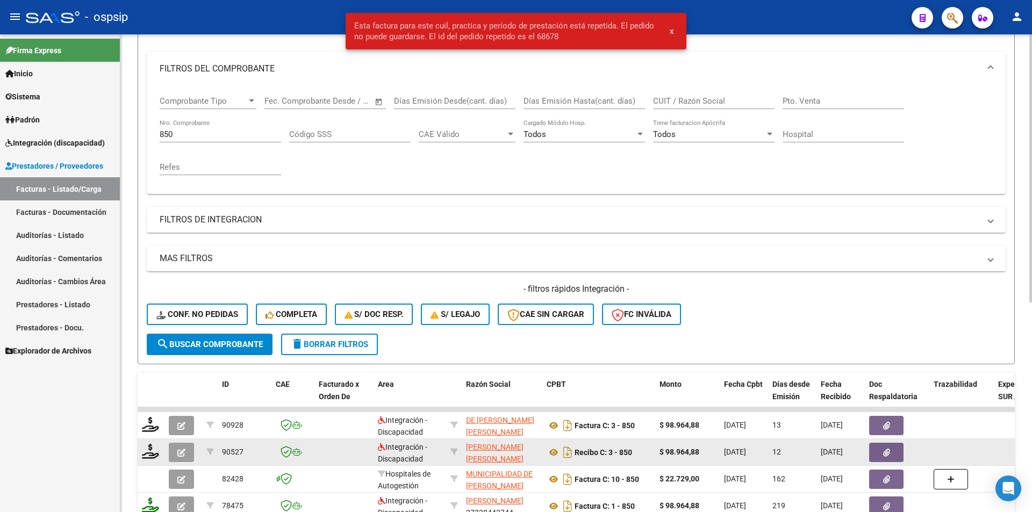
click at [188, 452] on button "button" at bounding box center [181, 452] width 25 height 19
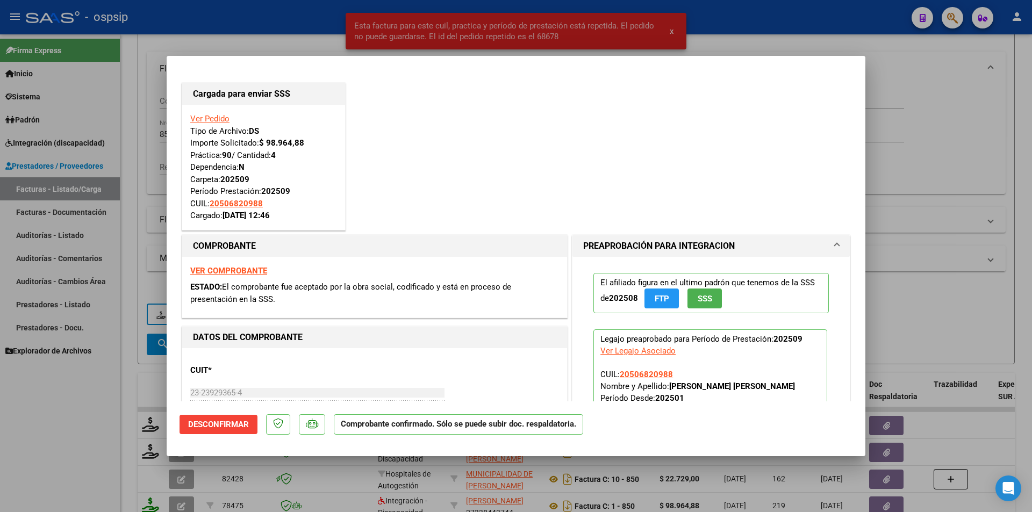
click at [78, 442] on div at bounding box center [516, 256] width 1032 height 512
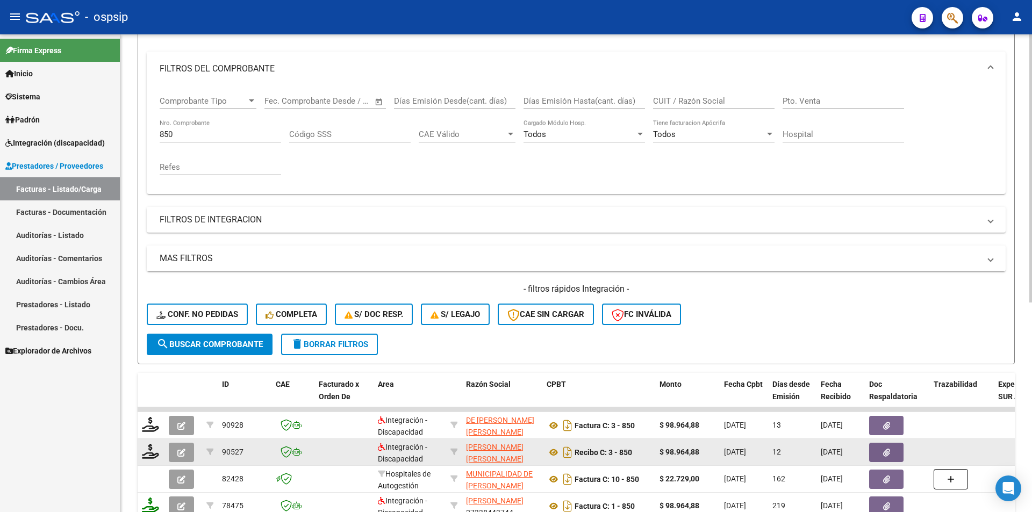
click at [183, 452] on icon "button" at bounding box center [181, 453] width 8 height 8
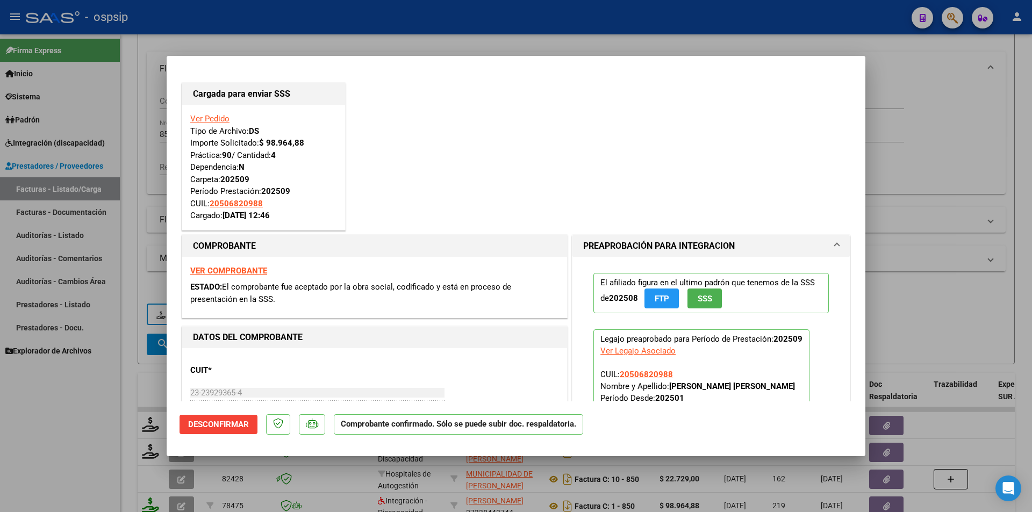
click at [65, 490] on div at bounding box center [516, 256] width 1032 height 512
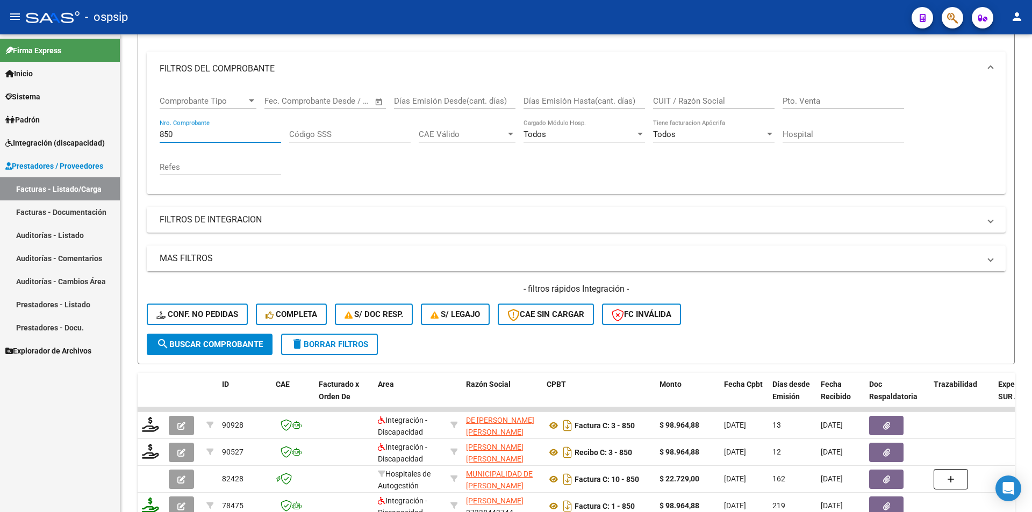
drag, startPoint x: 186, startPoint y: 133, endPoint x: 106, endPoint y: 132, distance: 79.6
click at [116, 127] on mat-sidenav-container "Firma Express Inicio Calendario SSS Instructivos Contacto OS Sistema Usuarios T…" at bounding box center [516, 273] width 1032 height 478
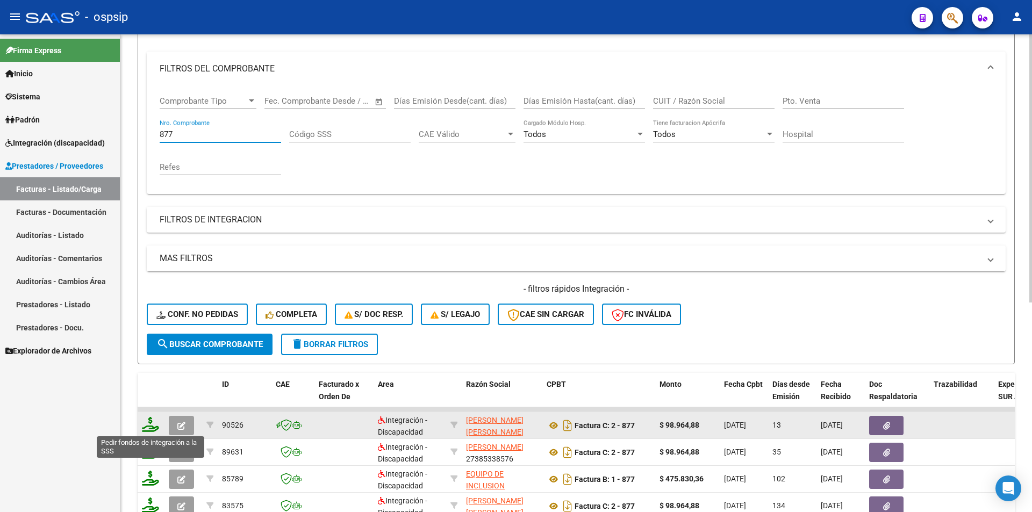
click at [152, 427] on icon at bounding box center [150, 424] width 17 height 15
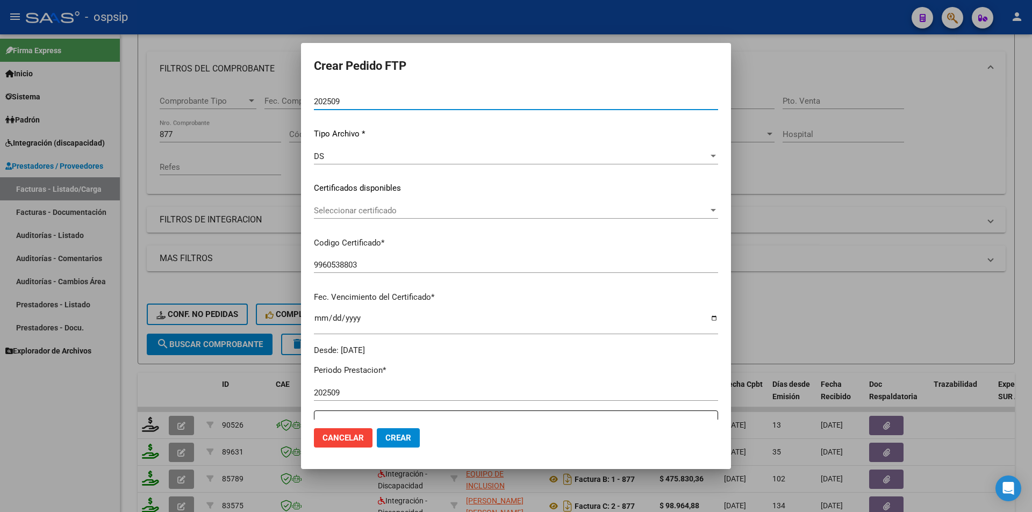
scroll to position [323, 0]
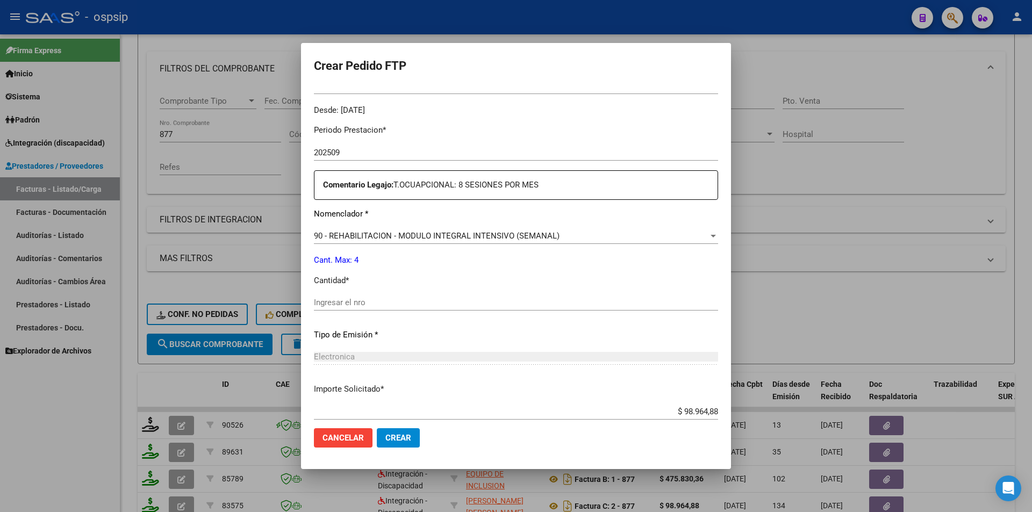
click at [340, 303] on input "Ingresar el nro" at bounding box center [516, 303] width 404 height 10
click at [408, 434] on span "Crear" at bounding box center [398, 438] width 26 height 10
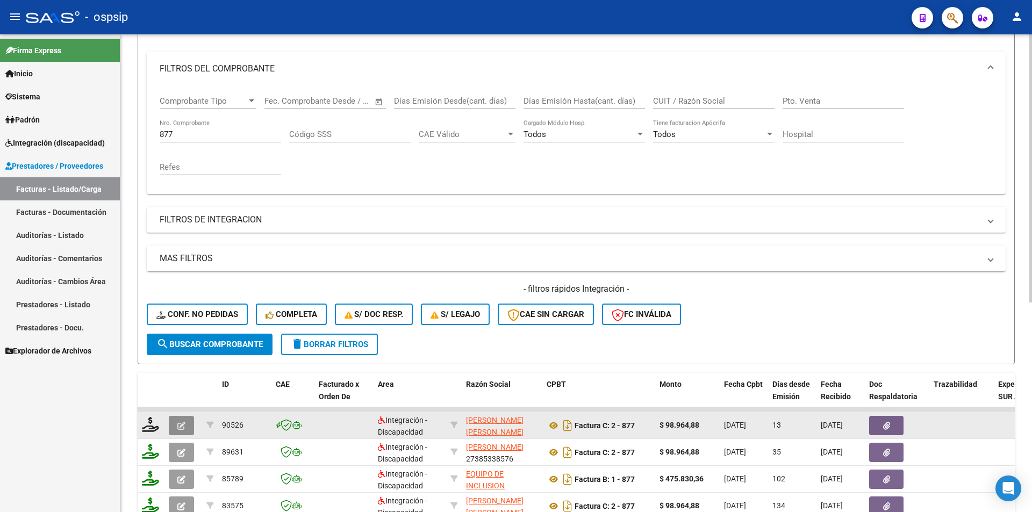
click at [176, 426] on button "button" at bounding box center [181, 425] width 25 height 19
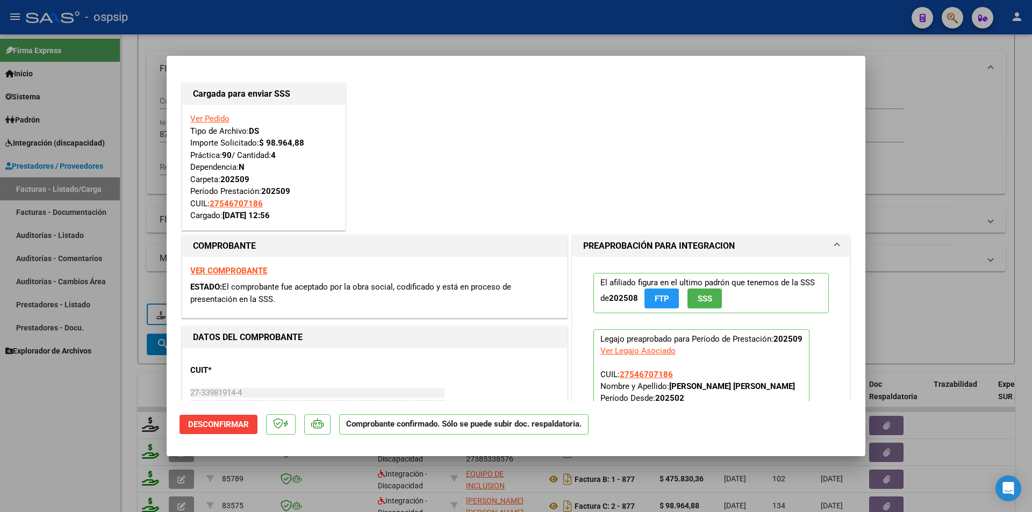
click at [103, 478] on div at bounding box center [516, 256] width 1032 height 512
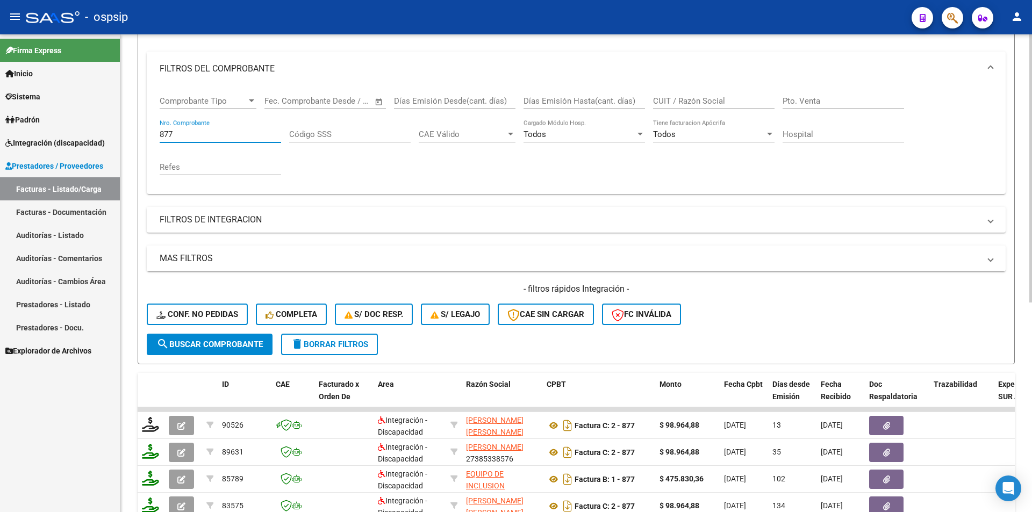
drag, startPoint x: 185, startPoint y: 134, endPoint x: 140, endPoint y: 128, distance: 46.0
click at [140, 128] on form "Filtros Id Area Area Seleccionar Gerenciador Seleccionar Gerenciador Todos Conf…" at bounding box center [576, 180] width 877 height 368
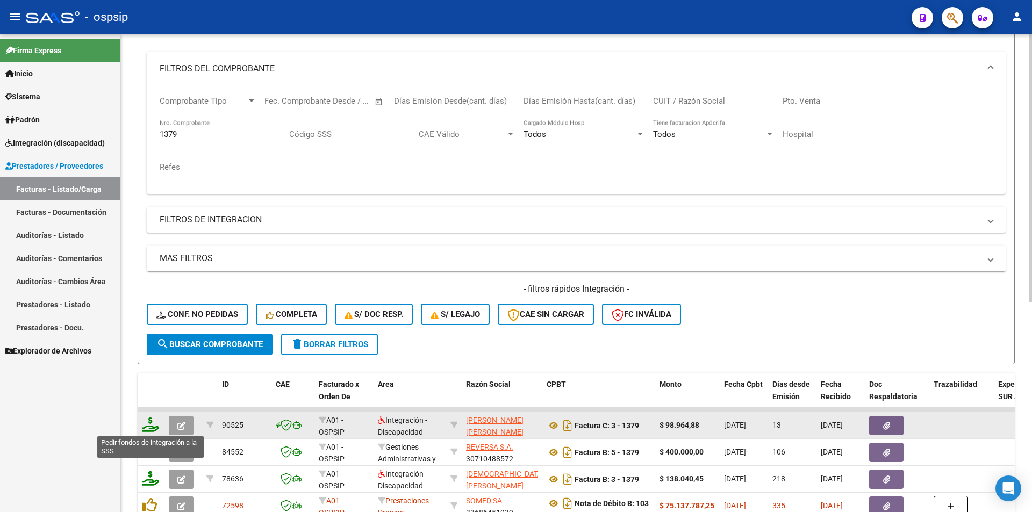
click at [149, 427] on icon at bounding box center [150, 424] width 17 height 15
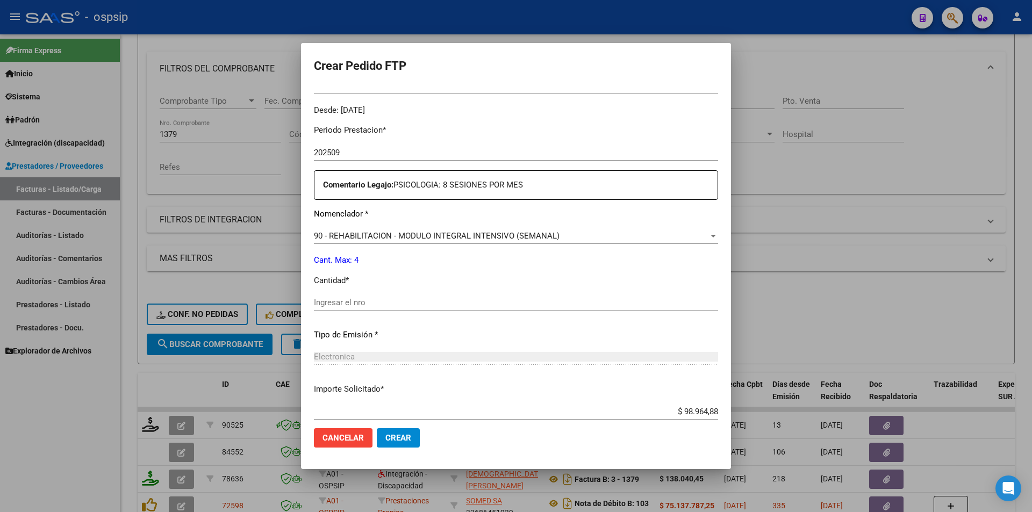
click at [342, 302] on input "Ingresar el nro" at bounding box center [516, 303] width 404 height 10
click at [398, 446] on button "Crear" at bounding box center [398, 438] width 43 height 19
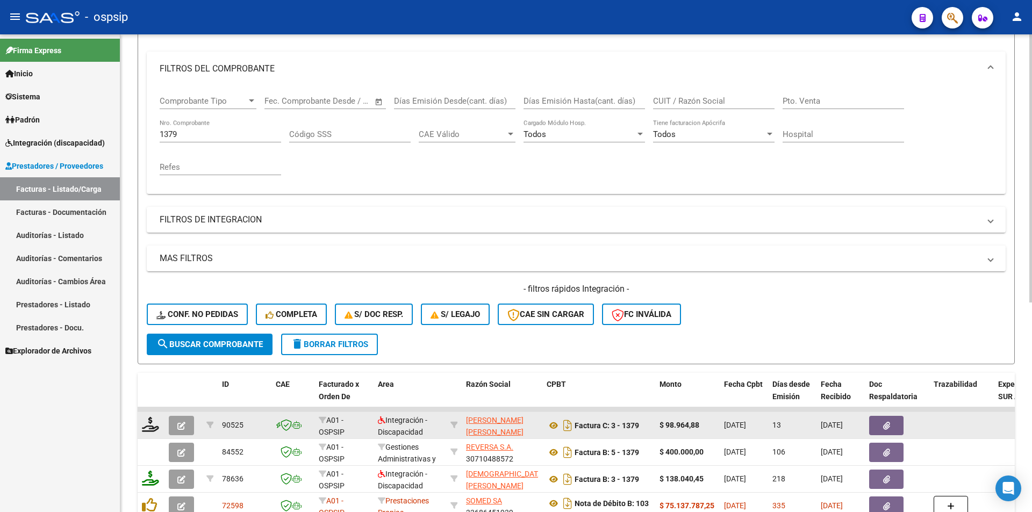
click at [184, 425] on icon "button" at bounding box center [181, 426] width 8 height 8
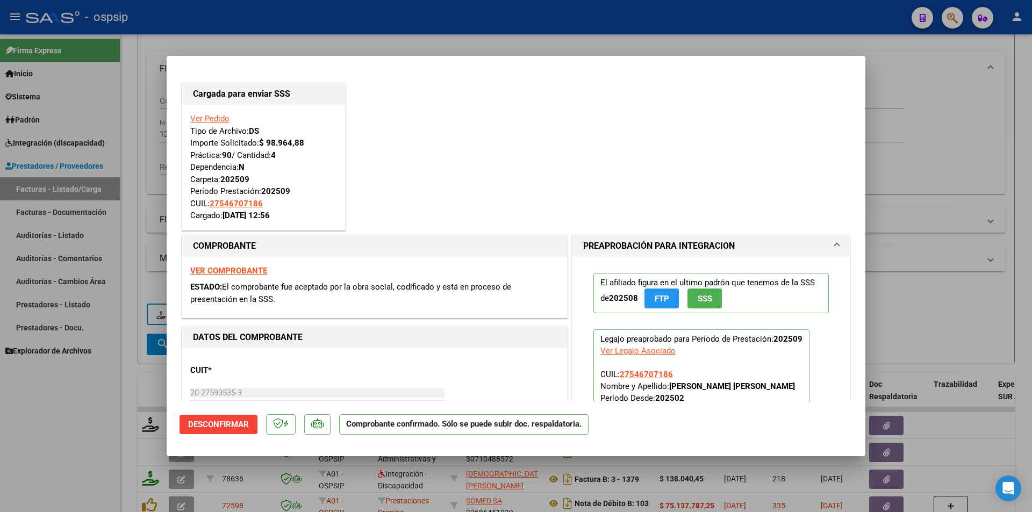
click at [58, 433] on div at bounding box center [516, 256] width 1032 height 512
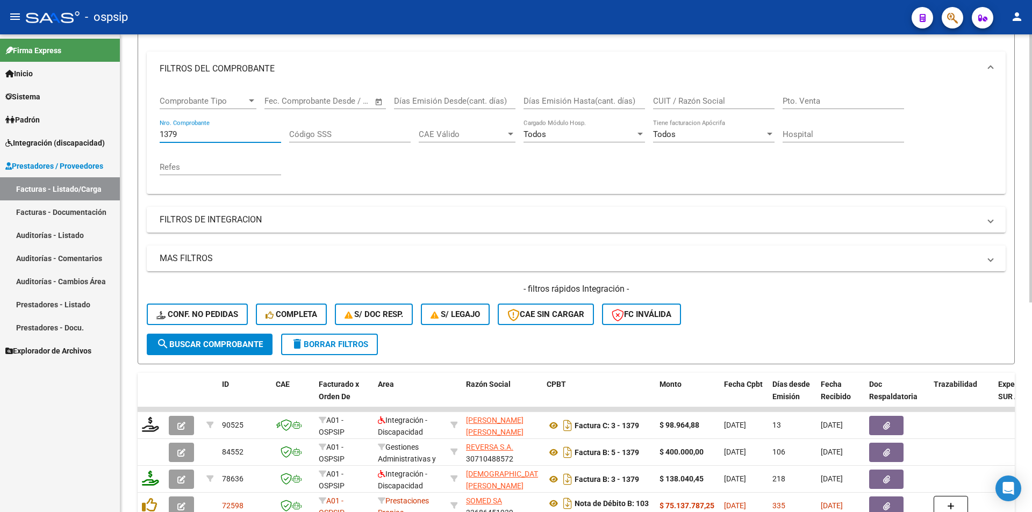
drag, startPoint x: 199, startPoint y: 139, endPoint x: 154, endPoint y: 130, distance: 46.0
click at [154, 130] on div "Comprobante Tipo Comprobante Tipo Fecha inicio – Fecha fin Fec. Comprobante Des…" at bounding box center [576, 140] width 859 height 108
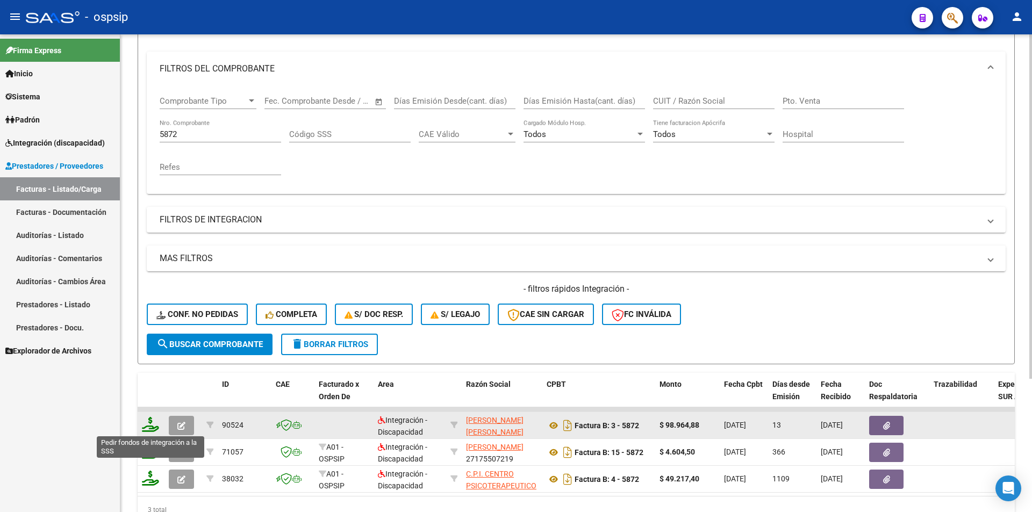
click at [151, 426] on icon at bounding box center [150, 424] width 17 height 15
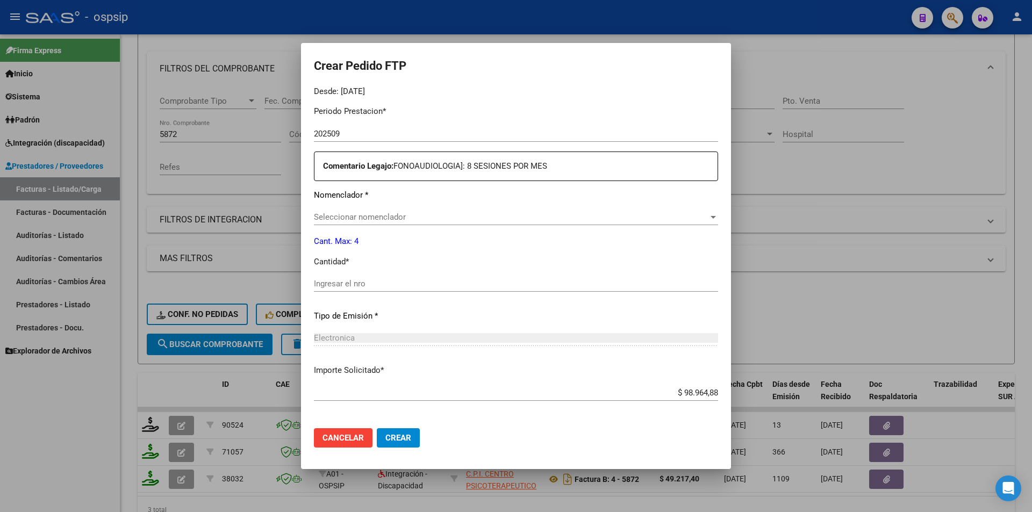
scroll to position [376, 0]
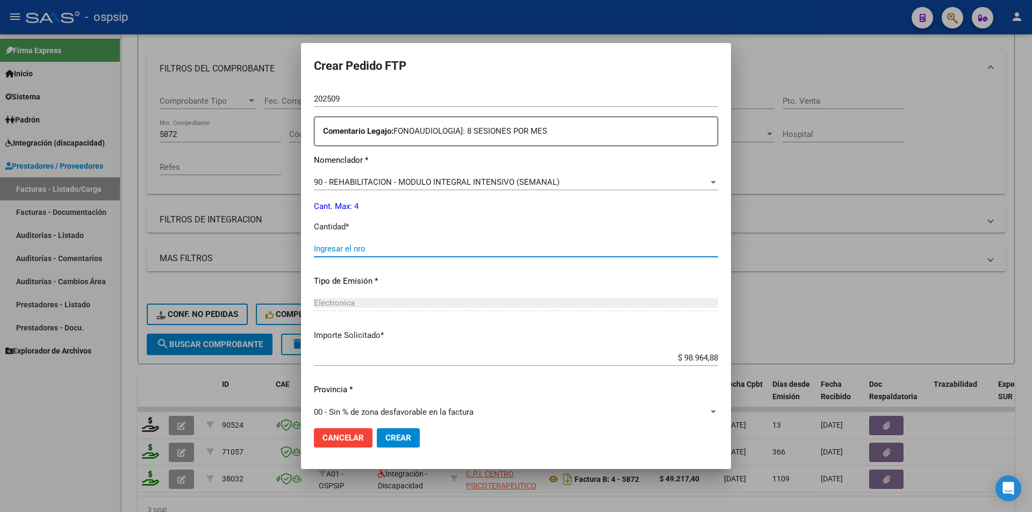
click at [334, 252] on input "Ingresar el nro" at bounding box center [516, 249] width 404 height 10
click at [390, 439] on span "Crear" at bounding box center [398, 438] width 26 height 10
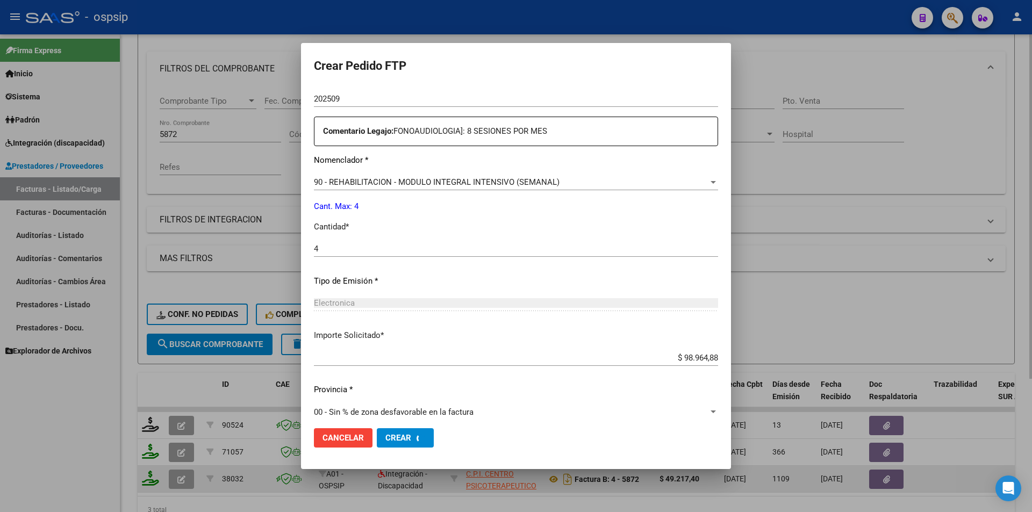
scroll to position [0, 0]
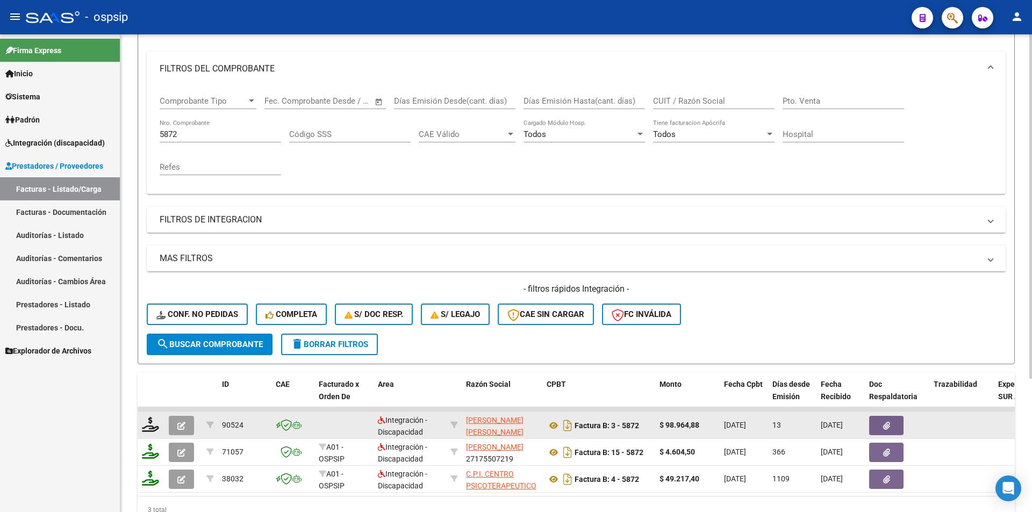
click at [175, 427] on button "button" at bounding box center [181, 425] width 25 height 19
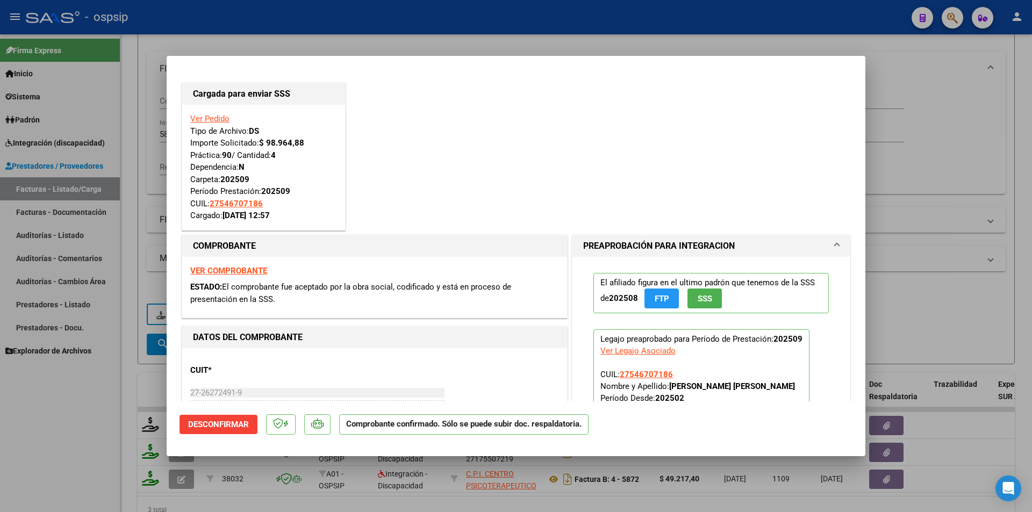
click at [97, 448] on div at bounding box center [516, 256] width 1032 height 512
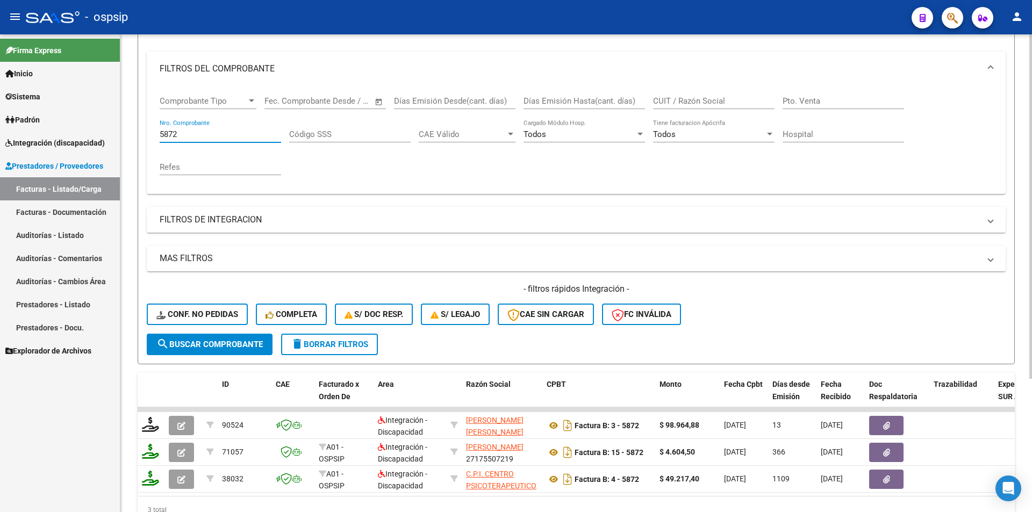
drag, startPoint x: 192, startPoint y: 137, endPoint x: 148, endPoint y: 137, distance: 44.6
click at [148, 137] on div "Comprobante Tipo Comprobante Tipo Fecha inicio – Fecha fin Fec. Comprobante Des…" at bounding box center [576, 140] width 859 height 108
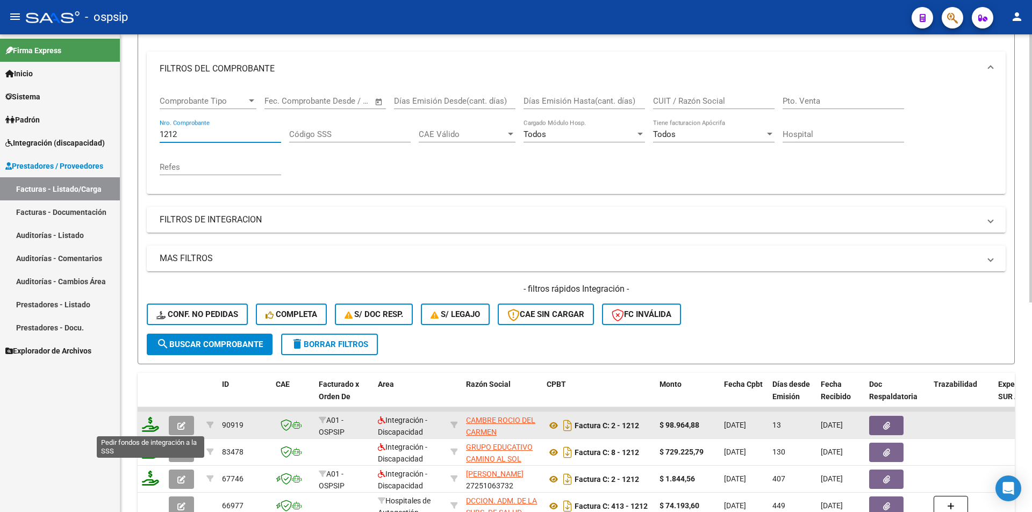
click at [148, 423] on icon at bounding box center [150, 424] width 17 height 15
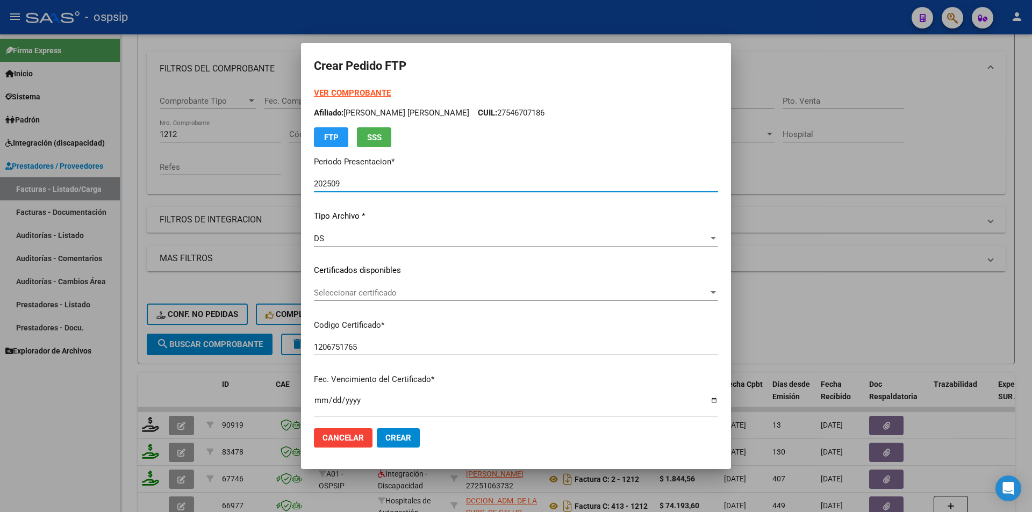
scroll to position [375, 0]
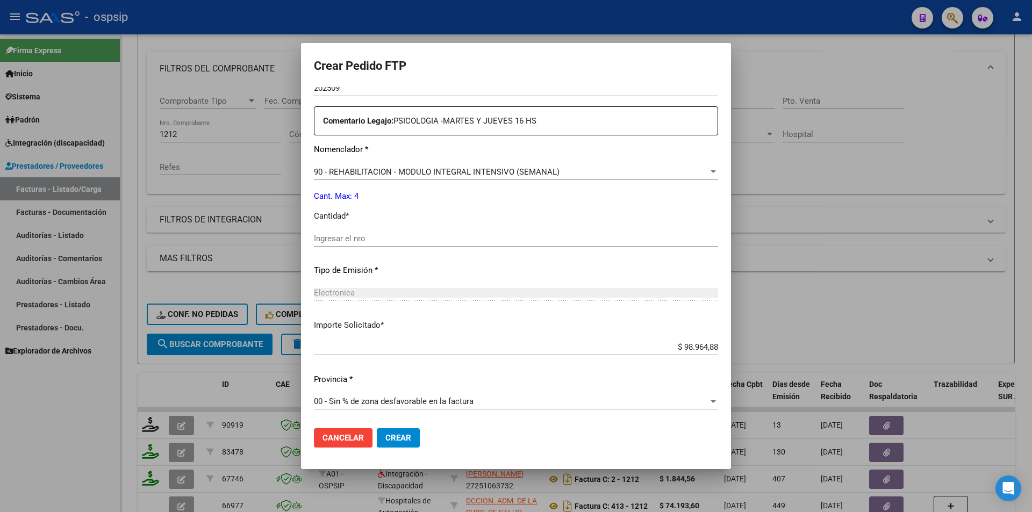
drag, startPoint x: 331, startPoint y: 238, endPoint x: 331, endPoint y: 247, distance: 9.1
click at [331, 247] on div "Ingresar el nro" at bounding box center [516, 244] width 404 height 26
click at [405, 435] on span "Crear" at bounding box center [398, 438] width 26 height 10
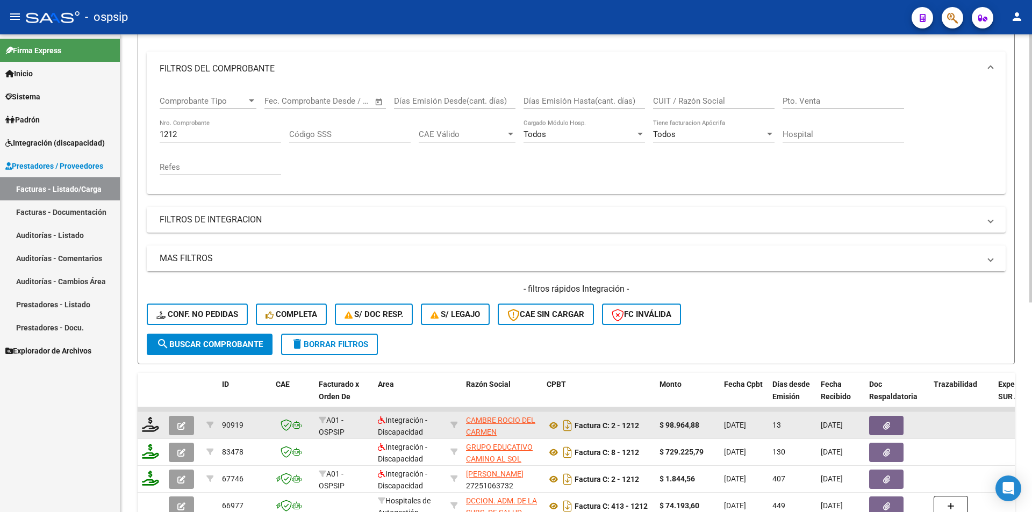
click at [179, 426] on icon "button" at bounding box center [181, 426] width 8 height 8
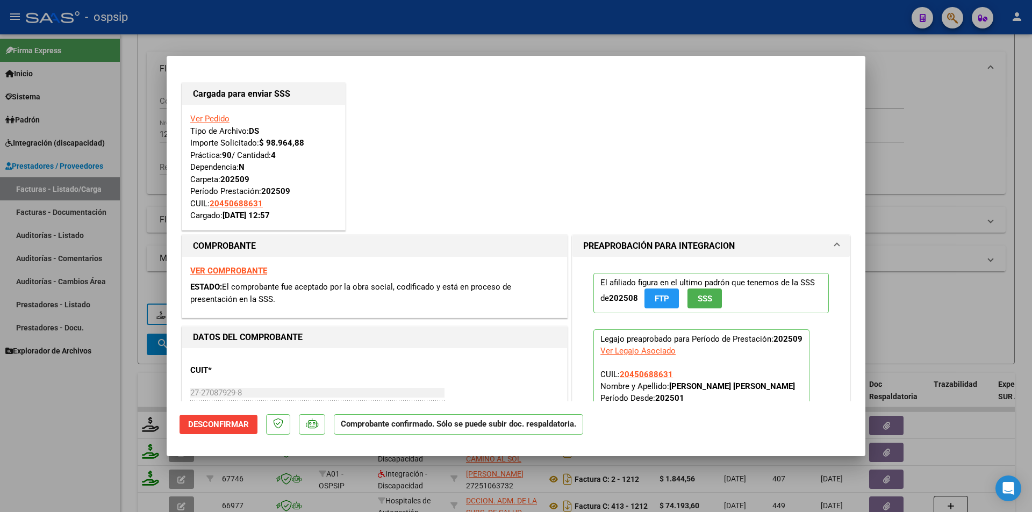
click at [39, 470] on div at bounding box center [516, 256] width 1032 height 512
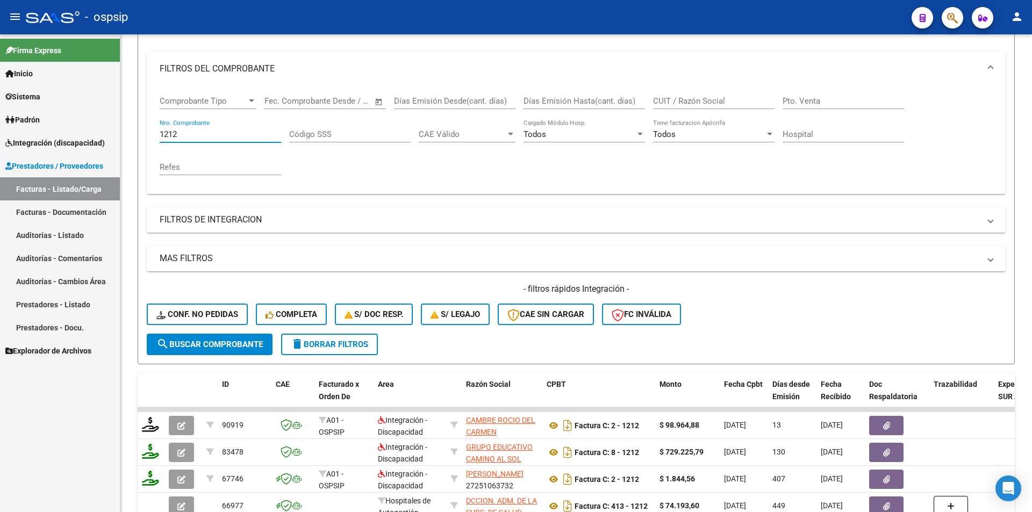
drag, startPoint x: 190, startPoint y: 133, endPoint x: 117, endPoint y: 135, distance: 73.7
click at [119, 134] on mat-sidenav-container "Firma Express Inicio Calendario SSS Instructivos Contacto OS Sistema Usuarios T…" at bounding box center [516, 273] width 1032 height 478
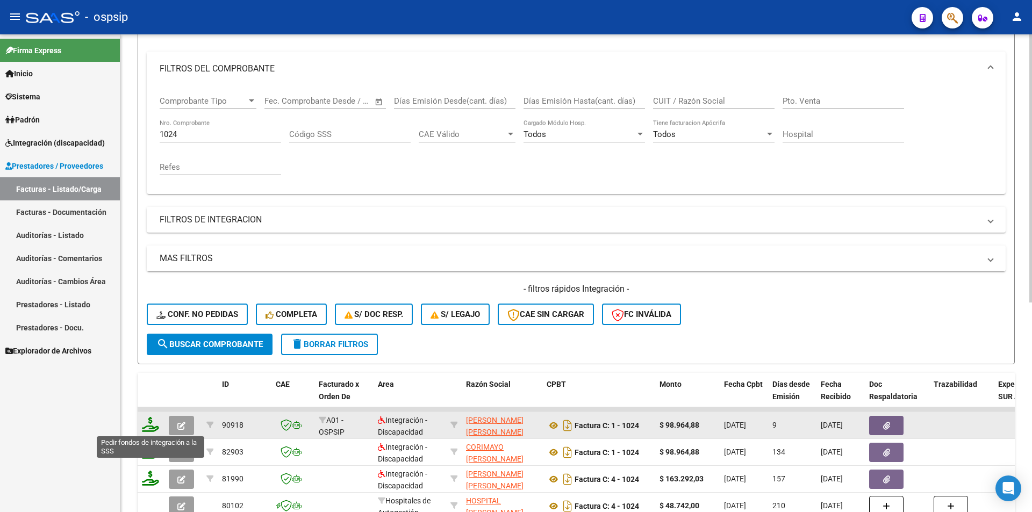
click at [147, 423] on icon at bounding box center [150, 424] width 17 height 15
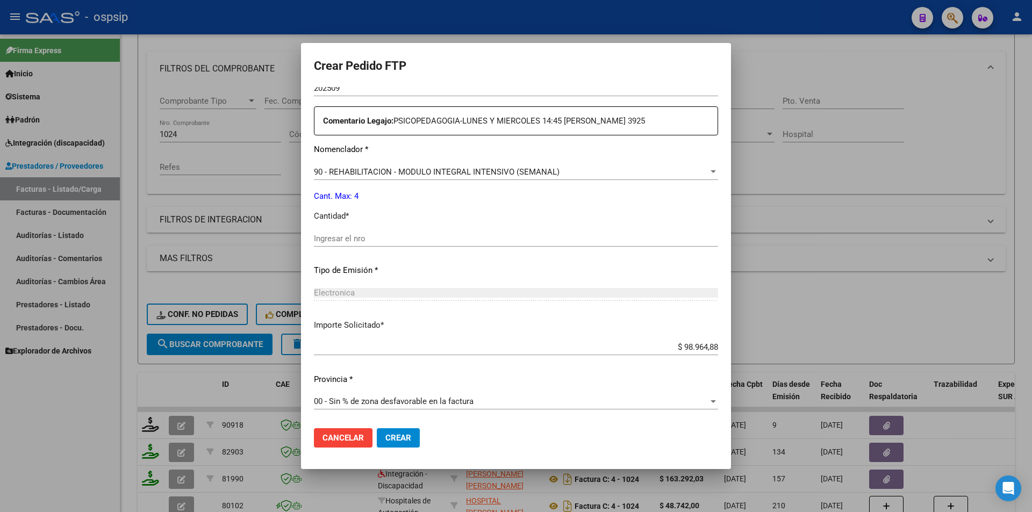
click at [335, 234] on input "Ingresar el nro" at bounding box center [516, 239] width 404 height 10
click at [404, 441] on span "Crear" at bounding box center [398, 438] width 26 height 10
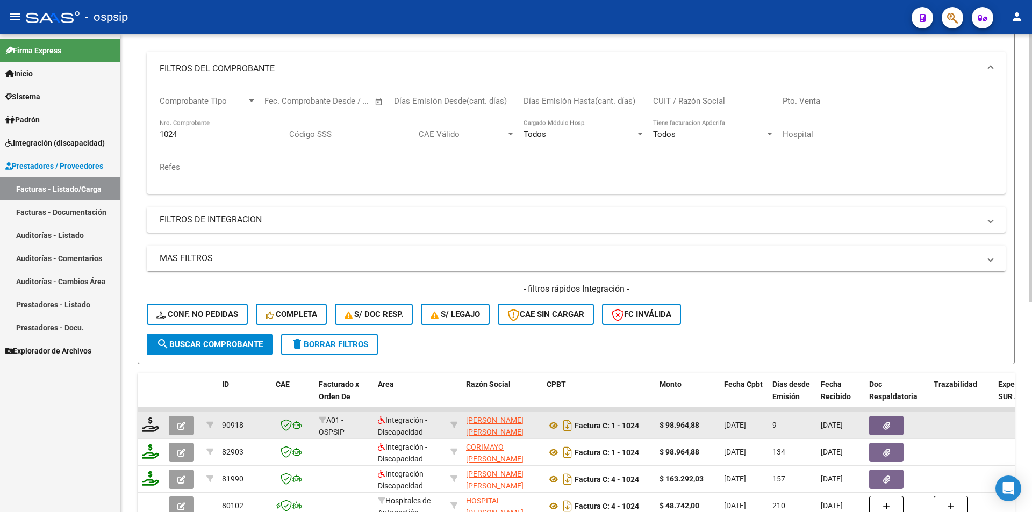
click at [188, 435] on button "button" at bounding box center [181, 425] width 25 height 19
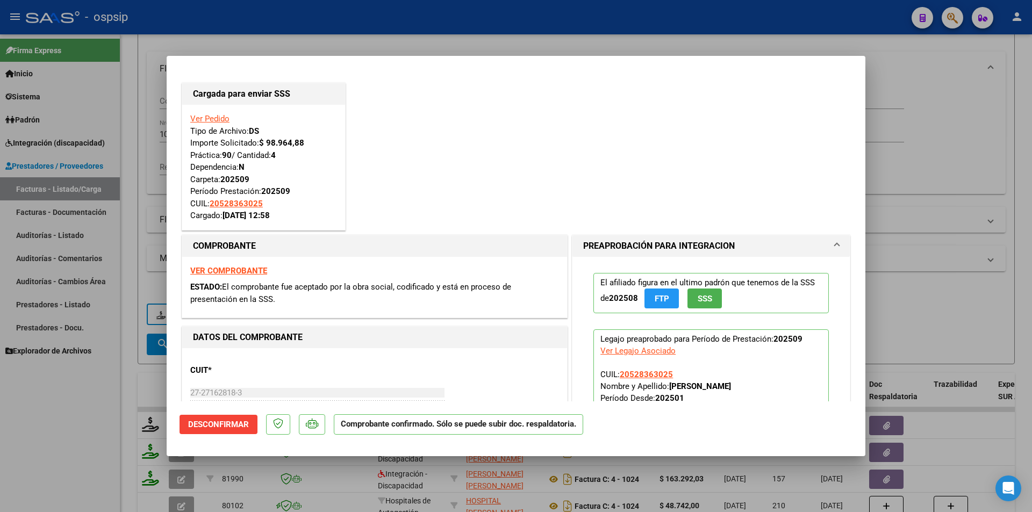
click at [80, 447] on div at bounding box center [516, 256] width 1032 height 512
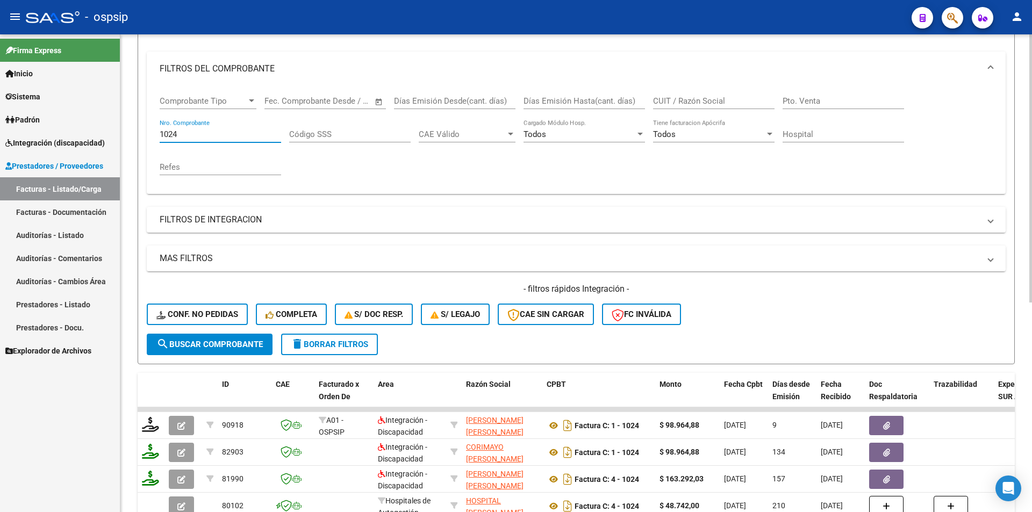
drag, startPoint x: 185, startPoint y: 132, endPoint x: 141, endPoint y: 127, distance: 44.4
click at [141, 127] on form "Filtros Id Area Area Seleccionar Gerenciador Seleccionar Gerenciador Todos Conf…" at bounding box center [576, 180] width 877 height 368
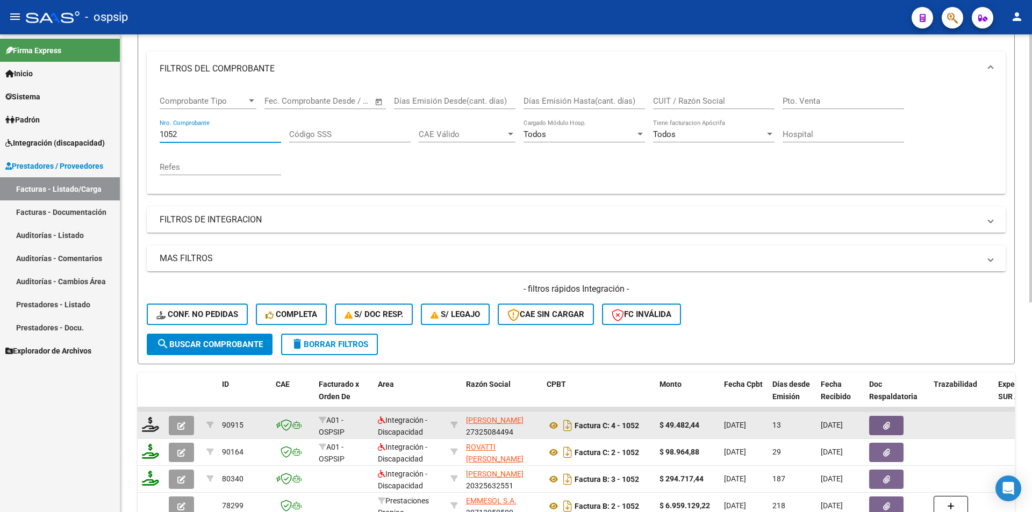
click at [147, 432] on div at bounding box center [151, 425] width 18 height 17
click at [152, 422] on icon at bounding box center [150, 424] width 17 height 15
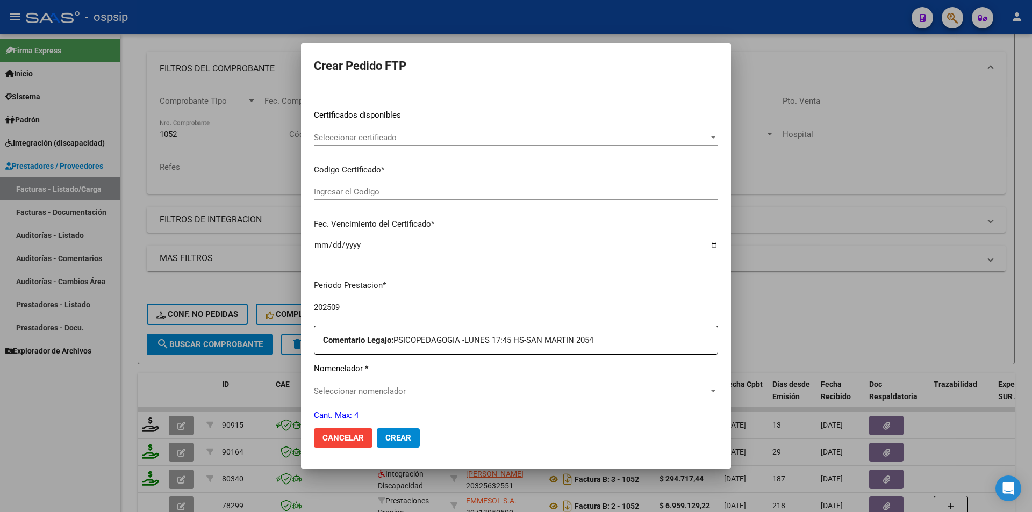
scroll to position [323, 0]
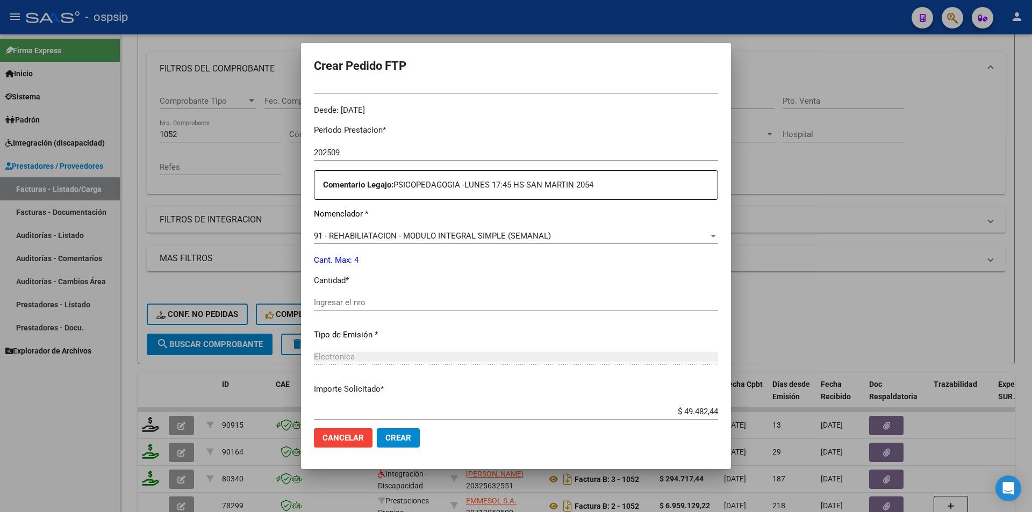
click at [344, 301] on input "Ingresar el nro" at bounding box center [516, 303] width 404 height 10
click at [401, 438] on span "Crear" at bounding box center [398, 438] width 26 height 10
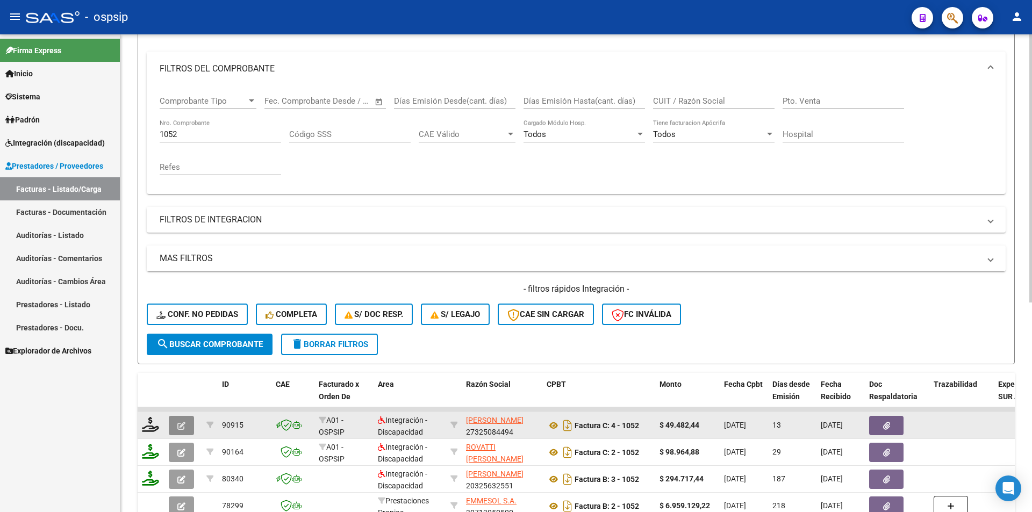
click at [186, 424] on button "button" at bounding box center [181, 425] width 25 height 19
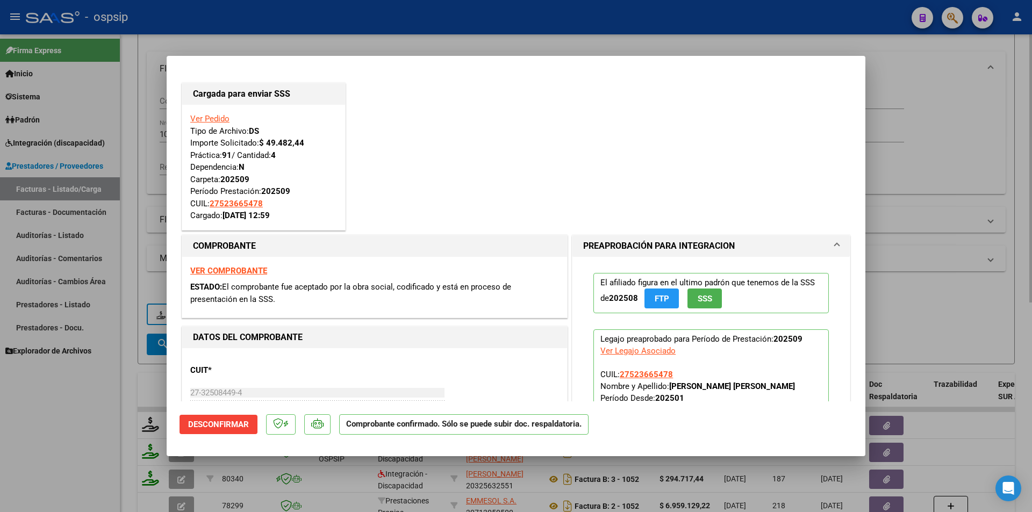
drag, startPoint x: 129, startPoint y: 396, endPoint x: 191, endPoint y: 159, distance: 244.6
click at [129, 395] on div at bounding box center [516, 256] width 1032 height 512
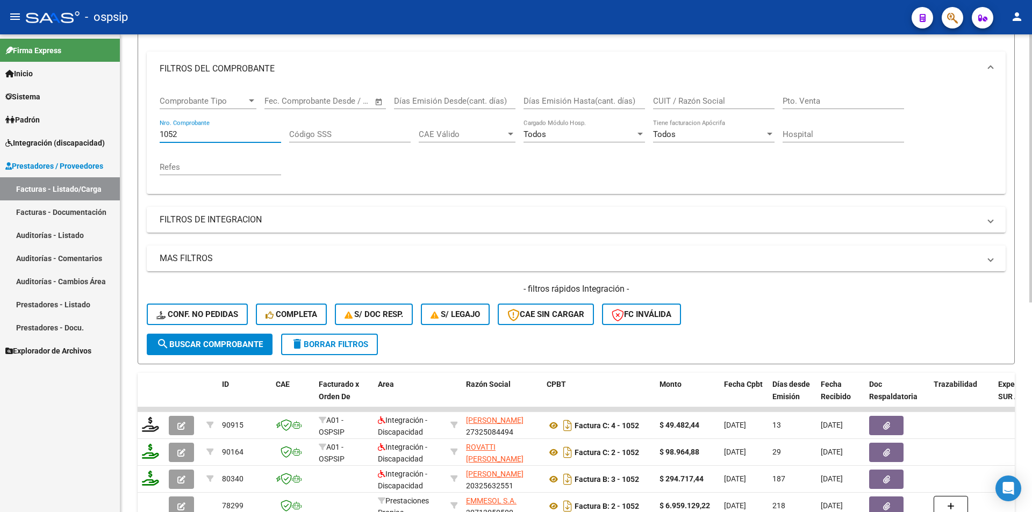
click at [160, 132] on input "1052" at bounding box center [221, 135] width 122 height 10
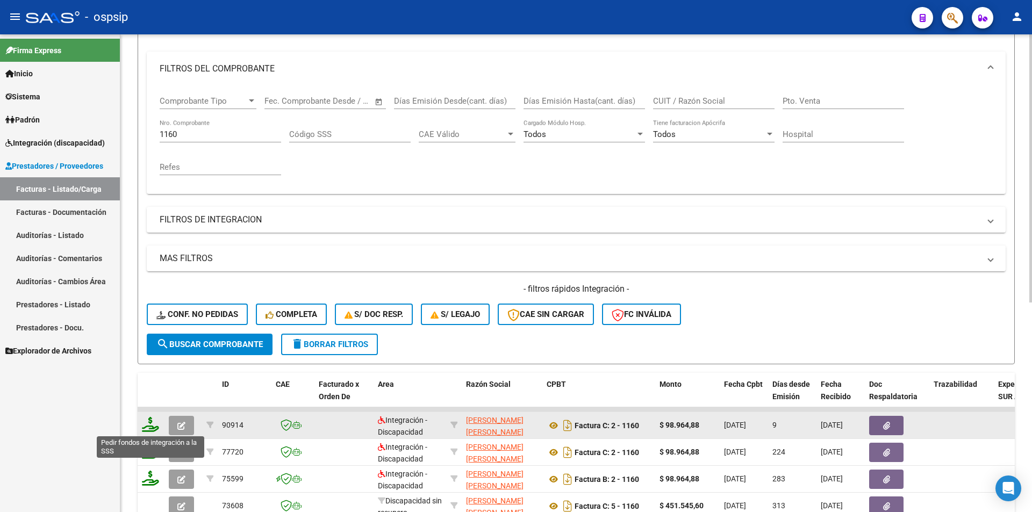
click at [148, 425] on icon at bounding box center [150, 424] width 17 height 15
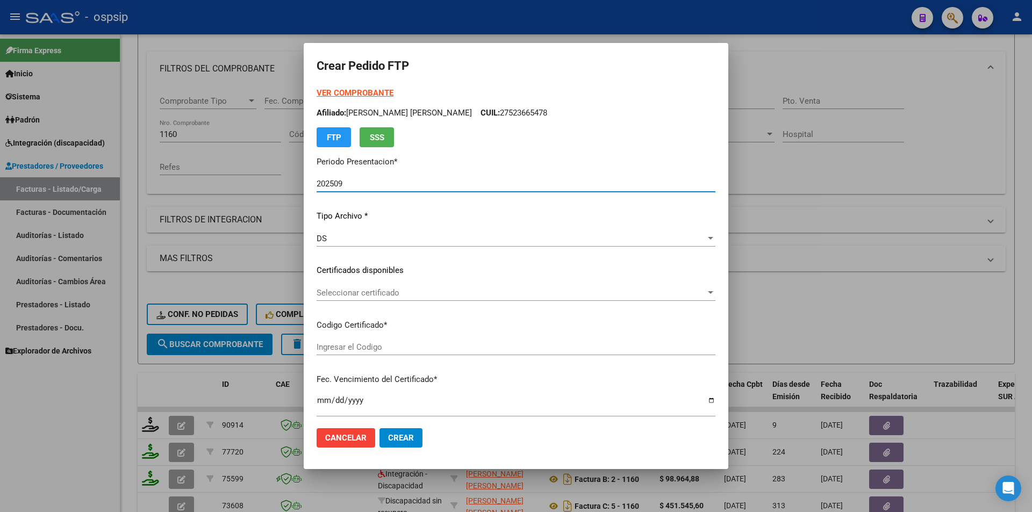
scroll to position [330, 0]
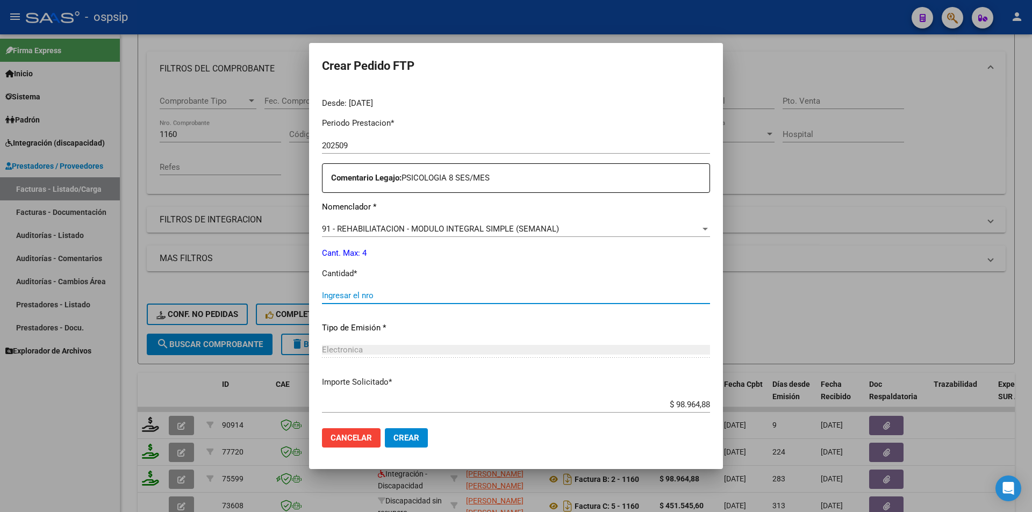
click at [341, 295] on input "Ingresar el nro" at bounding box center [516, 296] width 388 height 10
click at [403, 435] on span "Crear" at bounding box center [407, 438] width 26 height 10
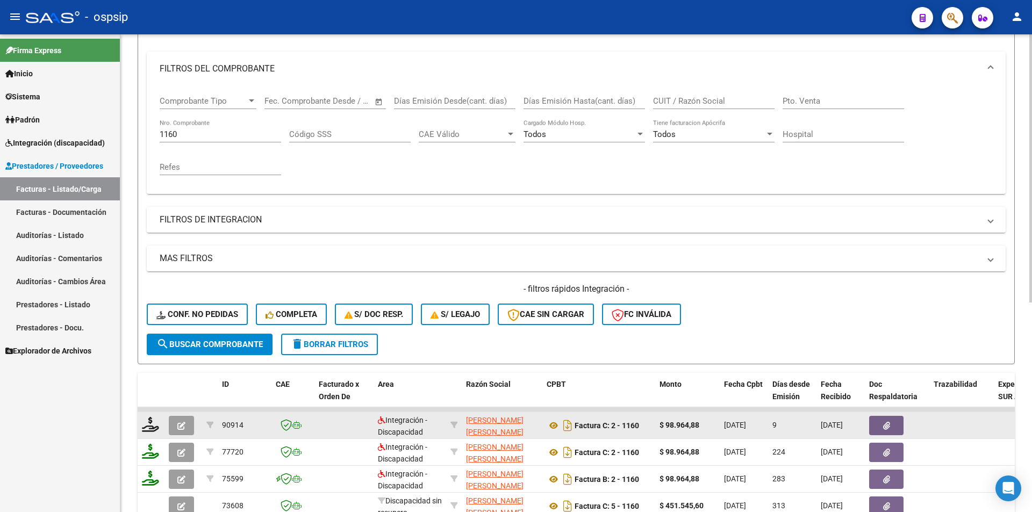
click at [178, 422] on span "button" at bounding box center [181, 426] width 8 height 10
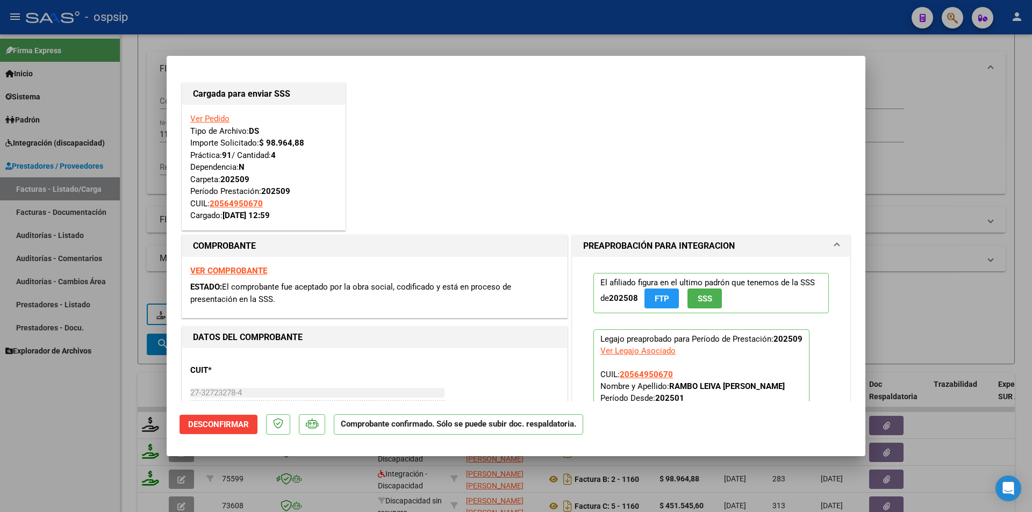
drag, startPoint x: 83, startPoint y: 426, endPoint x: 83, endPoint y: 411, distance: 15.6
click at [83, 425] on div at bounding box center [516, 256] width 1032 height 512
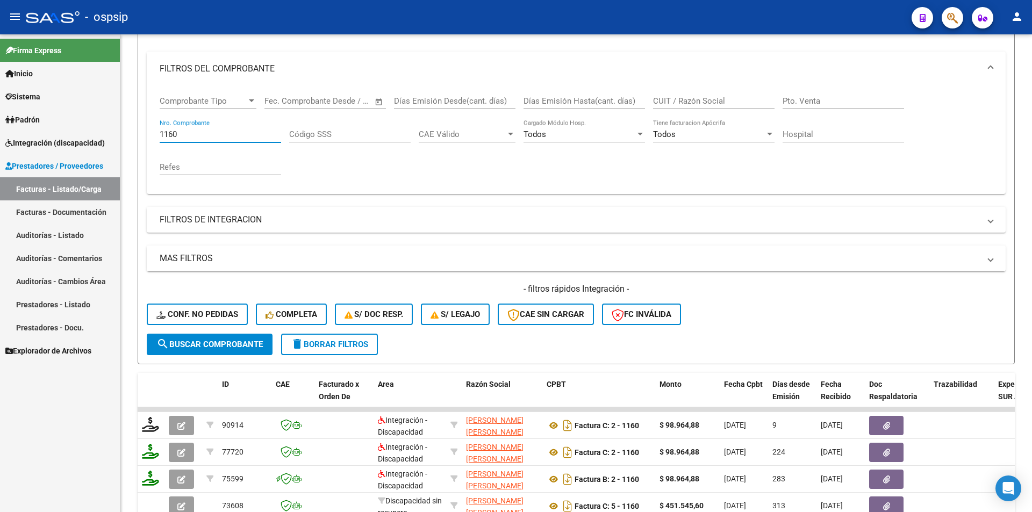
drag, startPoint x: 183, startPoint y: 131, endPoint x: 115, endPoint y: 119, distance: 69.3
click at [115, 119] on mat-sidenav-container "Firma Express Inicio Calendario SSS Instructivos Contacto OS Sistema Usuarios T…" at bounding box center [516, 273] width 1032 height 478
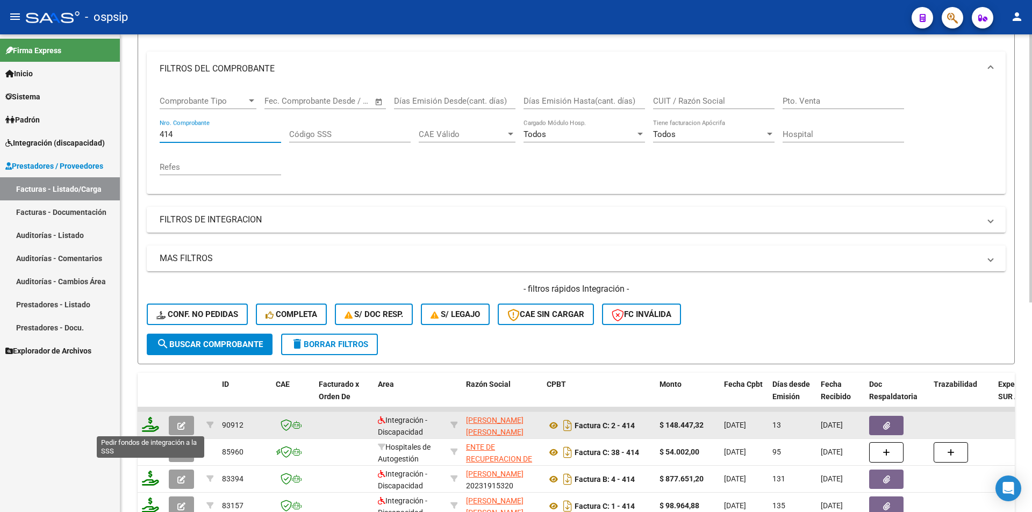
click at [148, 429] on icon at bounding box center [150, 424] width 17 height 15
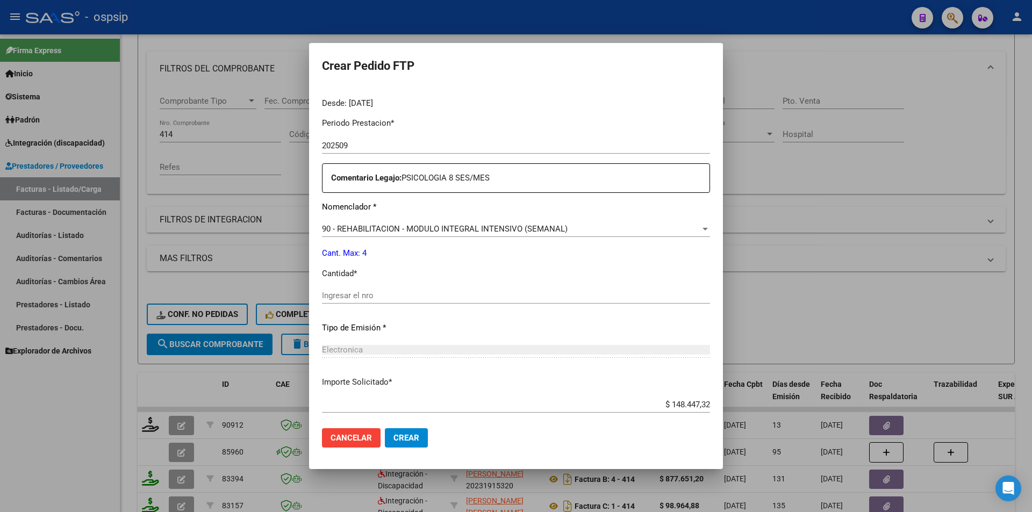
click at [359, 298] on input "Ingresar el nro" at bounding box center [516, 296] width 388 height 10
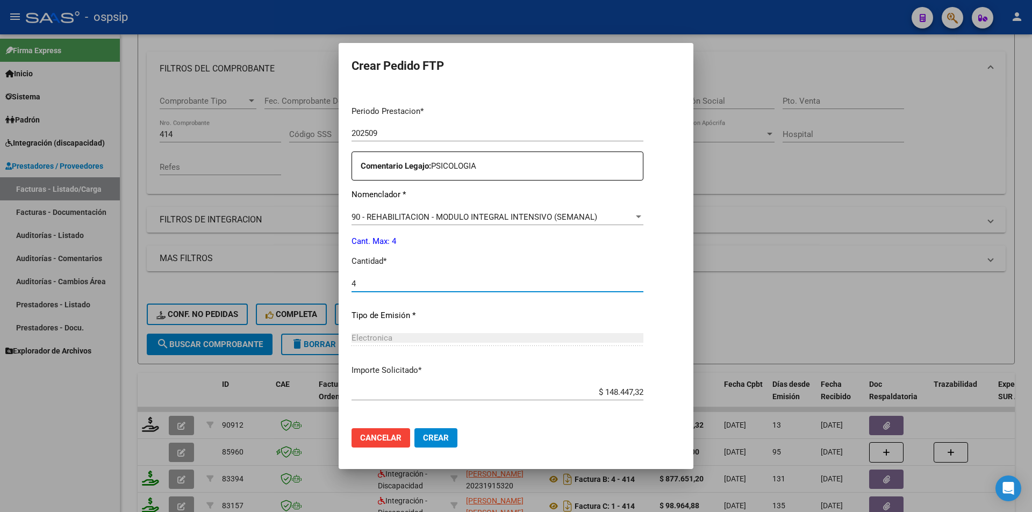
click at [427, 439] on span "Crear" at bounding box center [436, 438] width 26 height 10
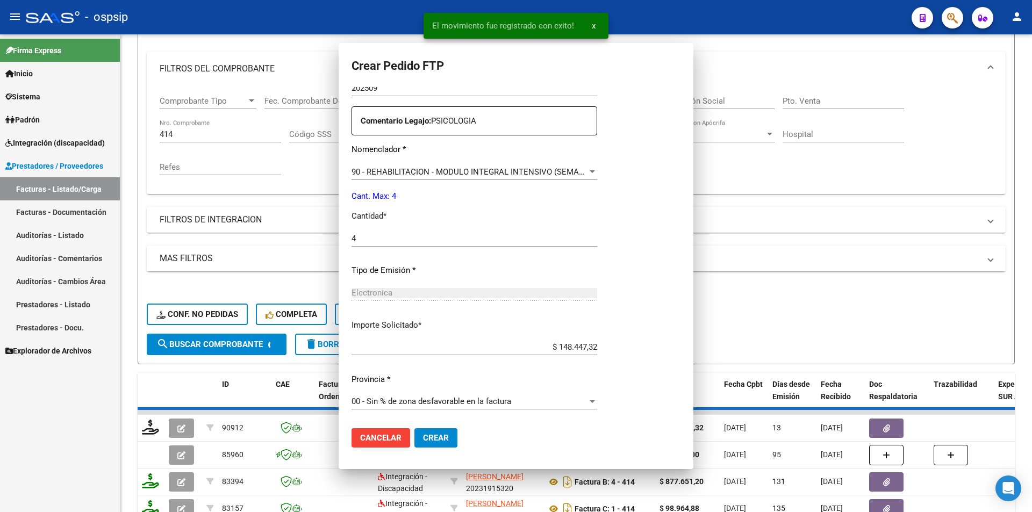
scroll to position [0, 0]
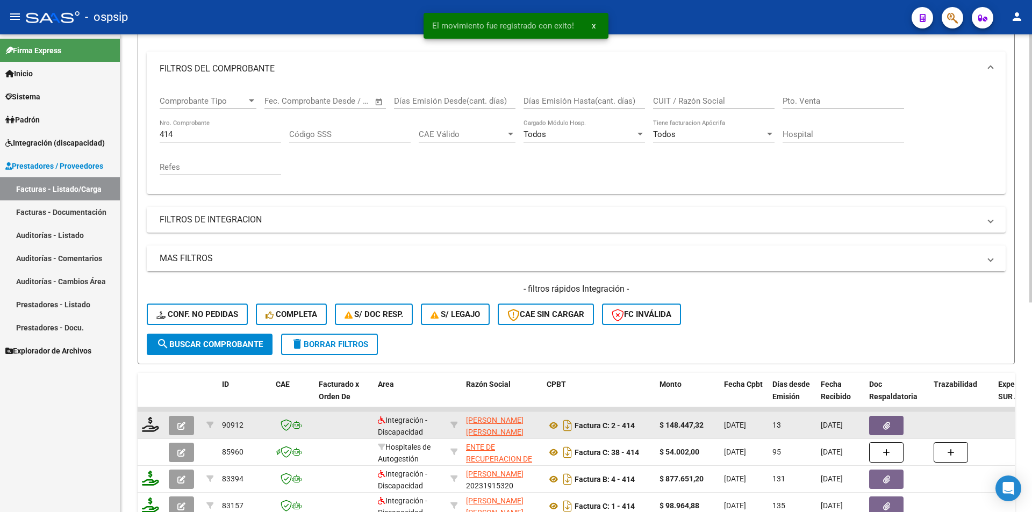
click at [184, 427] on icon "button" at bounding box center [181, 426] width 8 height 8
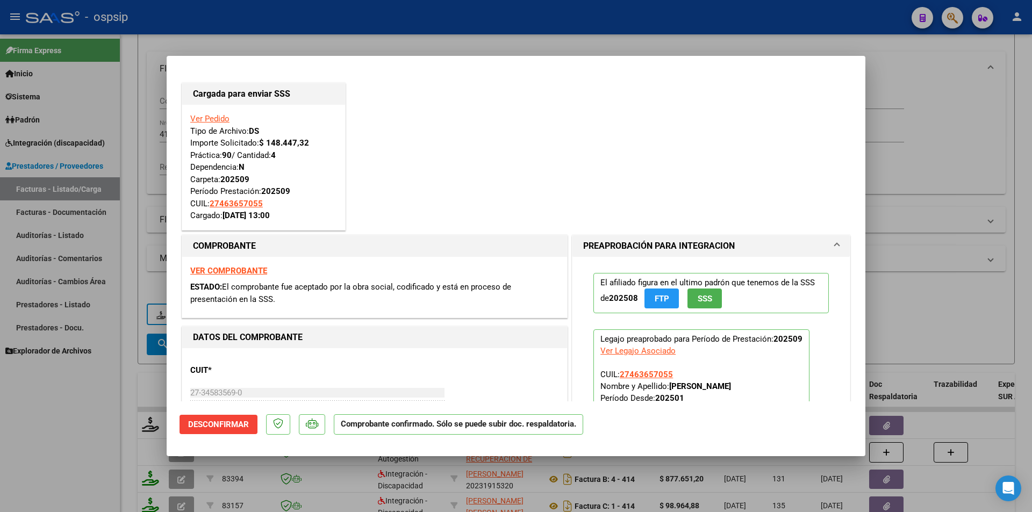
click at [90, 431] on div at bounding box center [516, 256] width 1032 height 512
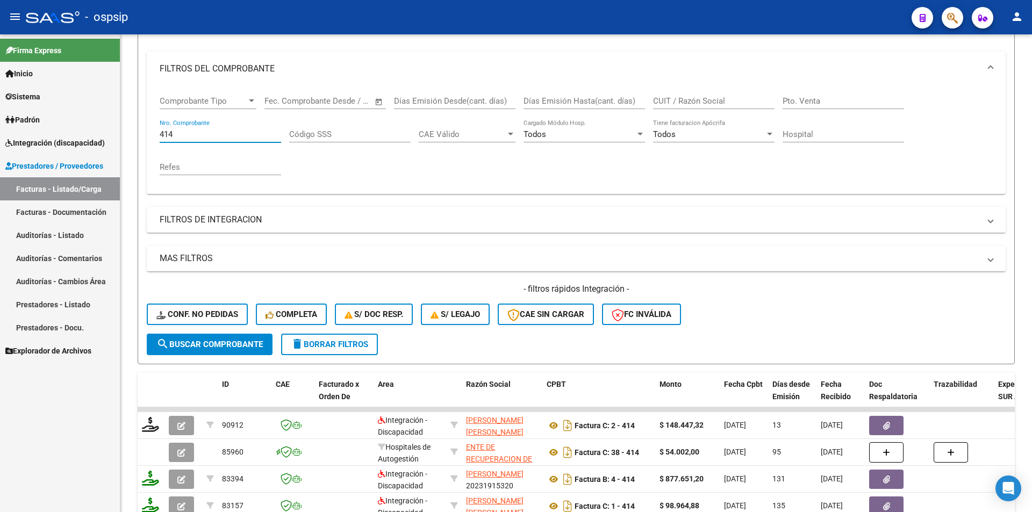
drag, startPoint x: 183, startPoint y: 131, endPoint x: 55, endPoint y: 124, distance: 127.6
click at [59, 124] on mat-sidenav-container "Firma Express Inicio Calendario SSS Instructivos Contacto OS Sistema Usuarios T…" at bounding box center [516, 273] width 1032 height 478
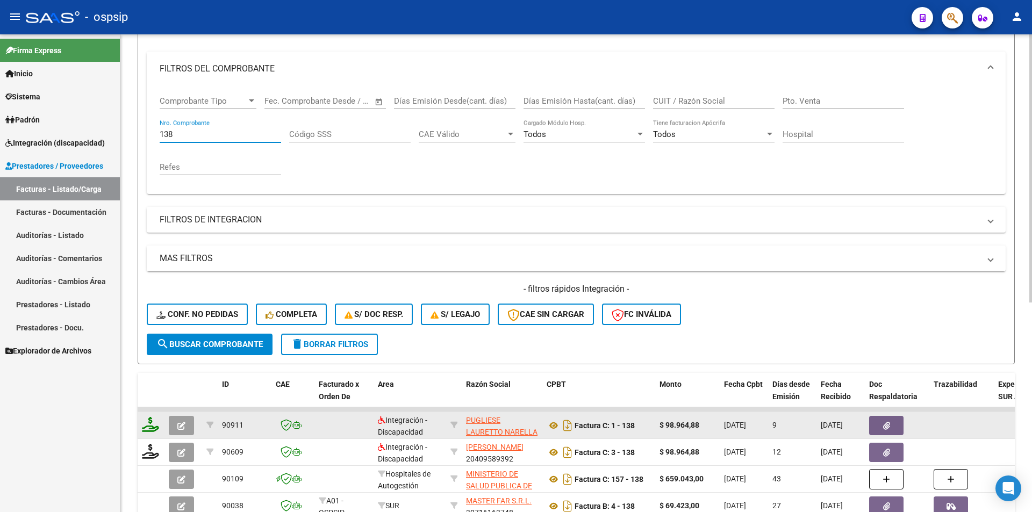
click at [149, 430] on icon at bounding box center [150, 424] width 17 height 15
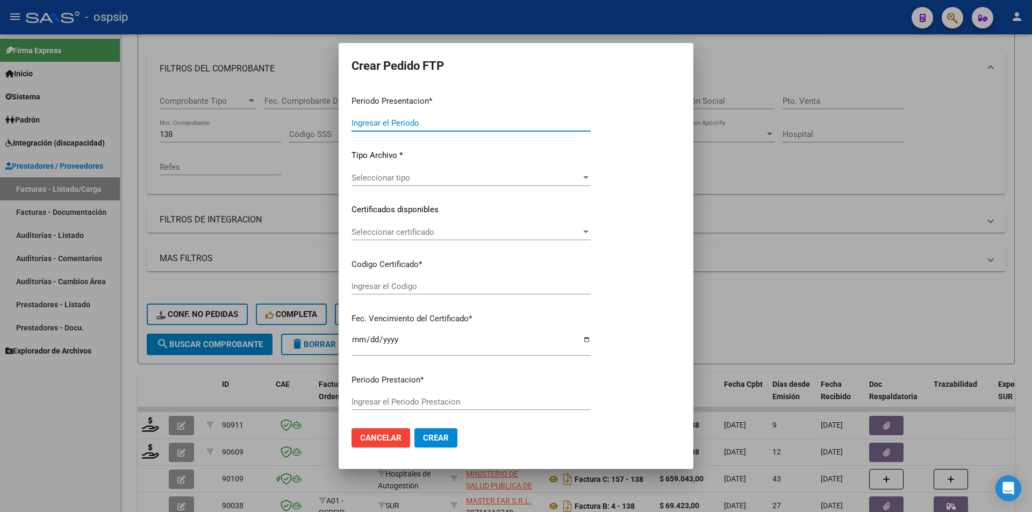
scroll to position [269, 0]
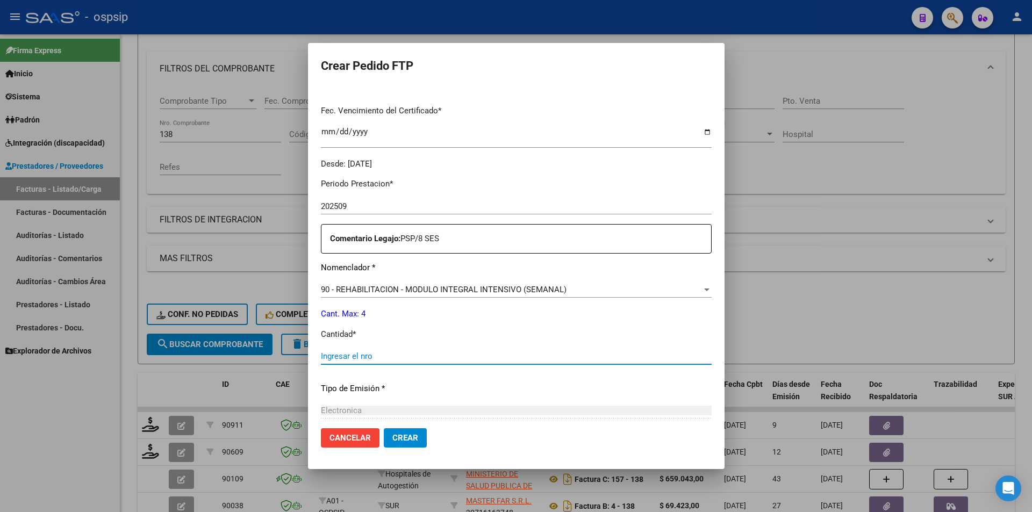
click at [354, 355] on input "Ingresar el nro" at bounding box center [516, 357] width 391 height 10
click at [427, 434] on button "Crear" at bounding box center [405, 438] width 43 height 19
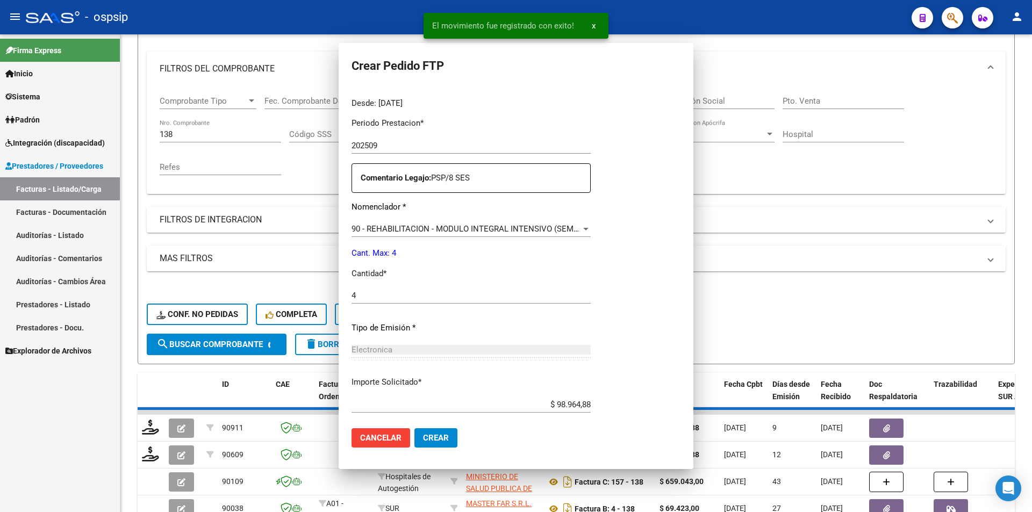
scroll to position [208, 0]
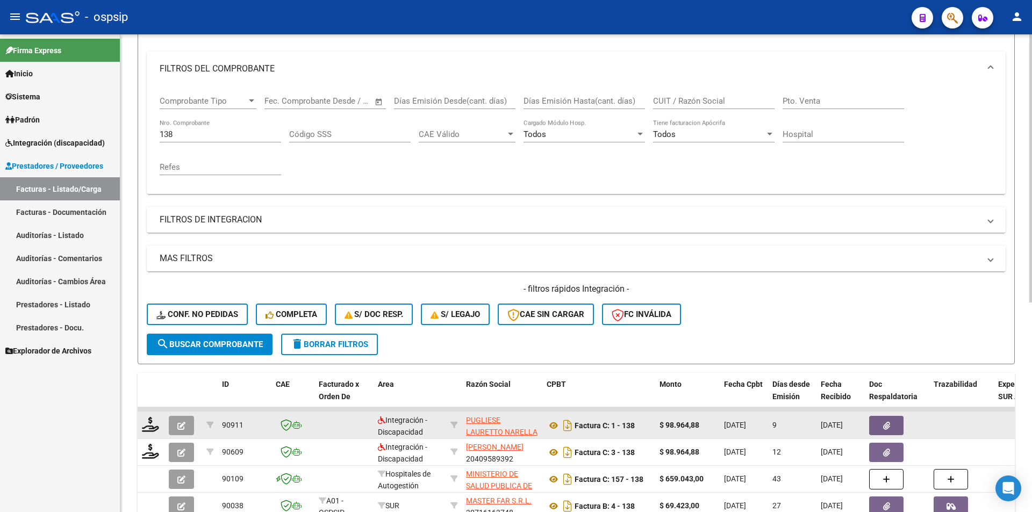
click at [186, 426] on button "button" at bounding box center [181, 425] width 25 height 19
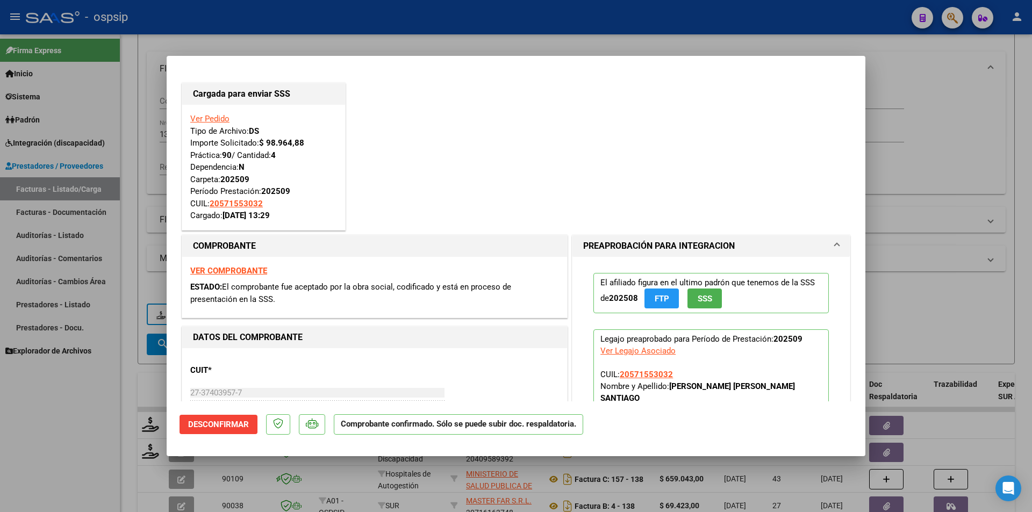
click at [56, 405] on div at bounding box center [516, 256] width 1032 height 512
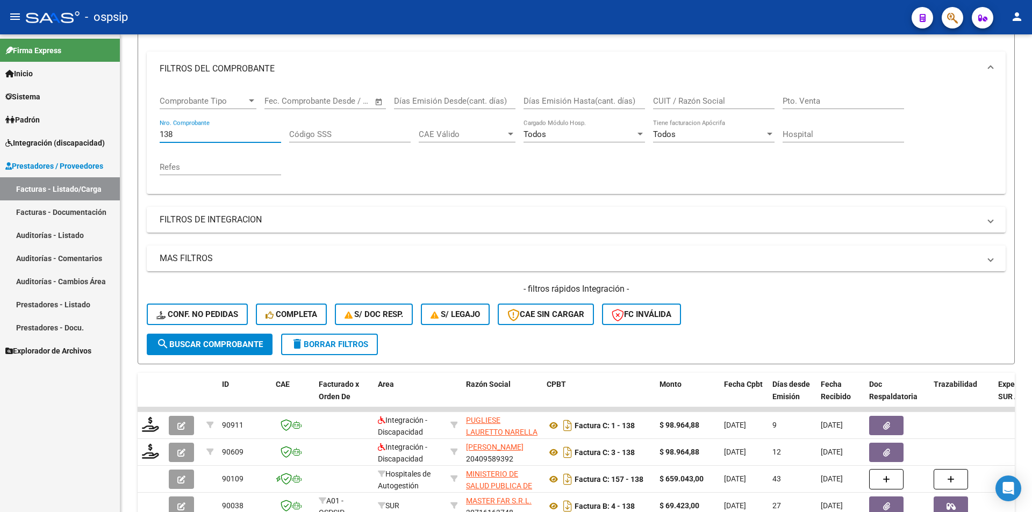
drag, startPoint x: 183, startPoint y: 134, endPoint x: 105, endPoint y: 134, distance: 77.4
click at [105, 134] on mat-sidenav-container "Firma Express Inicio Calendario SSS Instructivos Contacto OS Sistema Usuarios T…" at bounding box center [516, 273] width 1032 height 478
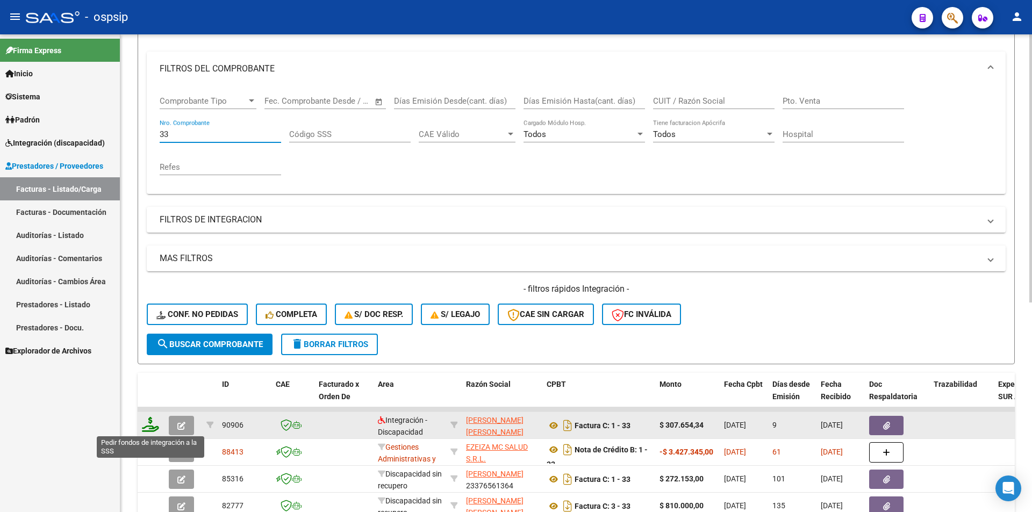
click at [155, 425] on icon at bounding box center [150, 424] width 17 height 15
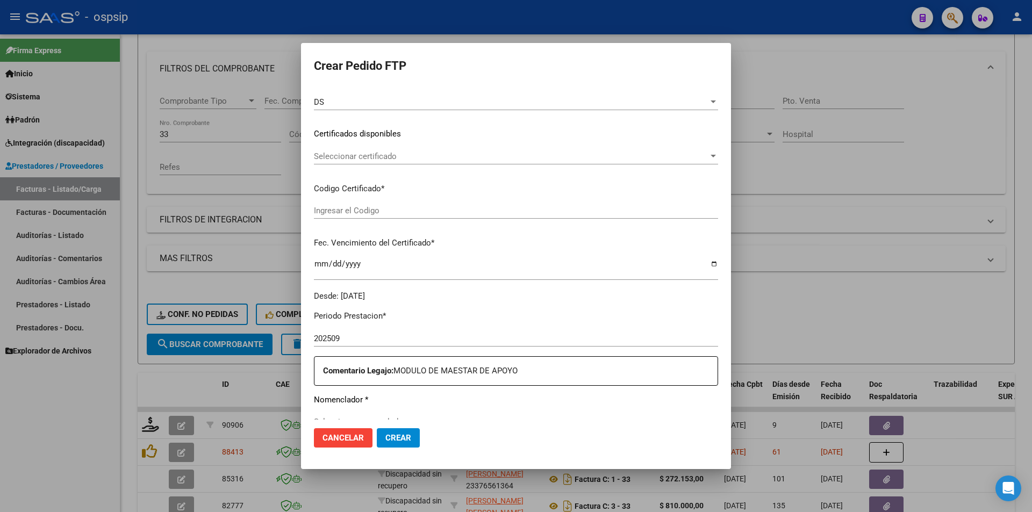
scroll to position [215, 0]
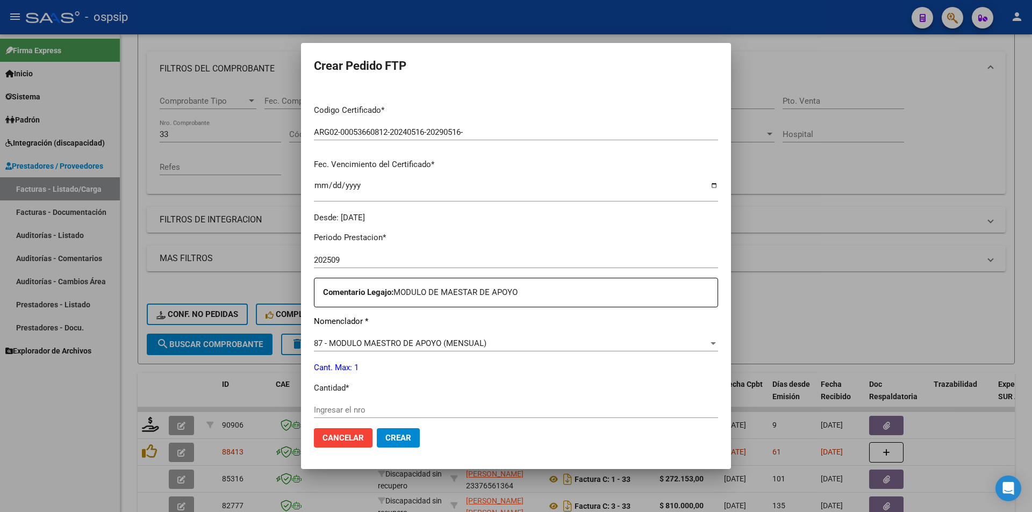
click at [349, 411] on input "Ingresar el nro" at bounding box center [516, 410] width 404 height 10
click at [382, 439] on button "Crear" at bounding box center [398, 438] width 43 height 19
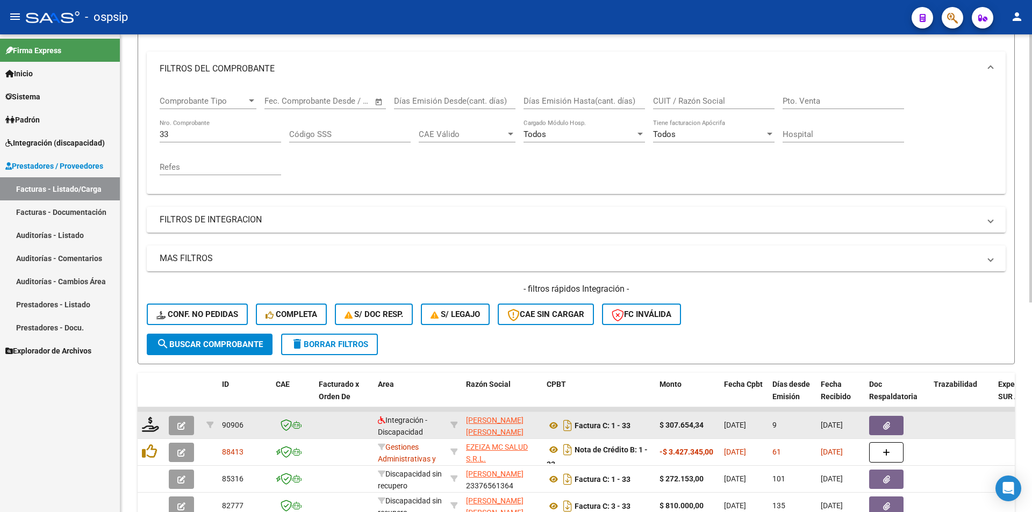
click at [186, 420] on button "button" at bounding box center [181, 425] width 25 height 19
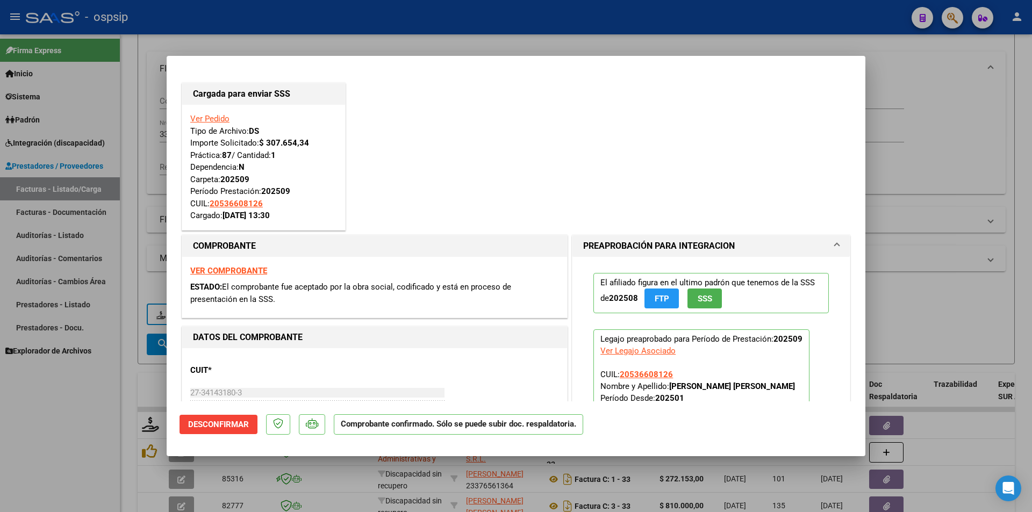
click at [91, 448] on div at bounding box center [516, 256] width 1032 height 512
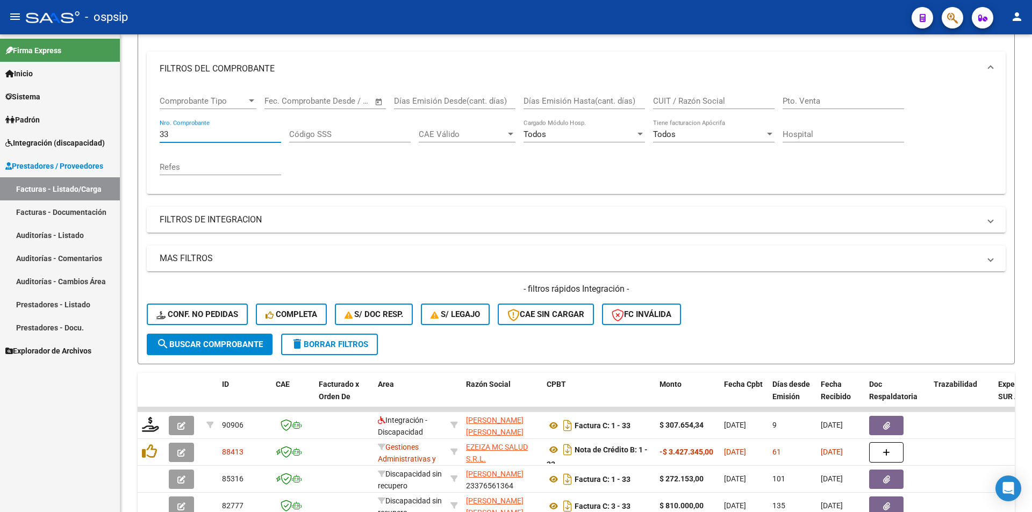
drag, startPoint x: 174, startPoint y: 132, endPoint x: 102, endPoint y: 132, distance: 72.0
click at [102, 132] on mat-sidenav-container "Firma Express Inicio Calendario SSS Instructivos Contacto OS Sistema Usuarios T…" at bounding box center [516, 273] width 1032 height 478
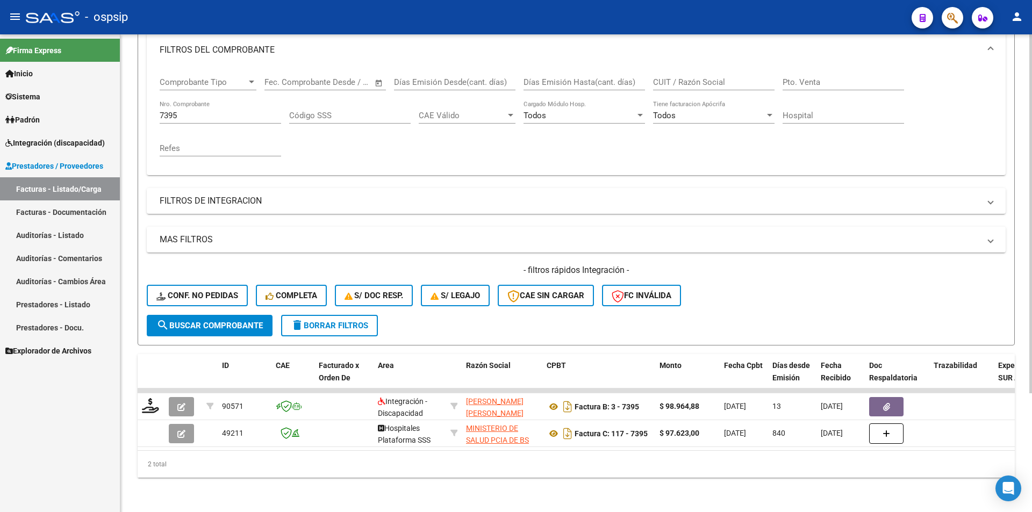
click at [368, 321] on span "delete Borrar Filtros" at bounding box center [329, 326] width 77 height 10
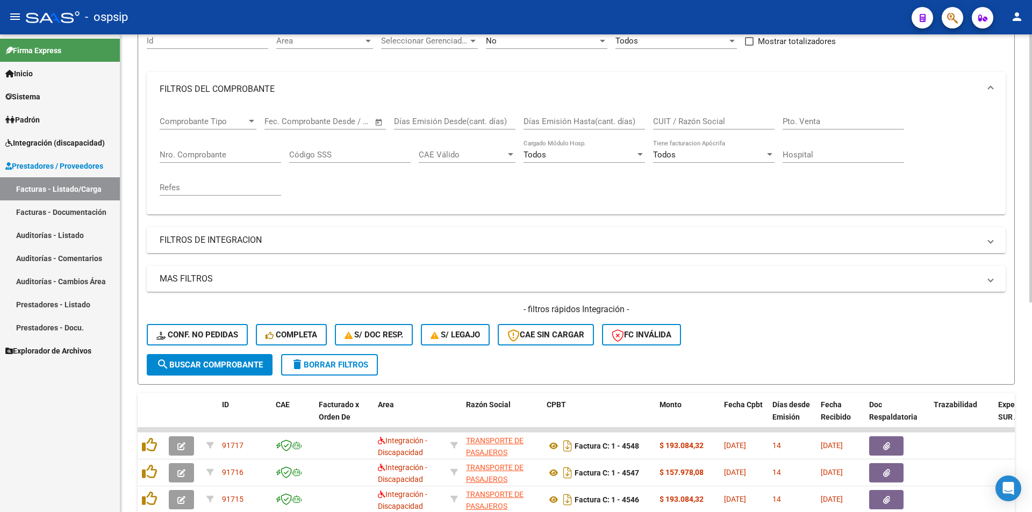
scroll to position [158, 0]
